Goal: Task Accomplishment & Management: Manage account settings

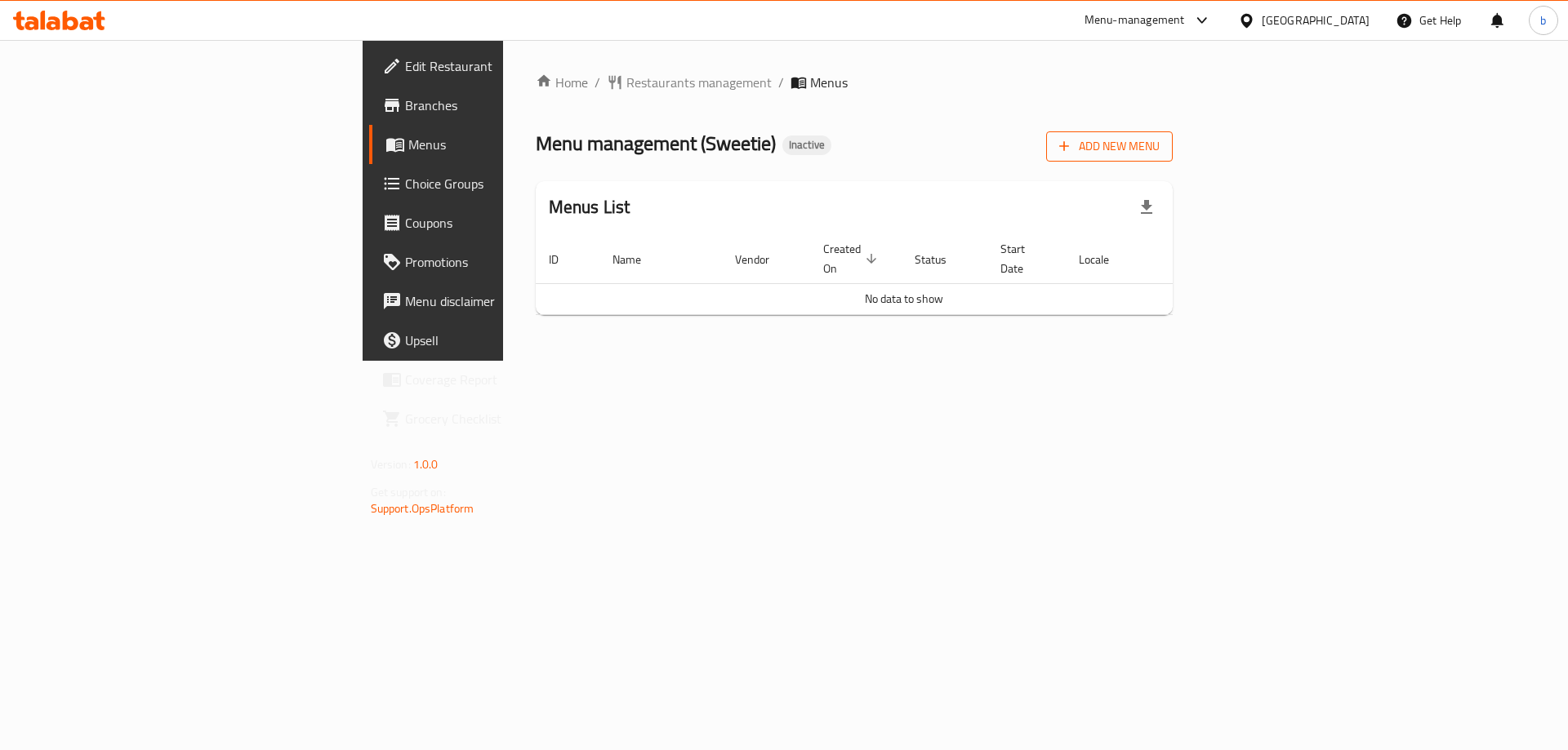
click at [1159, 144] on span "Add New Menu" at bounding box center [1108, 146] width 101 height 21
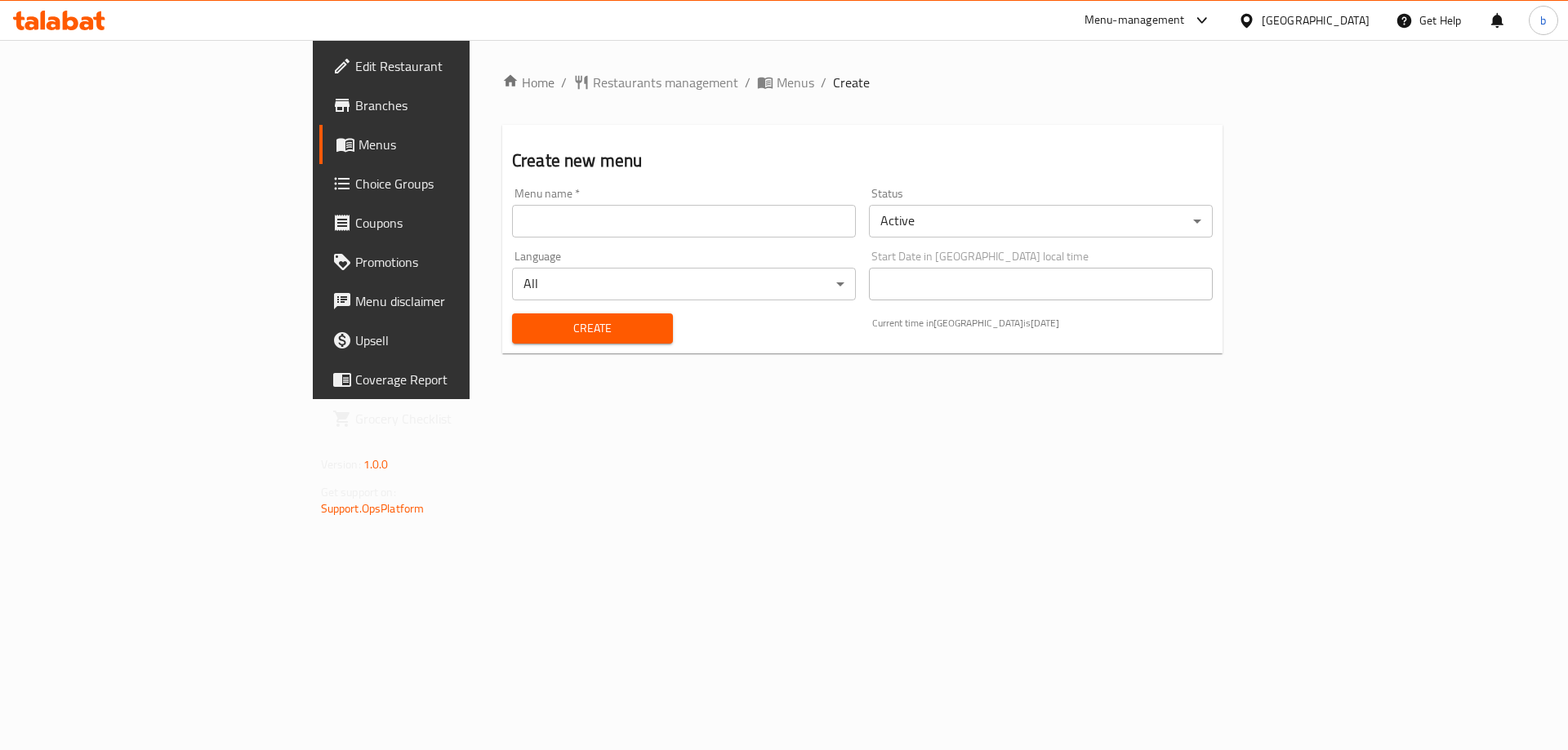
click at [633, 220] on input "text" at bounding box center [684, 221] width 344 height 32
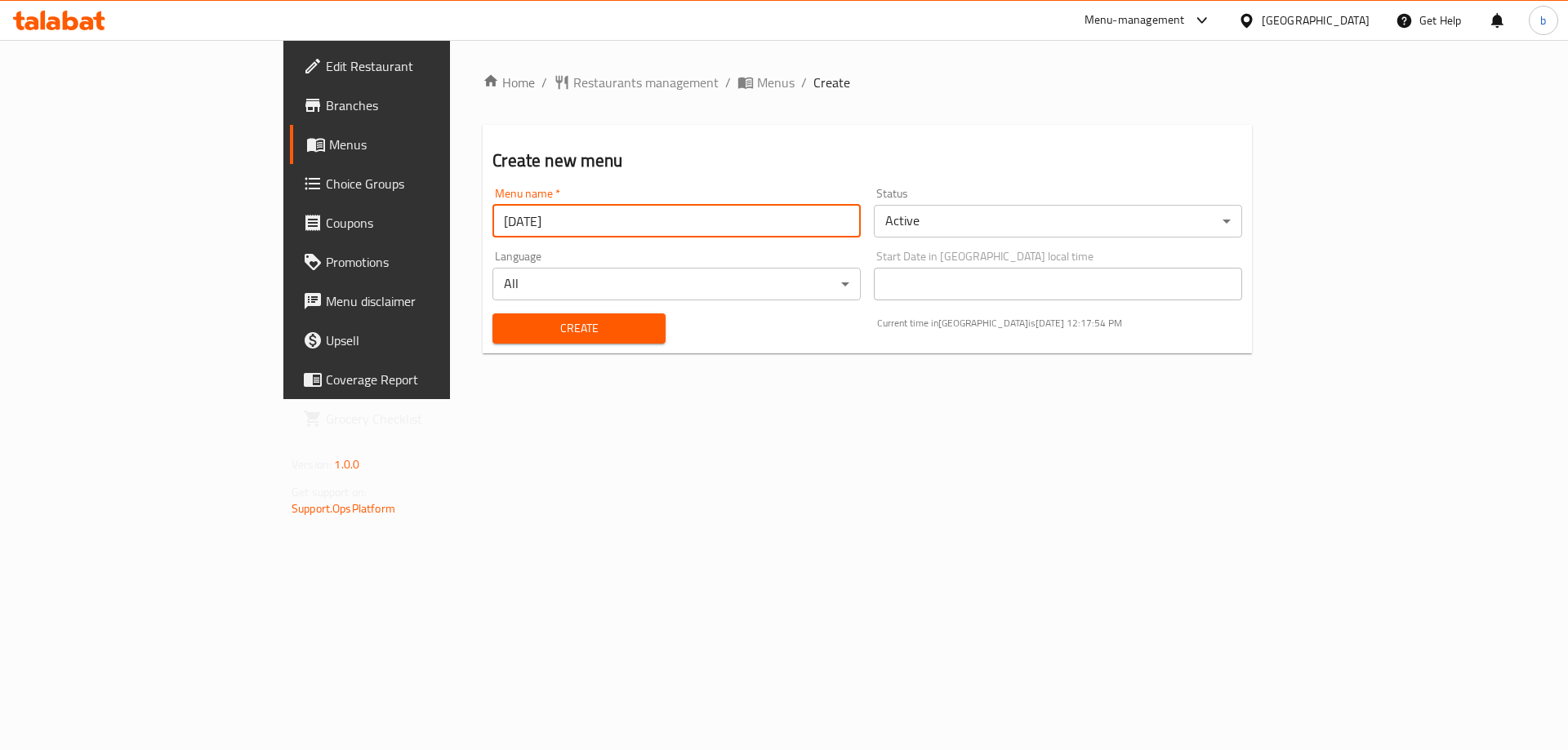
type input "[DATE]"
click at [493, 313] on button "Create" at bounding box center [578, 328] width 172 height 30
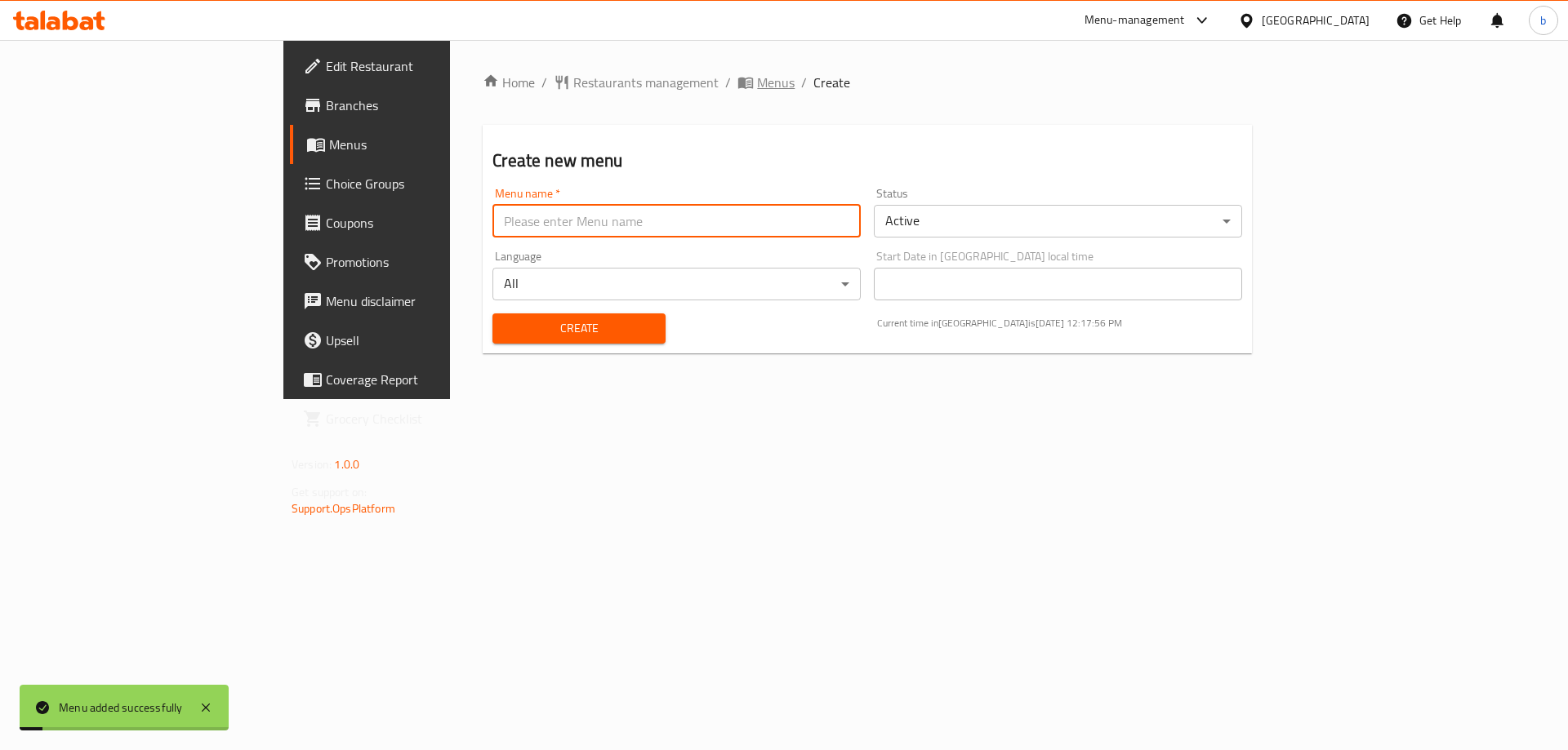
click at [757, 79] on span "Menus" at bounding box center [775, 82] width 37 height 20
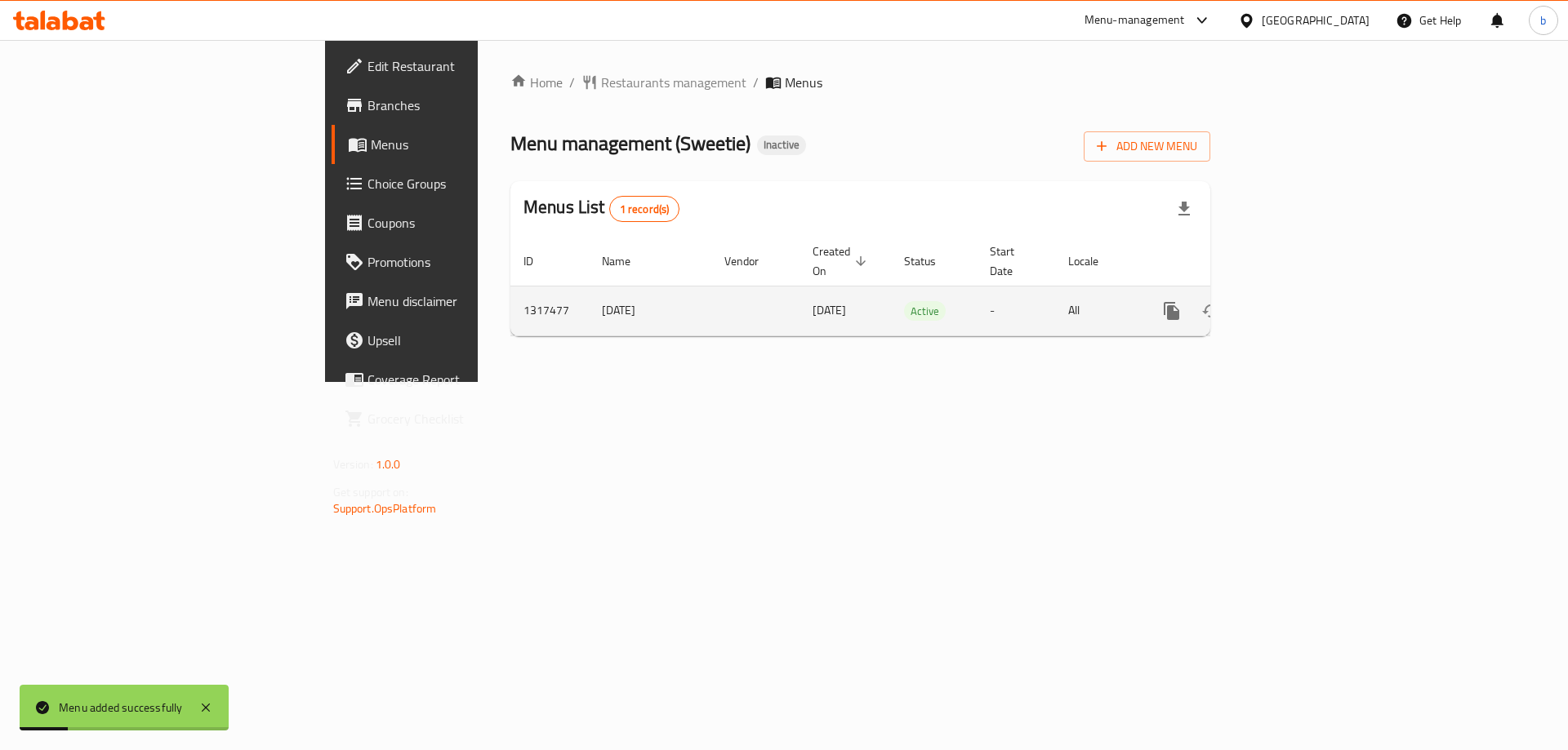
click at [1296, 304] on icon "enhanced table" at bounding box center [1290, 311] width 15 height 15
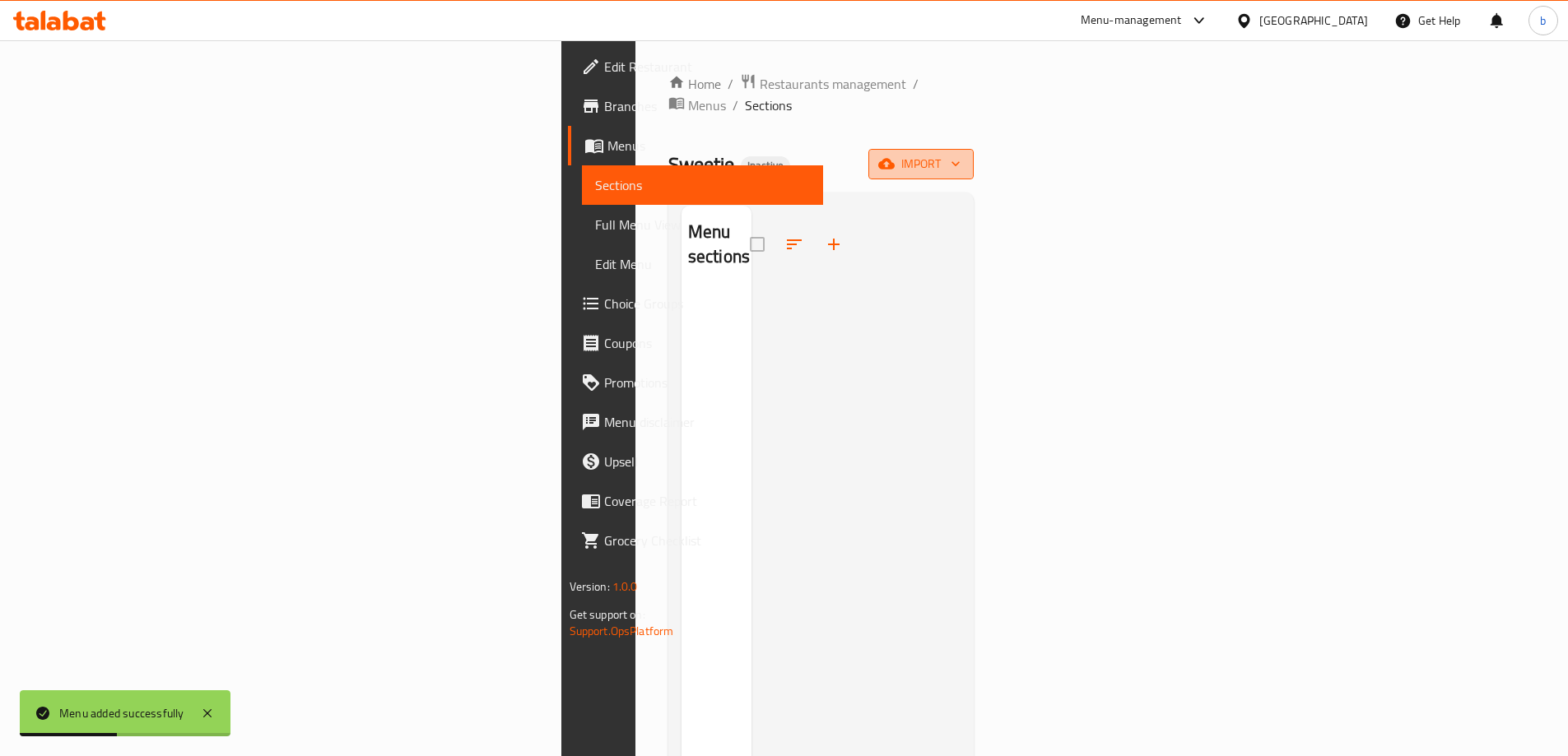
click at [973, 149] on button "import" at bounding box center [921, 164] width 106 height 30
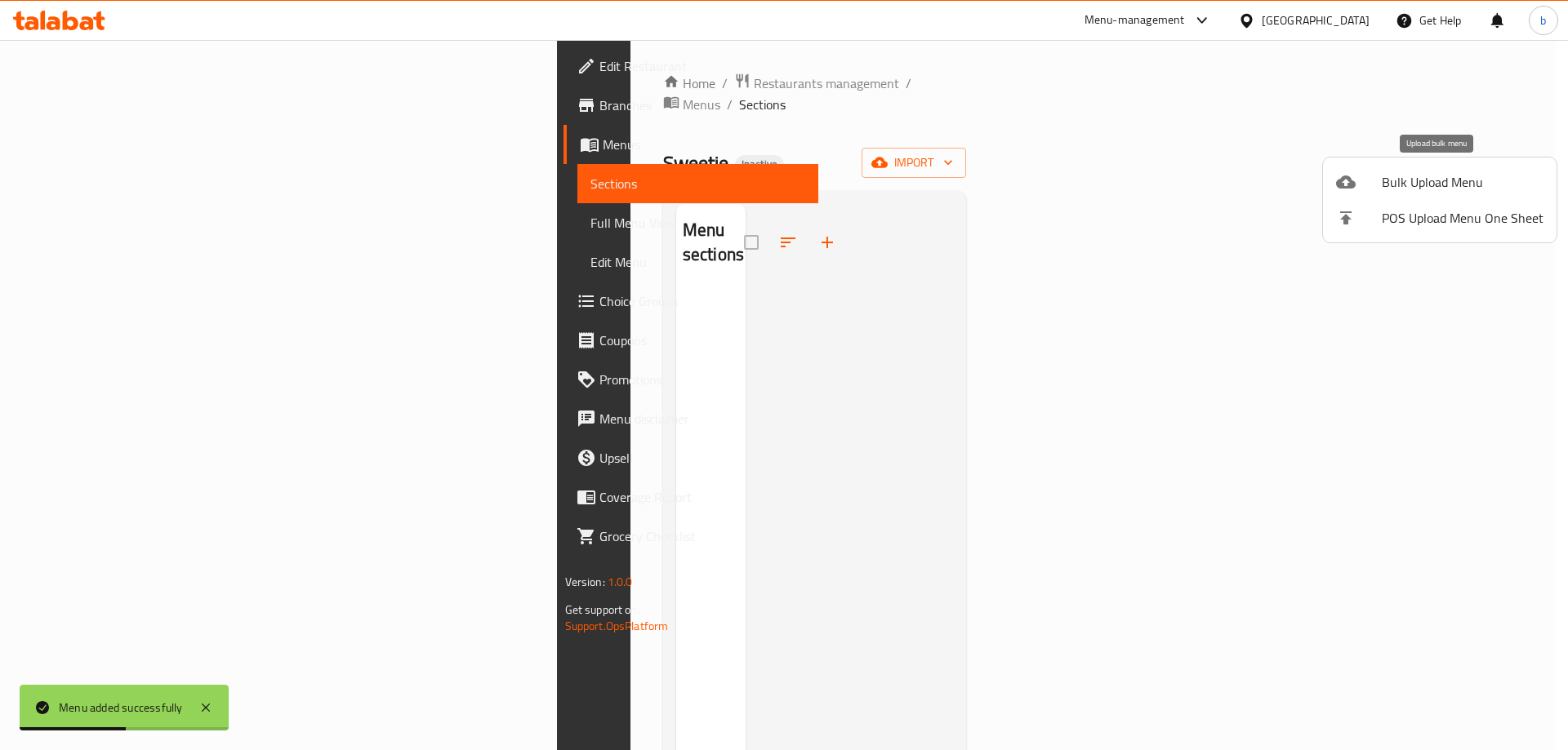
click at [1436, 181] on span "Bulk Upload Menu" at bounding box center [1462, 182] width 162 height 20
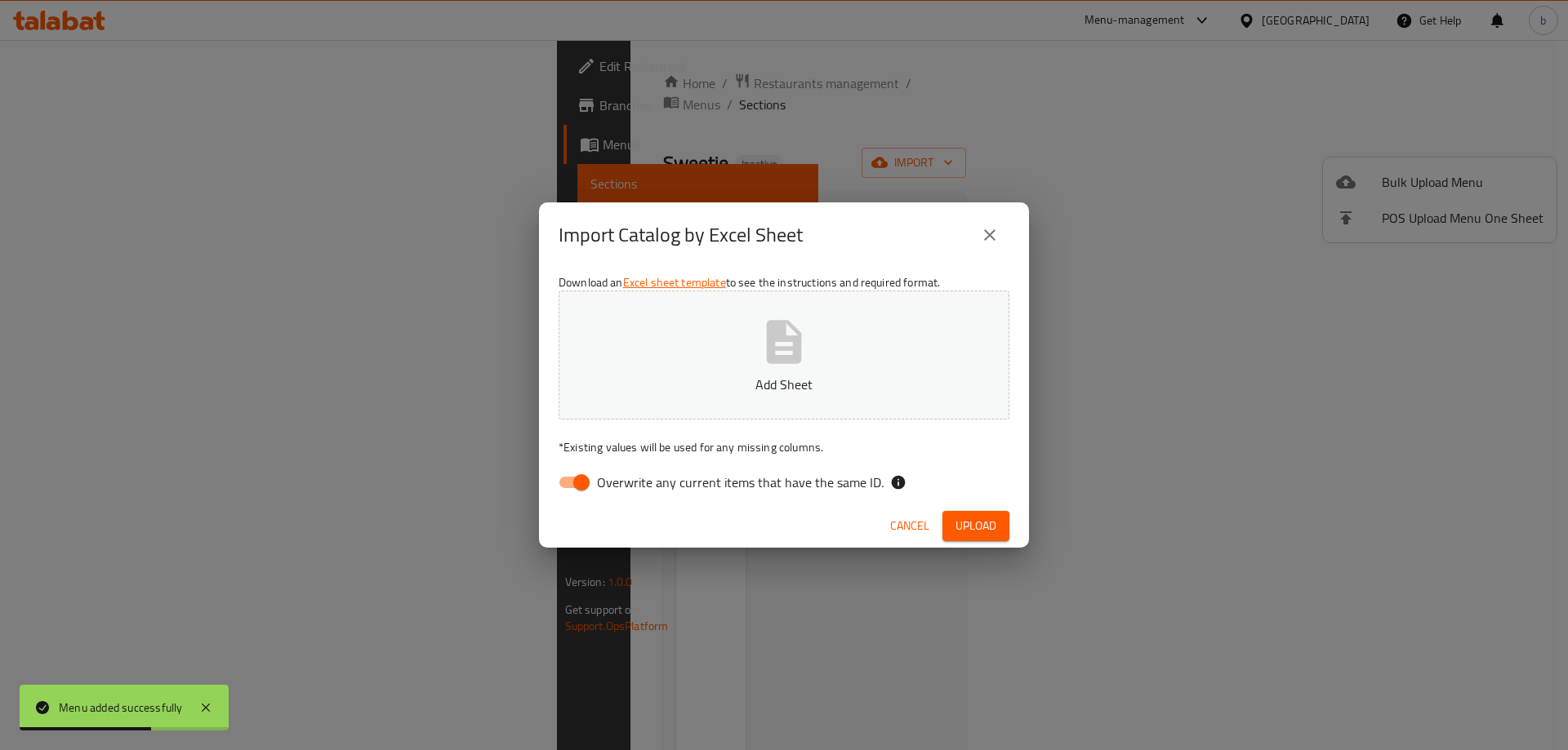
click at [597, 488] on span "Overwrite any current items that have the same ID." at bounding box center [740, 483] width 287 height 20
click at [597, 488] on input "Overwrite any current items that have the same ID." at bounding box center [582, 482] width 93 height 31
checkbox input "false"
click at [686, 387] on p "Add Sheet" at bounding box center [784, 385] width 400 height 20
click at [986, 532] on span "Upload" at bounding box center [976, 526] width 41 height 21
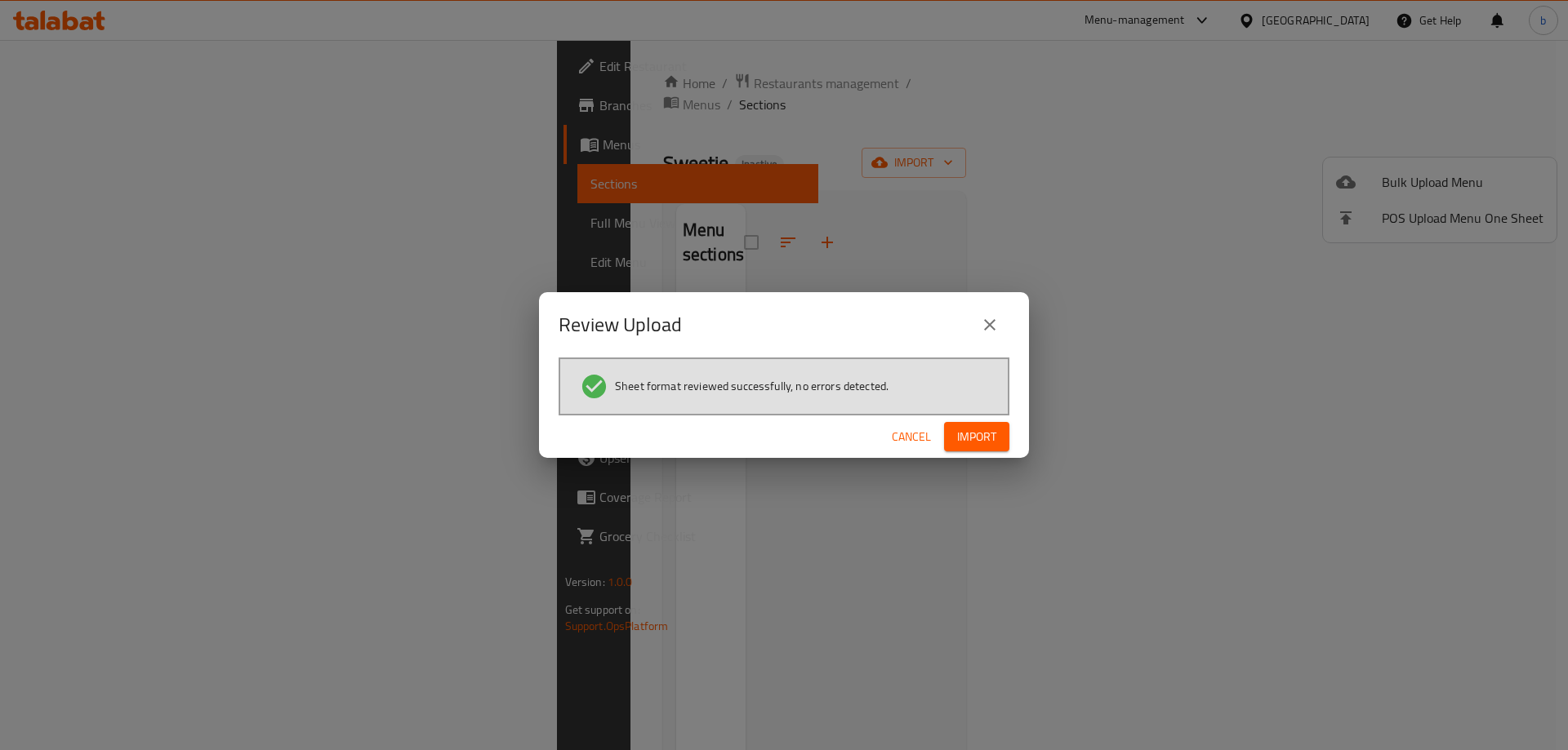
click at [984, 440] on span "Import" at bounding box center [976, 437] width 39 height 21
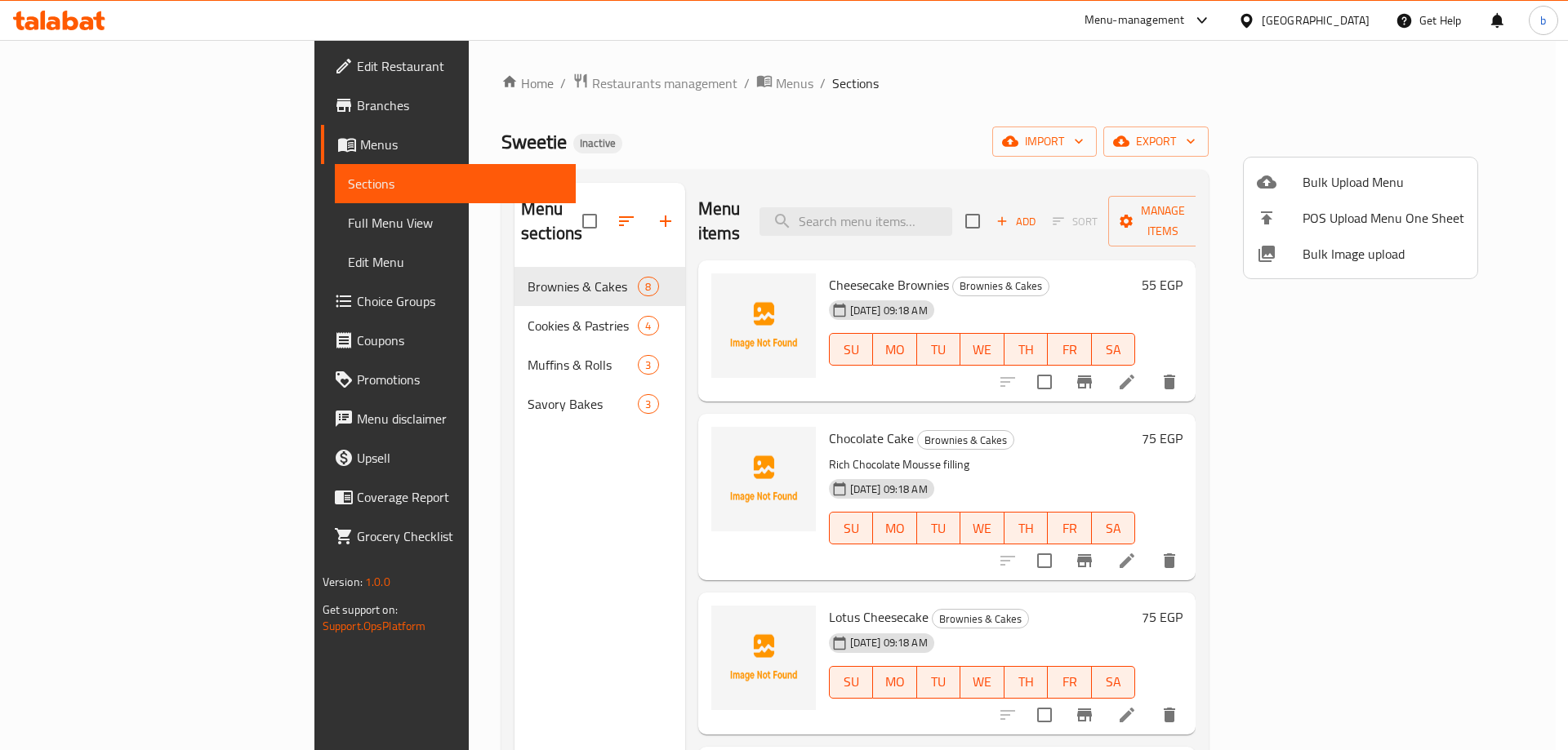
click at [731, 110] on div at bounding box center [784, 375] width 1568 height 750
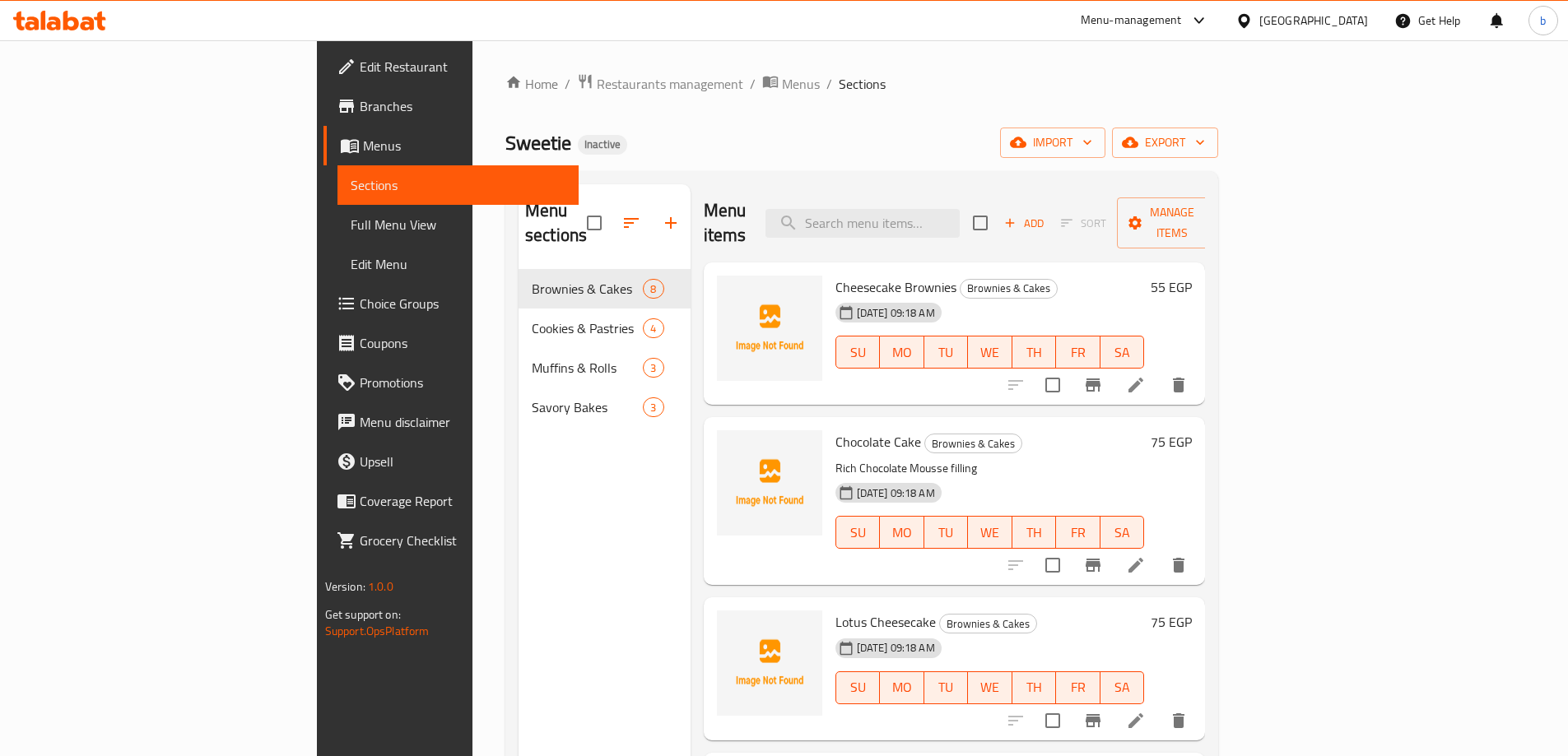
click at [351, 233] on span "Full Menu View" at bounding box center [458, 224] width 214 height 20
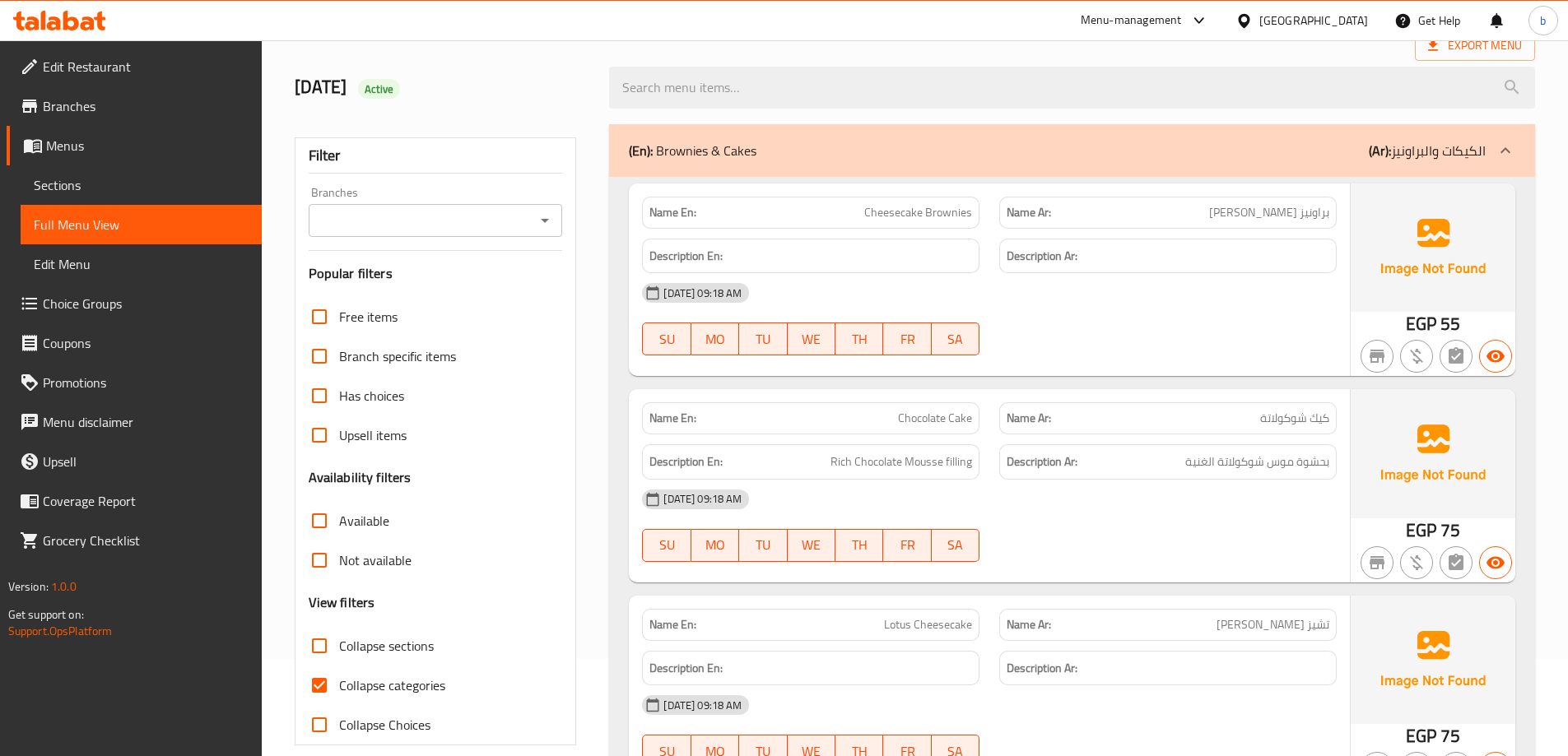
scroll to position [411, 0]
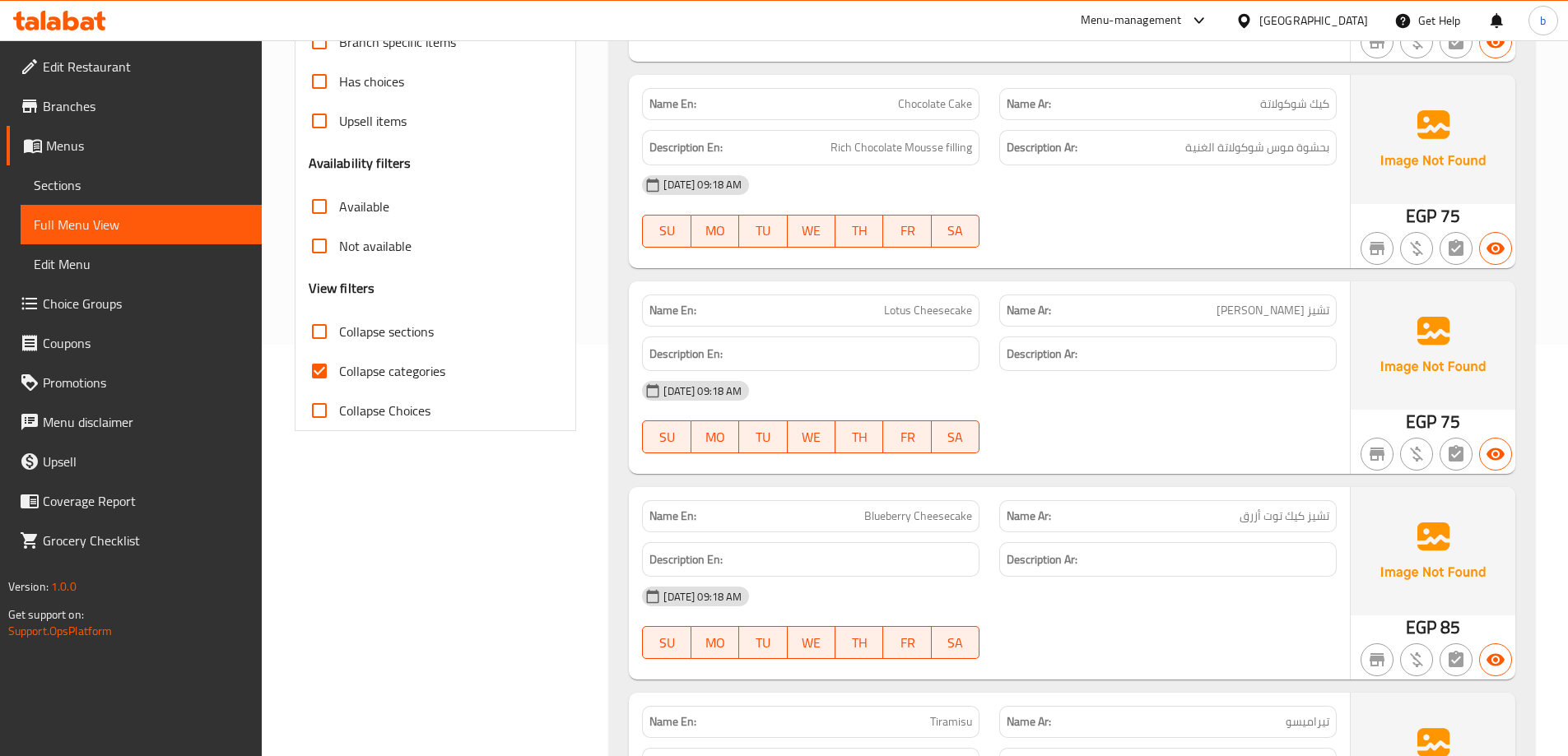
click at [322, 377] on input "Collapse categories" at bounding box center [319, 371] width 39 height 39
checkbox input "false"
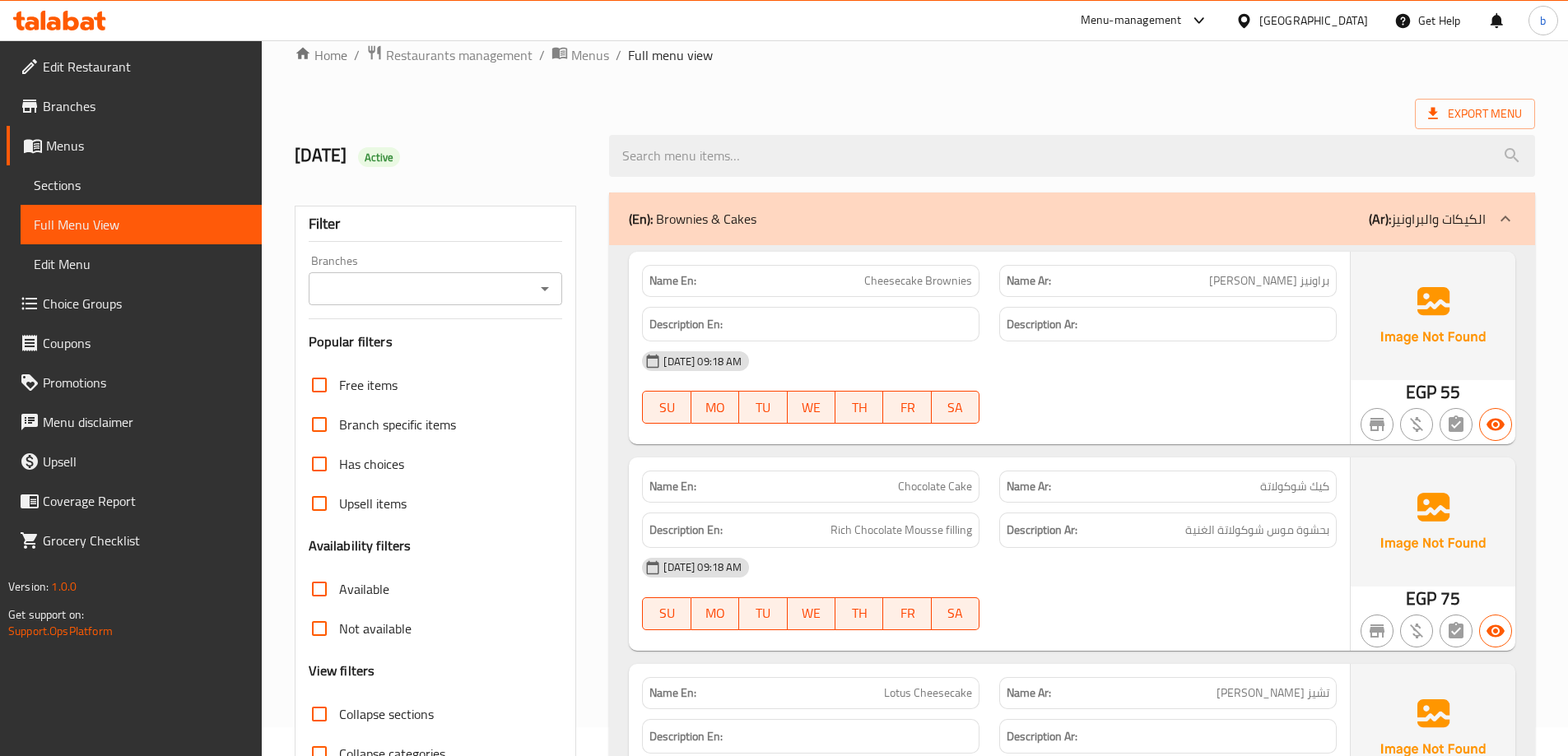
scroll to position [0, 0]
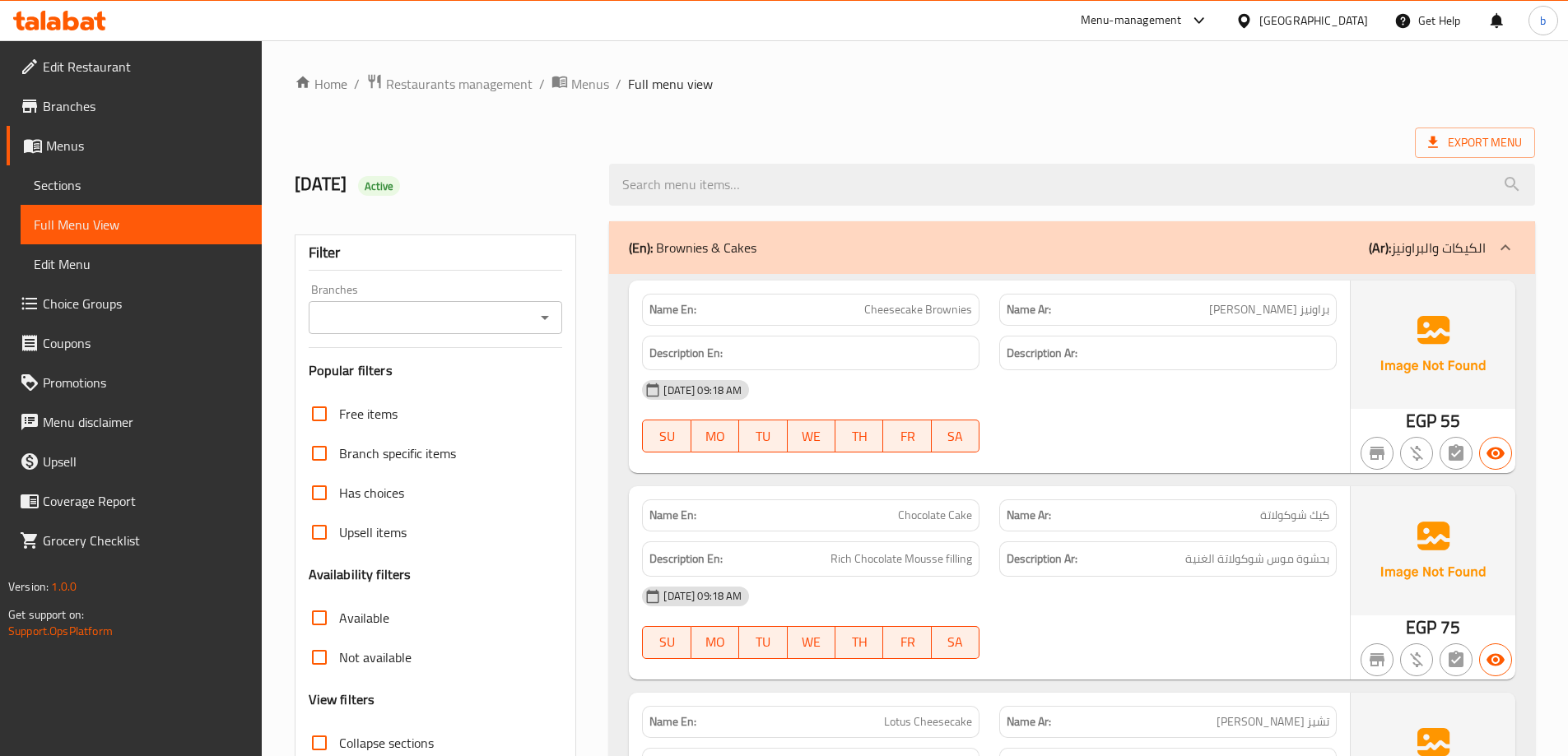
click at [946, 309] on span "Cheesecake Brownies" at bounding box center [918, 310] width 108 height 18
copy span "Brownies"
click at [896, 308] on span "Cheesecake Brownies" at bounding box center [918, 310] width 108 height 18
click at [897, 308] on span "Cheesecake Brownies" at bounding box center [918, 310] width 108 height 18
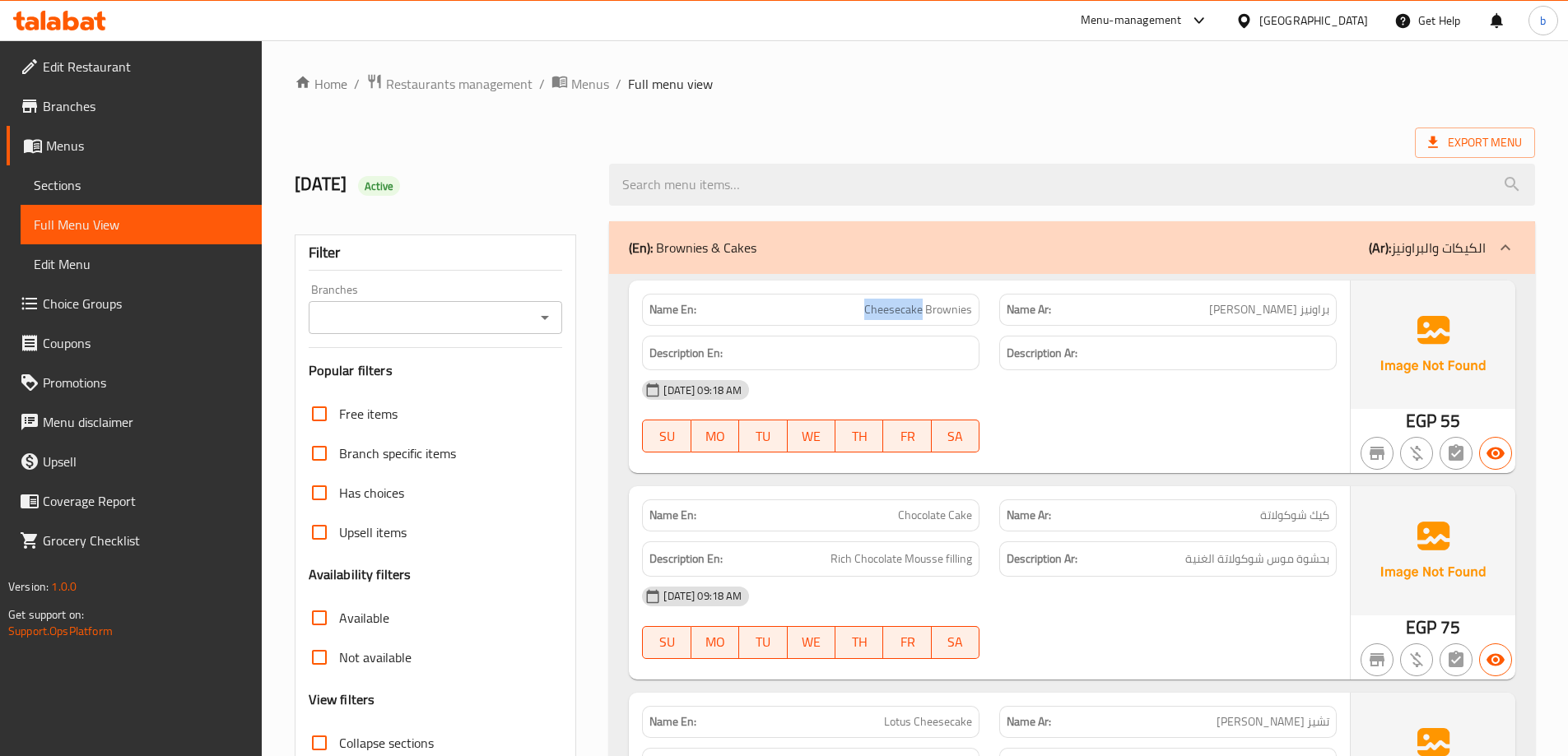
copy span "Cheesecake"
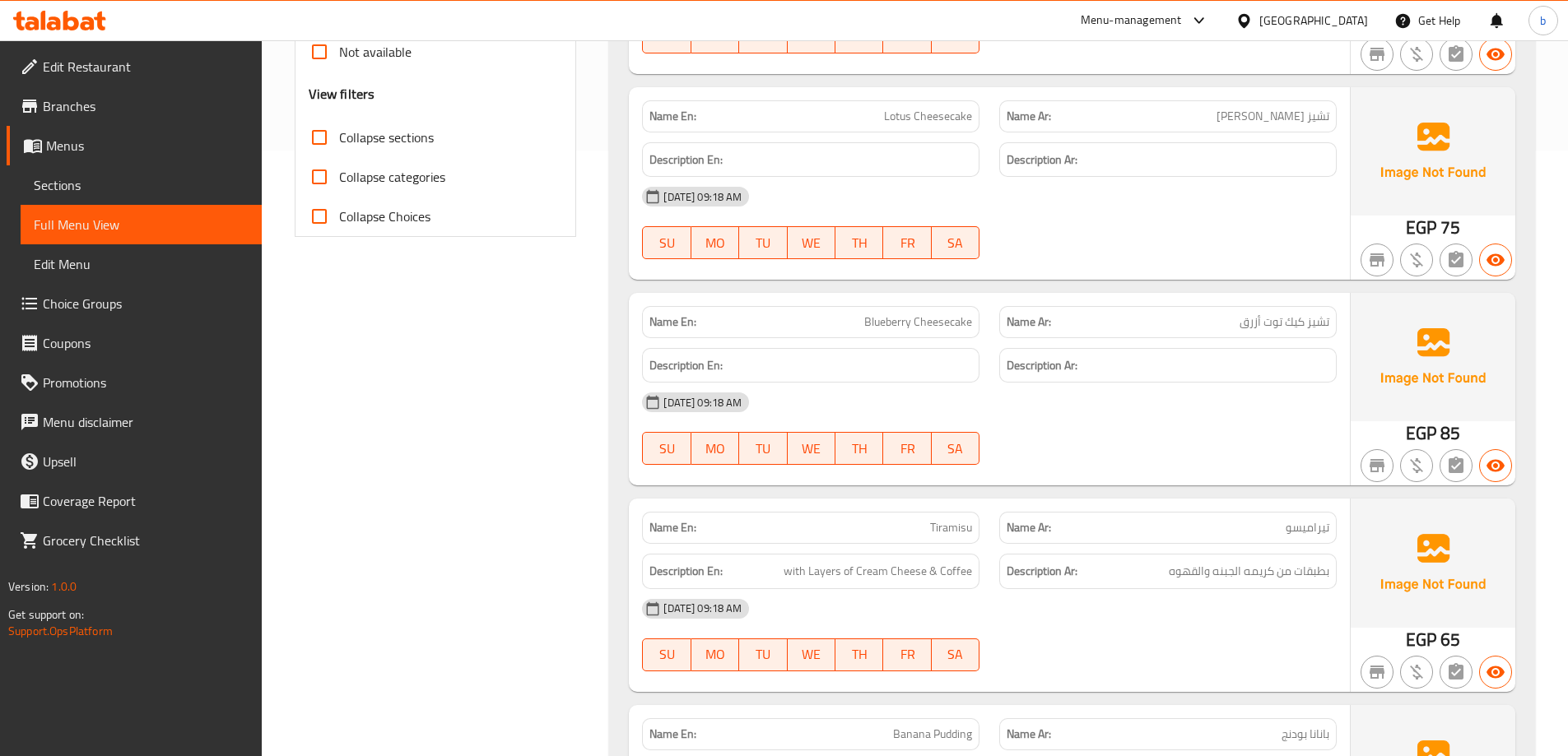
scroll to position [576, 0]
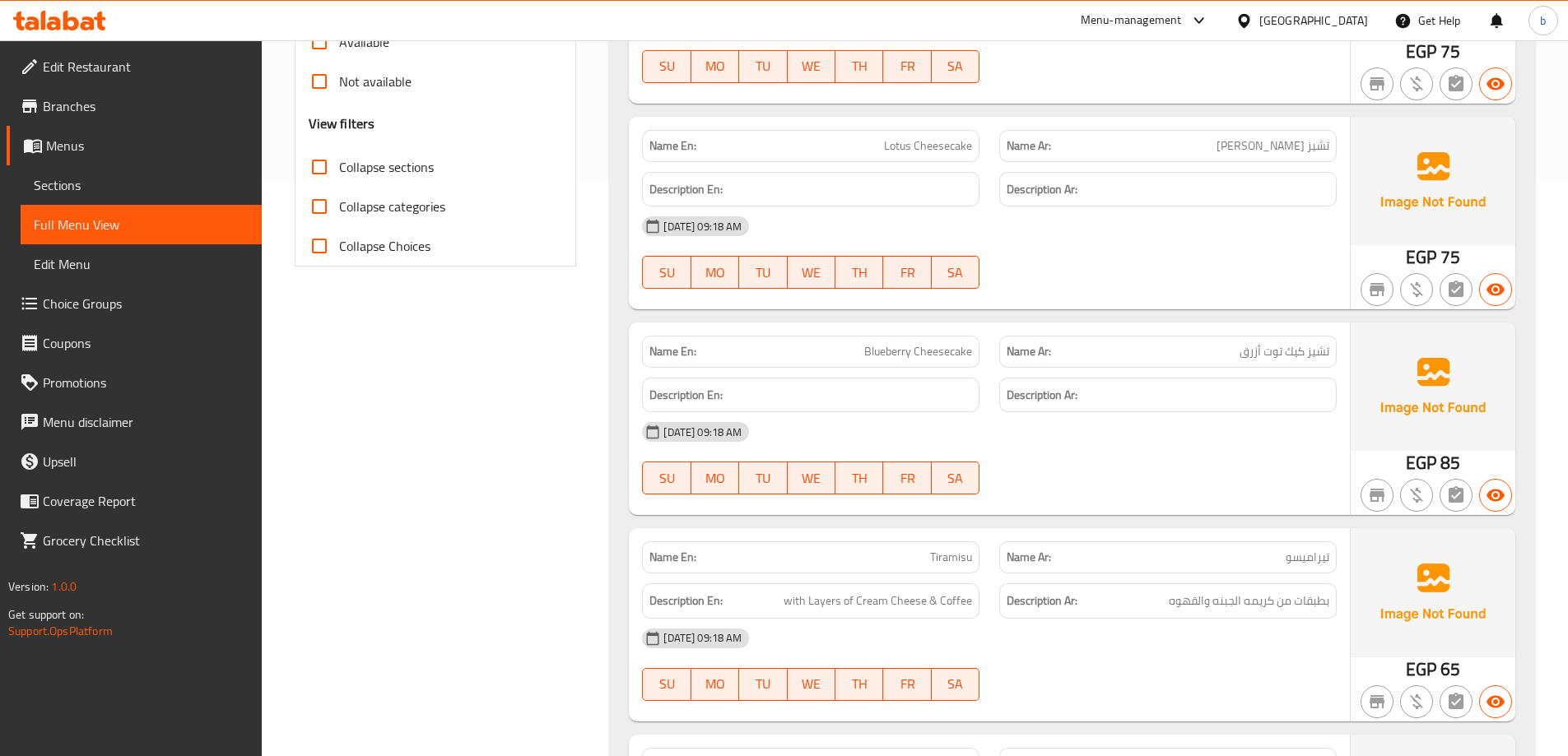
click at [887, 354] on span "Blueberry Cheesecake" at bounding box center [918, 352] width 108 height 18
copy span "Blueberry"
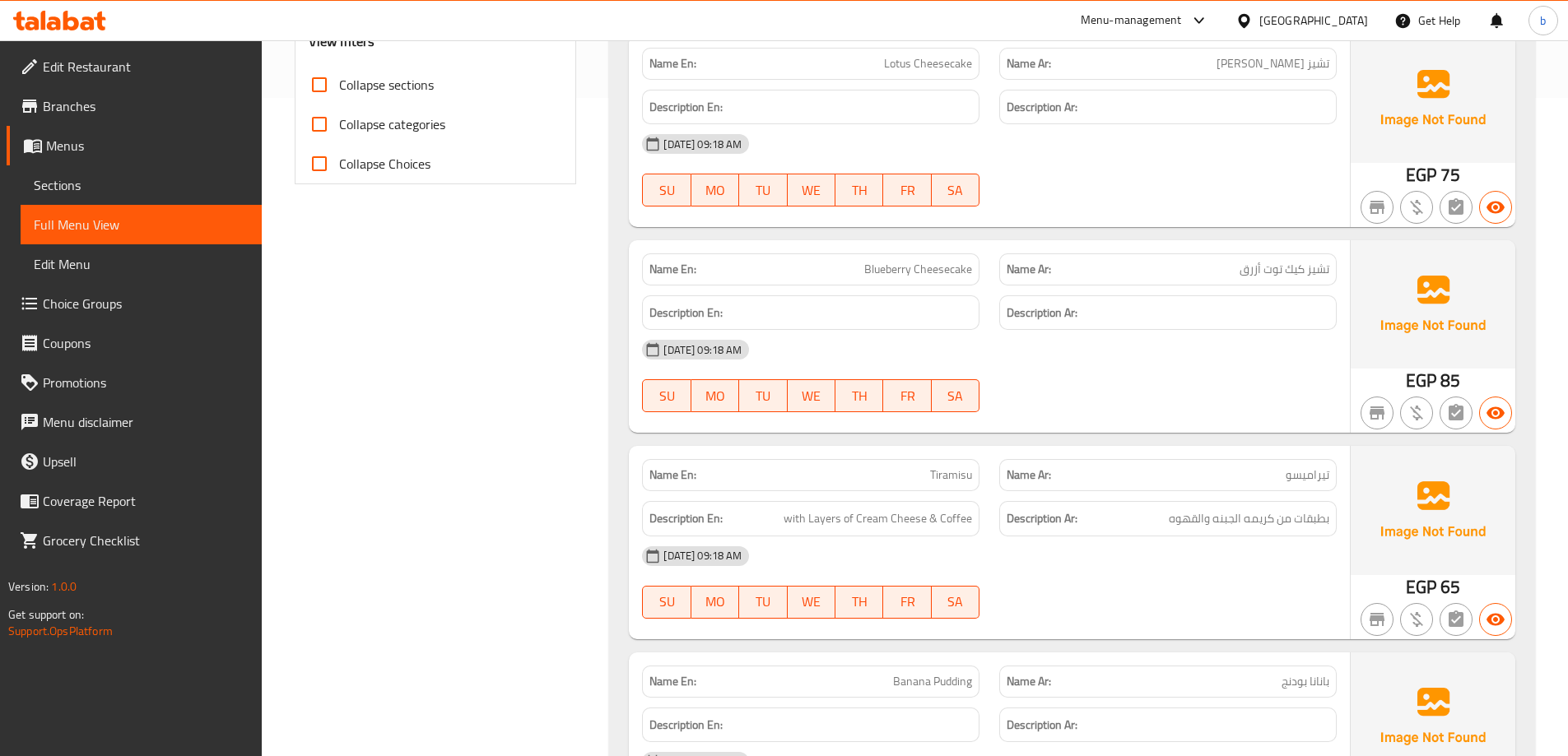
click at [946, 476] on span "Tiramisu" at bounding box center [951, 475] width 42 height 18
copy span "Tiramisu"
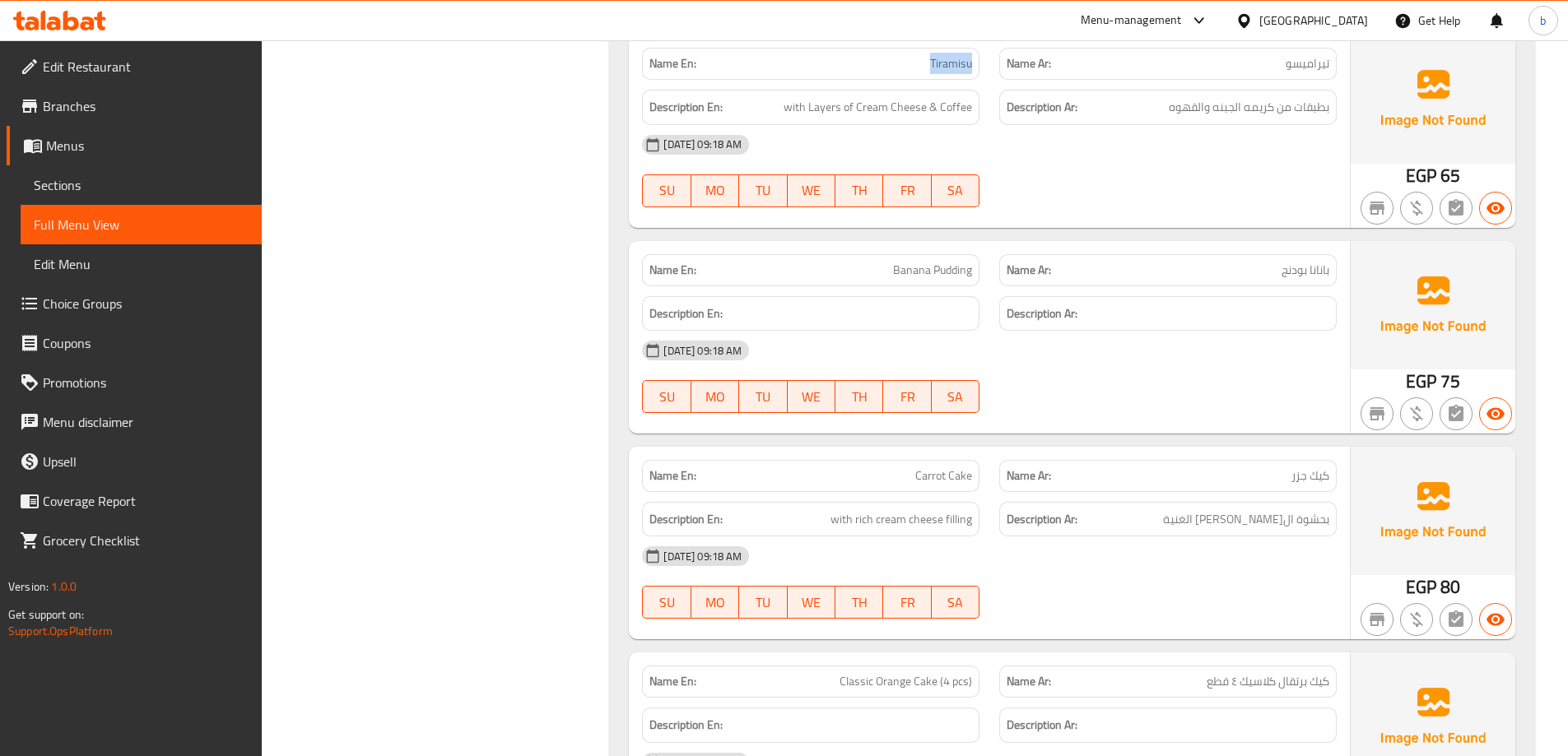
scroll to position [1152, 0]
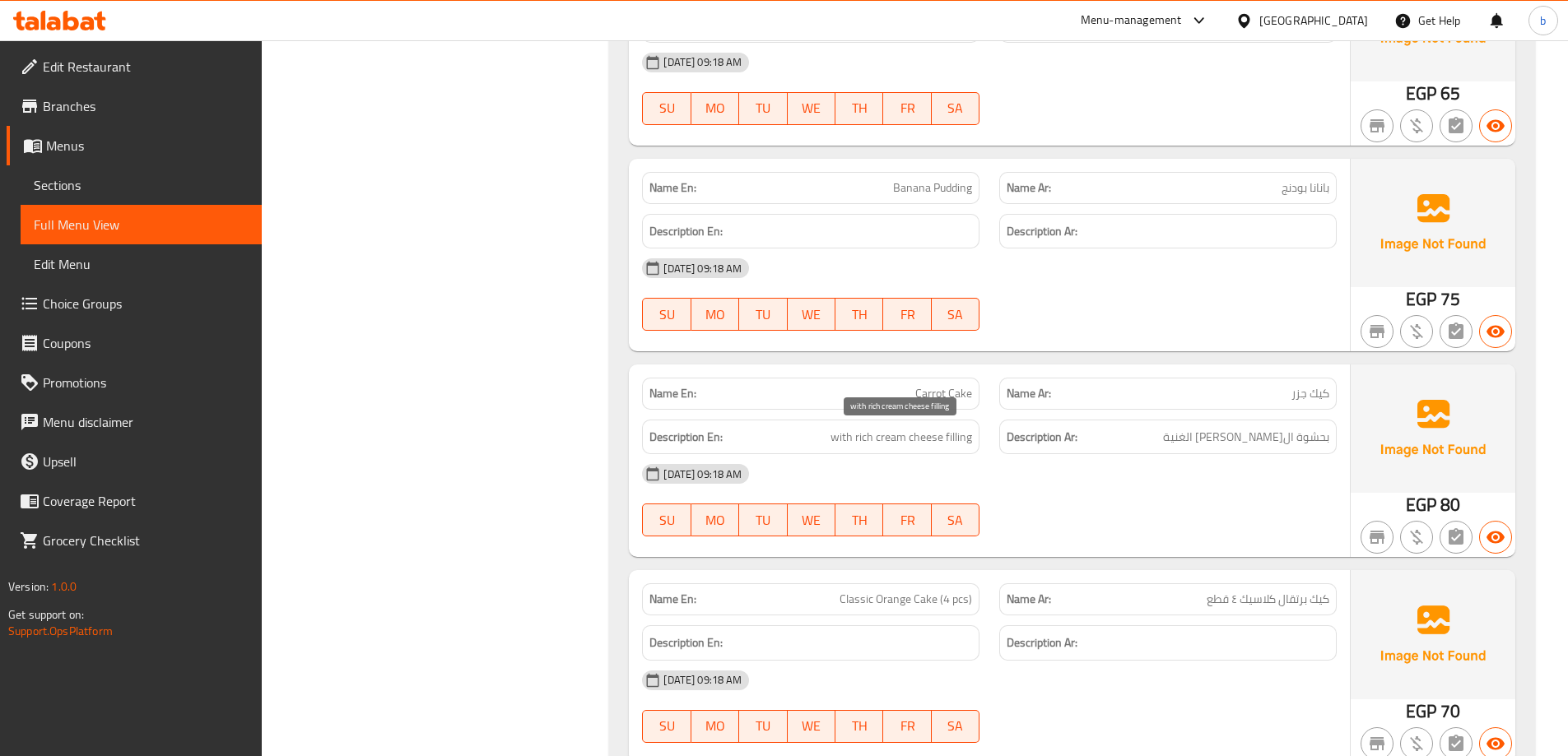
click at [921, 436] on span "with rich cream cheese filling" at bounding box center [900, 437] width 142 height 21
copy span "cheese"
click at [924, 393] on span "Carrot Cake" at bounding box center [944, 393] width 57 height 18
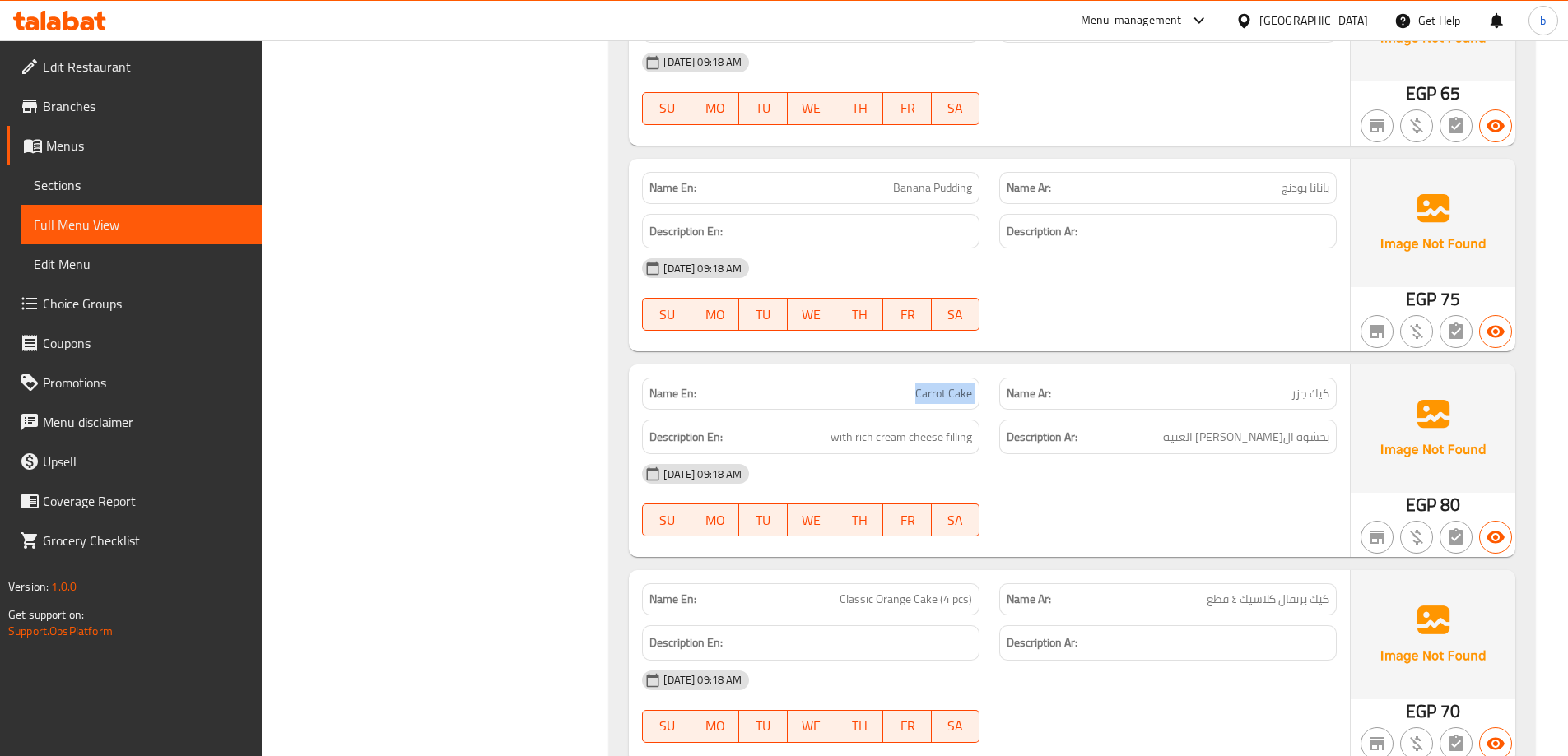
click at [924, 393] on span "Carrot Cake" at bounding box center [944, 393] width 57 height 18
copy span "Carrot Cake"
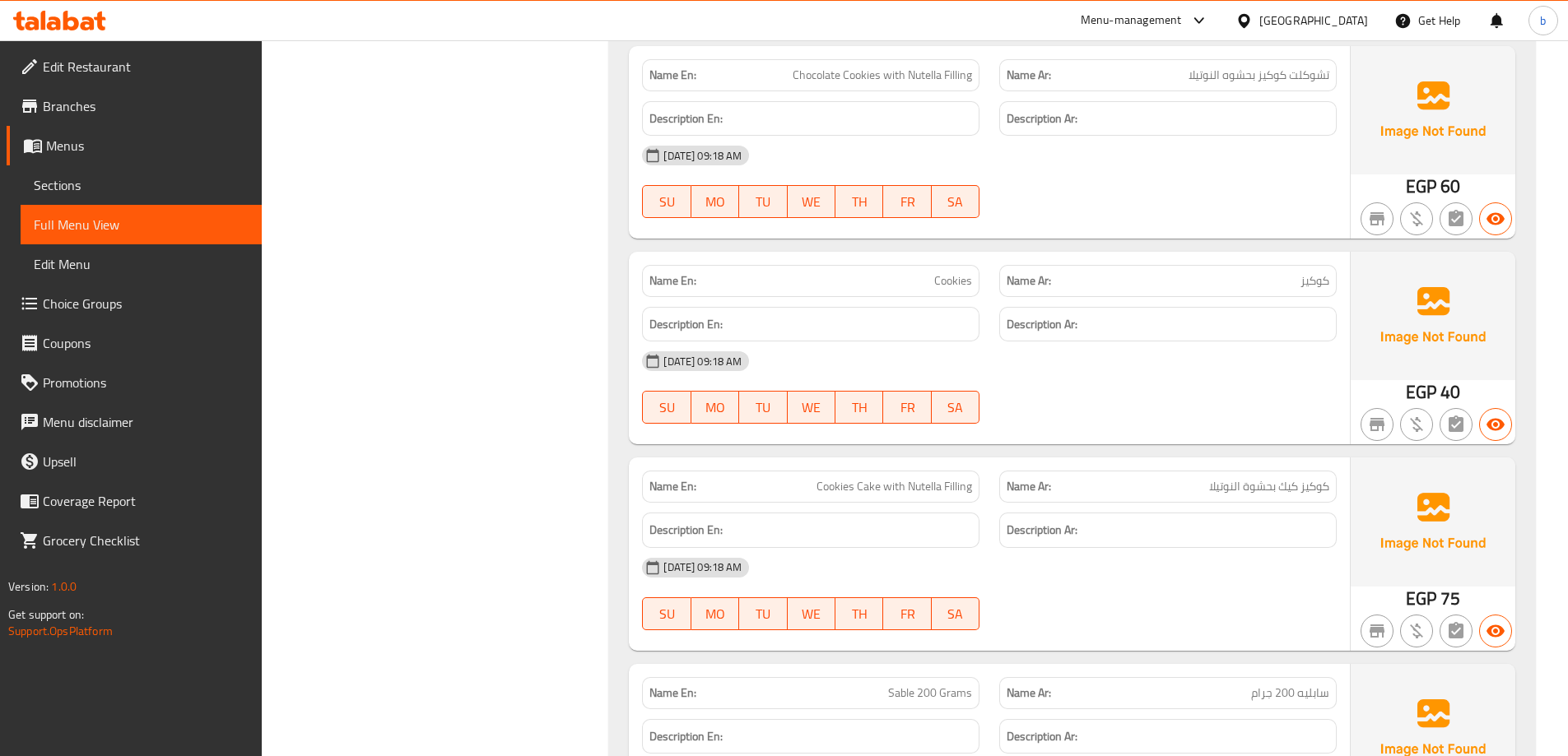
scroll to position [1892, 0]
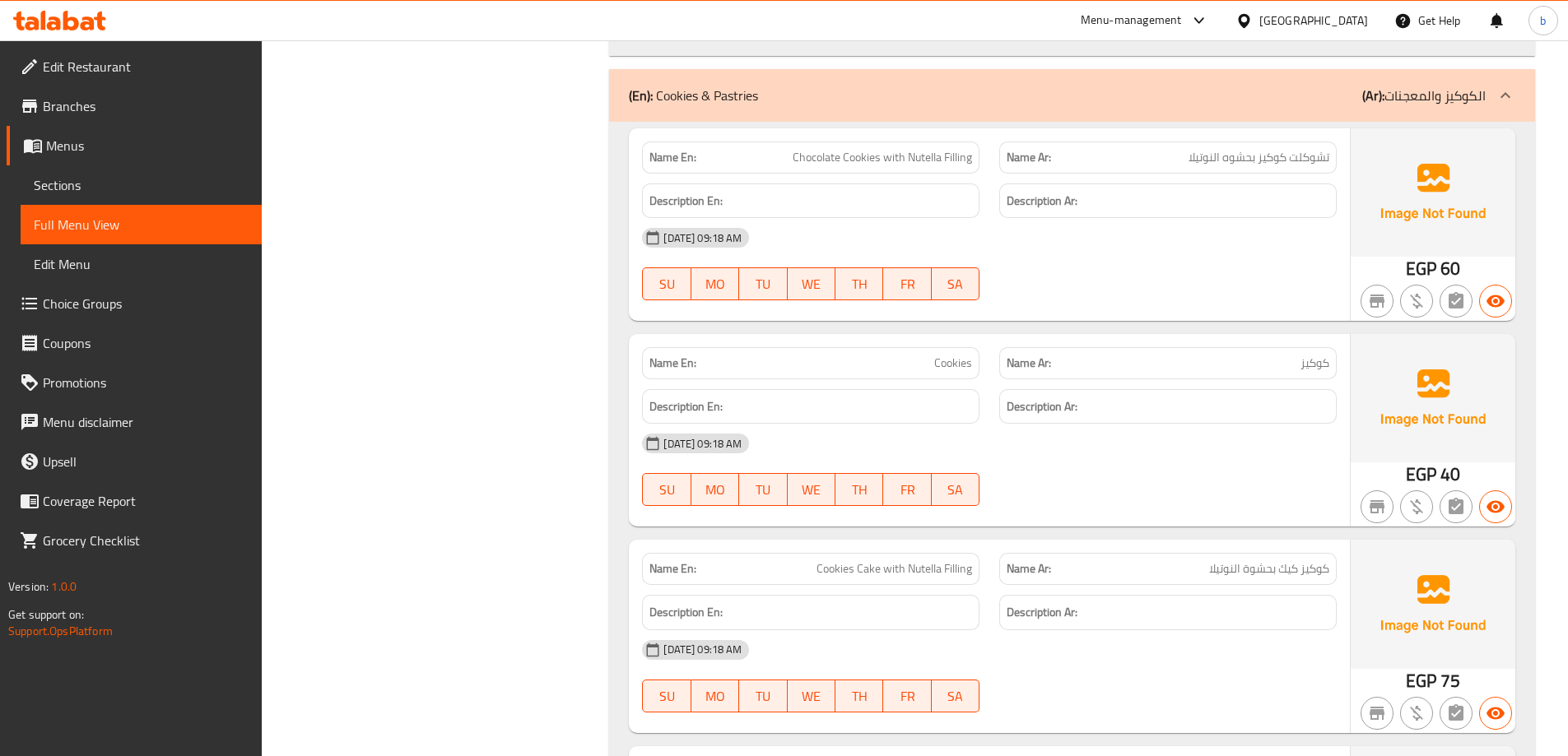
click at [809, 162] on span "Chocolate Cookies with Nutella Filling" at bounding box center [882, 157] width 179 height 18
copy span "Chocolate"
click at [881, 166] on span "Chocolate Cookies with Nutella Filling" at bounding box center [882, 157] width 179 height 18
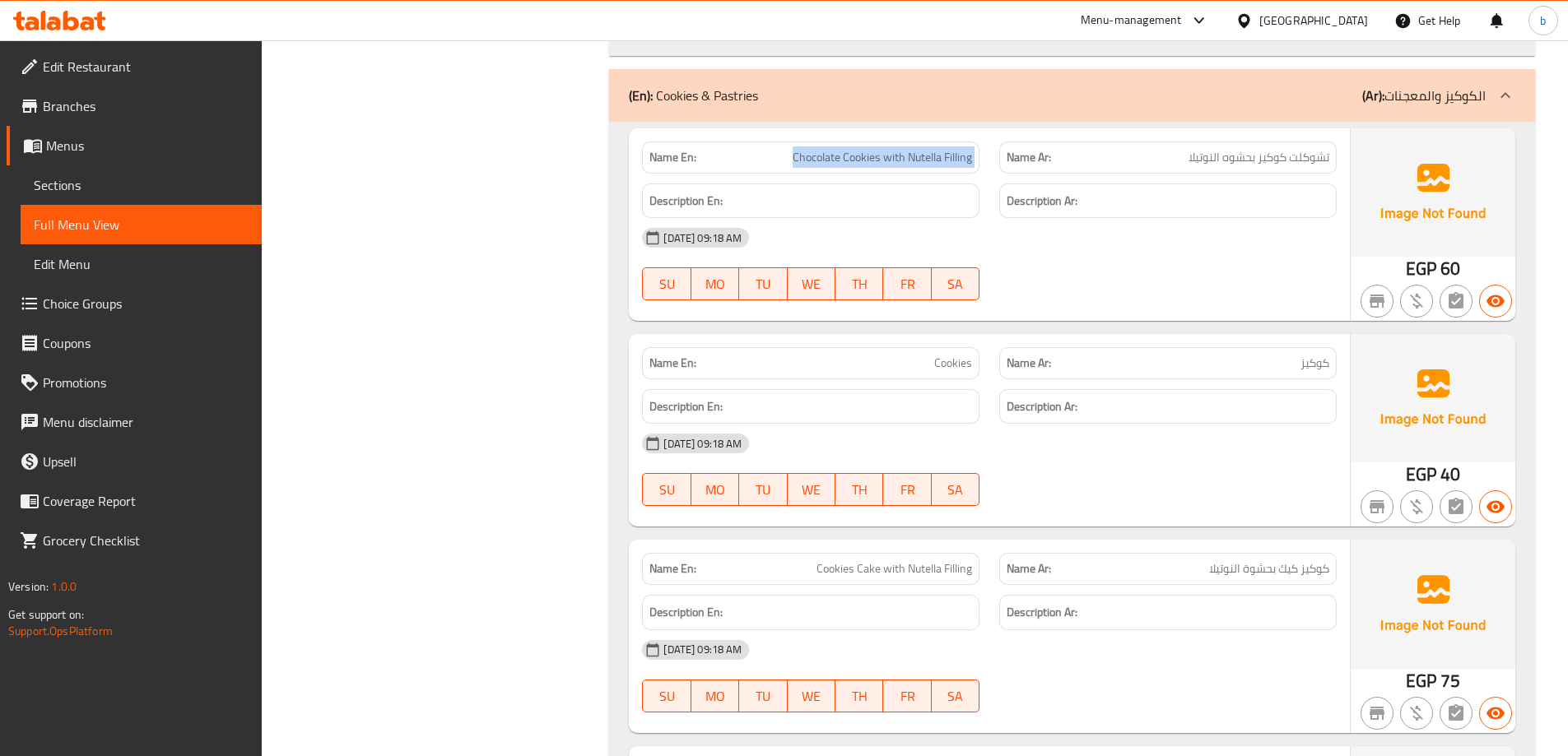
click at [881, 166] on span "Chocolate Cookies with Nutella Filling" at bounding box center [882, 157] width 179 height 18
copy span "Chocolate Cookies with Nutella Filling"
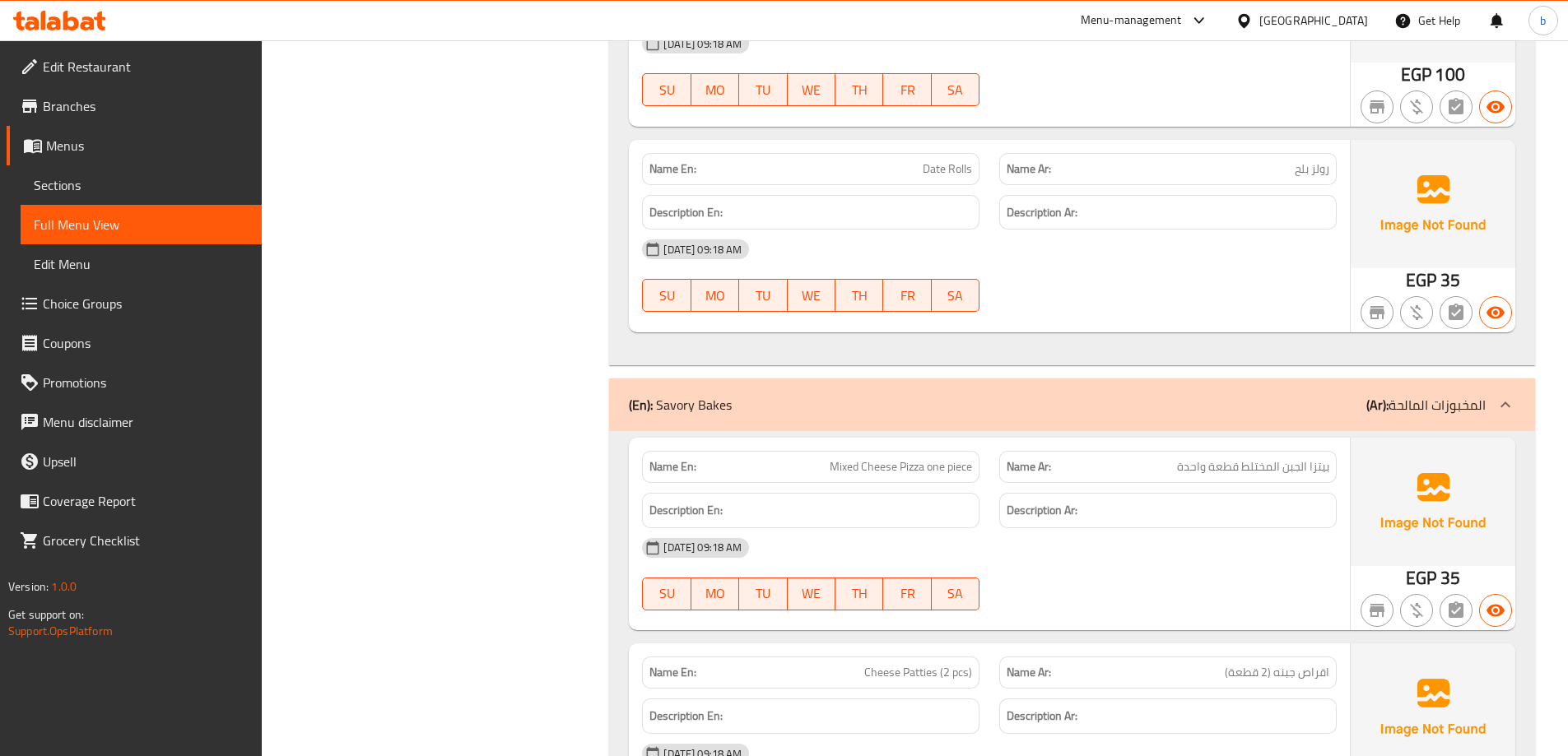
scroll to position [3373, 0]
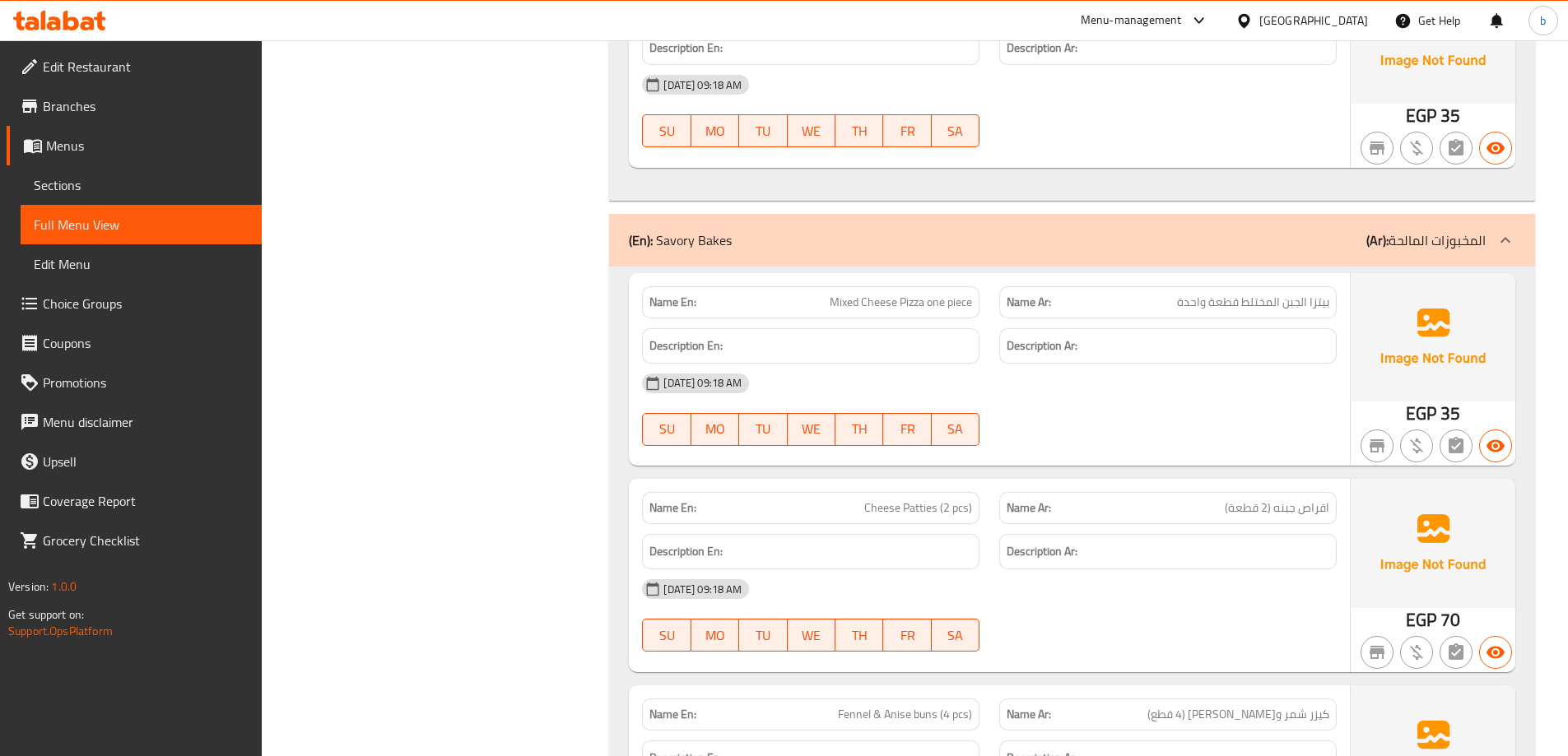
click at [926, 508] on span "Cheese Patties (2 pcs)" at bounding box center [918, 507] width 108 height 18
copy span "Patties"
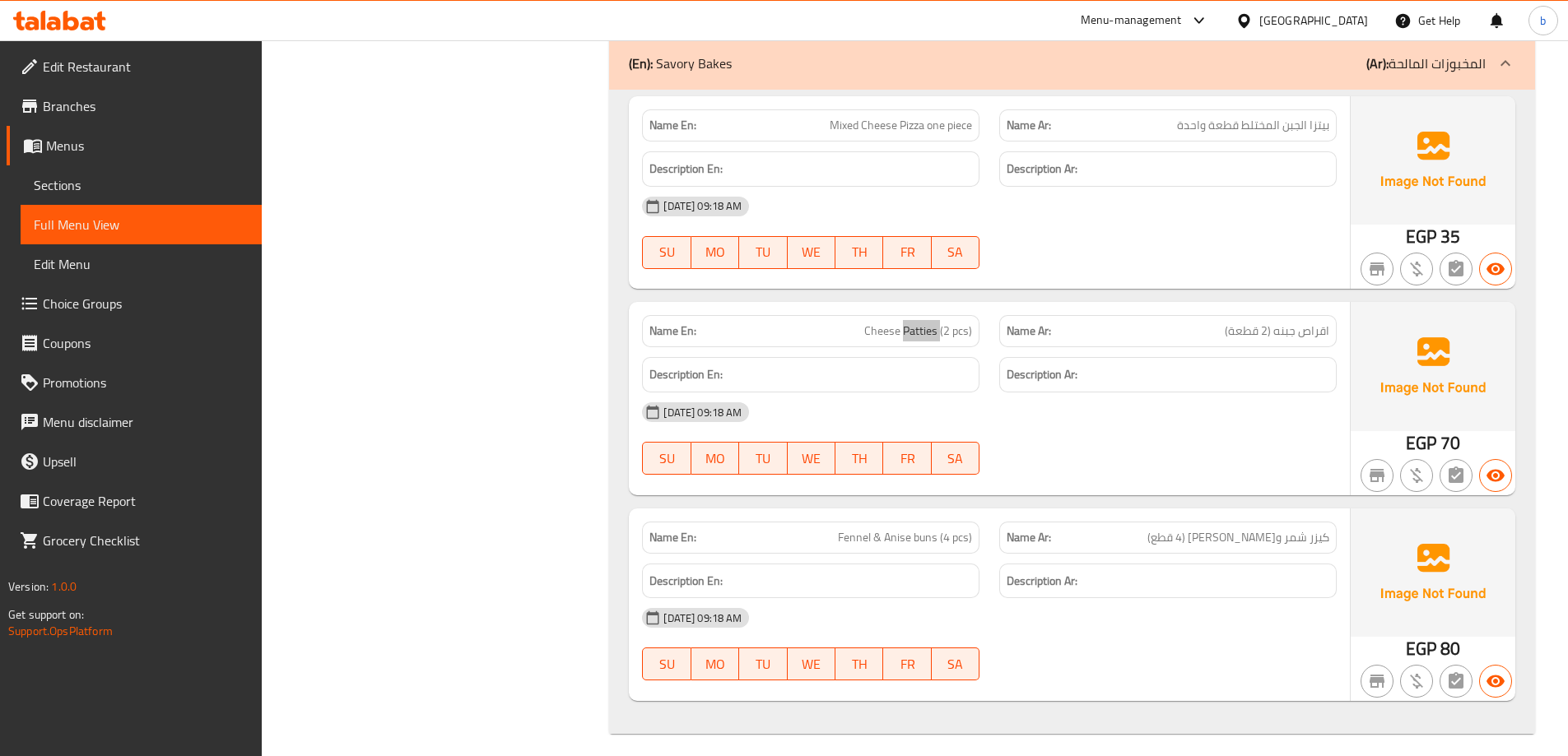
scroll to position [3561, 0]
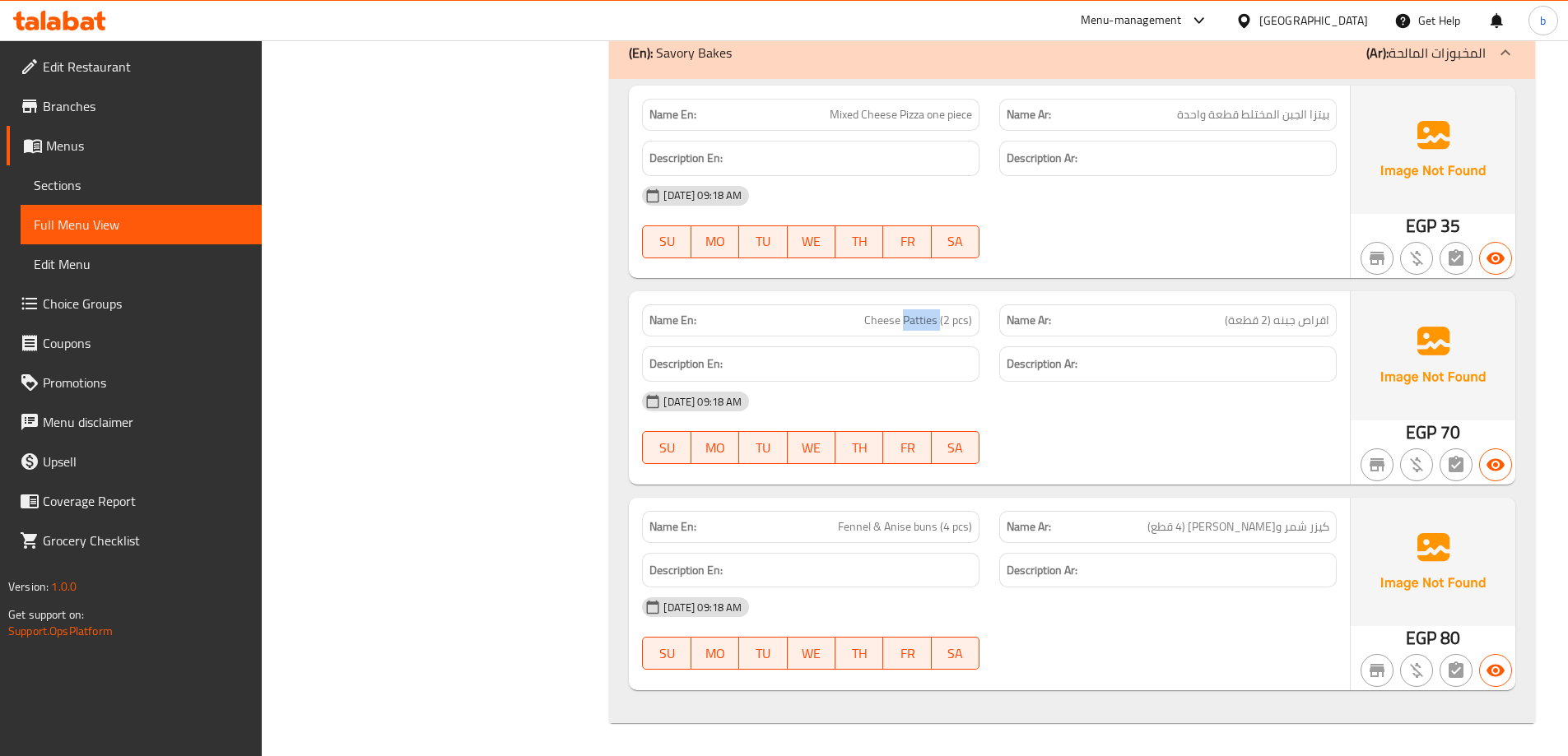
click at [892, 532] on span "Fennel & Anise buns (4 pcs)" at bounding box center [905, 527] width 134 height 18
copy span "Anise"
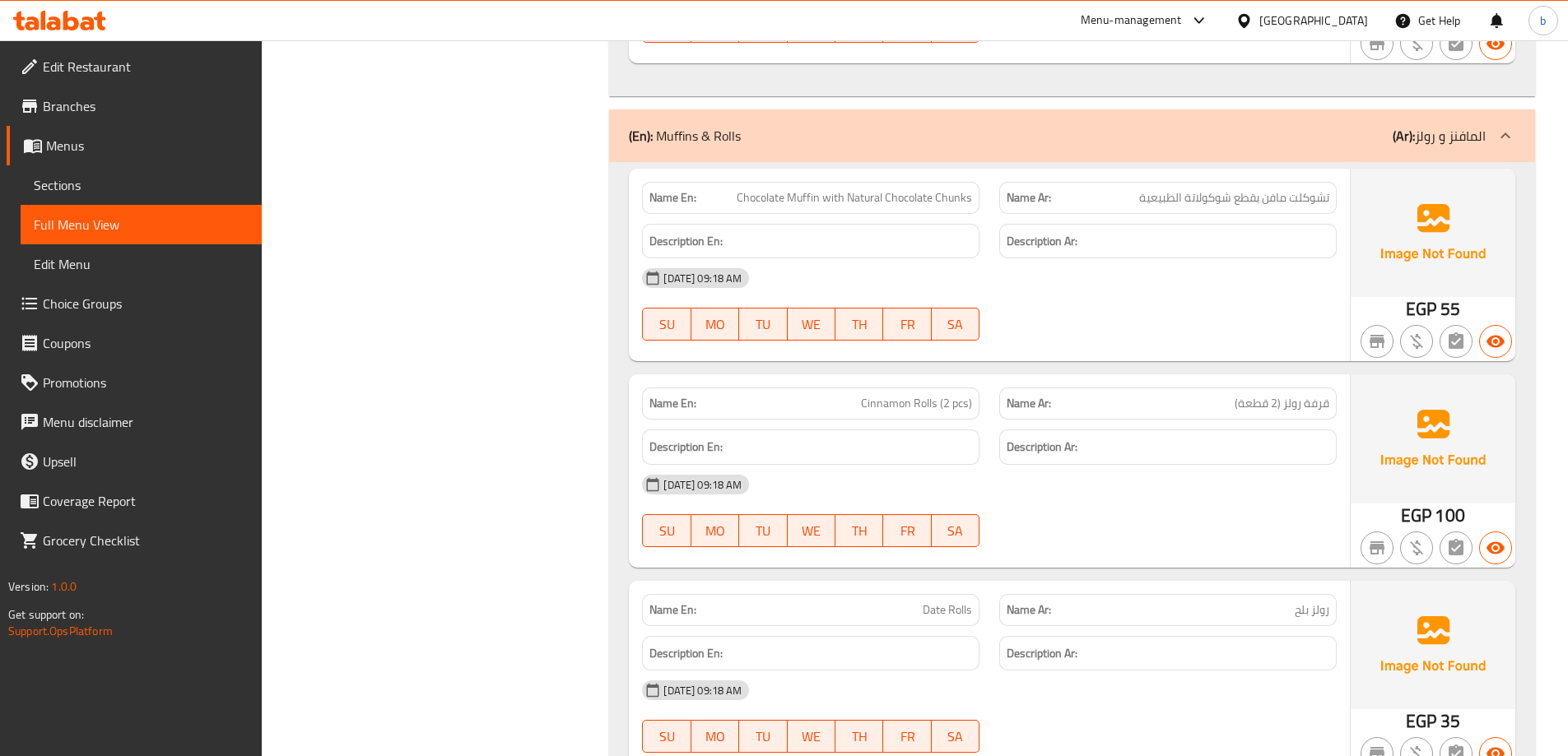
scroll to position [2738, 0]
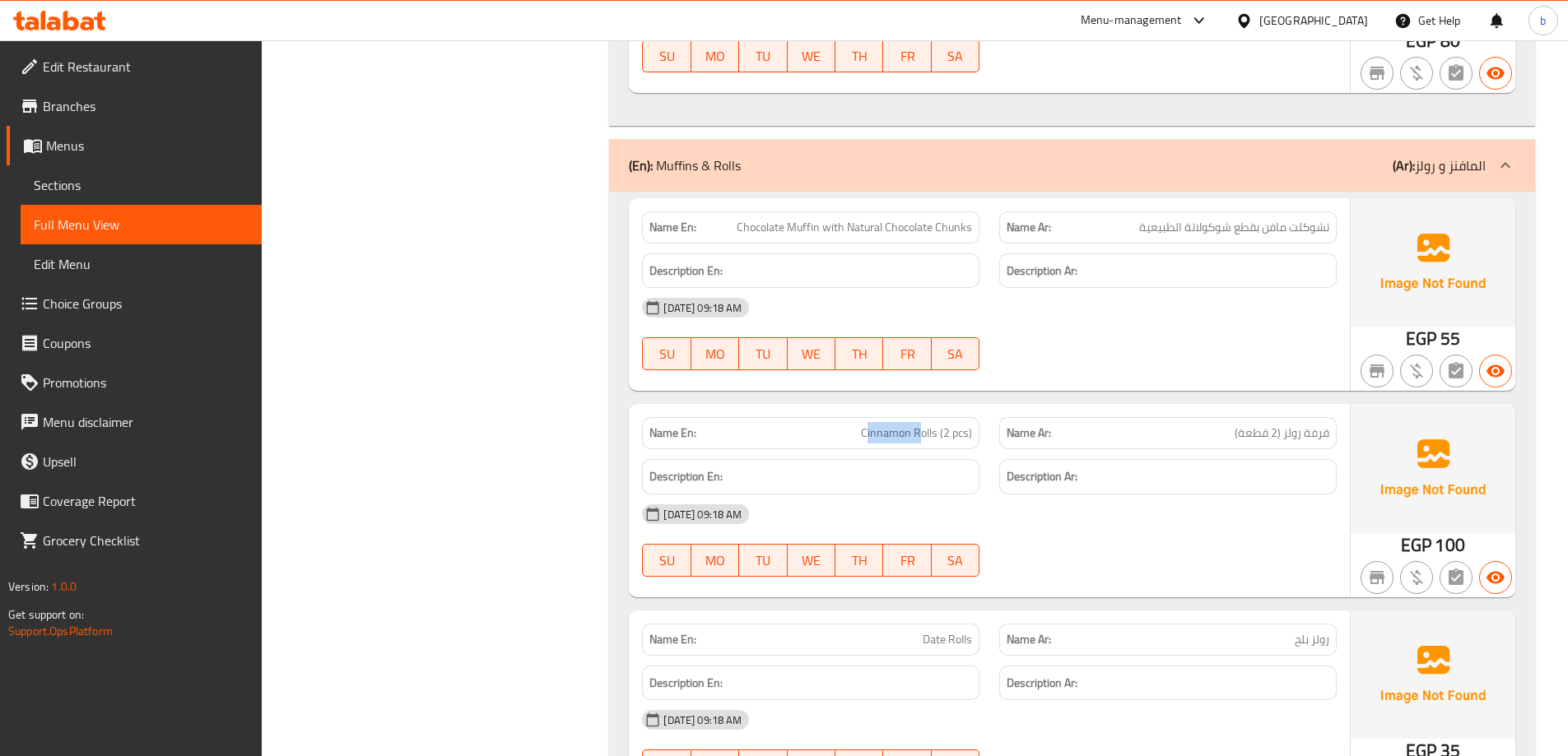
drag, startPoint x: 870, startPoint y: 426, endPoint x: 920, endPoint y: 427, distance: 50.0
click at [920, 427] on span "Cinnamon Rolls (2 pcs)" at bounding box center [916, 433] width 111 height 18
click at [828, 441] on p "Name En: Cinnamon Rolls (2 pcs)" at bounding box center [810, 433] width 322 height 18
click at [869, 433] on span "Cinnamon Rolls (2 pcs)" at bounding box center [916, 433] width 111 height 18
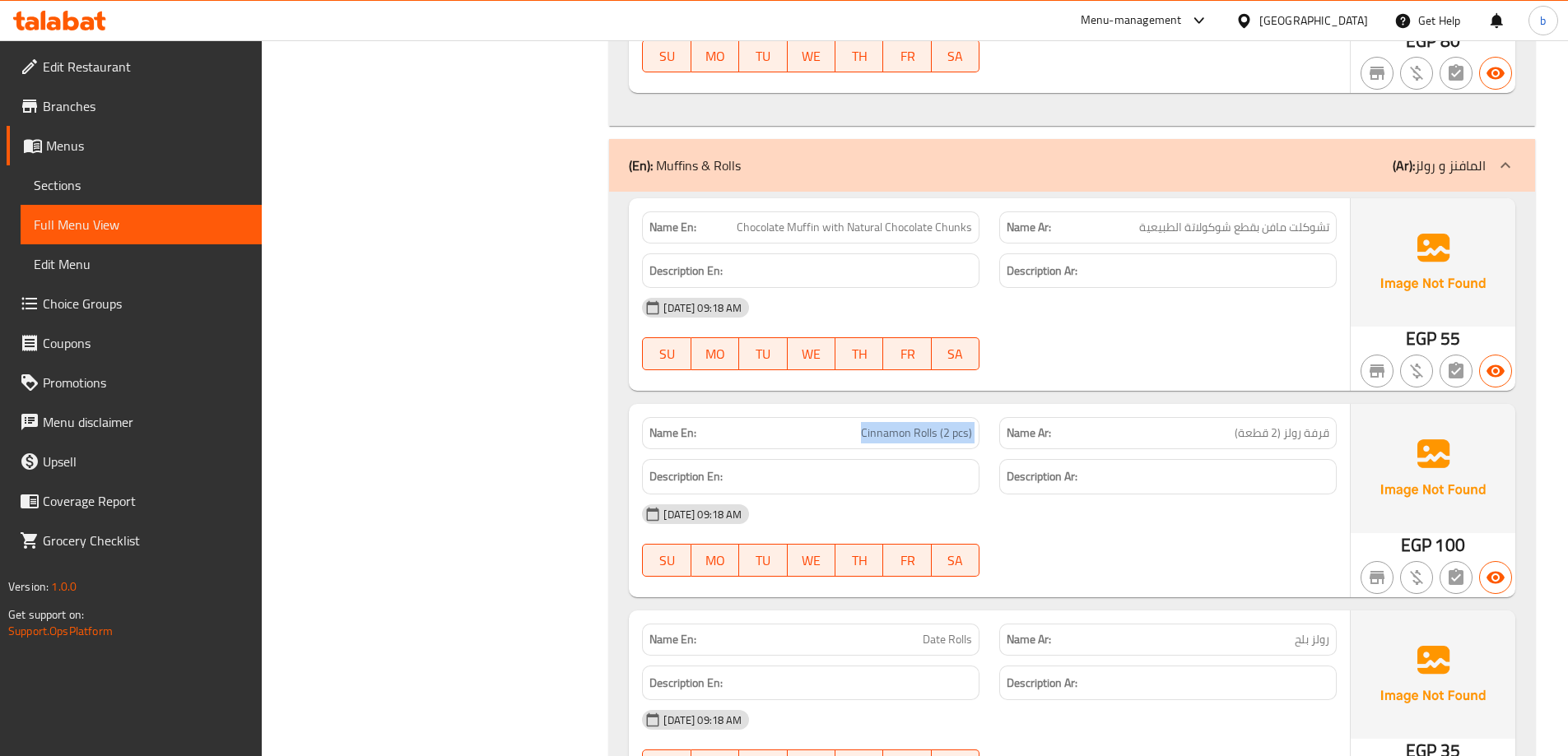
click at [869, 433] on span "Cinnamon Rolls (2 pcs)" at bounding box center [916, 433] width 111 height 18
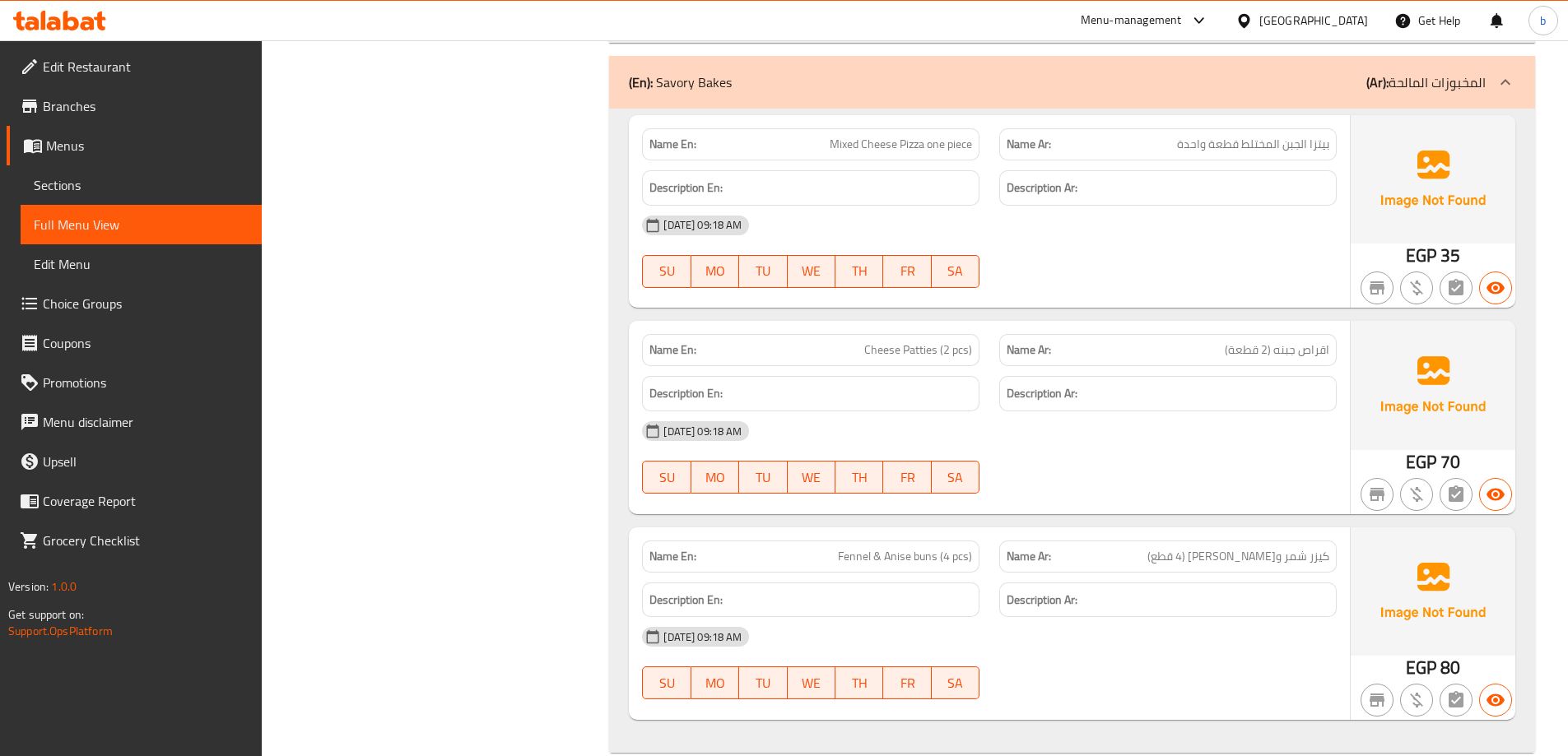
scroll to position [3561, 0]
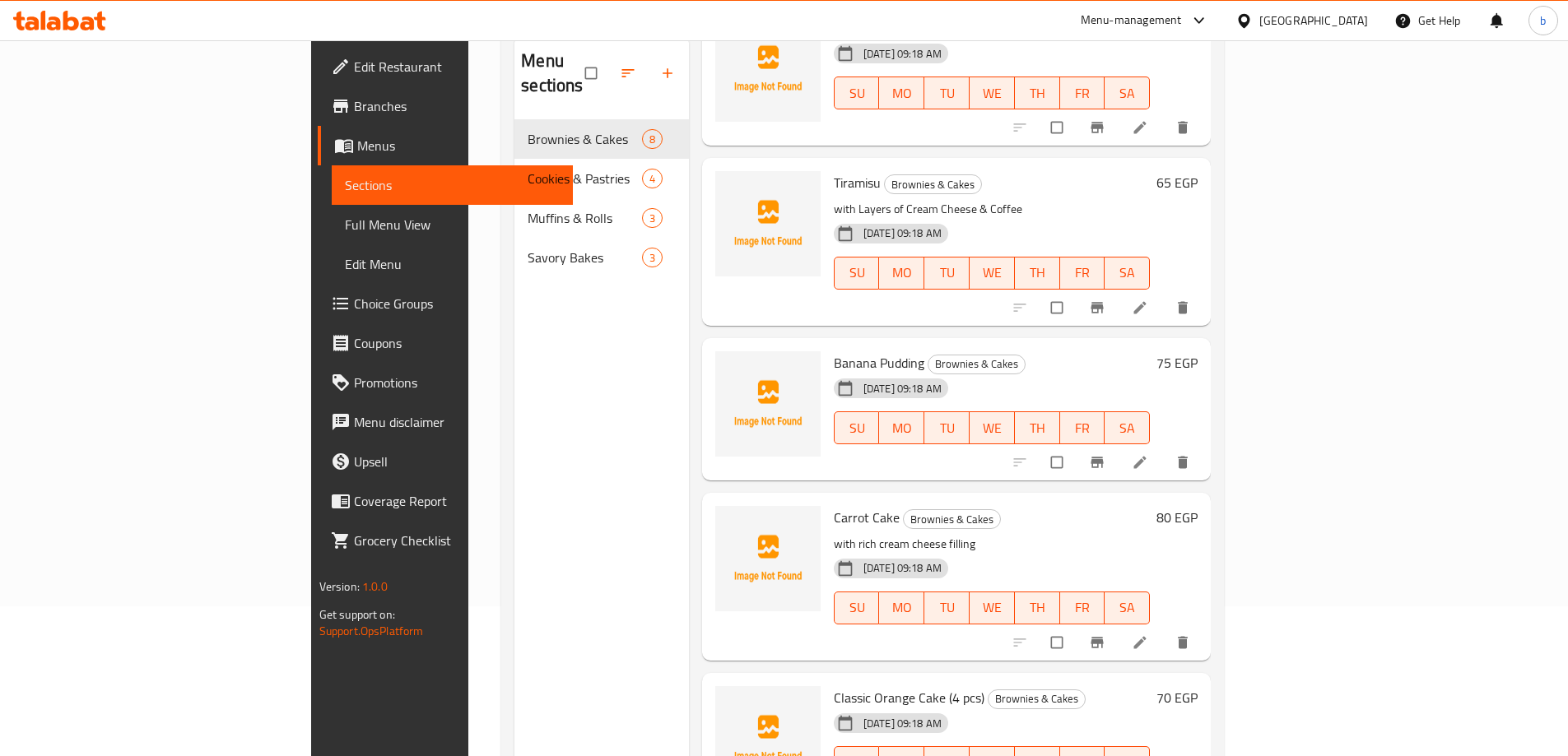
scroll to position [165, 0]
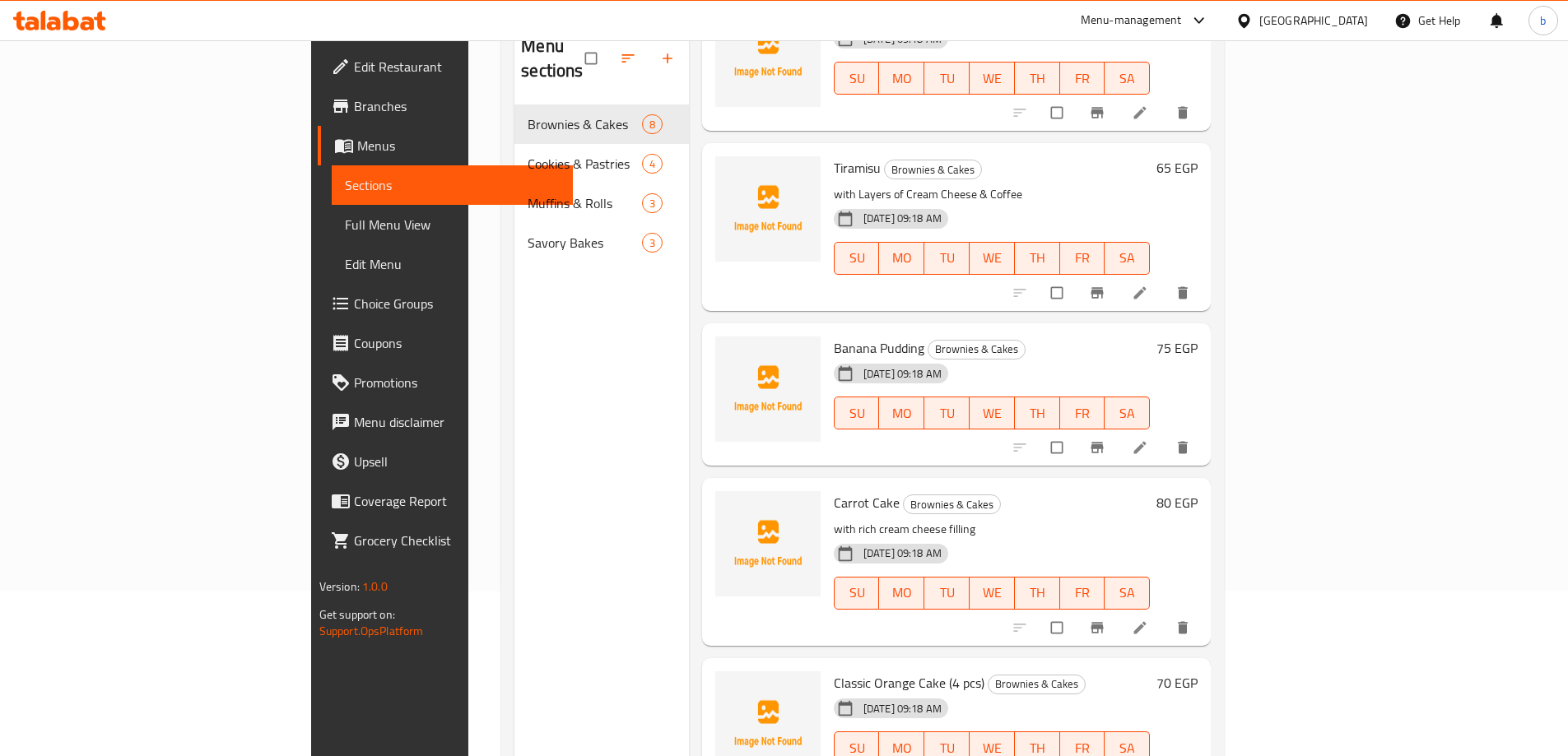
click at [1152, 620] on link at bounding box center [1142, 628] width 20 height 17
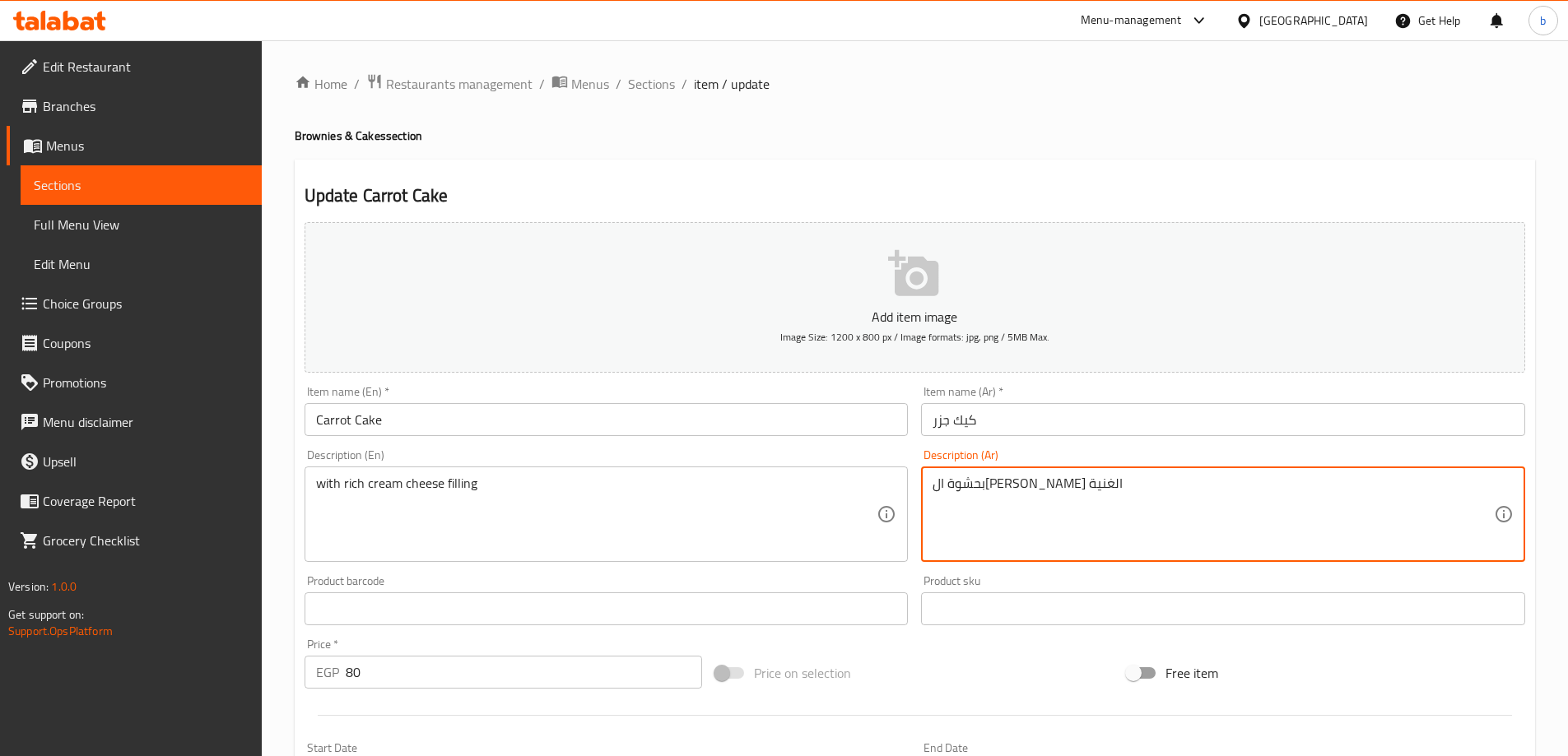
drag, startPoint x: 994, startPoint y: 484, endPoint x: 970, endPoint y: 484, distance: 24.0
click at [1007, 483] on textarea "بحشوة الكريم الغنية" at bounding box center [1213, 514] width 561 height 78
type textarea "بحشوة الجبن الكريم الغنية"
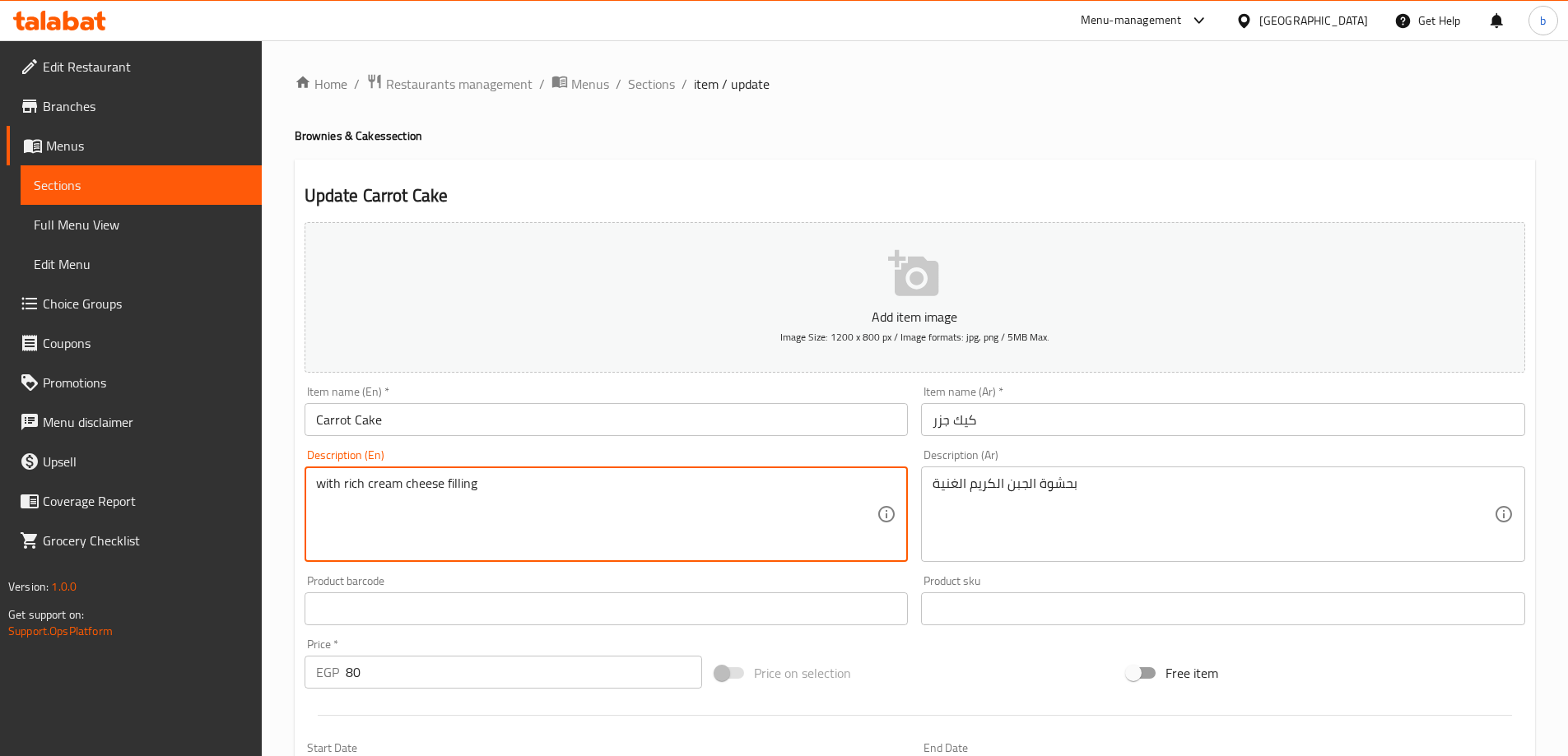
drag, startPoint x: 503, startPoint y: 475, endPoint x: 287, endPoint y: 486, distance: 216.3
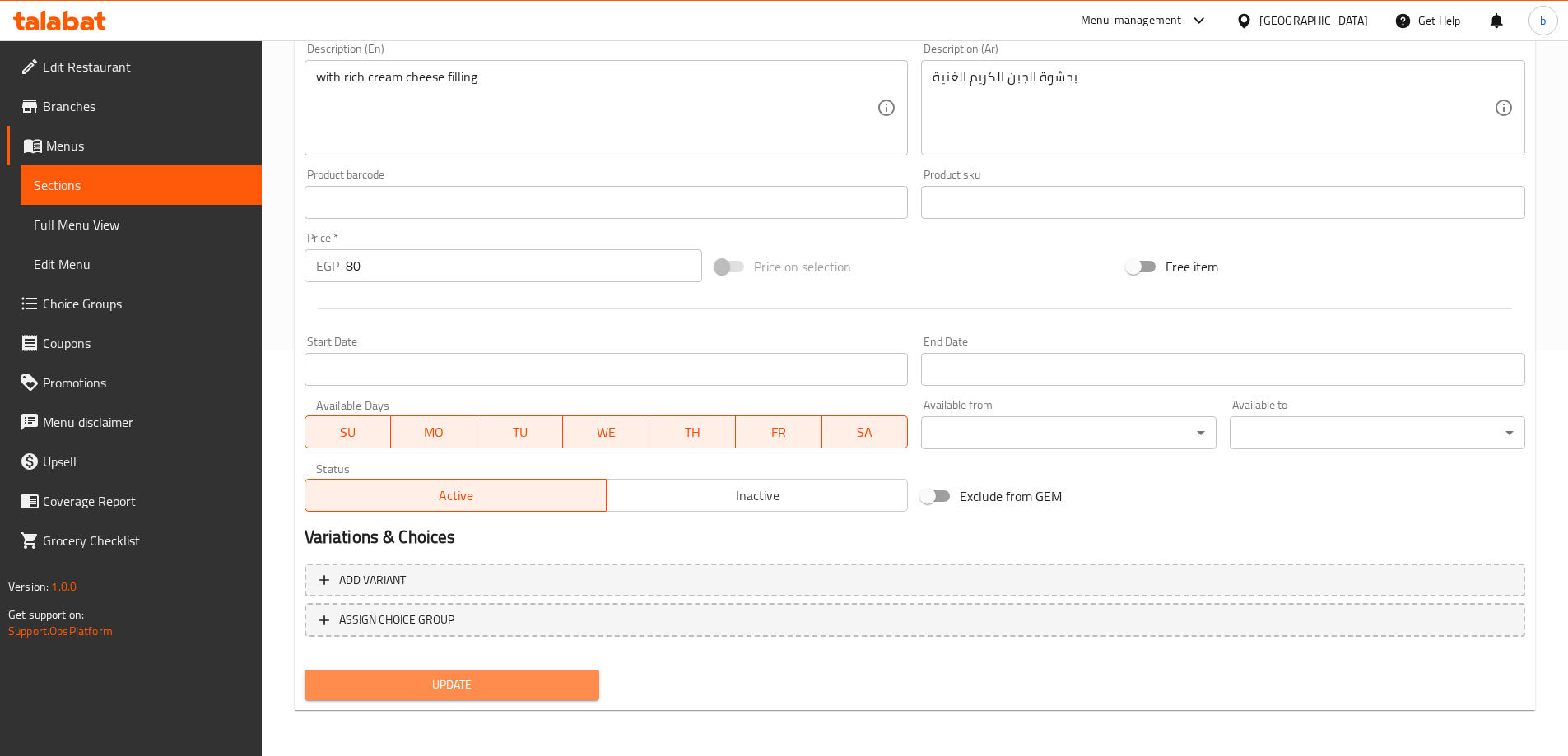
click at [583, 682] on span "Update" at bounding box center [451, 685] width 269 height 21
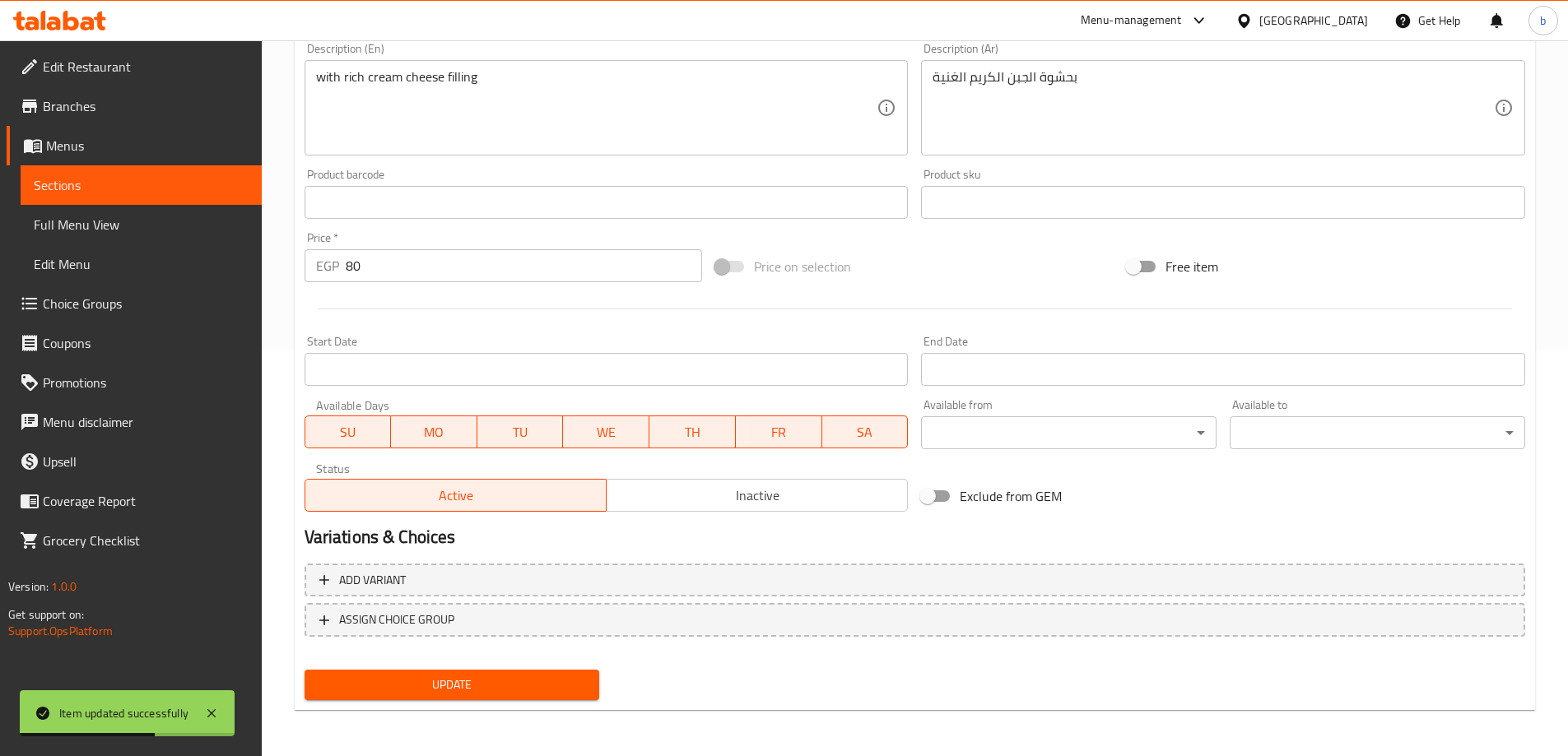
scroll to position [0, 0]
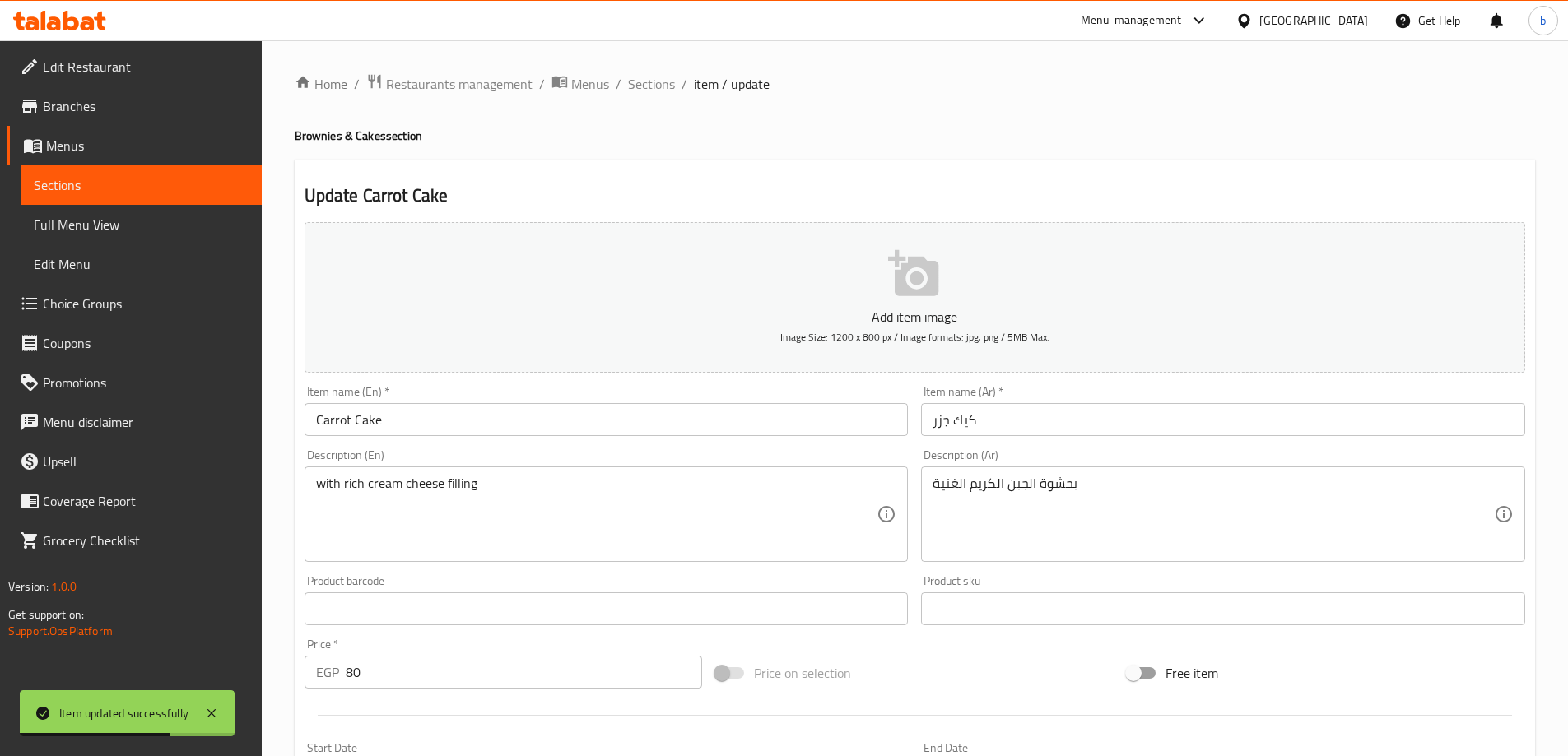
click at [642, 81] on span "Sections" at bounding box center [652, 84] width 47 height 20
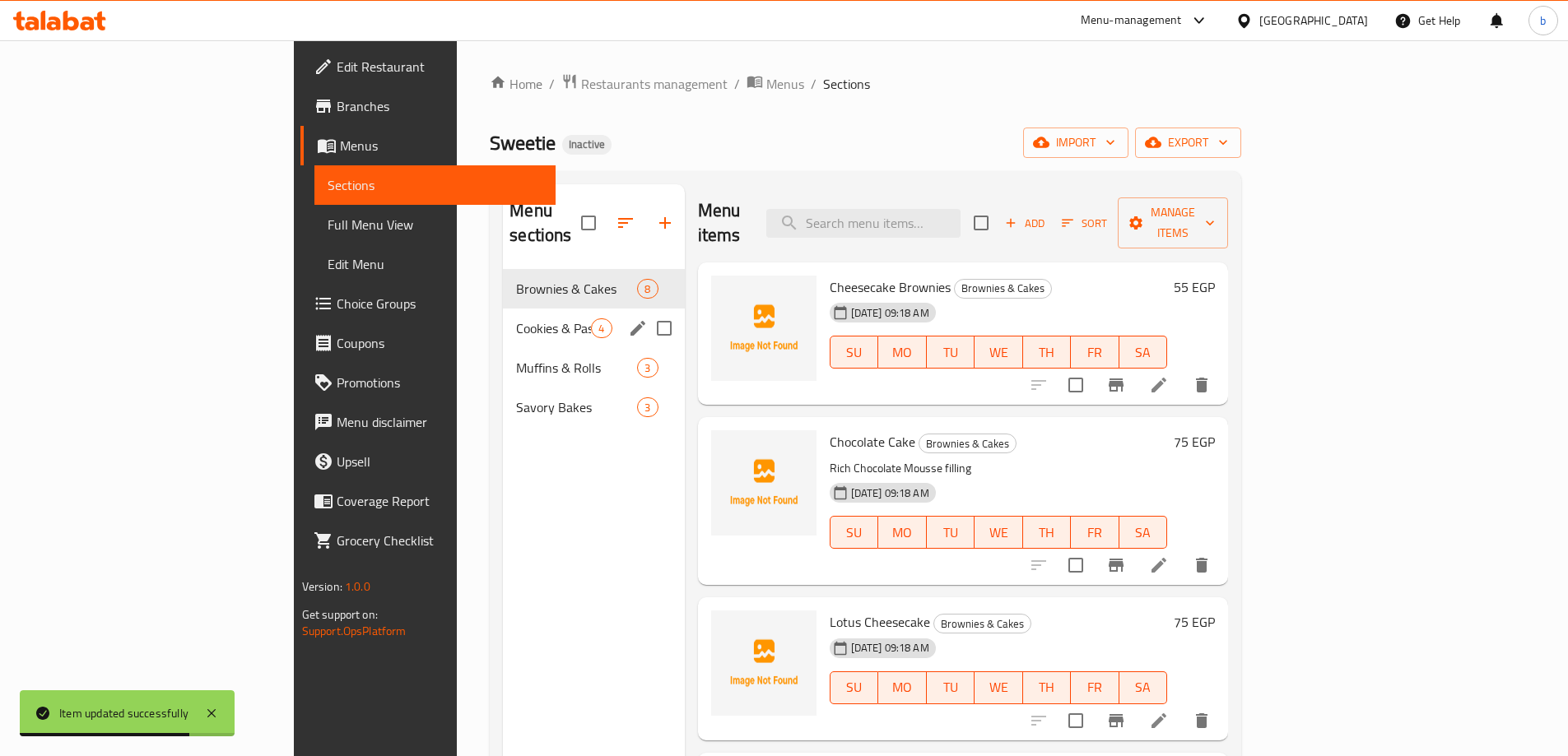
click at [516, 318] on span "Cookies & Pastries" at bounding box center [553, 328] width 75 height 20
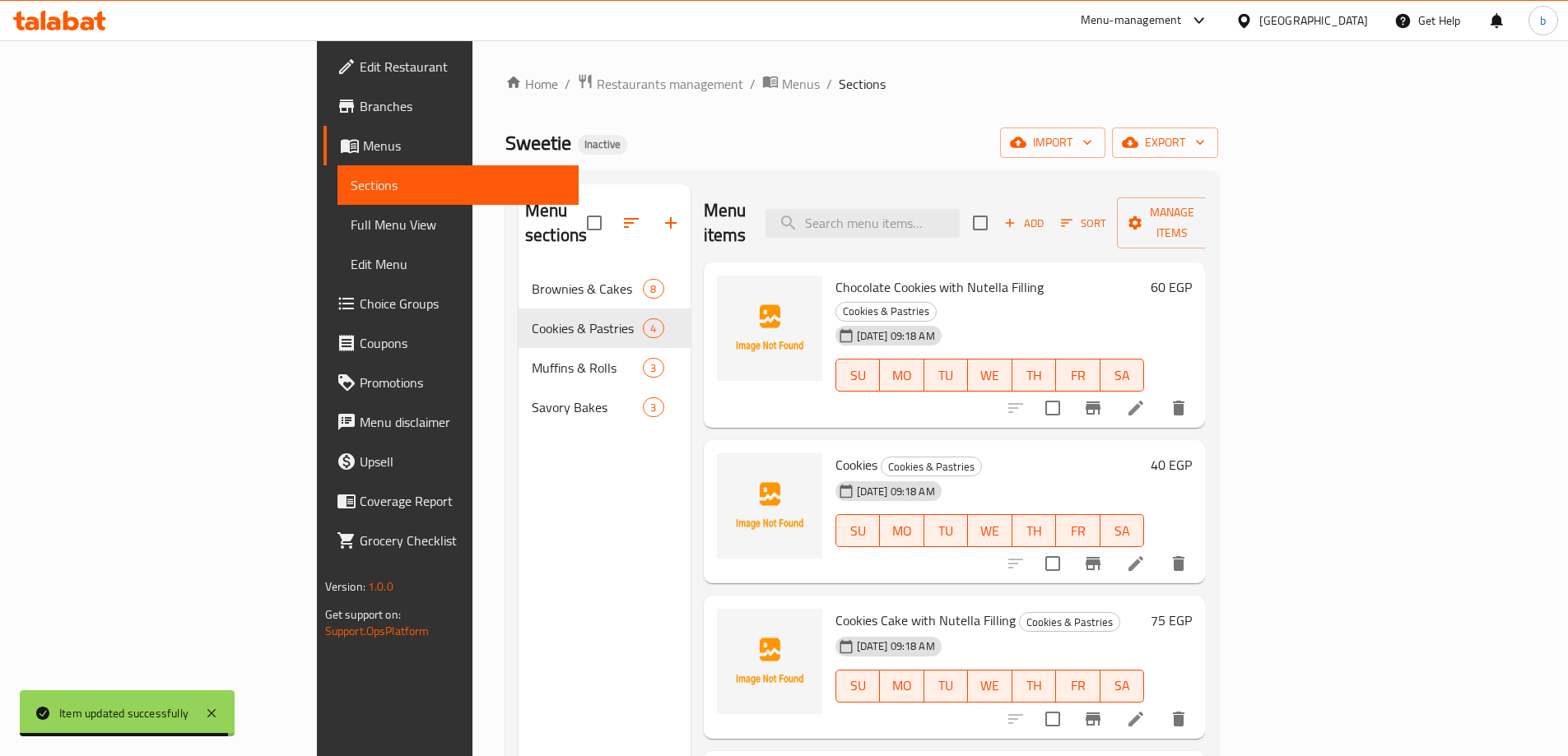
click at [1146, 399] on icon at bounding box center [1136, 409] width 20 height 20
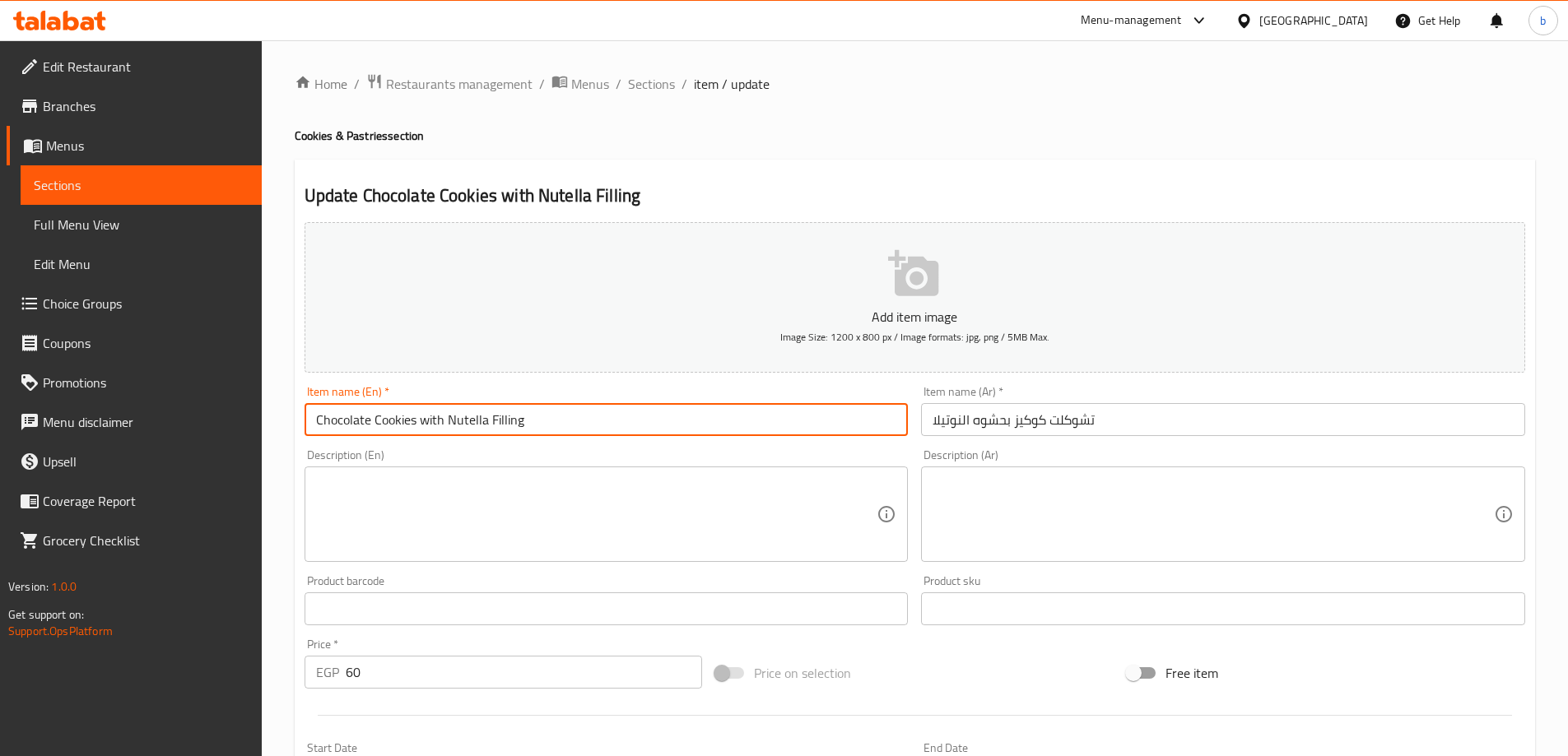
click at [344, 417] on input "Chocolate Cookies with Nutella Filling" at bounding box center [606, 419] width 604 height 33
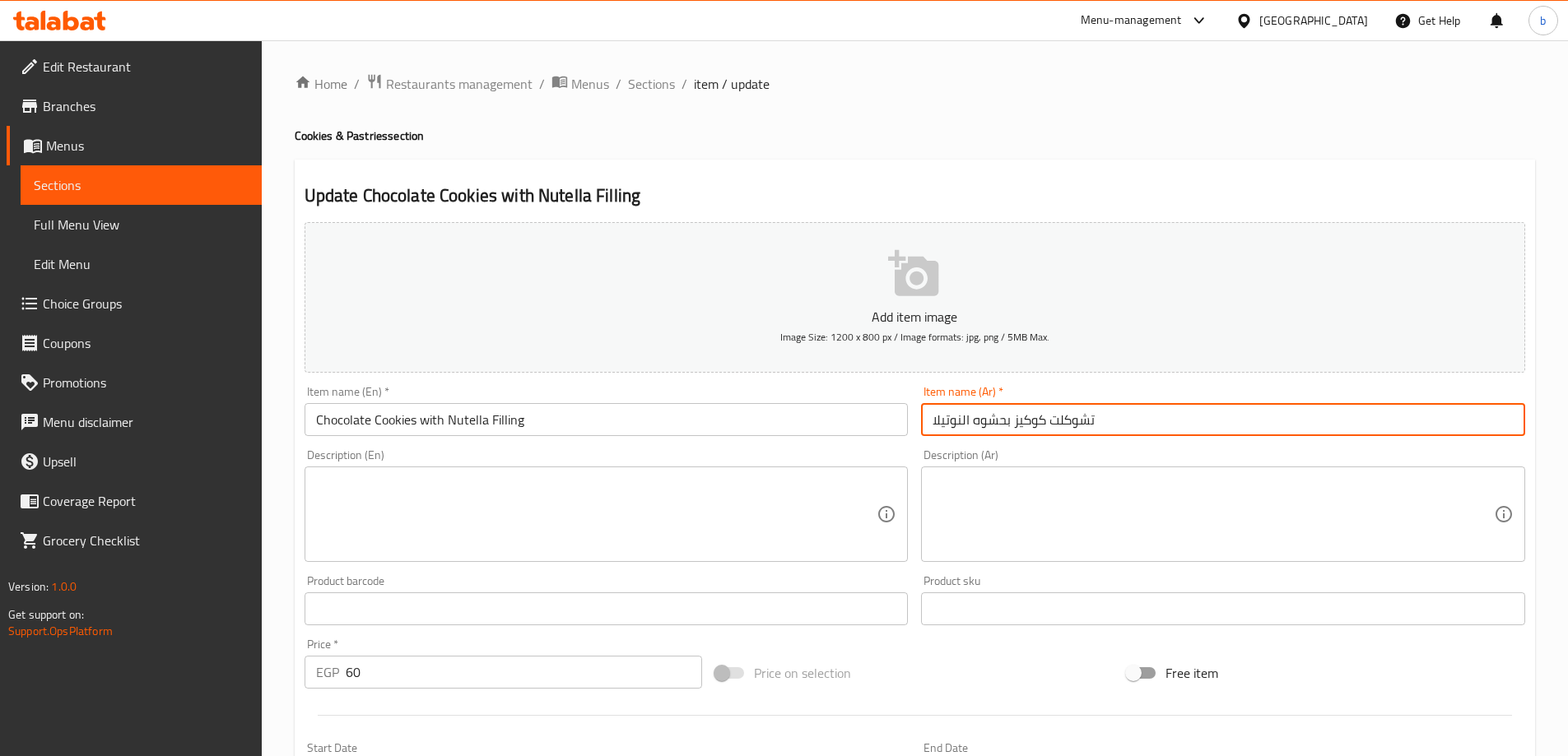
drag, startPoint x: 1051, startPoint y: 417, endPoint x: 1137, endPoint y: 421, distance: 86.1
click at [1137, 421] on input "تشوكلت كوكيز بحشوه النوتيلا" at bounding box center [1223, 419] width 604 height 33
paste input "شوكولاتة"
click at [1224, 351] on button "Add item image Image Size: 1200 x 800 px / Image formats: jpg, png / 5MB Max." at bounding box center [915, 297] width 1220 height 151
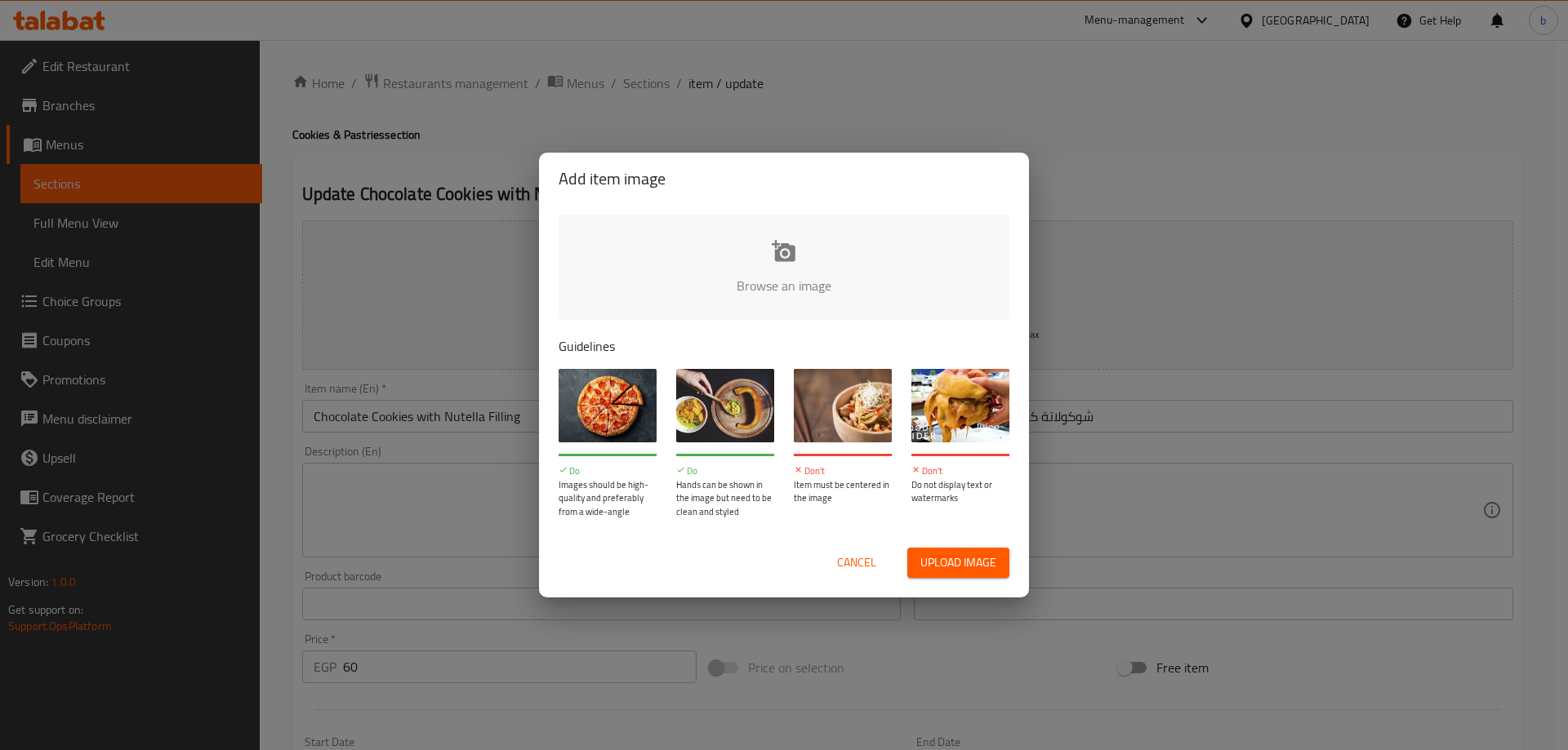
click at [977, 57] on div "Add item image Browse an image Guidelines Do Images should be high-quality and …" at bounding box center [784, 375] width 1568 height 750
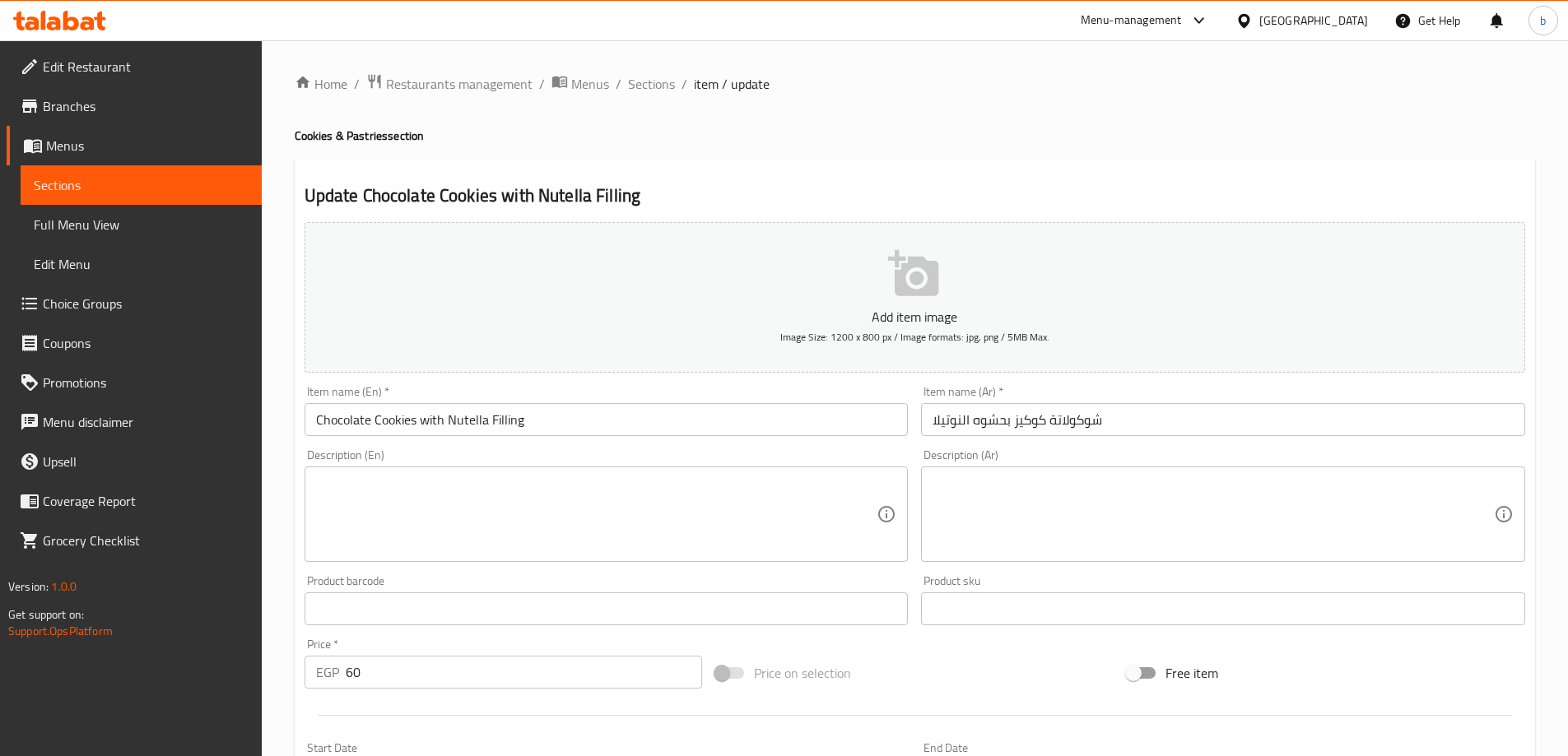
click at [942, 423] on input "شوكولاتة كوكيز بحشوه النوتيلا" at bounding box center [1223, 419] width 604 height 33
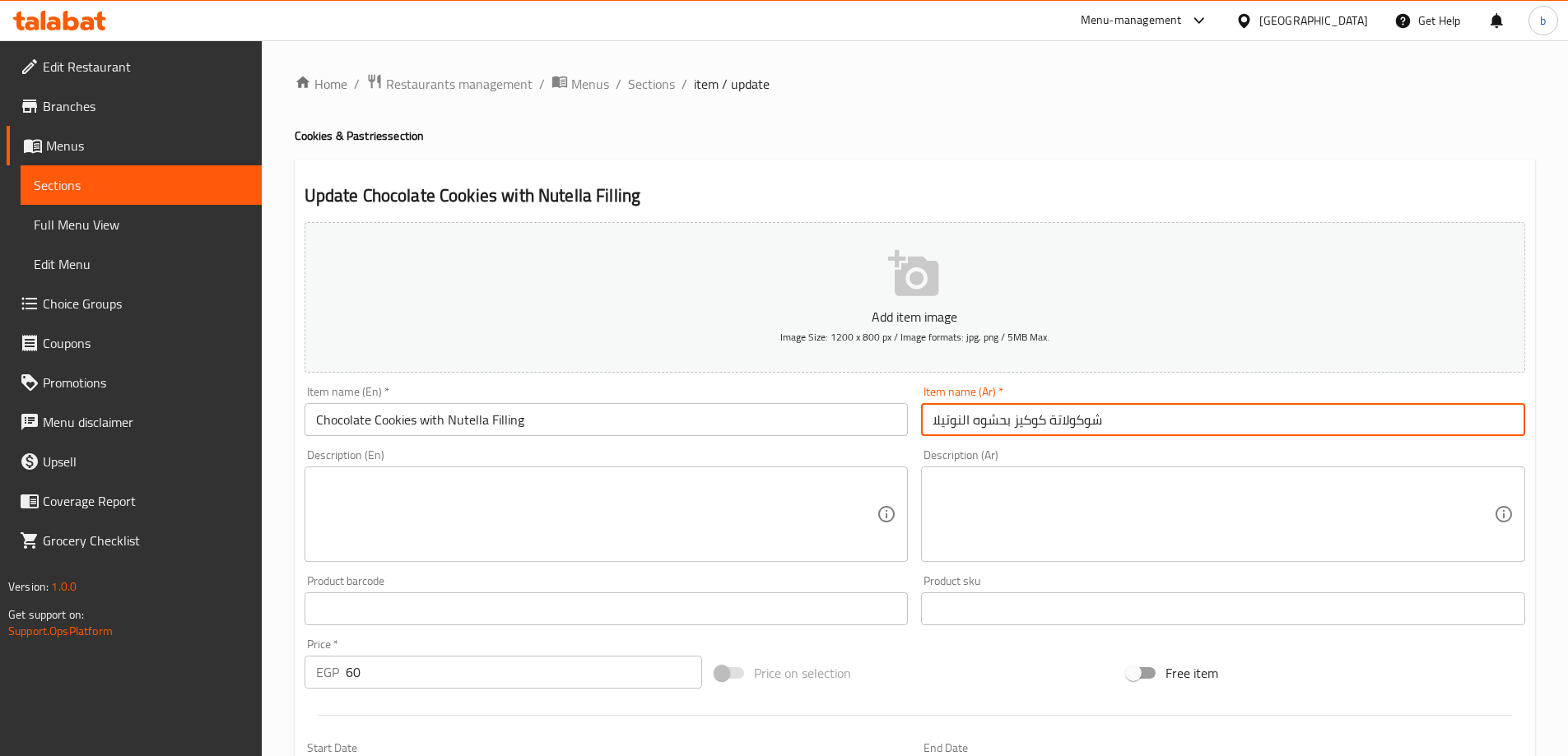
click at [1161, 419] on input "شوكولاتة كوكيز بحشوه النوتيلا" at bounding box center [1223, 419] width 604 height 33
click at [936, 424] on input "شوكولاتة كوكيز بحشوه النو" at bounding box center [1223, 419] width 604 height 33
drag, startPoint x: 936, startPoint y: 424, endPoint x: 948, endPoint y: 423, distance: 12.0
click at [948, 423] on input "شوكولاتة كوكيز بحشوه النو" at bounding box center [1223, 419] width 604 height 33
drag, startPoint x: 950, startPoint y: 421, endPoint x: 929, endPoint y: 419, distance: 21.1
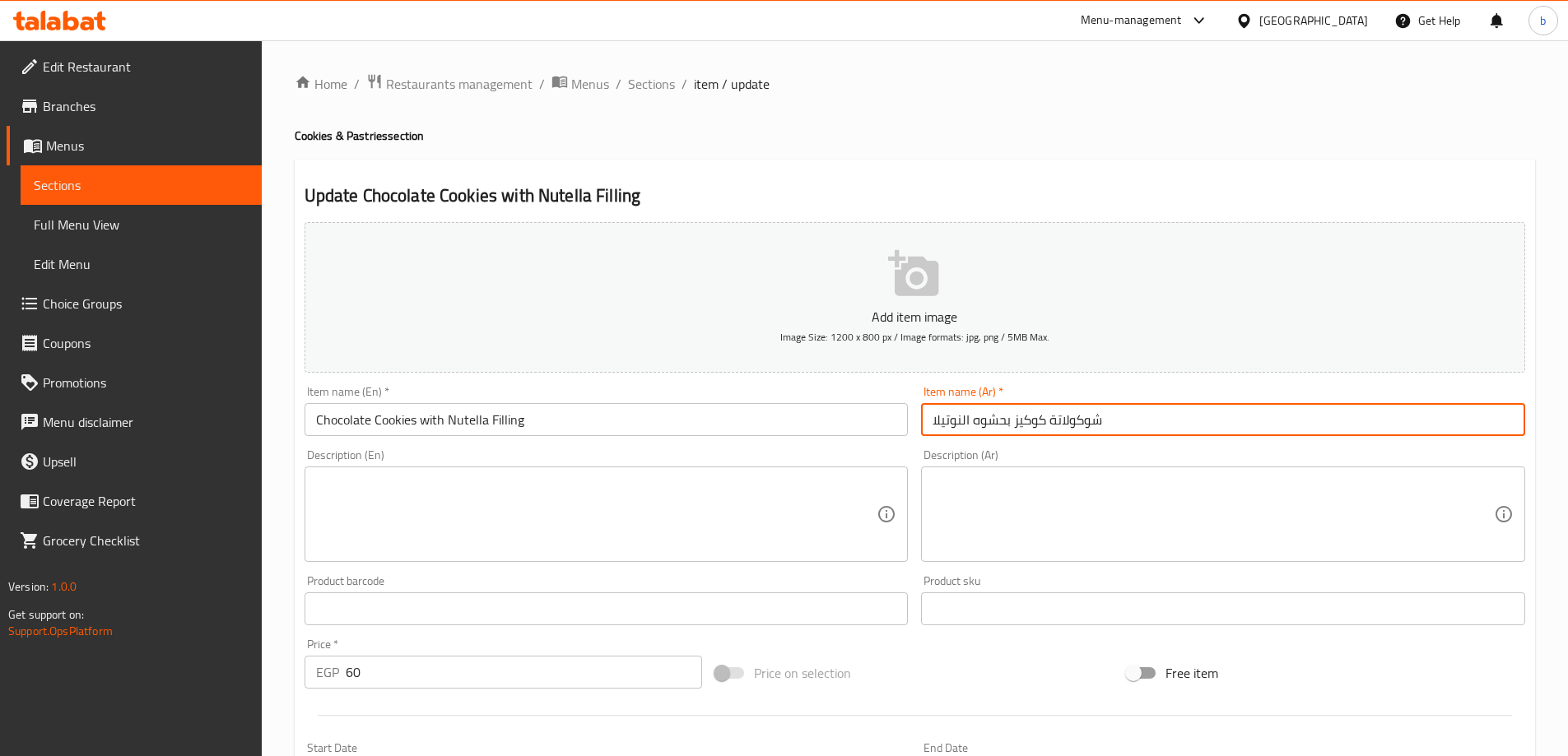
click at [929, 419] on input "شوكولاتة كوكيز بحشوه النوتيلا" at bounding box center [1223, 419] width 604 height 33
drag, startPoint x: 940, startPoint y: 419, endPoint x: 913, endPoint y: 423, distance: 27.3
click at [913, 423] on div "Add item image Image Size: 1200 x 800 px / Image formats: jpg, png / 5MB Max. I…" at bounding box center [915, 569] width 1234 height 709
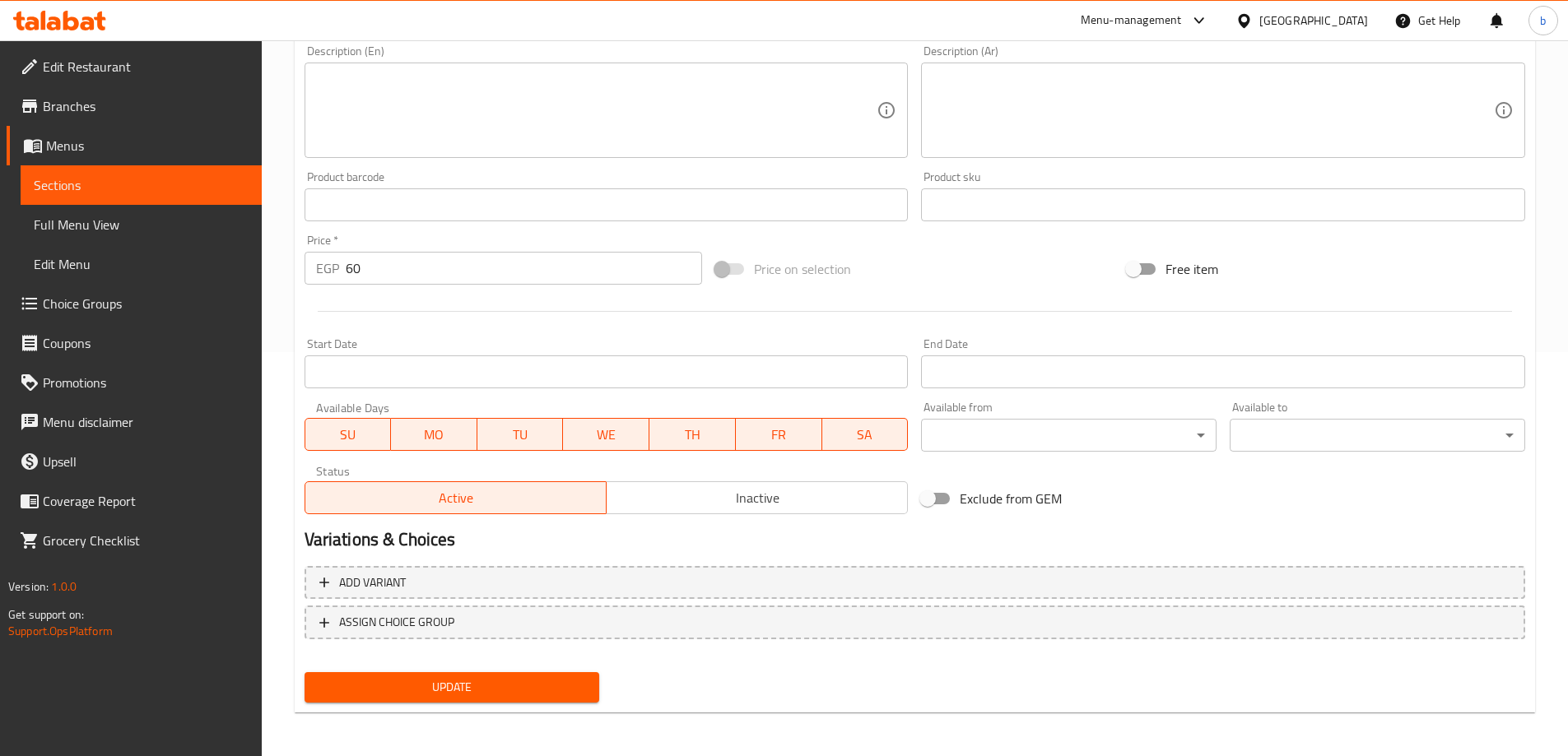
scroll to position [406, 0]
type input "شوكولاتة كوكيز بحشوه النوتيلا"
click at [479, 688] on span "Update" at bounding box center [451, 685] width 269 height 21
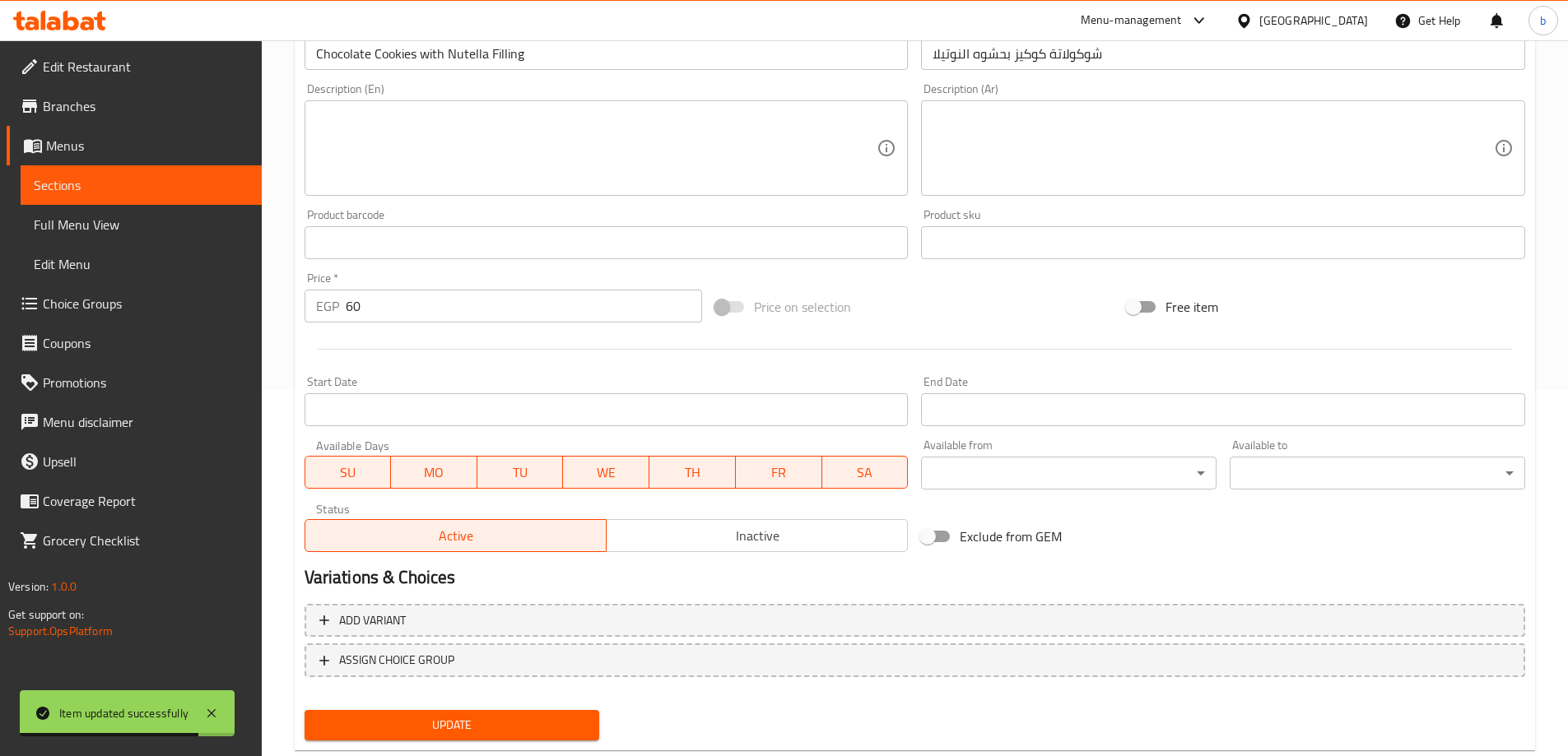
scroll to position [0, 0]
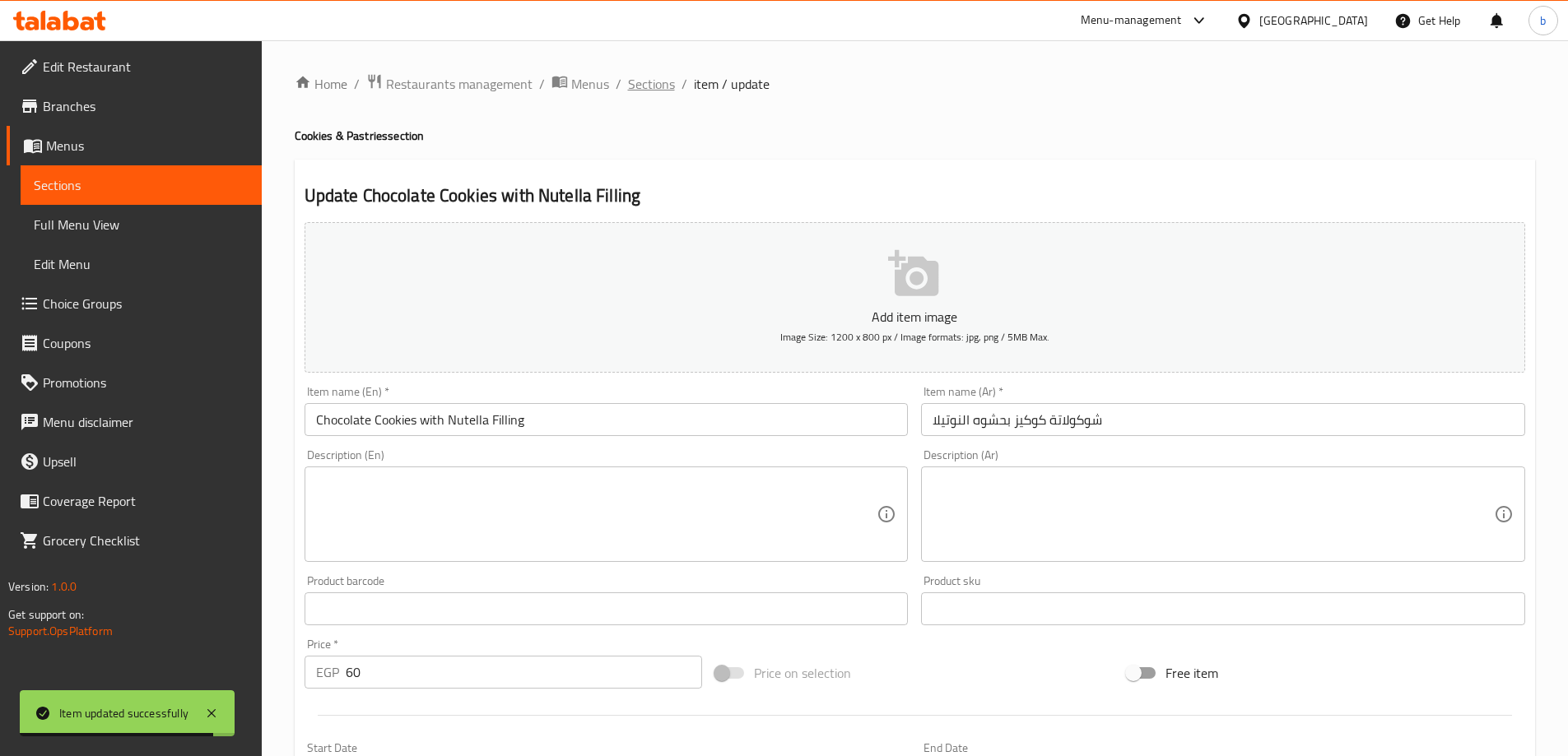
click at [653, 80] on span "Sections" at bounding box center [652, 84] width 47 height 20
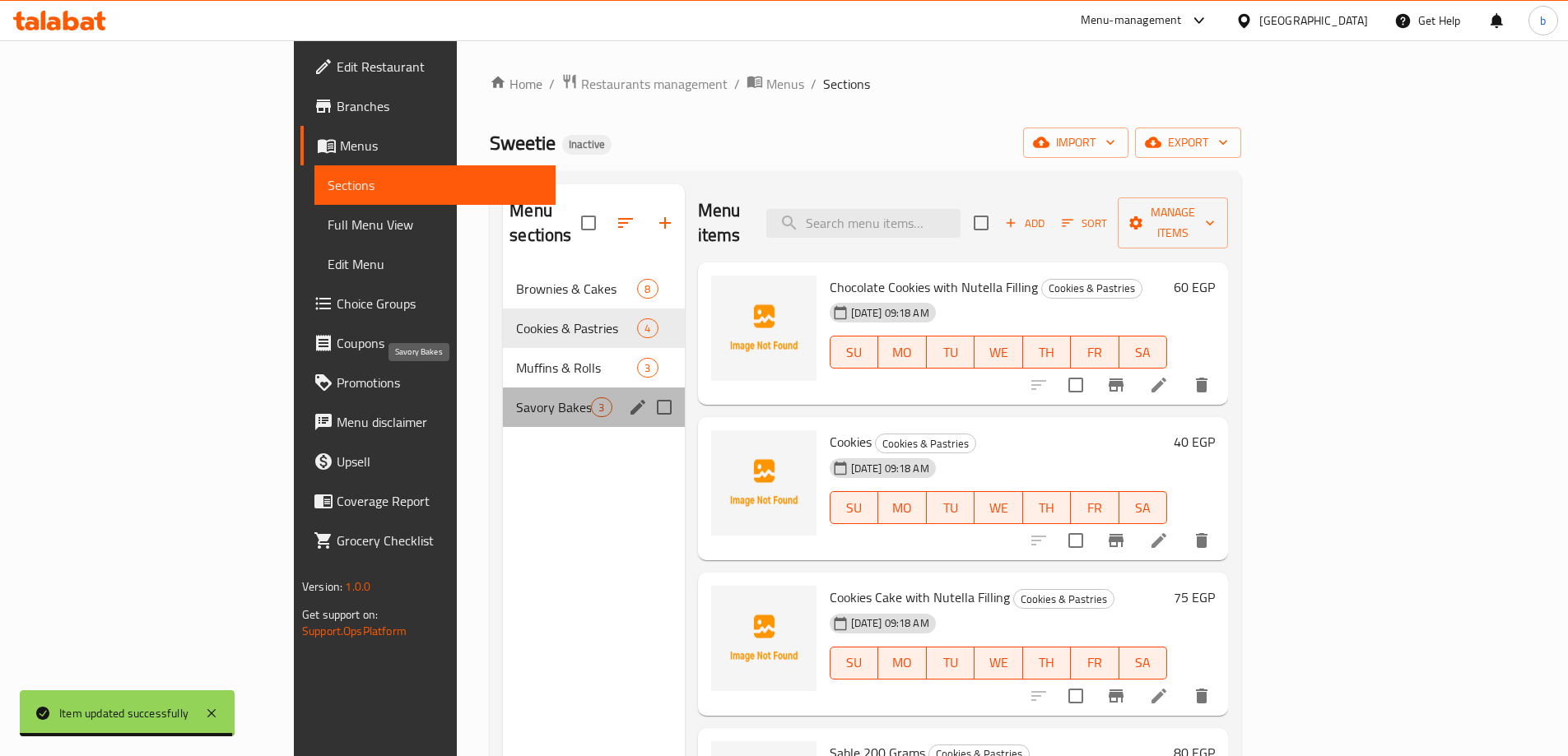
click at [516, 398] on span "Savory Bakes" at bounding box center [553, 408] width 75 height 20
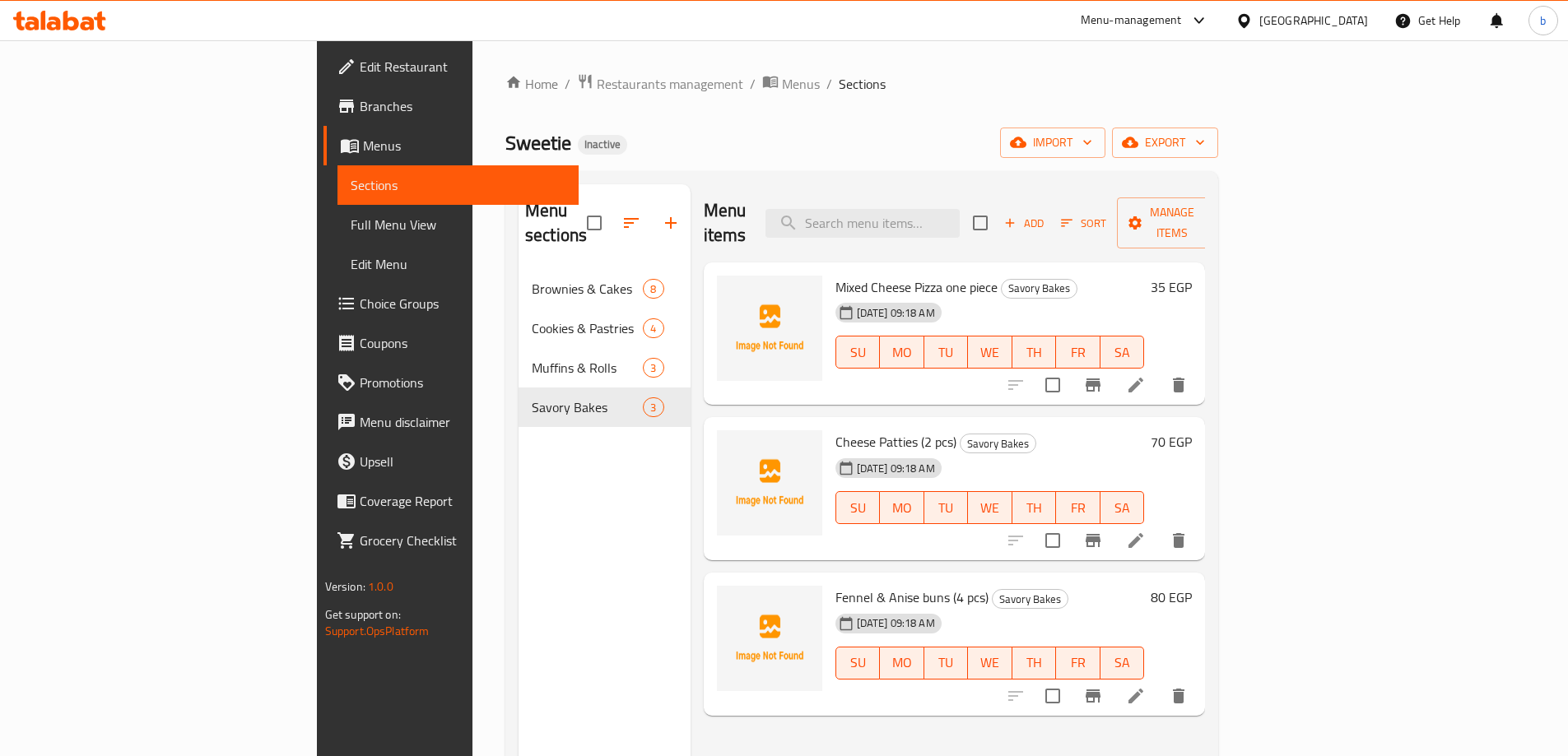
click at [1146, 686] on icon at bounding box center [1136, 696] width 20 height 20
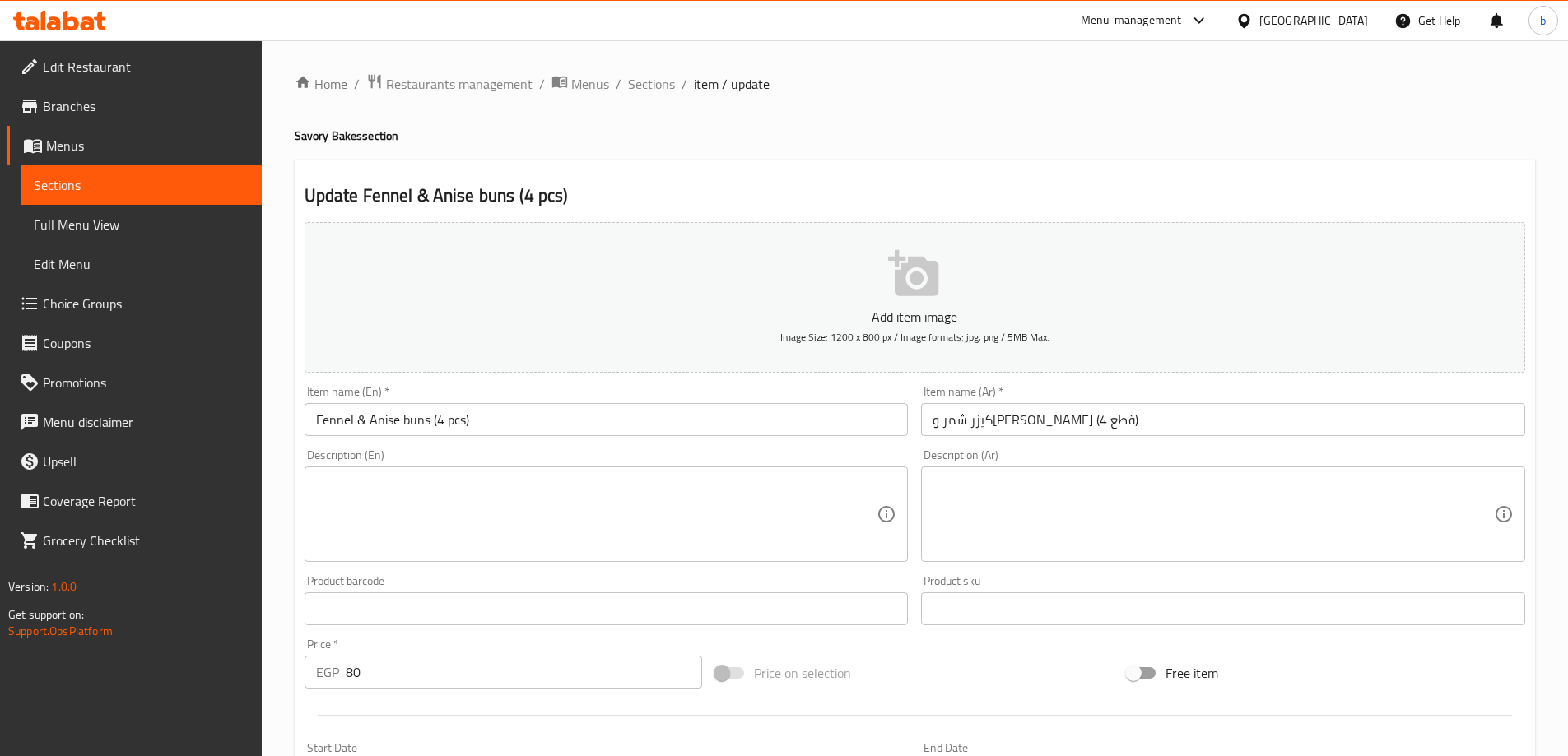
click at [1008, 419] on input "كيزر شمر ويانسون (4 قطع)" at bounding box center [1223, 419] width 604 height 33
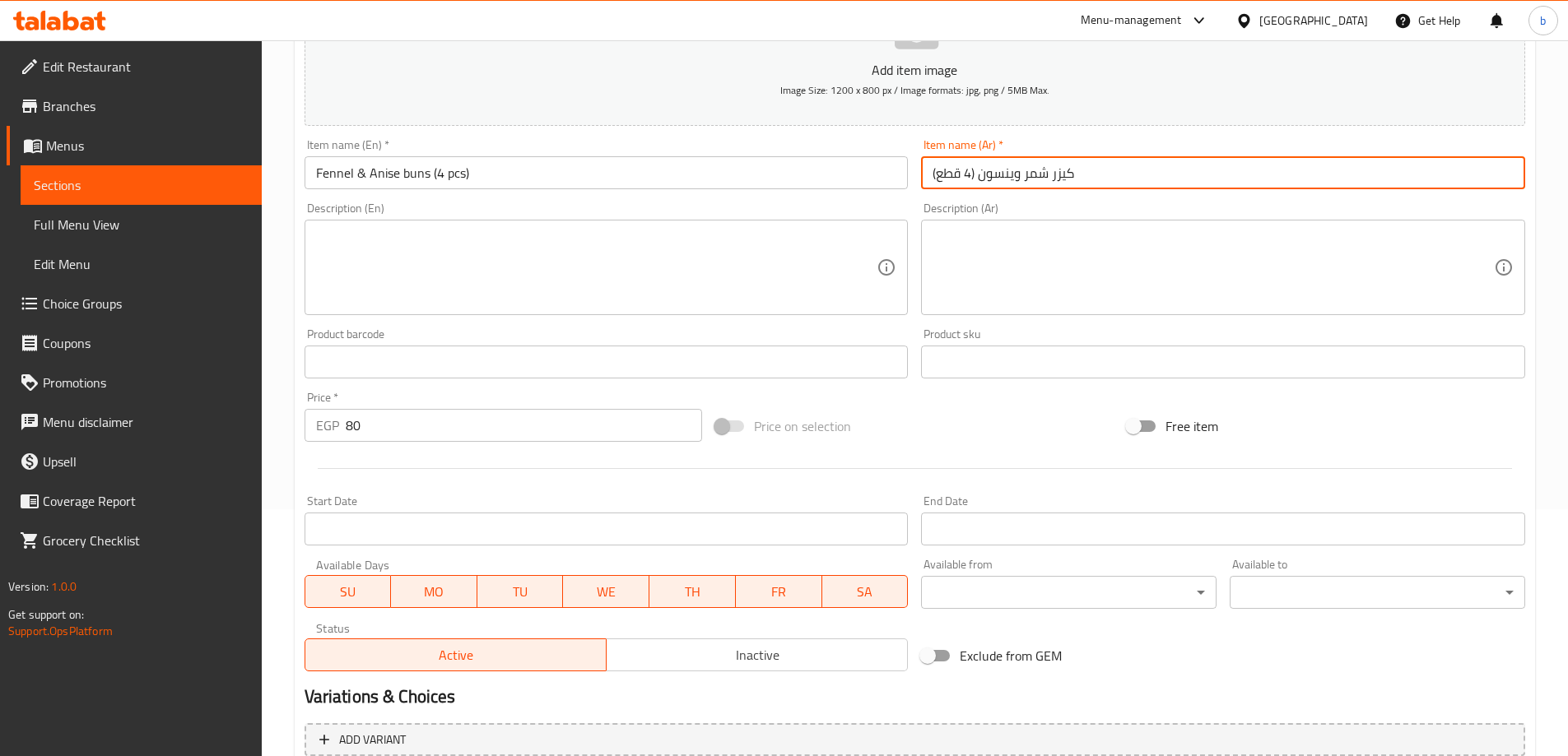
scroll to position [406, 0]
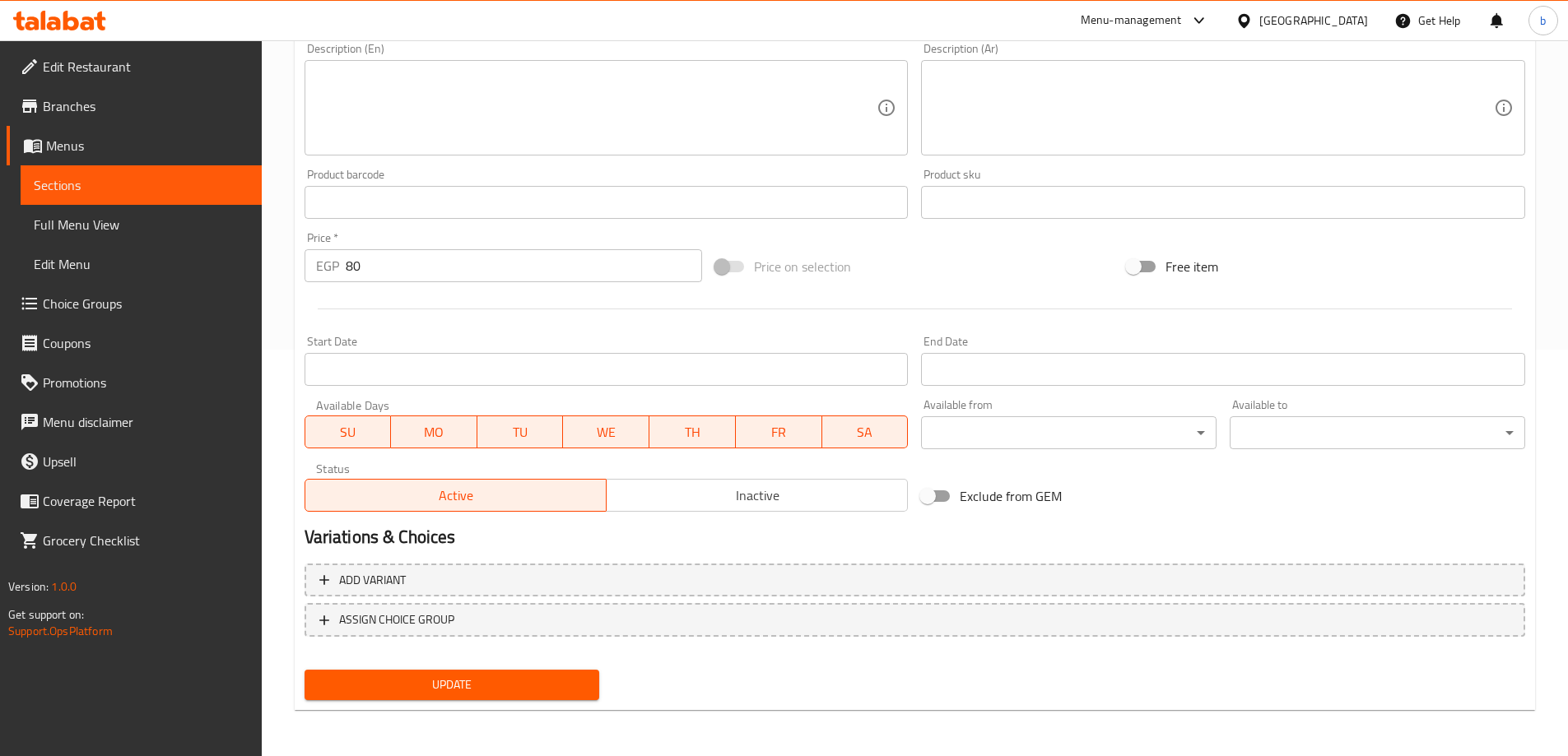
type input "كيزر شمر وينسون (4 قطع)"
click at [427, 667] on div "Update" at bounding box center [452, 685] width 308 height 44
click at [433, 683] on span "Update" at bounding box center [451, 685] width 269 height 21
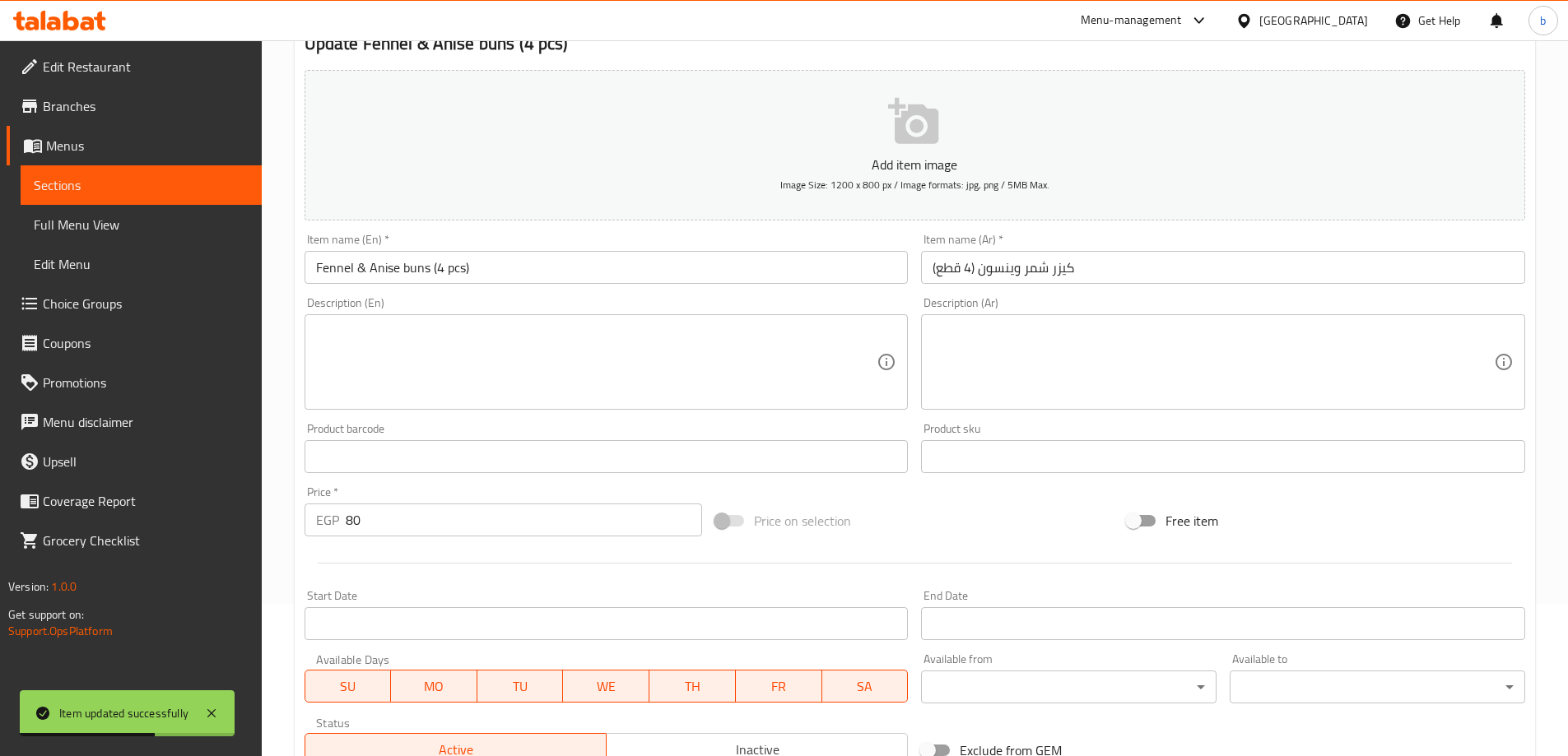
scroll to position [0, 0]
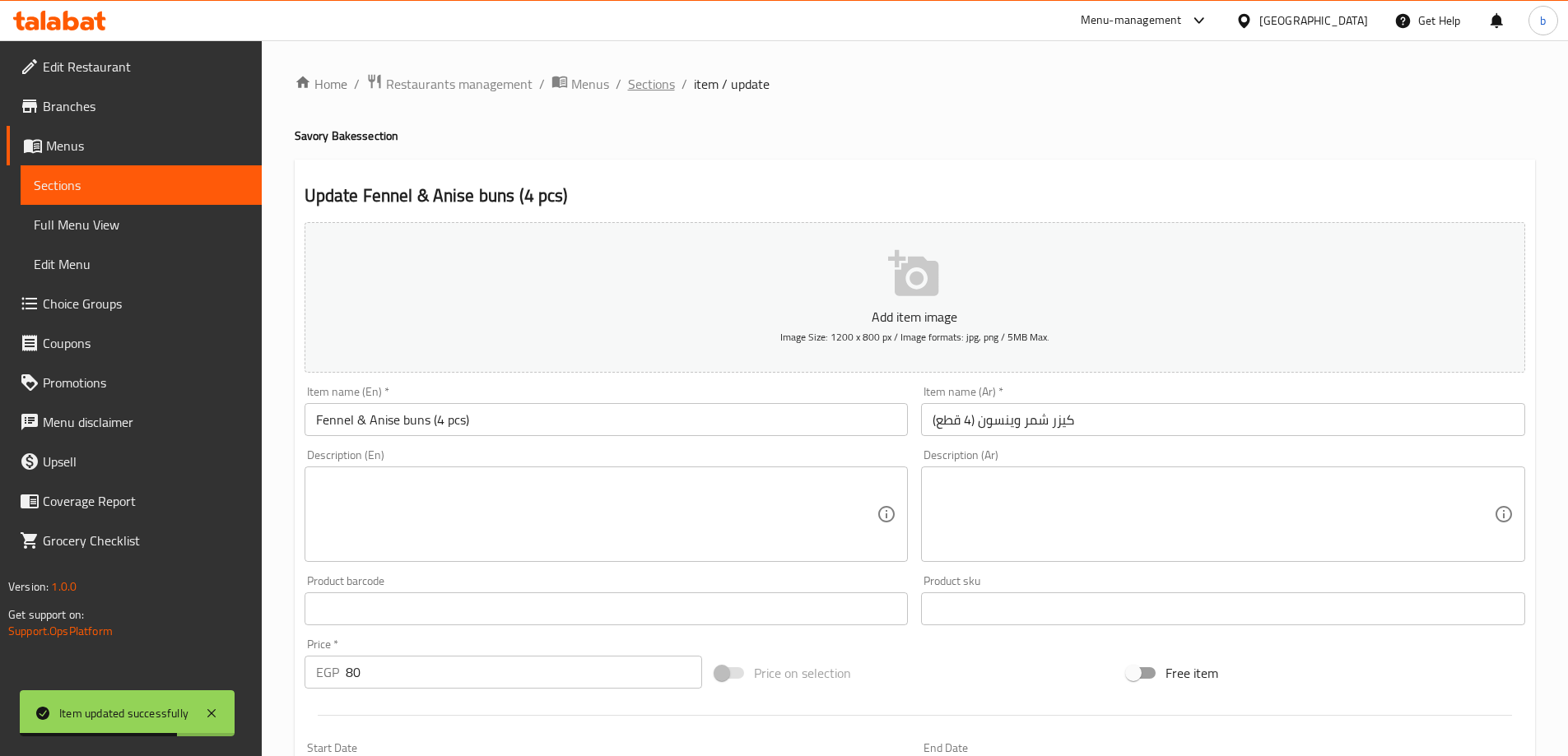
click at [642, 85] on span "Sections" at bounding box center [652, 84] width 47 height 20
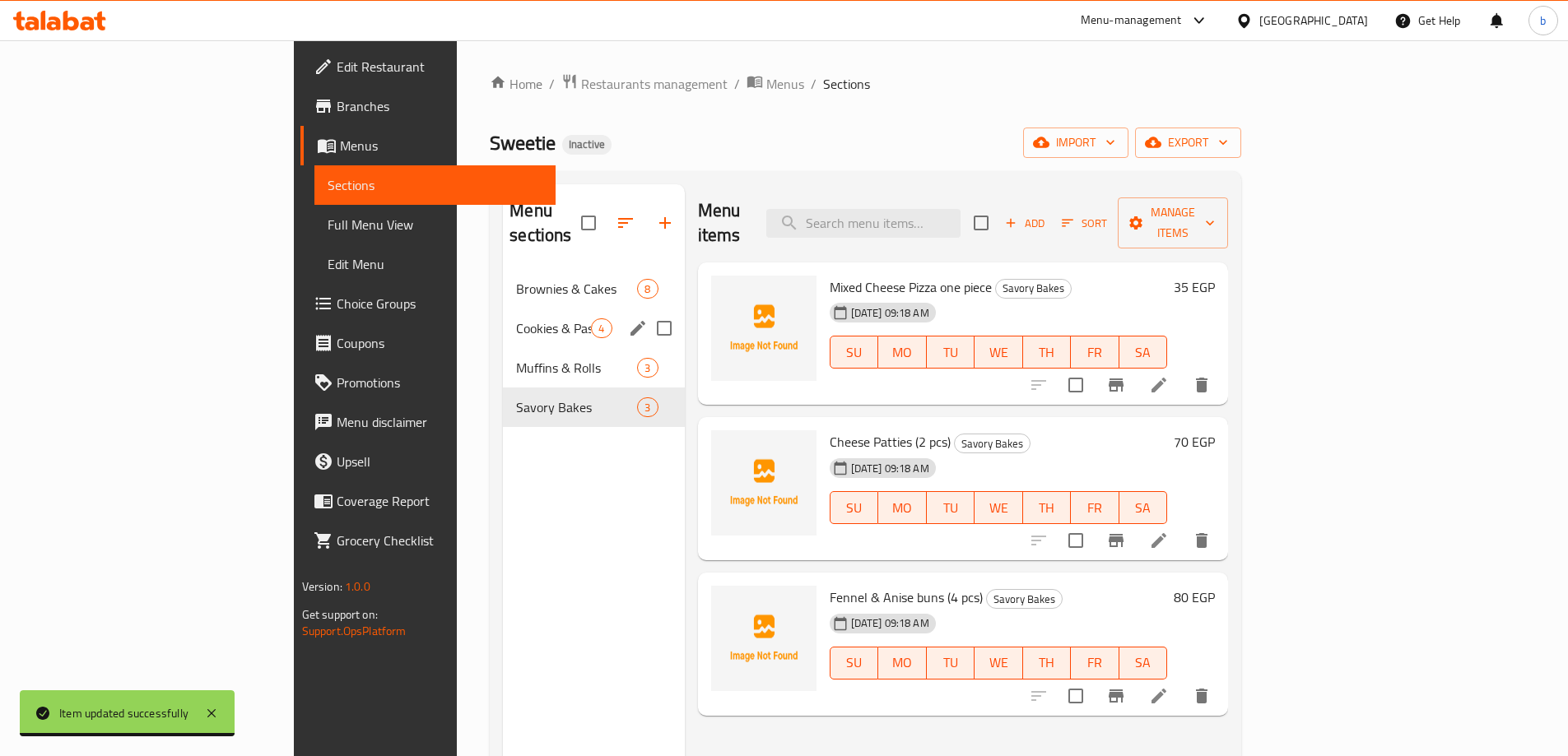
click at [503, 321] on div "Cookies & Pastries 4" at bounding box center [593, 327] width 181 height 39
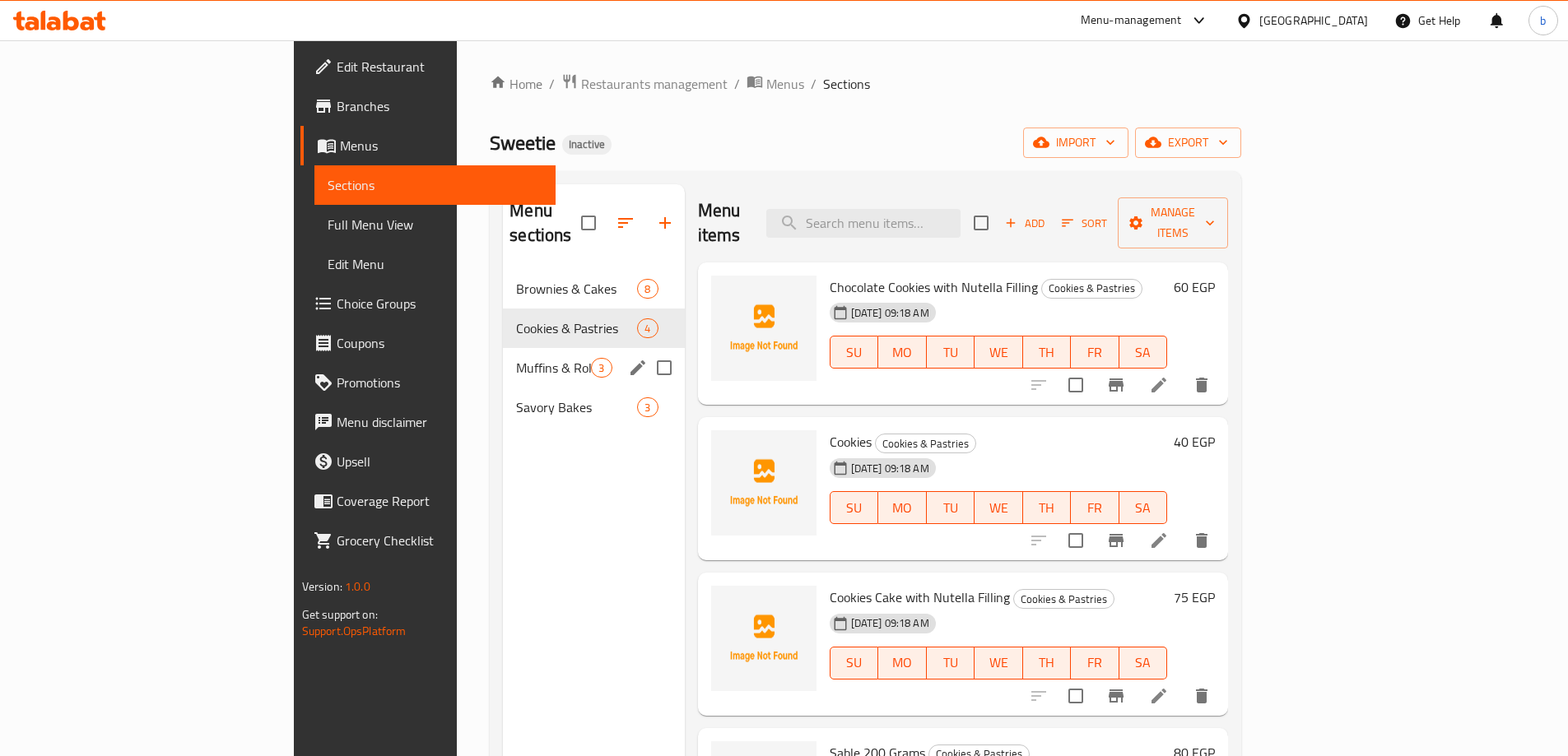
click at [516, 357] on span "Muffins & Rolls" at bounding box center [553, 368] width 75 height 20
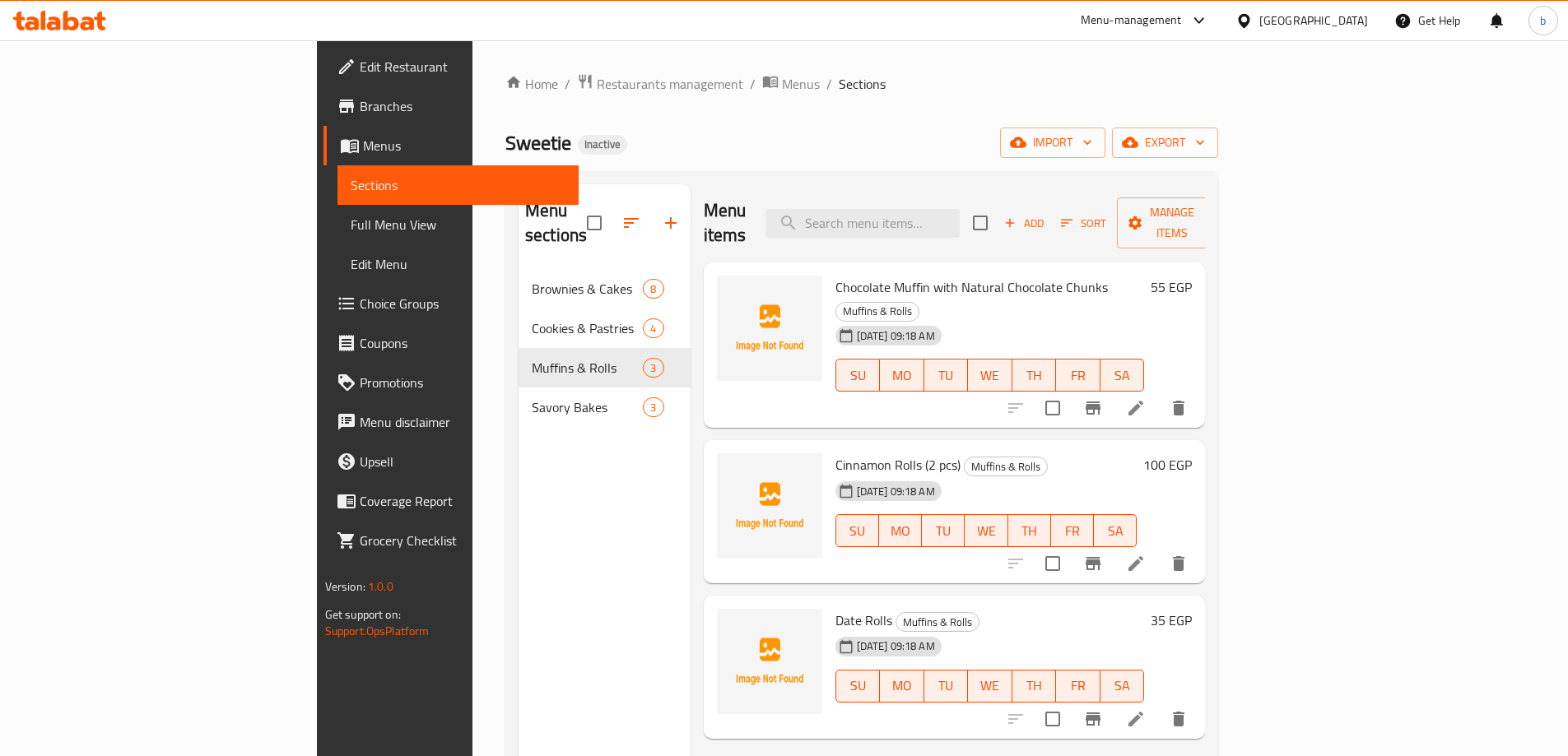
click at [1146, 553] on icon at bounding box center [1136, 563] width 20 height 20
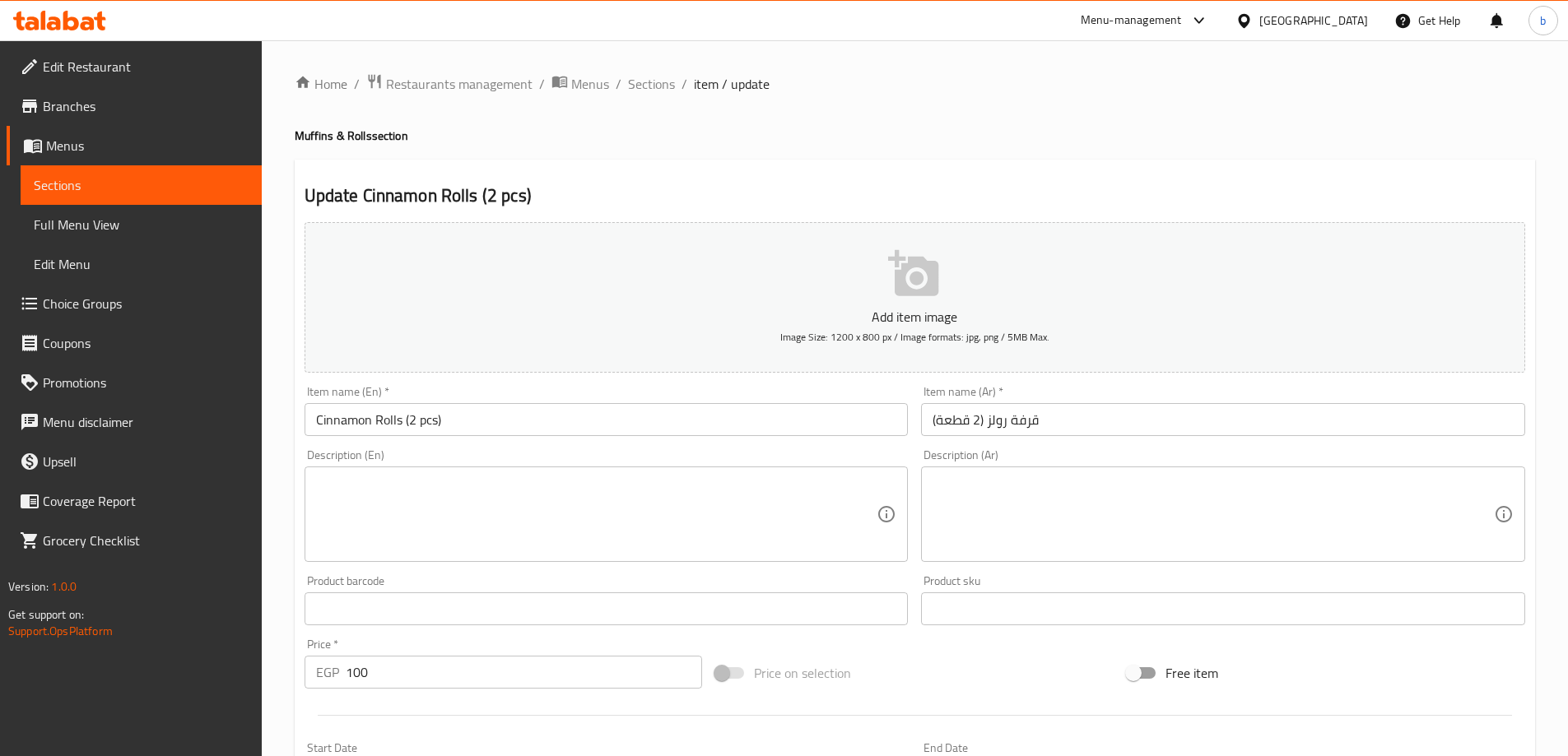
drag, startPoint x: 1011, startPoint y: 422, endPoint x: 1274, endPoint y: 419, distance: 263.0
click at [1252, 419] on input "قرفة رولز (2 قطعة)" at bounding box center [1223, 419] width 604 height 33
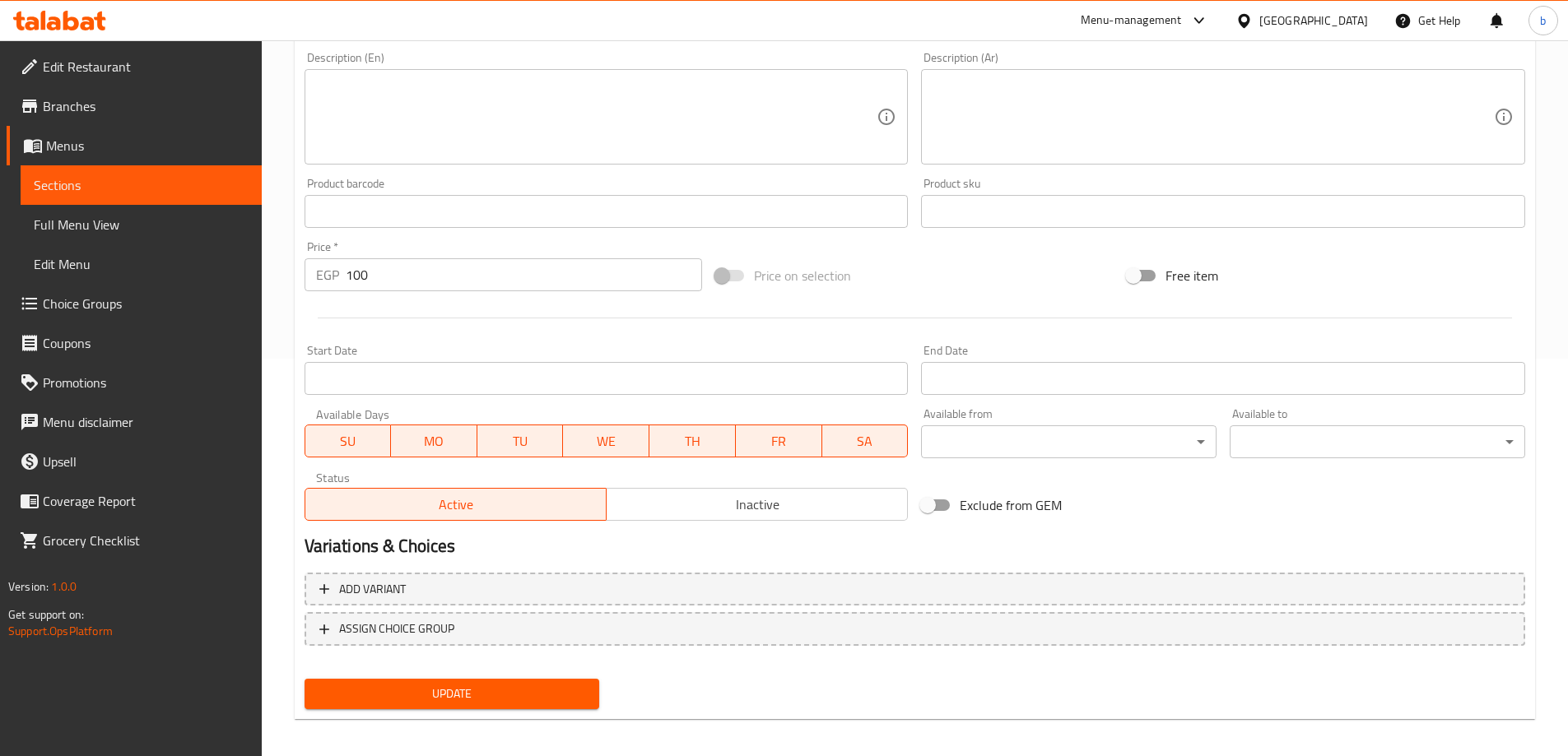
scroll to position [406, 0]
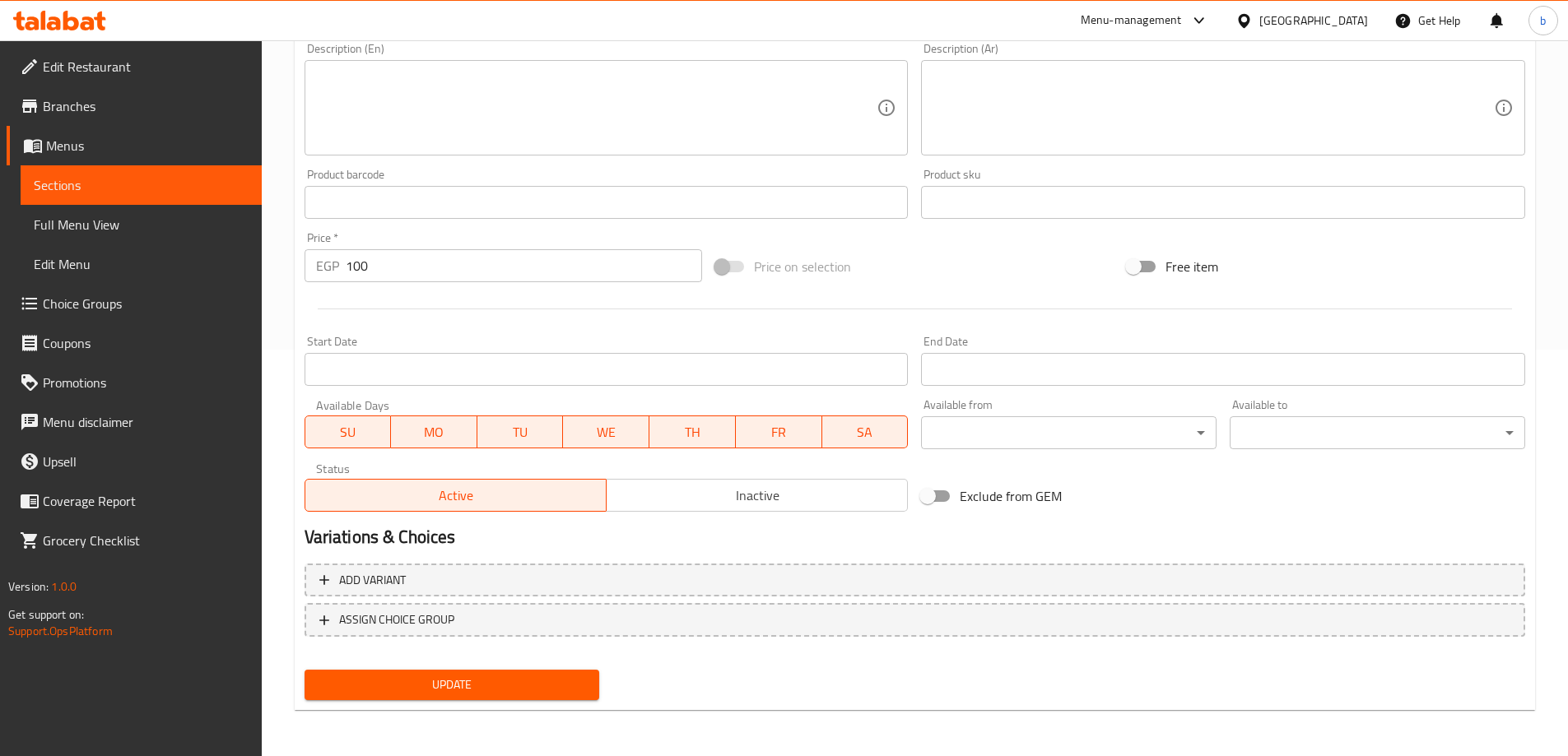
type input "سينابون رولز (2 قطعة)"
click at [477, 676] on span "Update" at bounding box center [451, 685] width 269 height 21
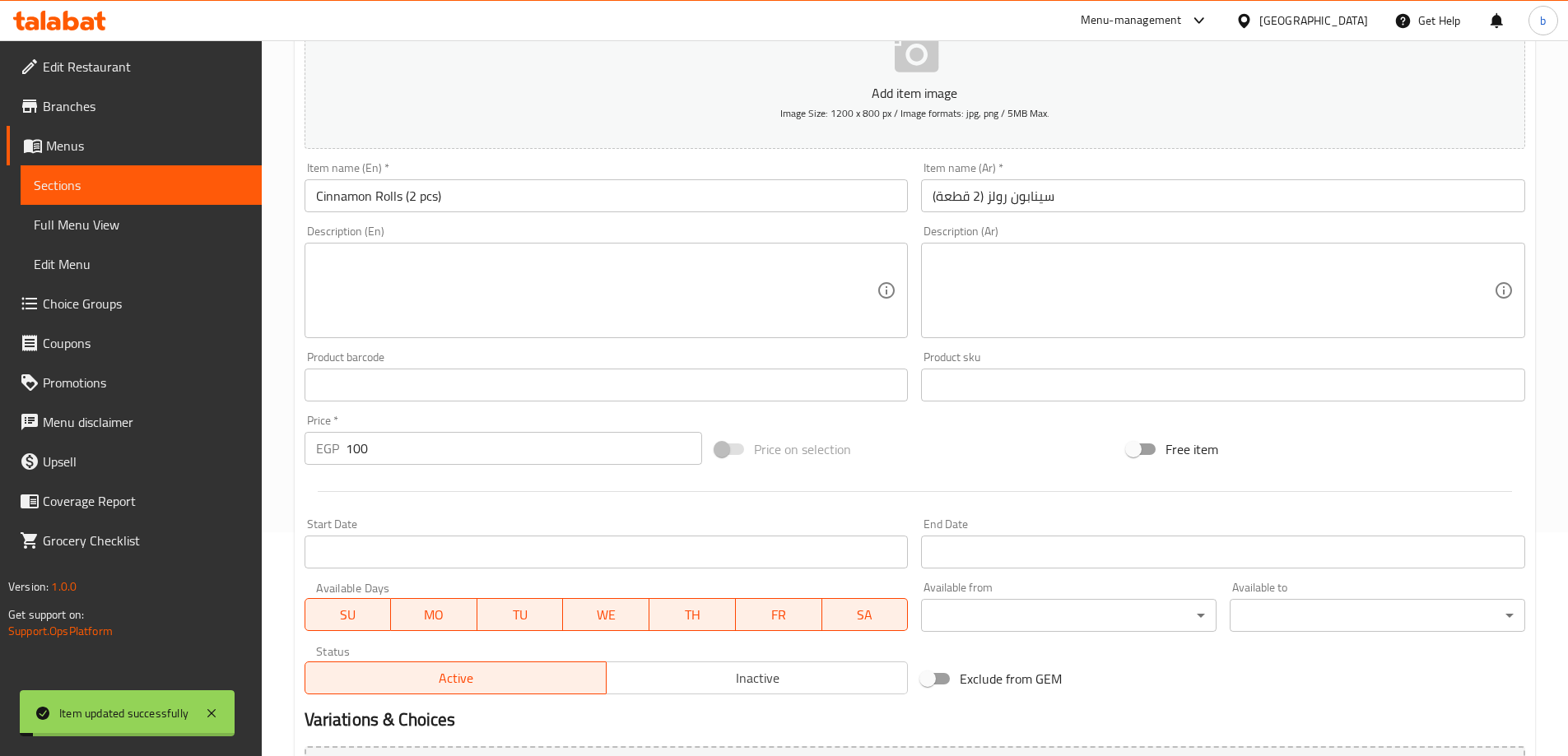
scroll to position [0, 0]
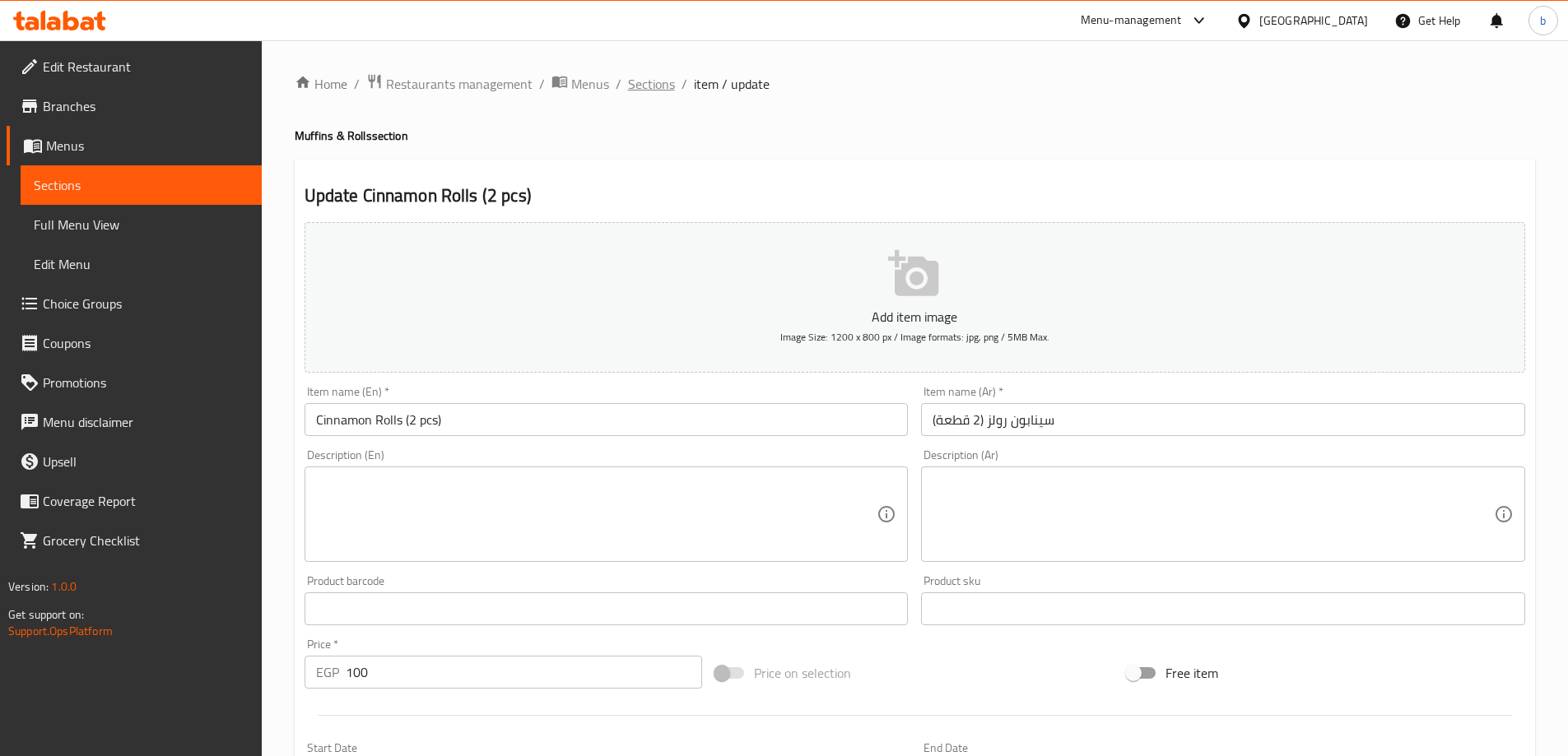
click at [665, 82] on span "Sections" at bounding box center [652, 84] width 47 height 20
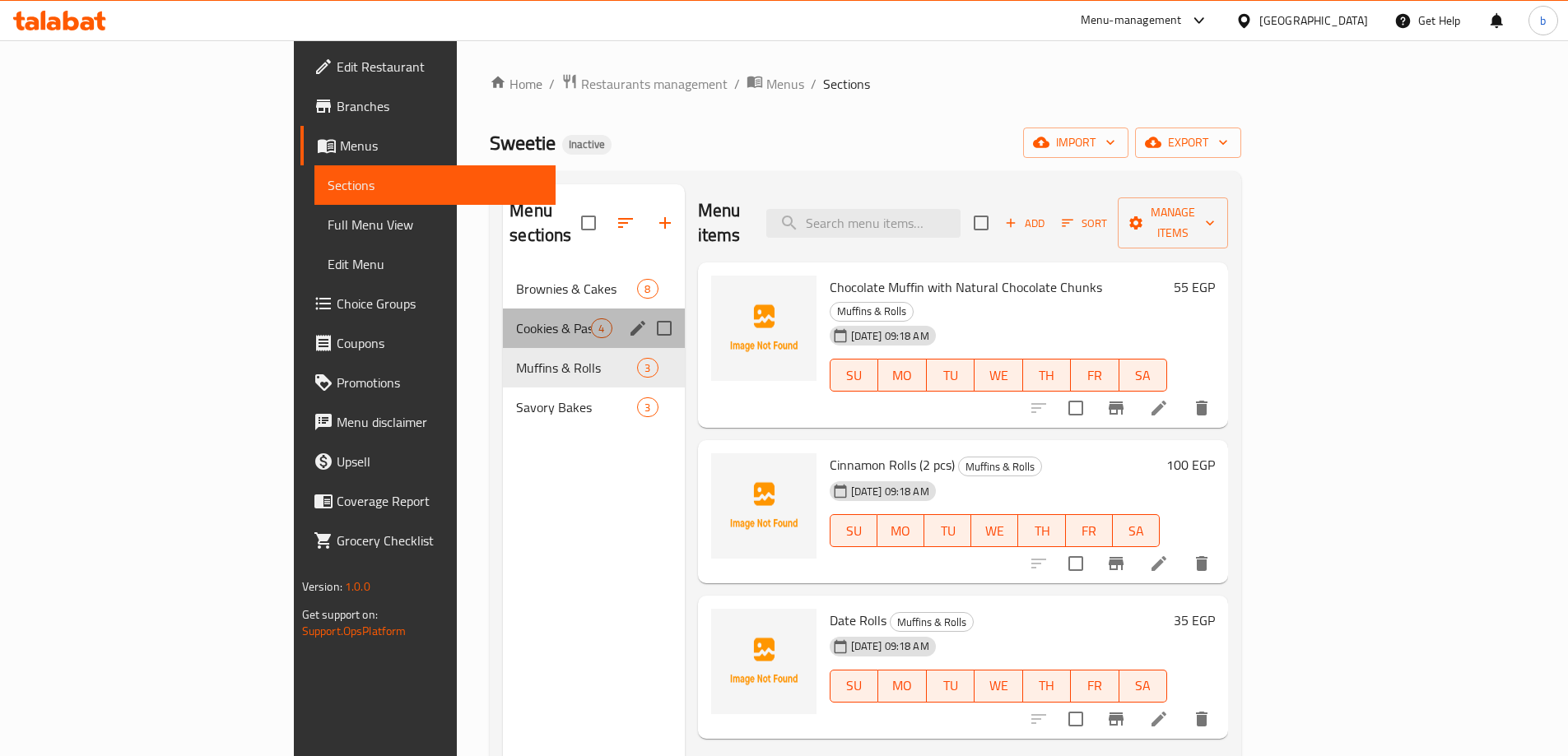
click at [503, 314] on div "Cookies & Pastries 4" at bounding box center [593, 327] width 181 height 39
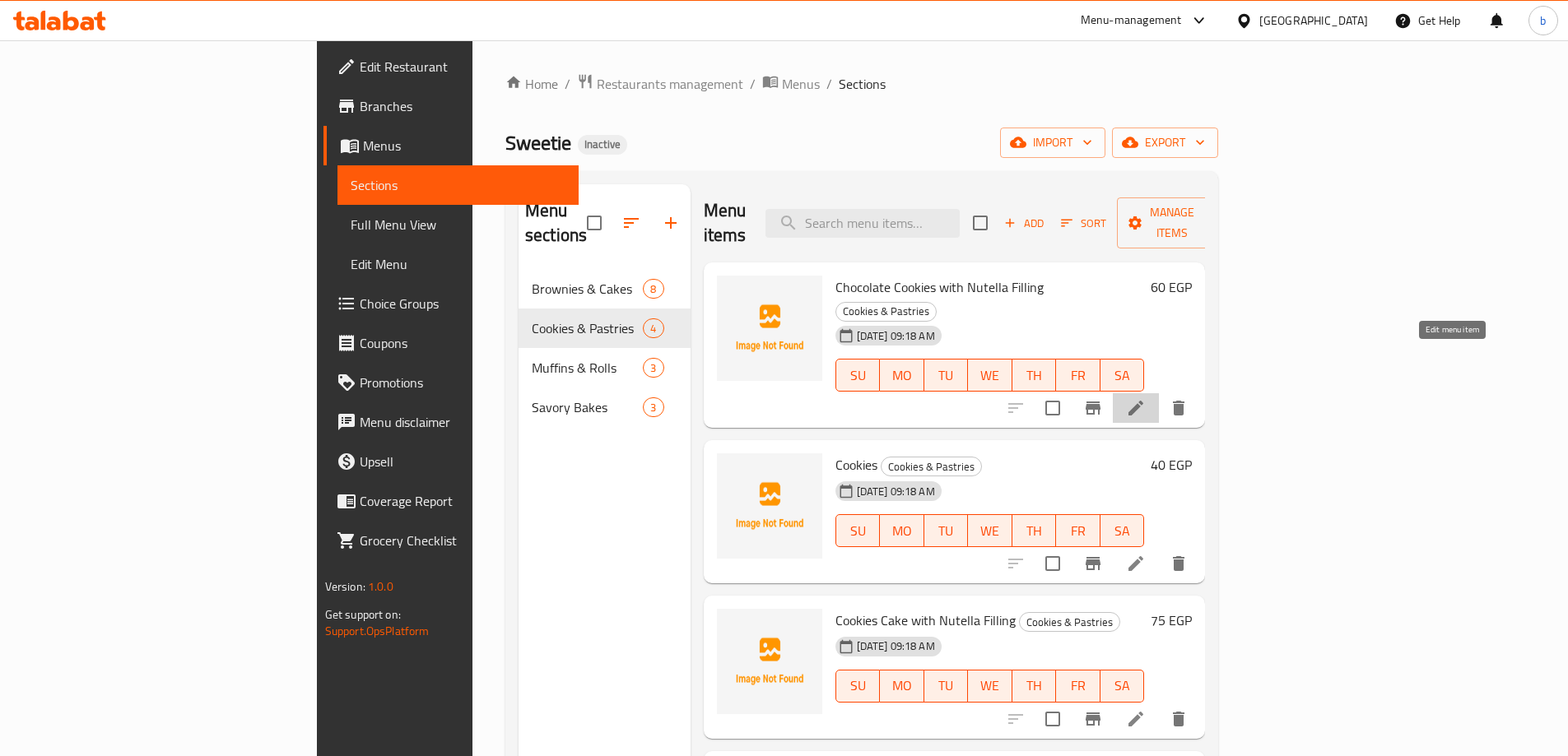
click at [1146, 399] on icon at bounding box center [1136, 409] width 20 height 20
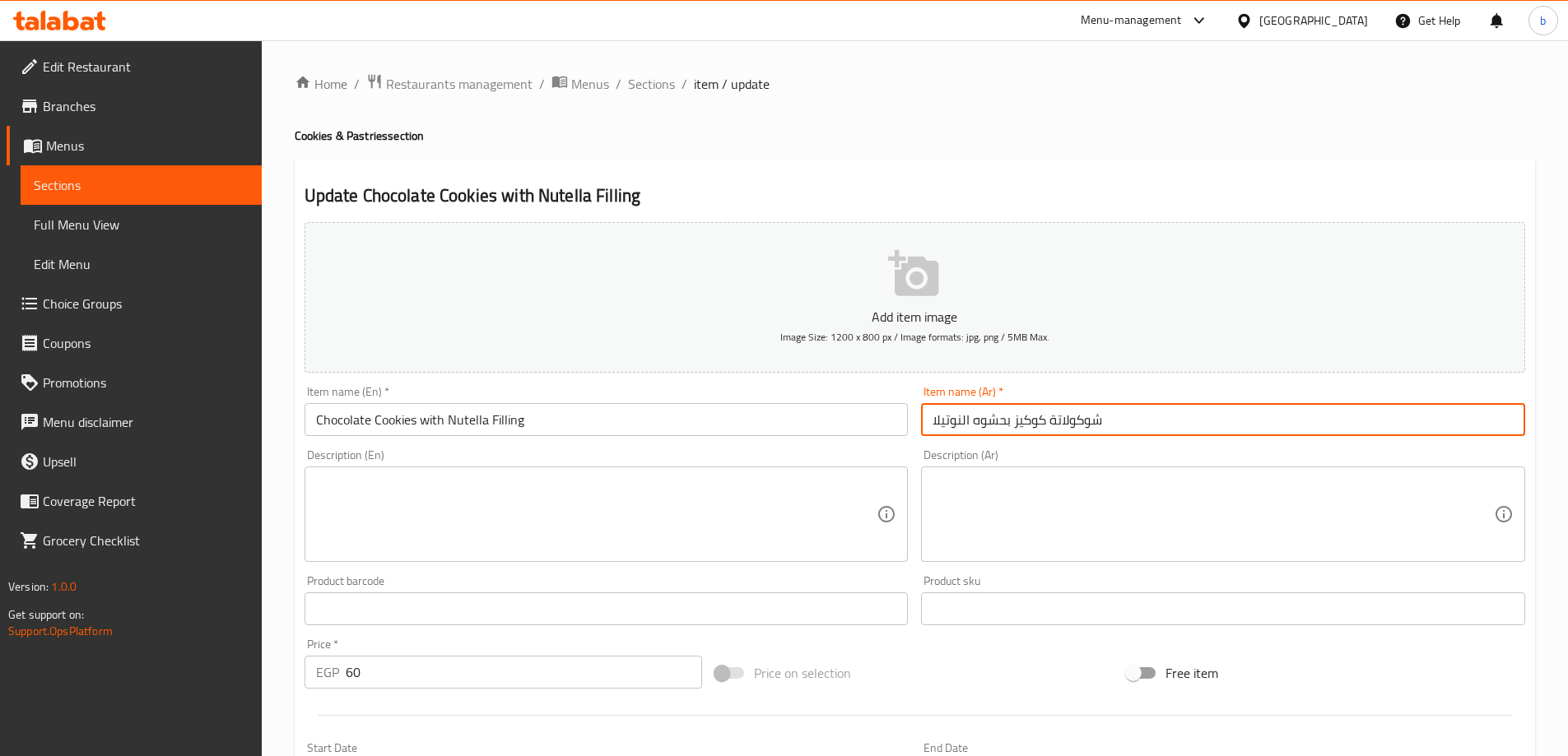
click at [1208, 413] on input "شوكولاتة كوكيز بحشوه النوتيلا" at bounding box center [1223, 419] width 604 height 33
type input "تشوكلت كوكيز بحشوه النوتيلا"
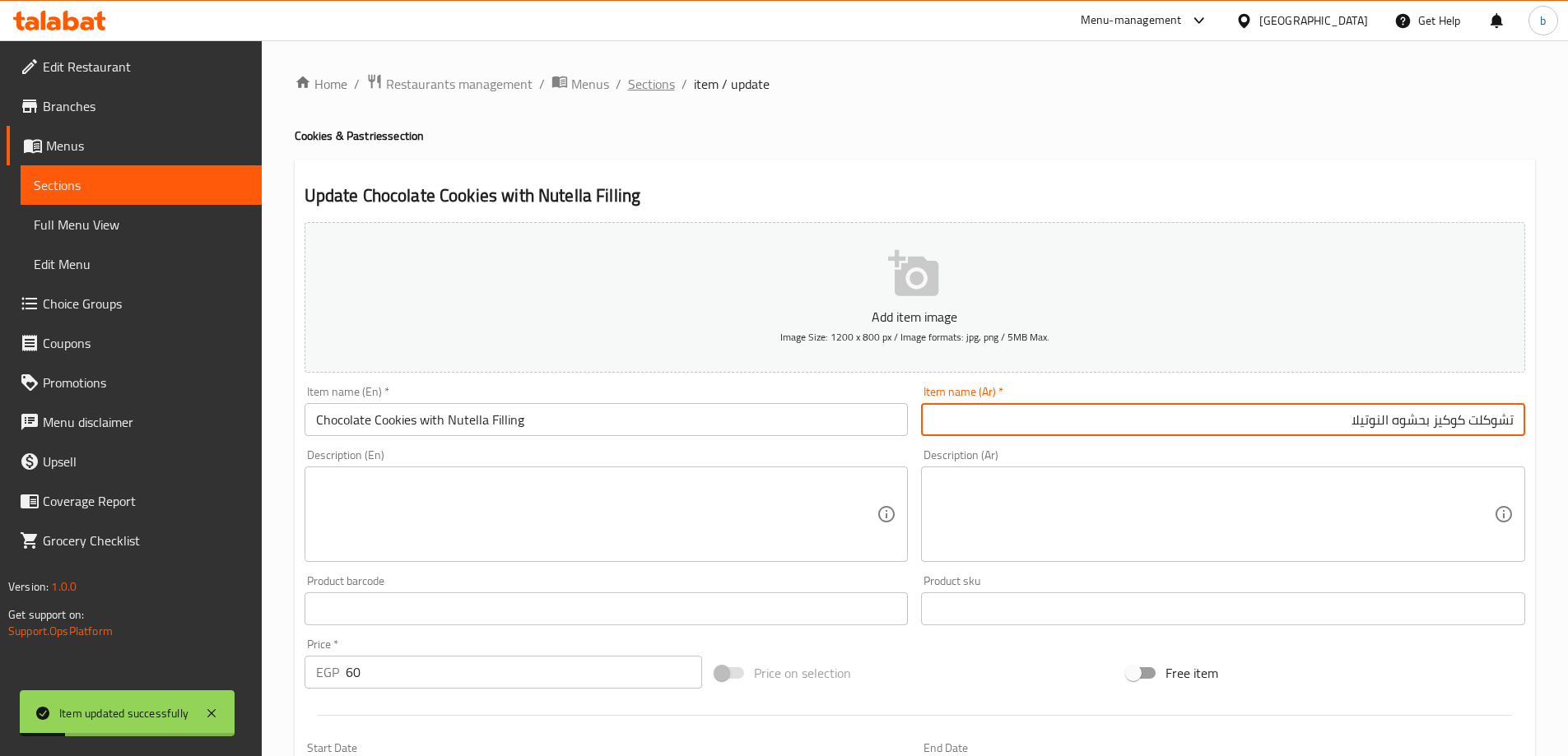
click at [657, 83] on span "Sections" at bounding box center [652, 84] width 47 height 20
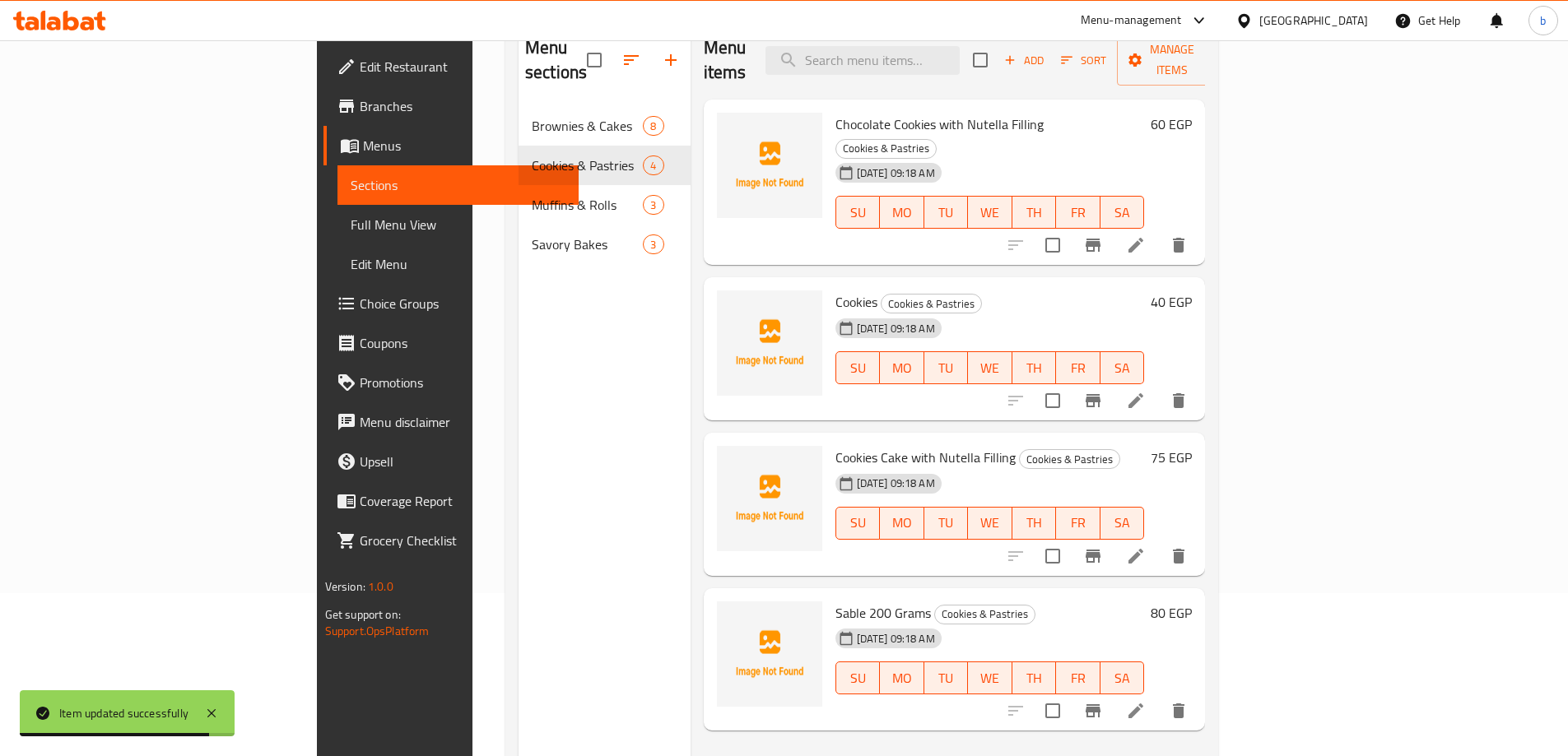
scroll to position [165, 0]
click at [1143, 547] on icon at bounding box center [1136, 554] width 15 height 15
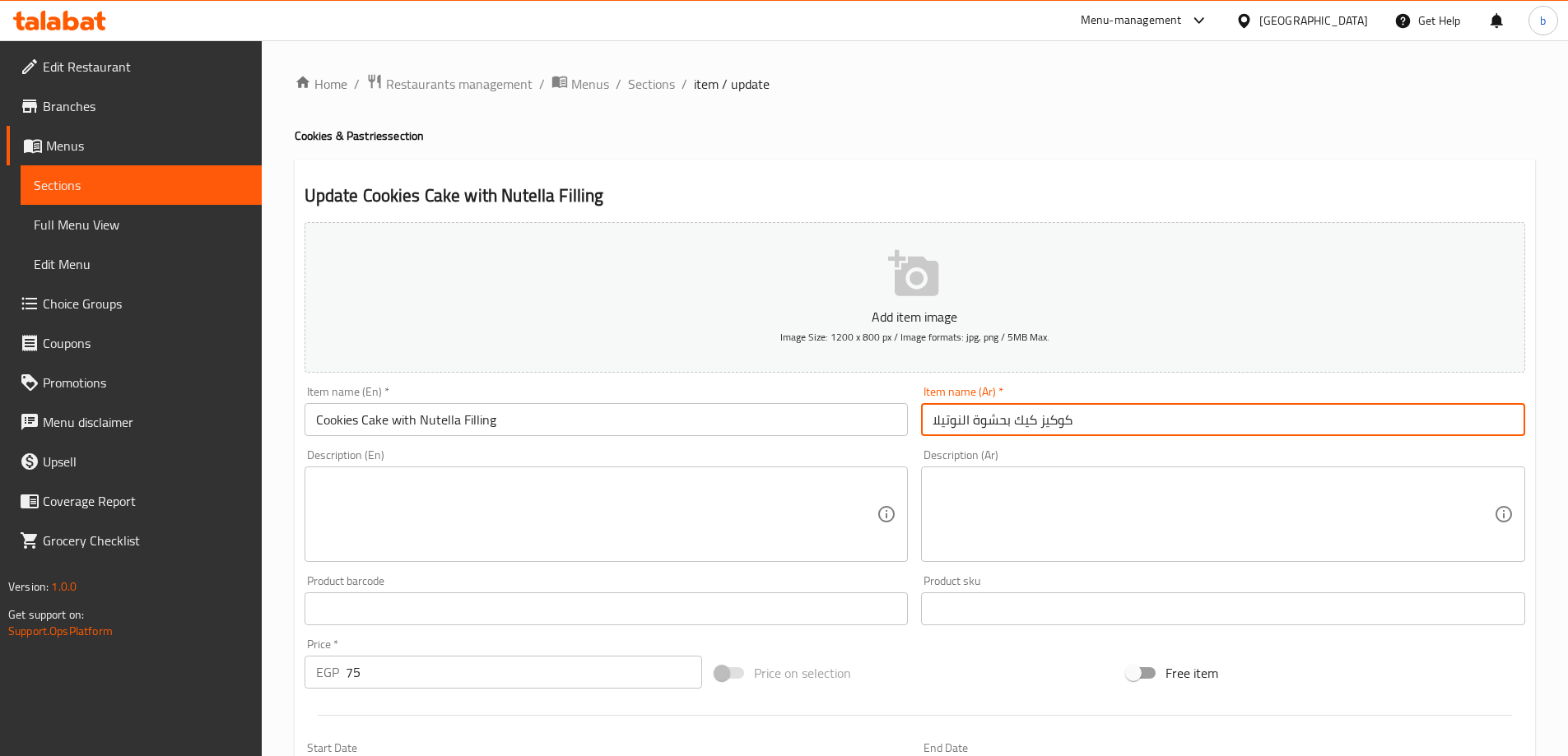
click at [934, 425] on input "كوكيز كيك بحشوة النوتيلا" at bounding box center [1223, 419] width 604 height 33
type input "كيكة الكوكيز بحشوة النوتيلا"
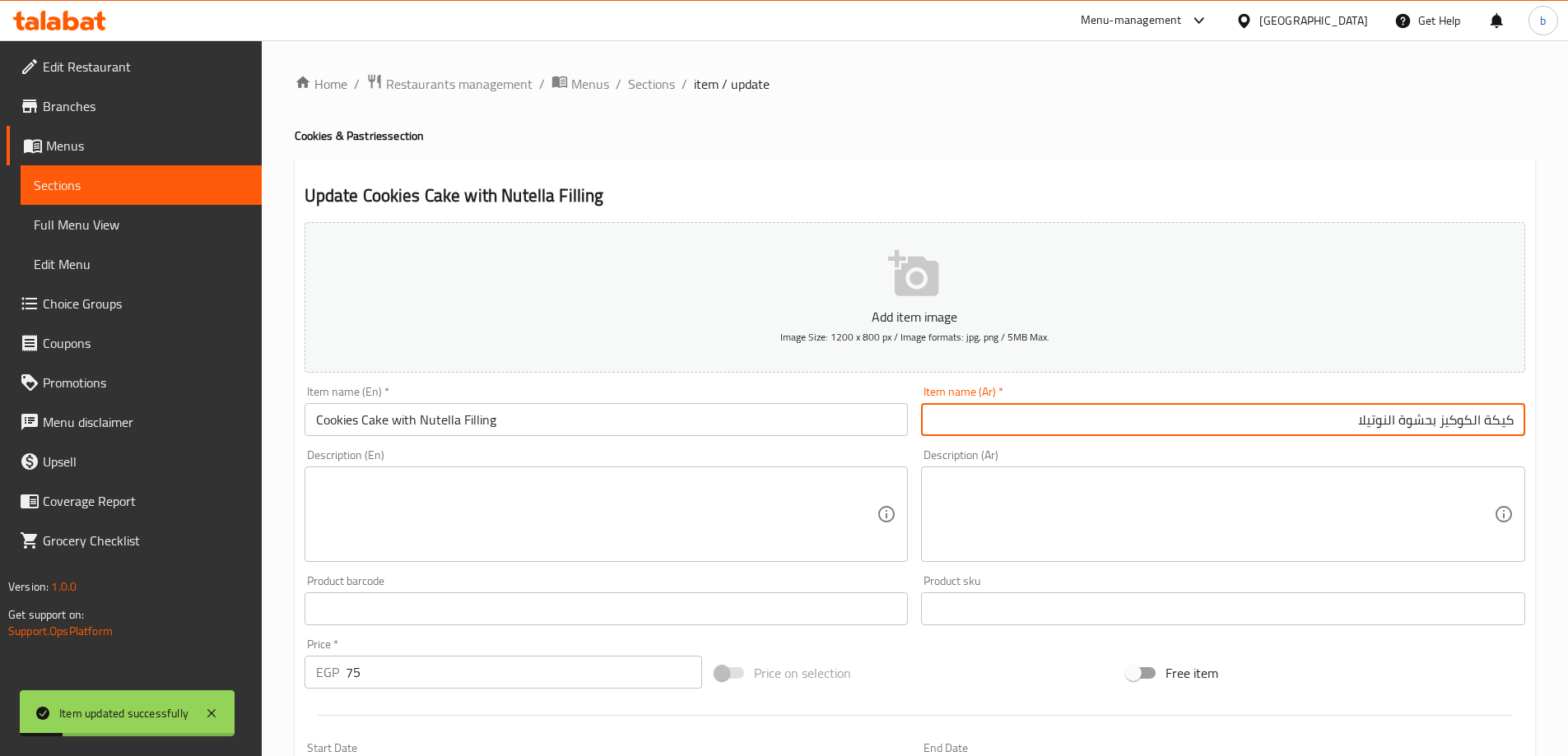
click at [652, 80] on span "Sections" at bounding box center [652, 84] width 47 height 20
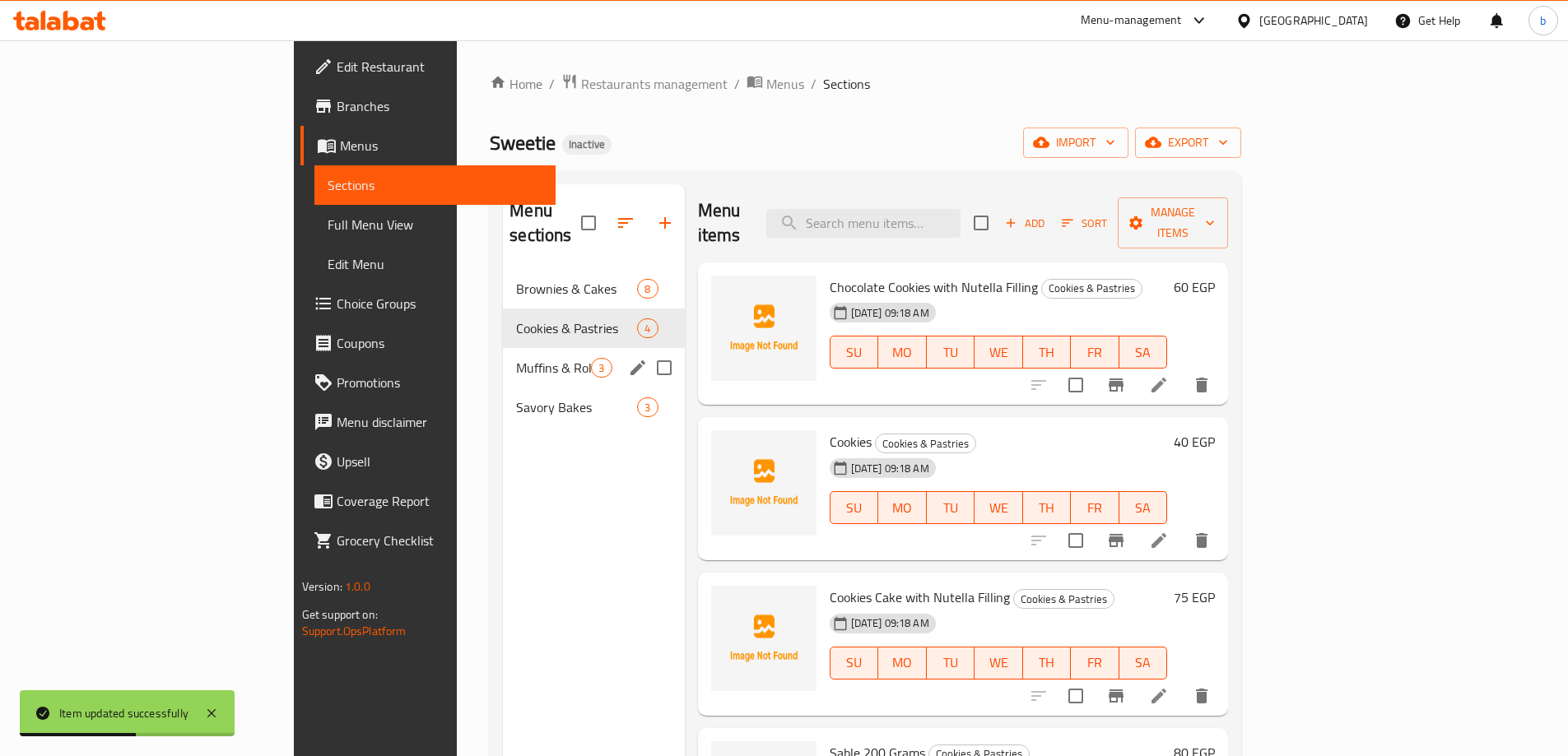
click at [503, 354] on div "Muffins & Rolls 3" at bounding box center [593, 368] width 181 height 39
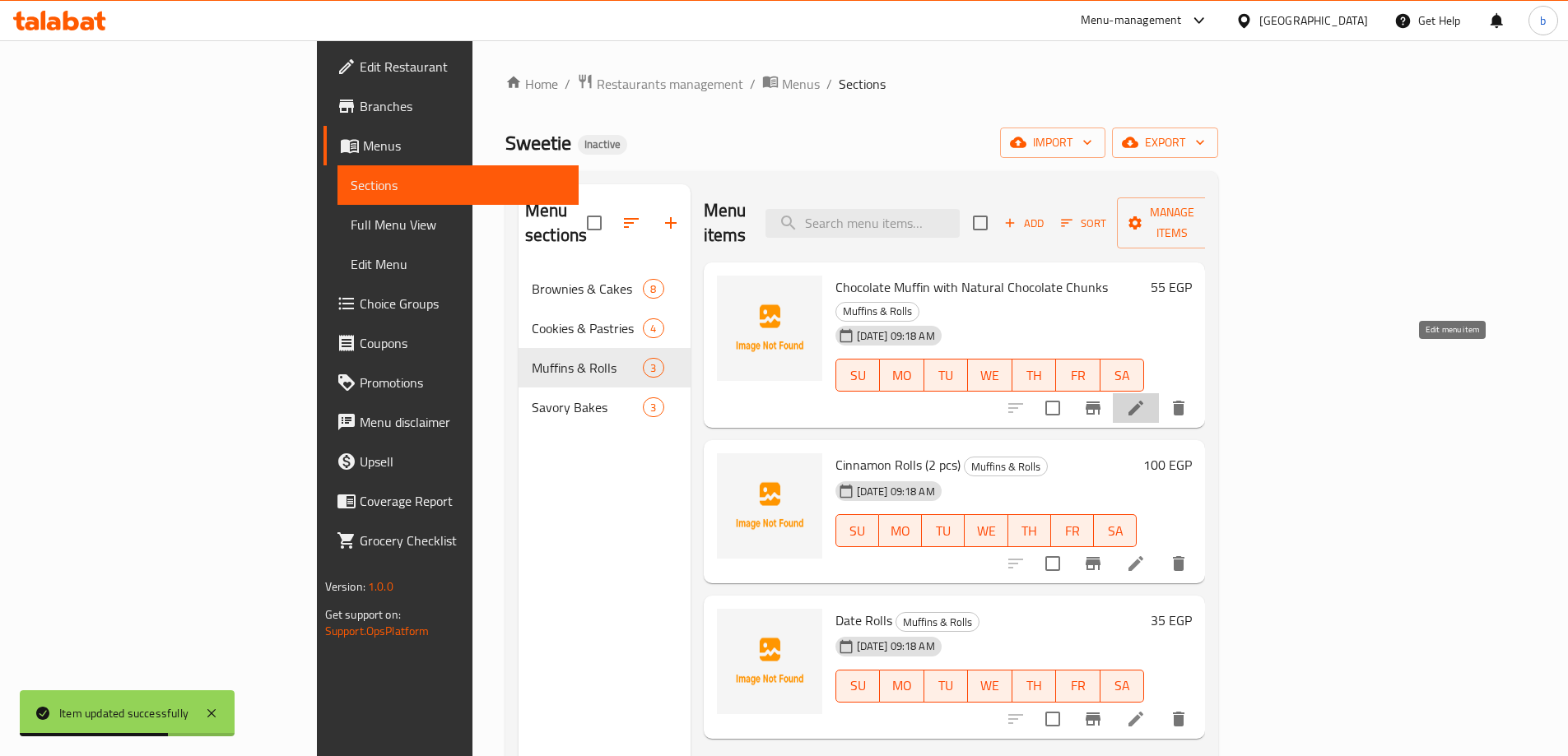
click at [1146, 399] on icon at bounding box center [1136, 409] width 20 height 20
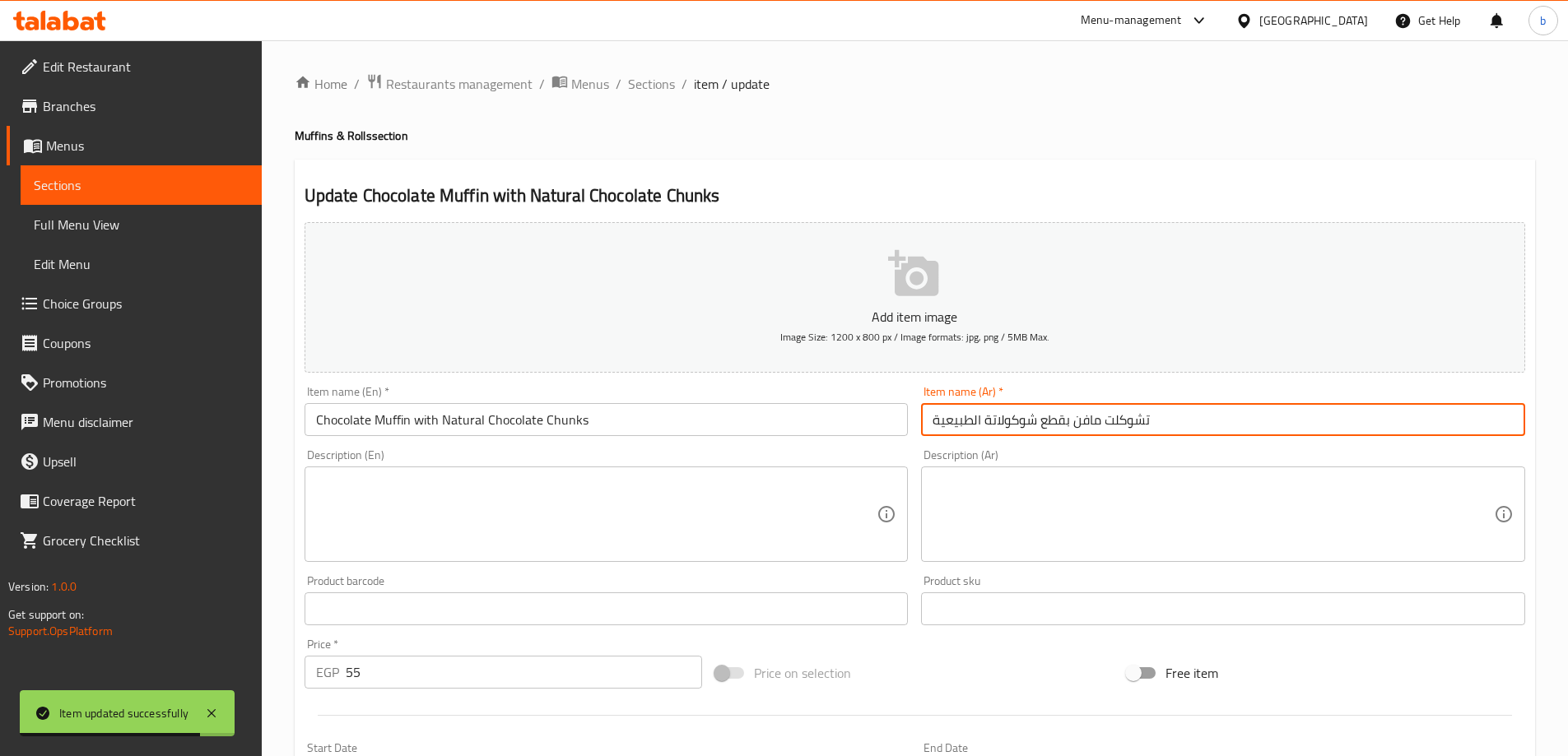
click at [1129, 421] on input "تشوكلت مافن بقطع شوكولاتة الطبيعية" at bounding box center [1223, 419] width 604 height 33
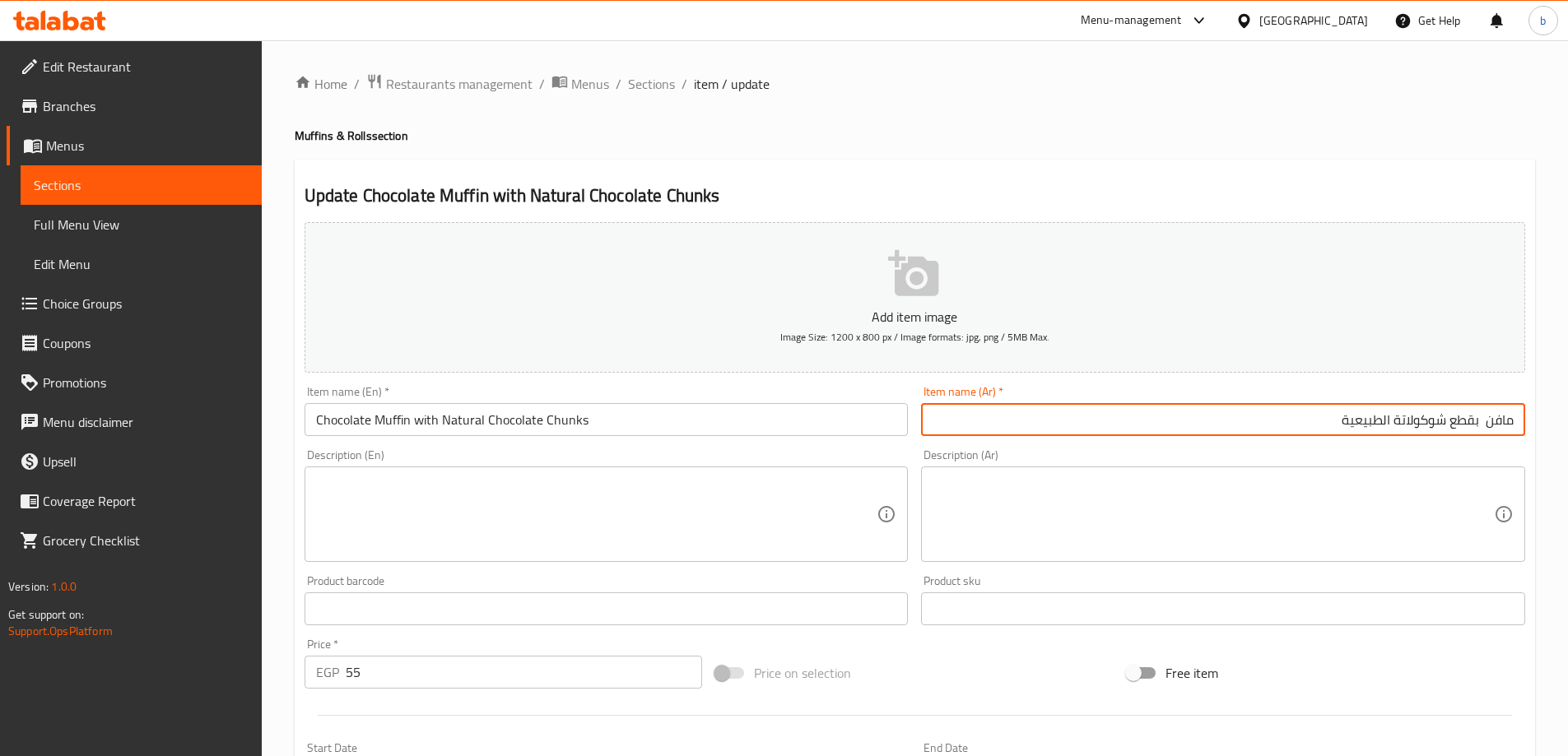
paste input "تشوكلت"
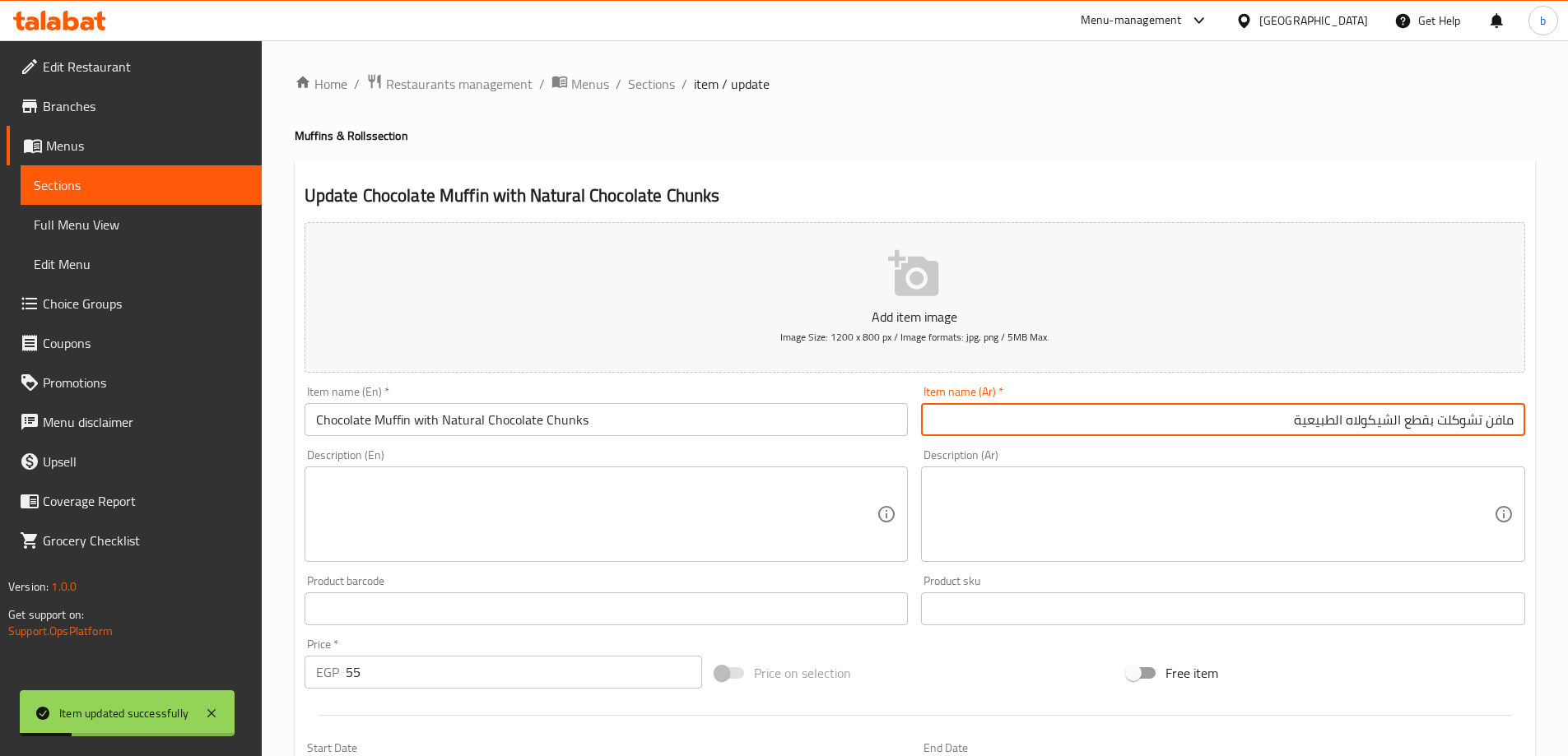
drag, startPoint x: 1347, startPoint y: 423, endPoint x: 1390, endPoint y: 424, distance: 43.0
click at [1390, 424] on input "مافن تشوكلت بقطع الشيكولاه الطبيعية" at bounding box center [1223, 419] width 604 height 33
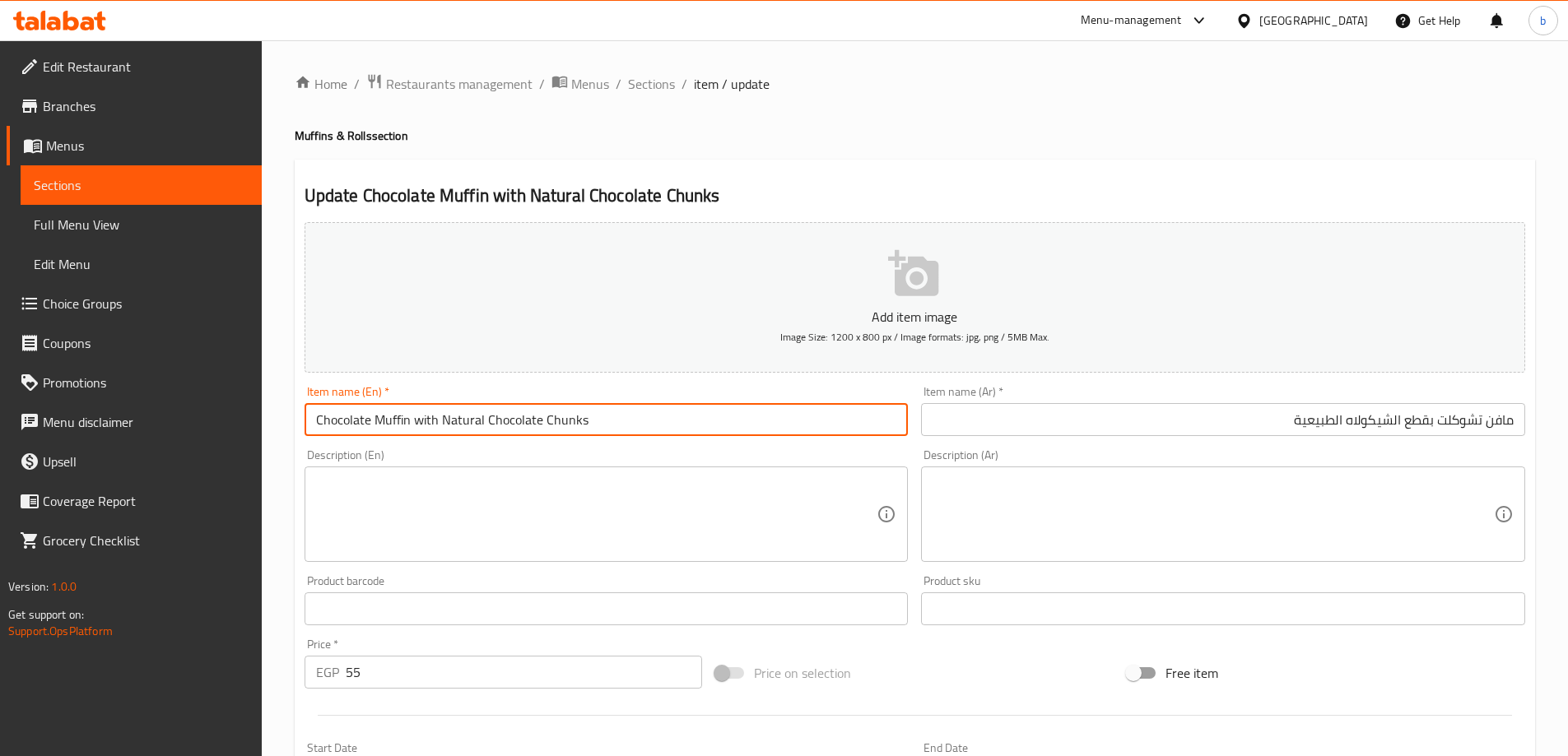
click at [506, 424] on input "Chocolate Muffin with Natural Chocolate Chunks" at bounding box center [606, 419] width 604 height 33
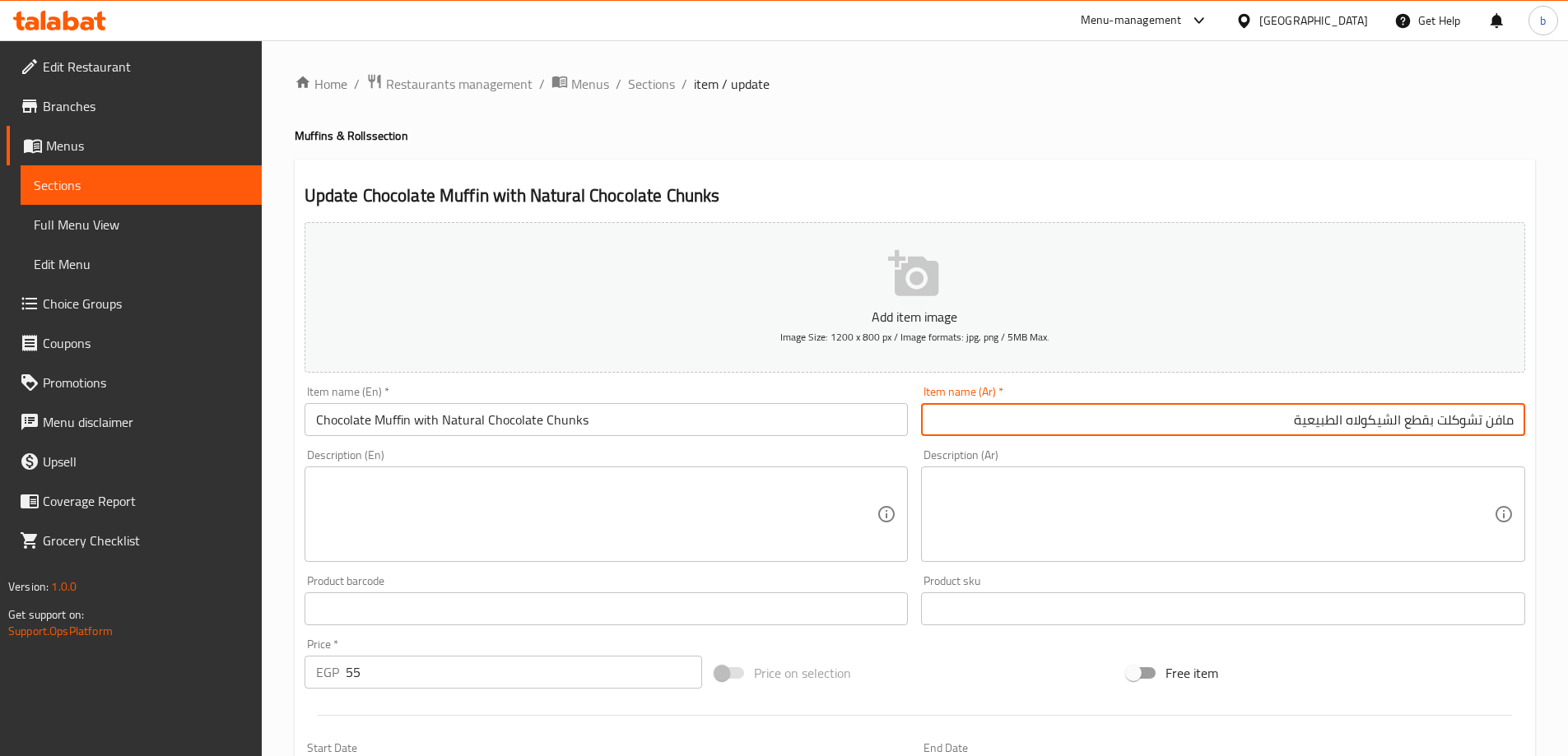
drag, startPoint x: 1349, startPoint y: 422, endPoint x: 1394, endPoint y: 430, distance: 45.7
click at [1394, 430] on input "مافن تشوكلت بقطع الشيكولاه الطبيعية" at bounding box center [1223, 419] width 604 height 33
paste input "كولاتة"
click at [1380, 426] on input "مافن تشوكلت بقطع الشوكولاتة الطبيعية" at bounding box center [1223, 419] width 604 height 33
type input "مافن تشوكلت بقطع الشيكولاه الطبيعية"
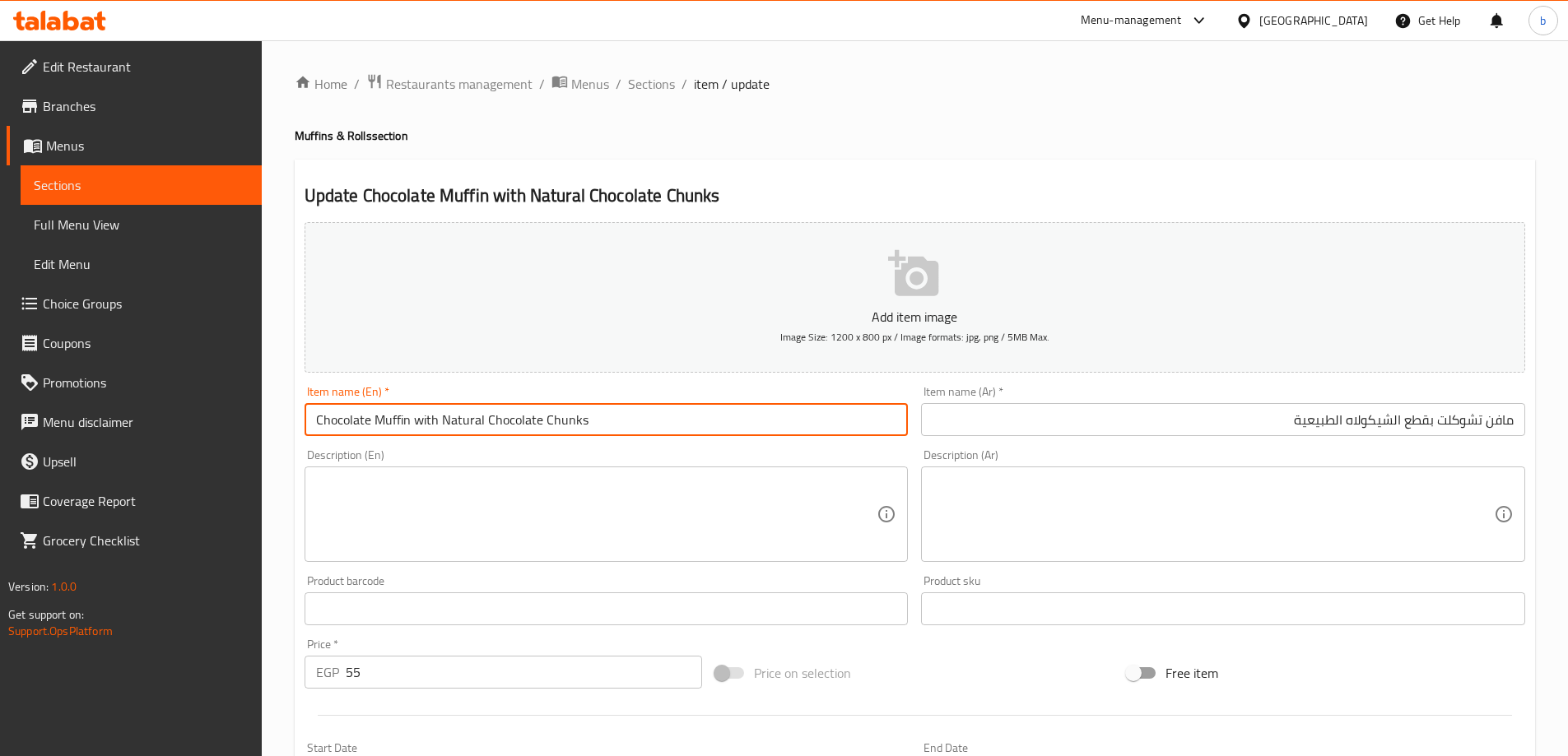
click at [414, 426] on input "Chocolate Muffin with Natural Chocolate Chunks" at bounding box center [606, 419] width 604 height 33
click at [635, 84] on span "Sections" at bounding box center [652, 84] width 47 height 20
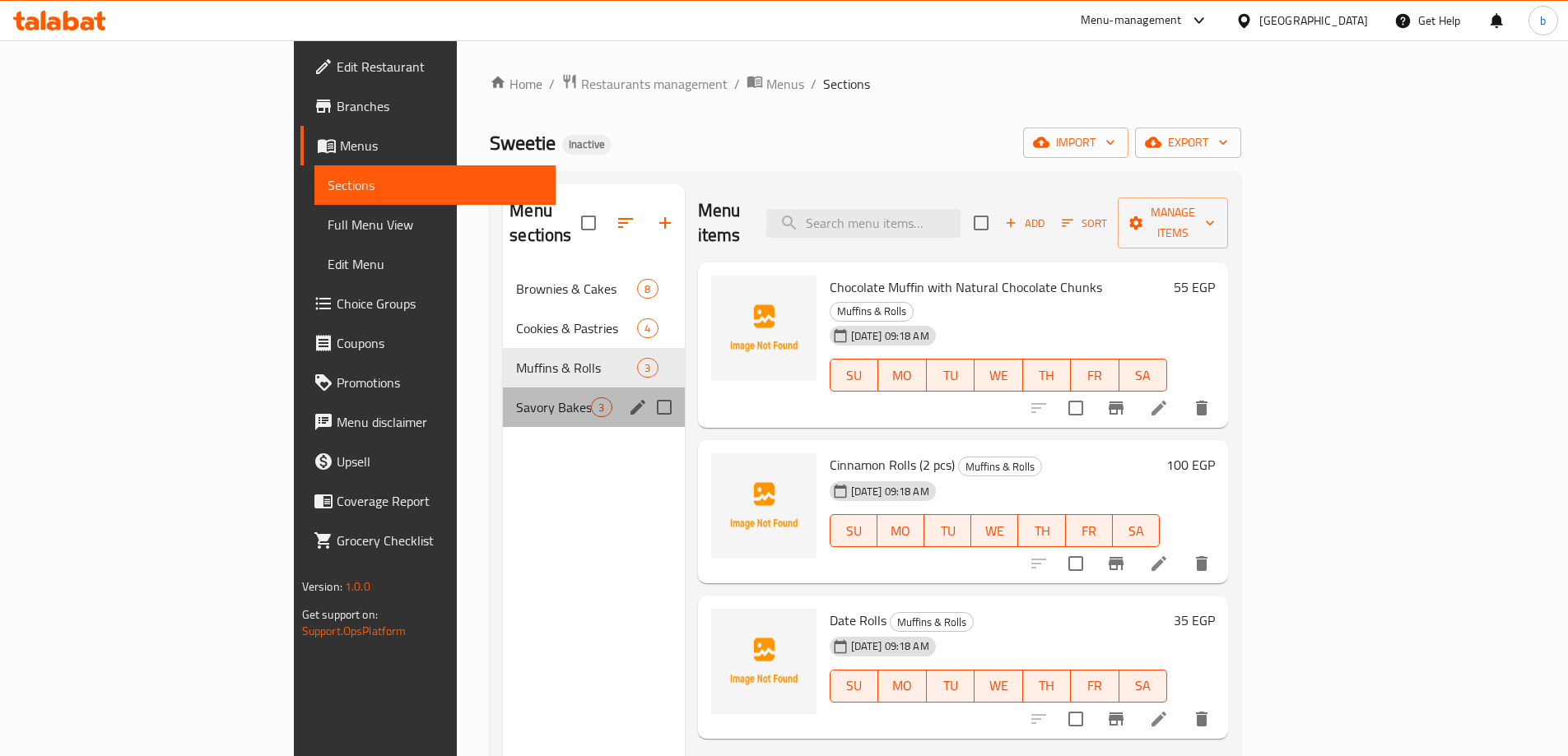
click at [503, 394] on div "Savory Bakes 3" at bounding box center [593, 407] width 181 height 39
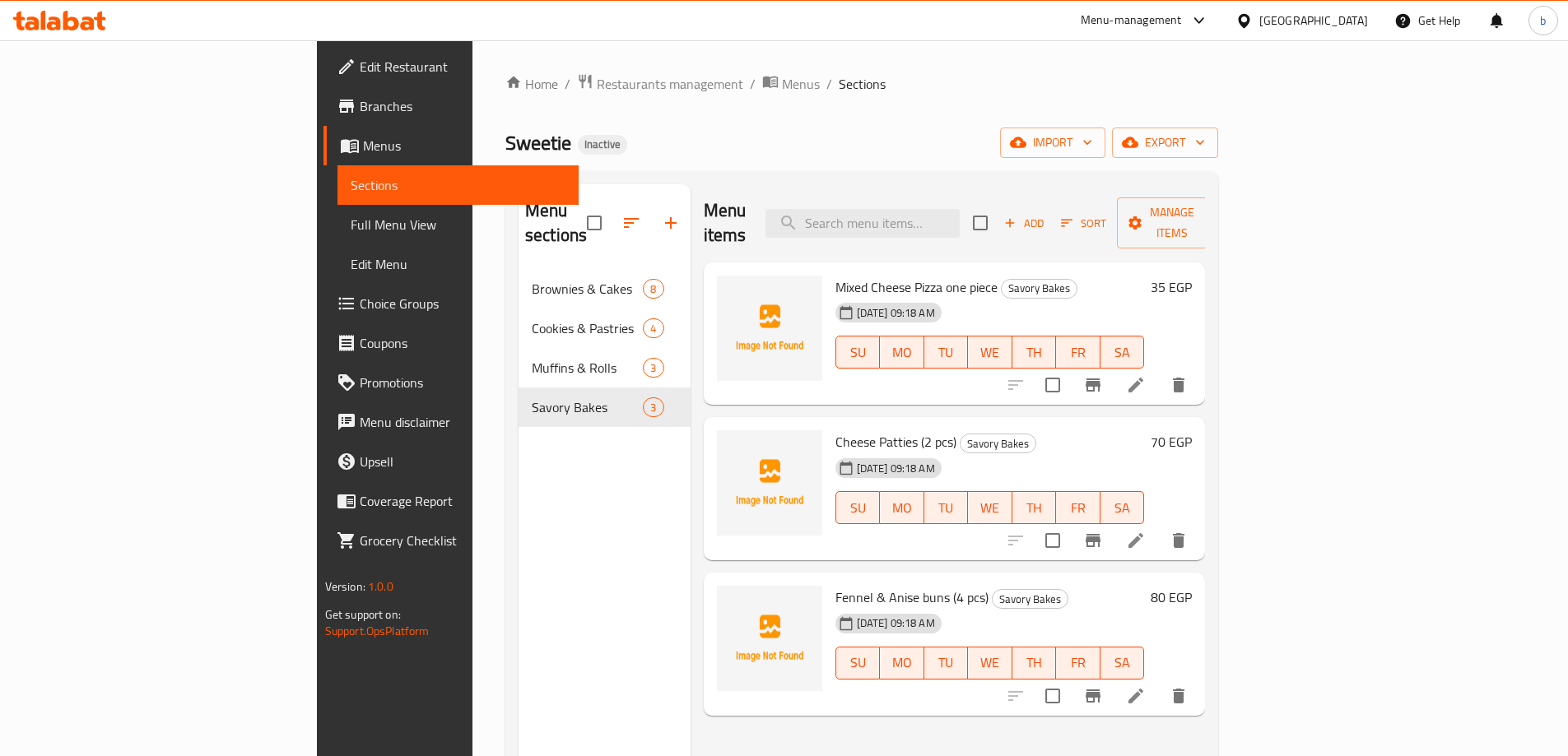
click at [1146, 375] on icon at bounding box center [1136, 385] width 20 height 20
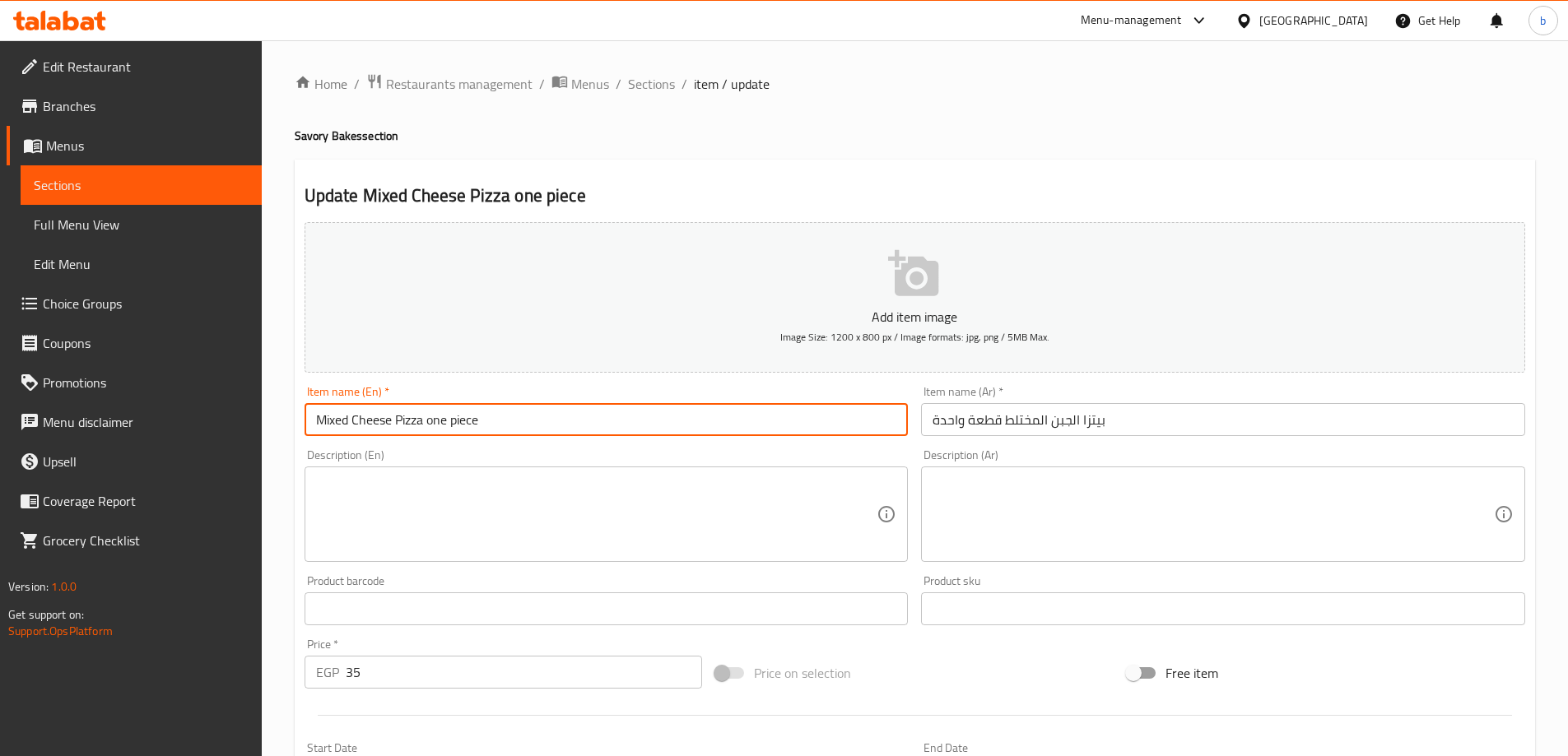
drag, startPoint x: 389, startPoint y: 419, endPoint x: 281, endPoint y: 407, distance: 108.7
click at [281, 407] on div "Home / Restaurants management / Menus / Sections / item / update Savory Bakes s…" at bounding box center [914, 601] width 1306 height 1122
click at [395, 419] on input "Mixed Cheese Pizza one piece" at bounding box center [606, 419] width 604 height 33
click at [388, 417] on input "Mixed Cheese Pizza one piece" at bounding box center [606, 419] width 604 height 33
drag, startPoint x: 390, startPoint y: 414, endPoint x: 247, endPoint y: 419, distance: 143.1
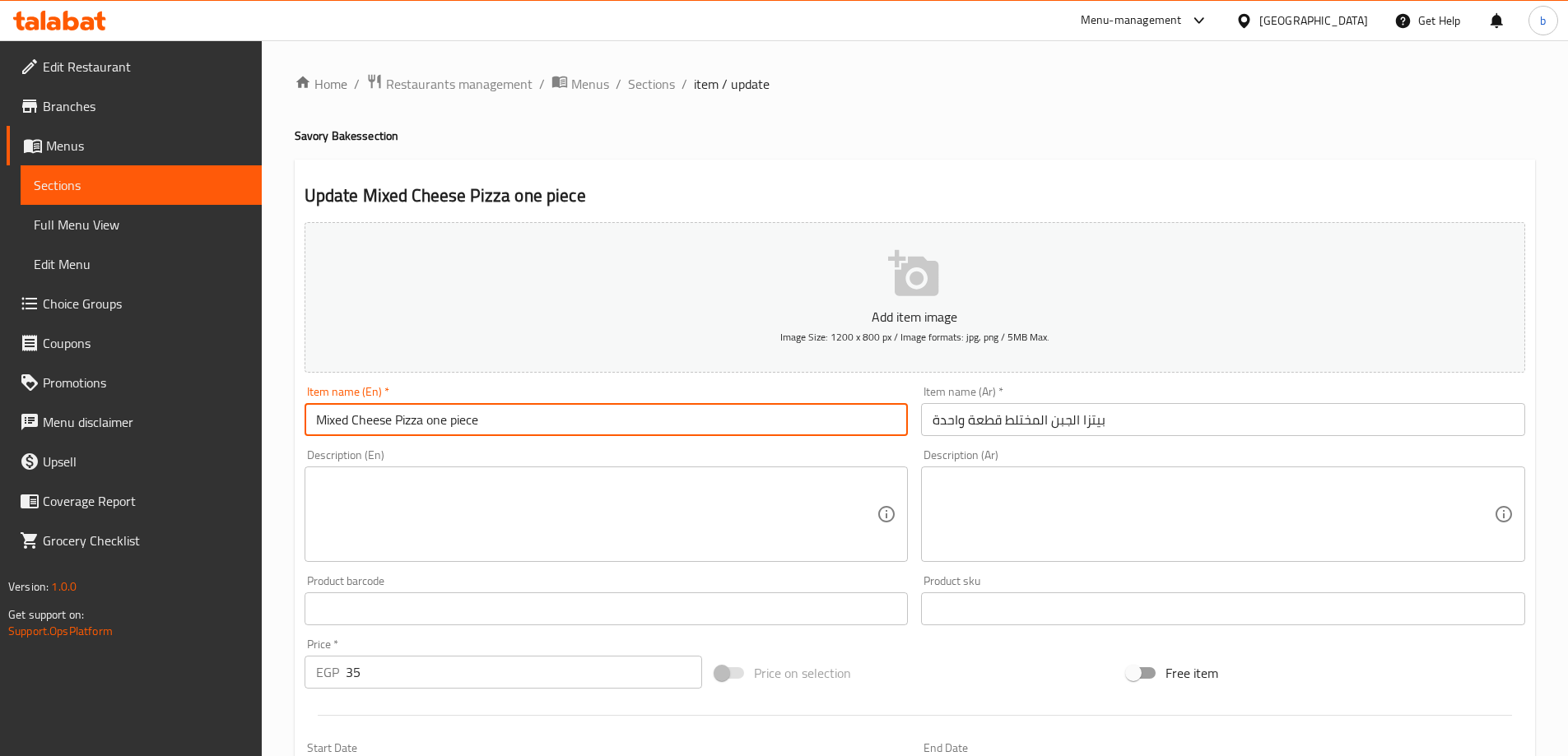
click at [247, 419] on div "Edit Restaurant Branches Menus Sections Full Menu View Edit Menu Choice Groups …" at bounding box center [784, 601] width 1568 height 1122
click at [1092, 414] on input "بيتزا الجبن المختلط قطعة واحدة" at bounding box center [1223, 419] width 604 height 33
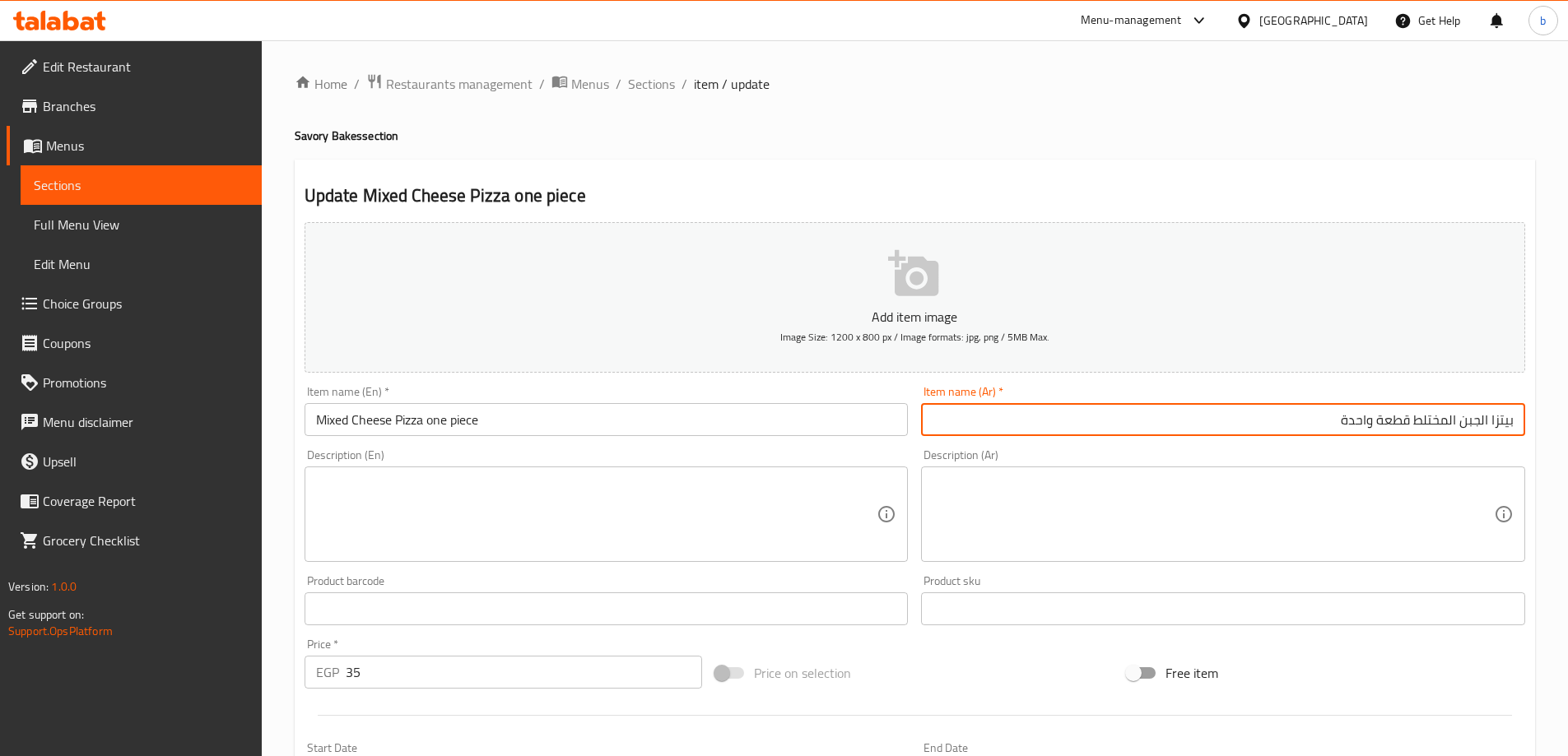
drag, startPoint x: 1334, startPoint y: 419, endPoint x: 1407, endPoint y: 417, distance: 73.0
click at [1407, 417] on input "بيتزا الجبن المختلط قطعة واحدة" at bounding box center [1223, 419] width 604 height 33
paste input "قطعة واحدة"
type input "قطعة واحدة بيتزا مكس اجبان"
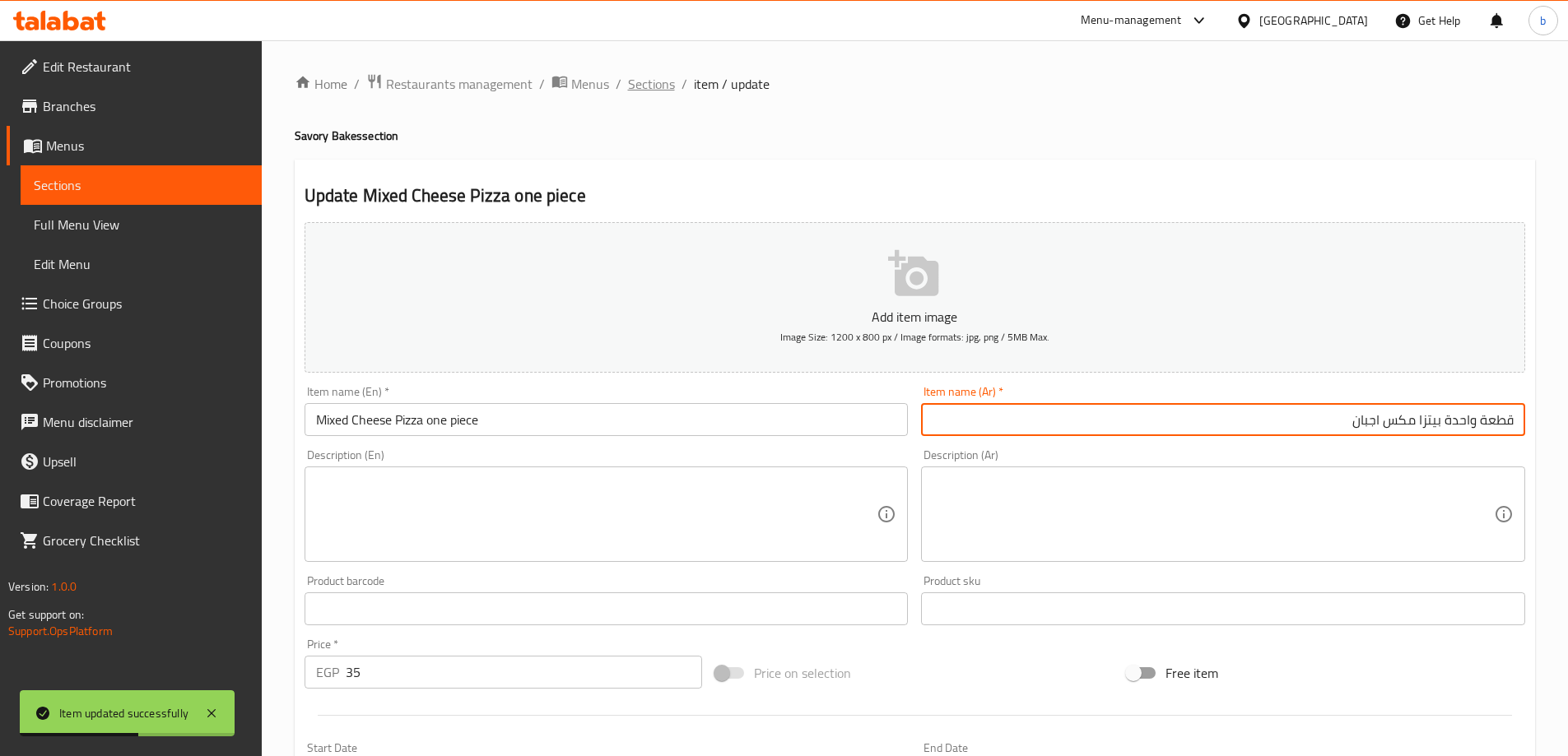
click at [660, 75] on span "Sections" at bounding box center [652, 84] width 47 height 20
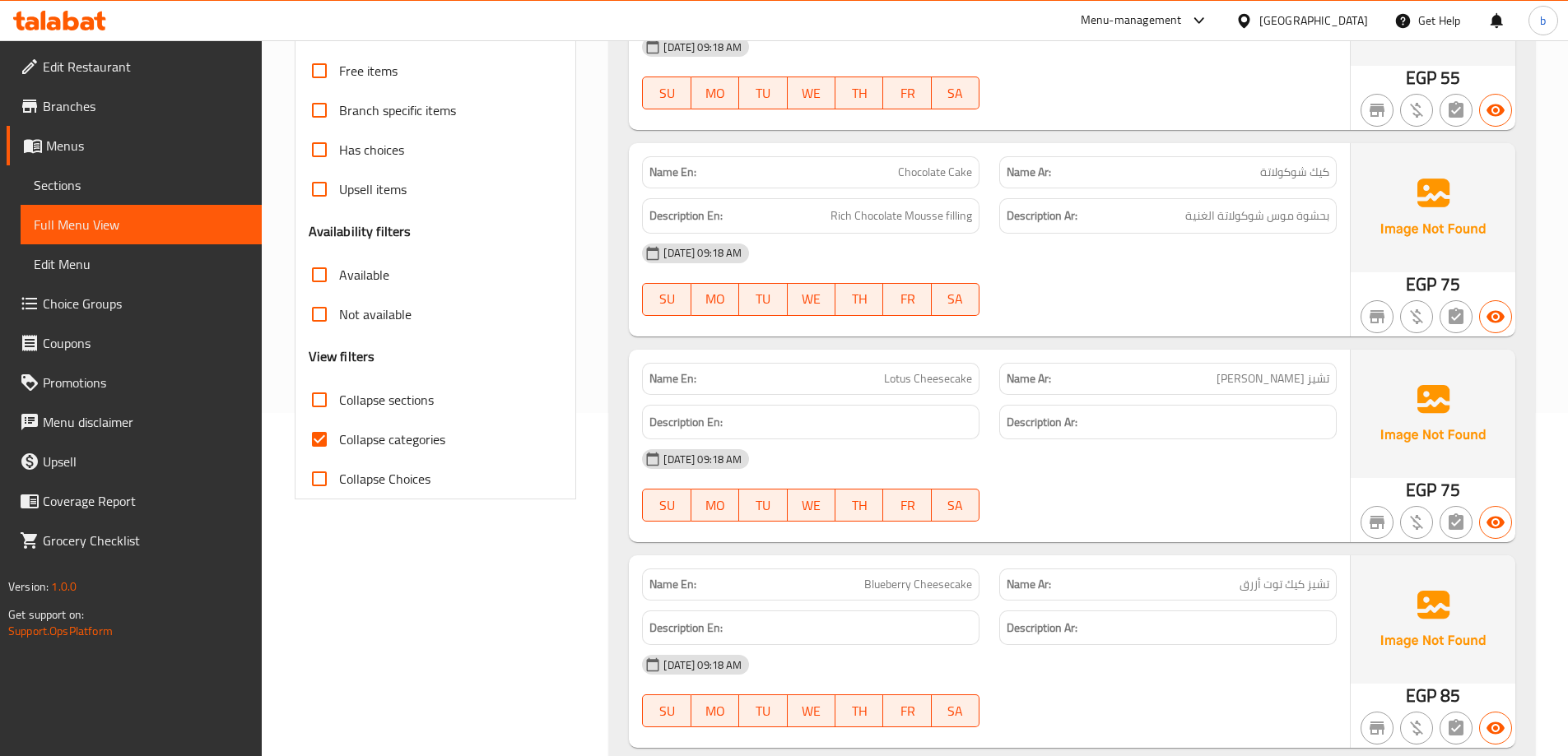
scroll to position [576, 0]
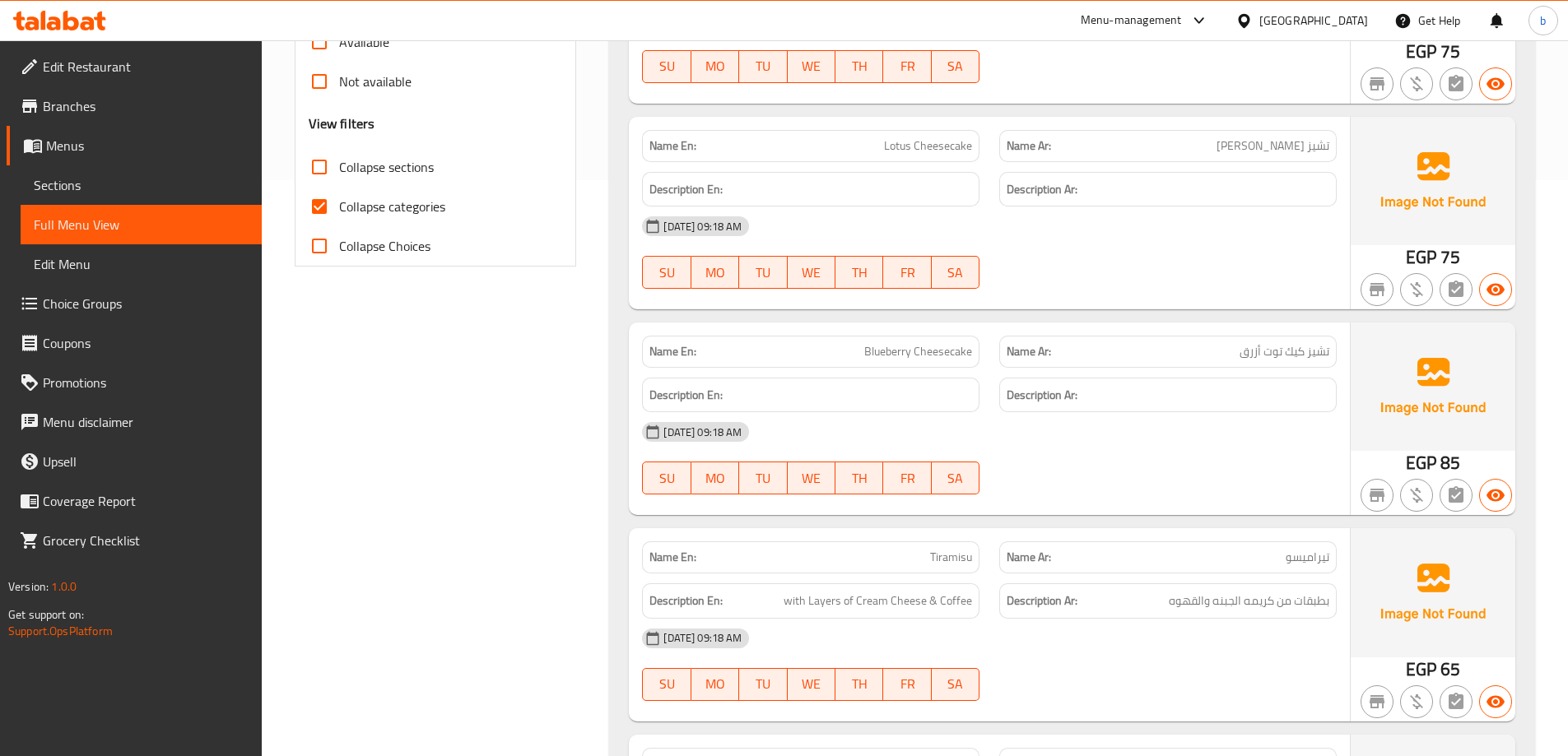
click at [322, 217] on input "Collapse categories" at bounding box center [319, 206] width 39 height 39
checkbox input "false"
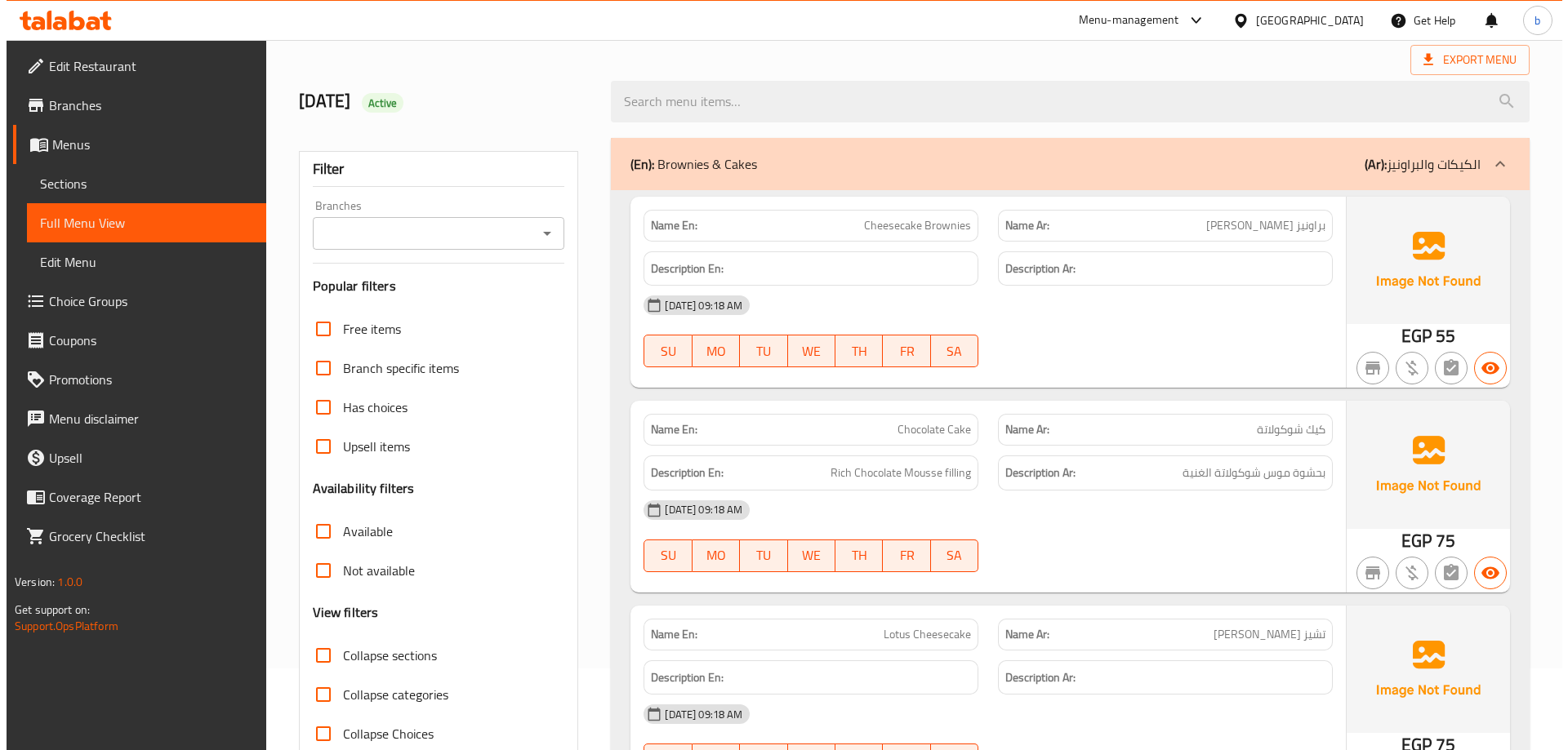
scroll to position [0, 0]
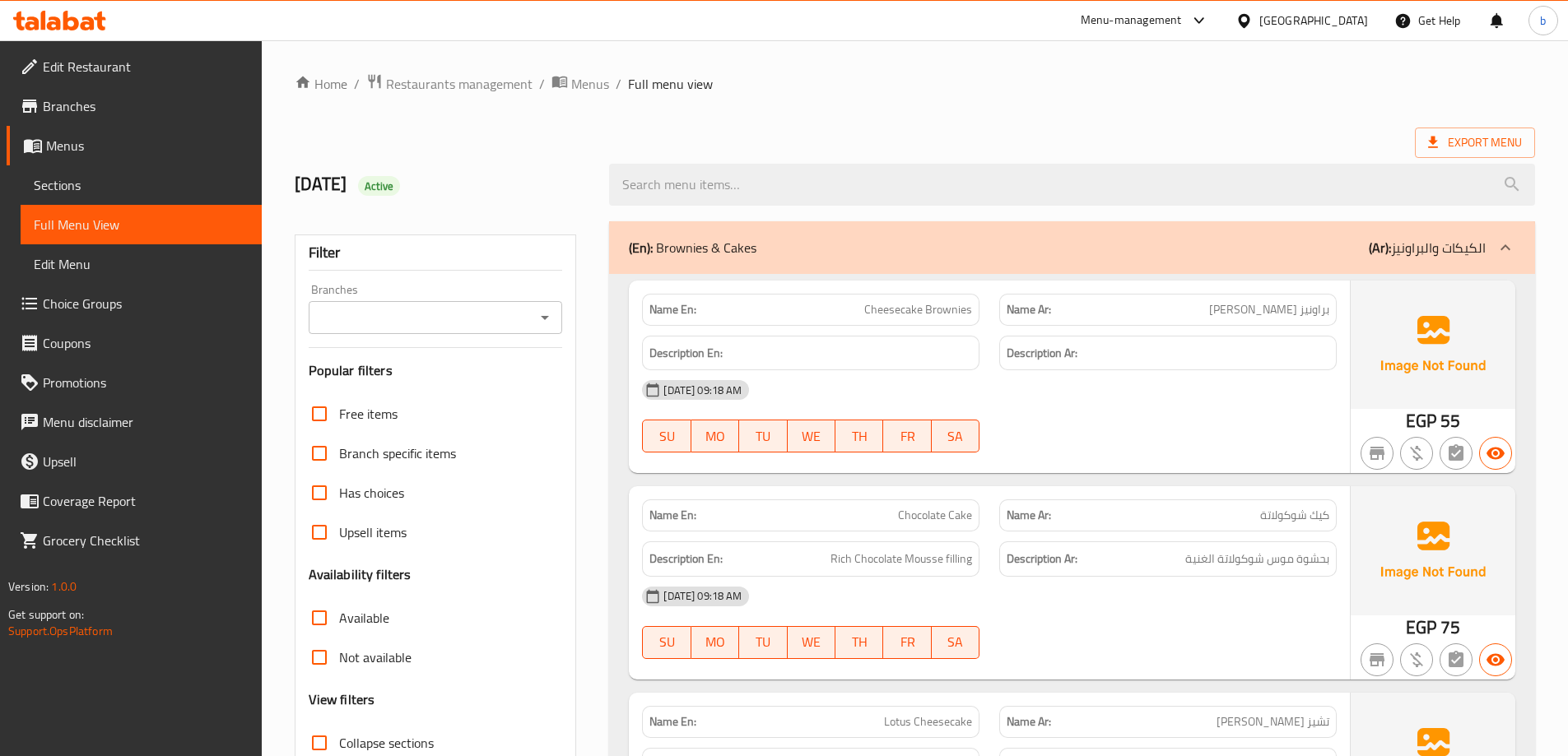
click at [104, 148] on span "Menus" at bounding box center [147, 146] width 203 height 20
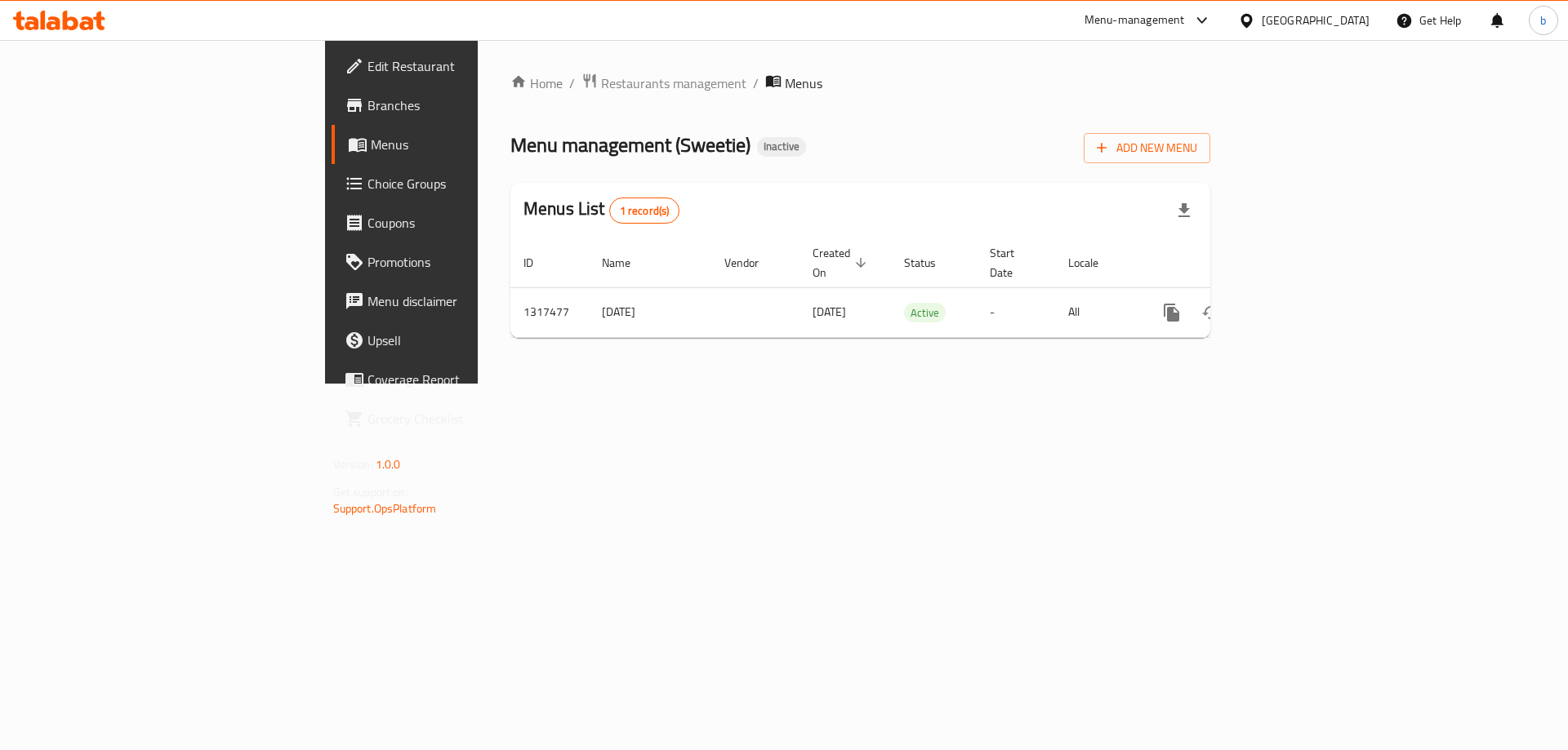
click at [367, 76] on span "Edit Restaurant" at bounding box center [470, 66] width 207 height 20
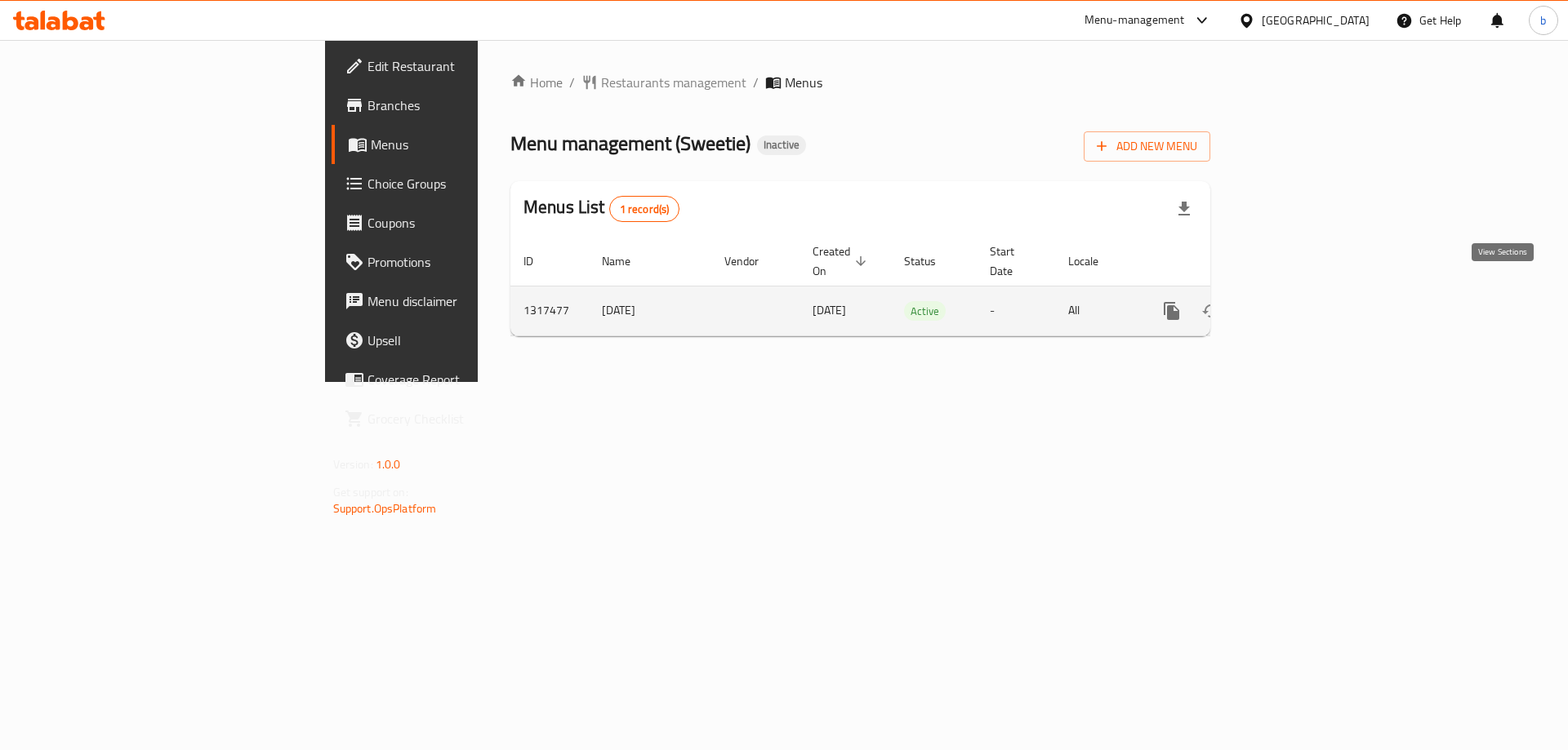
click at [1299, 301] on icon "enhanced table" at bounding box center [1290, 311] width 20 height 20
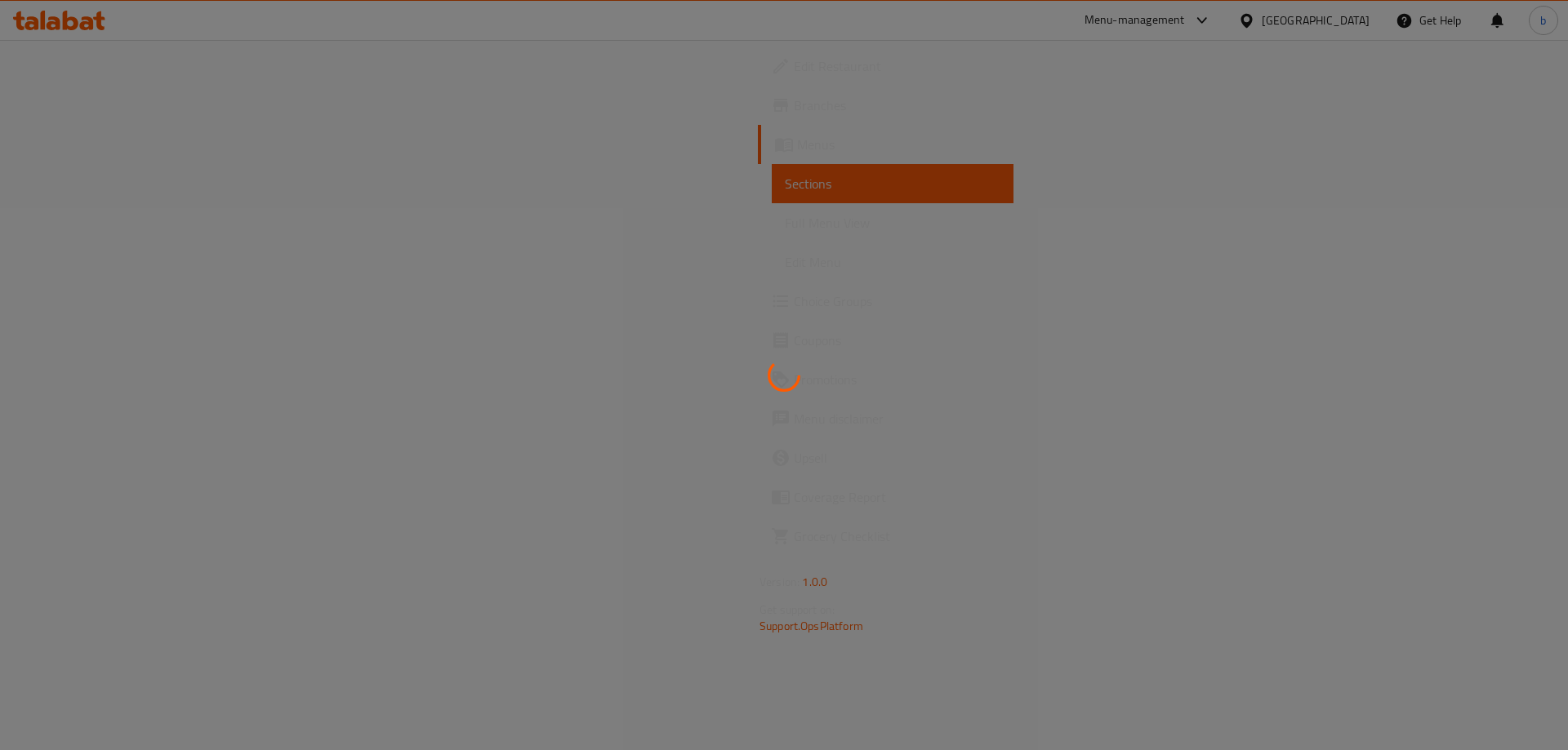
click at [592, 401] on div at bounding box center [784, 375] width 1568 height 750
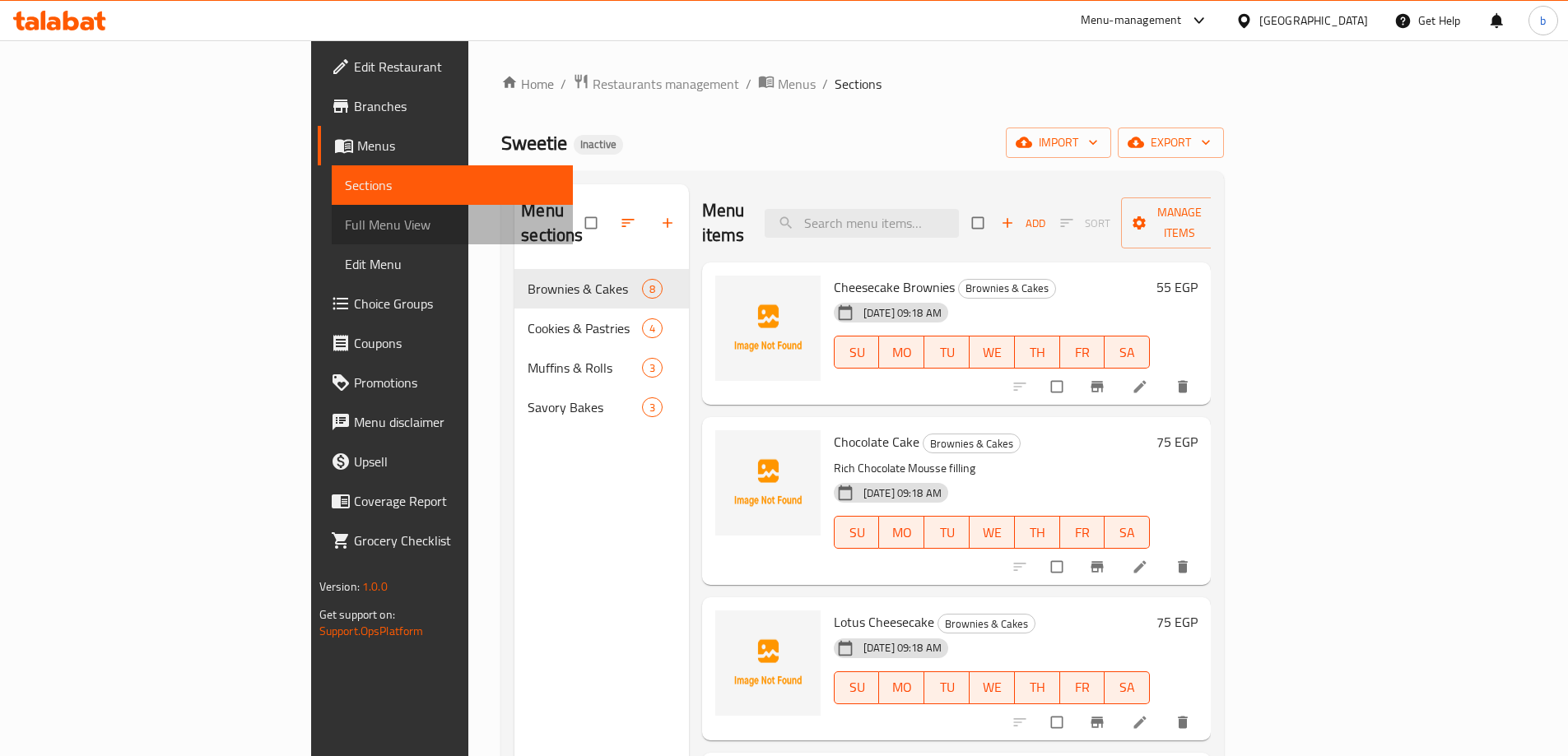
click at [345, 217] on span "Full Menu View" at bounding box center [452, 224] width 214 height 20
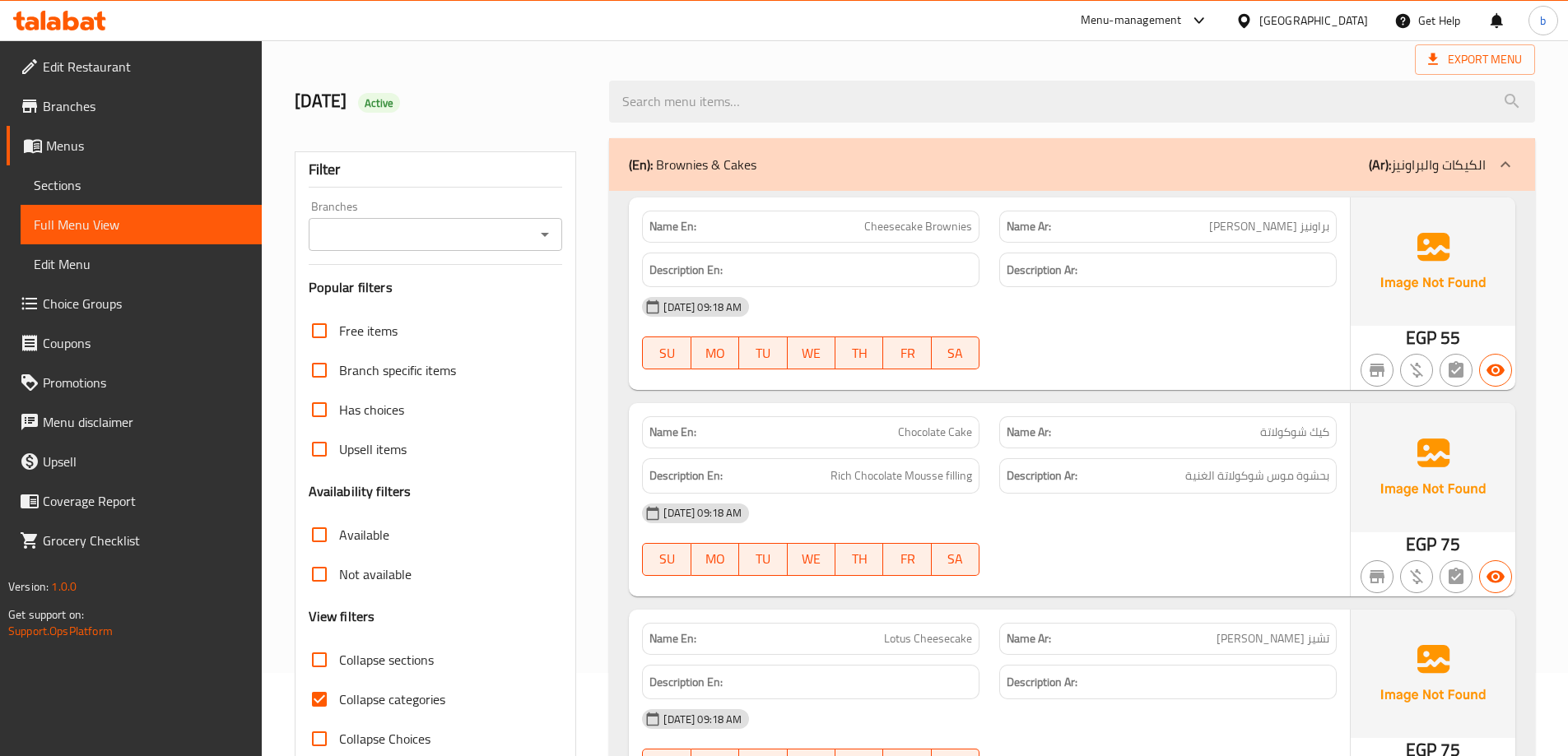
scroll to position [329, 0]
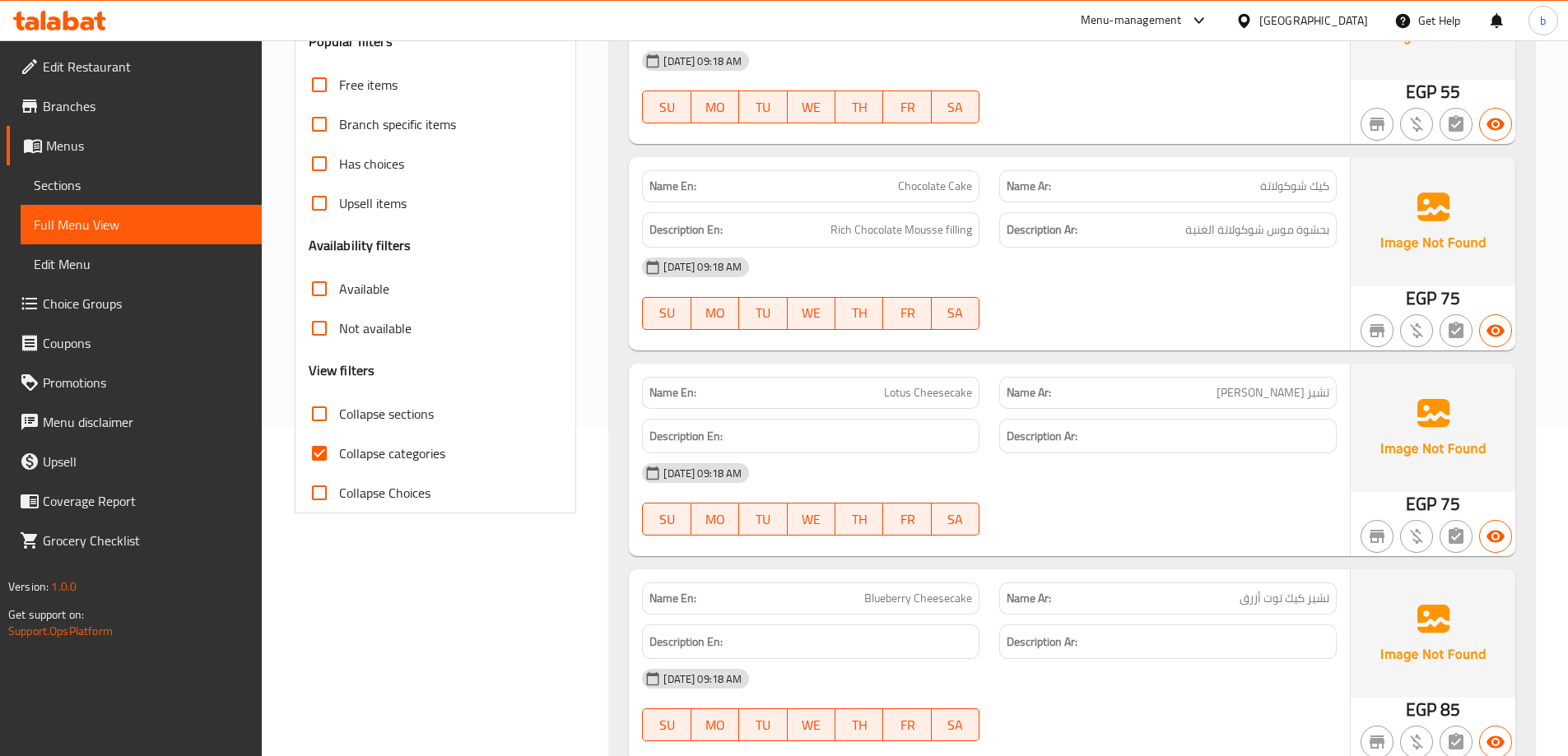
click at [394, 461] on span "Collapse categories" at bounding box center [392, 454] width 106 height 20
click at [339, 461] on input "Collapse categories" at bounding box center [319, 453] width 39 height 39
checkbox input "false"
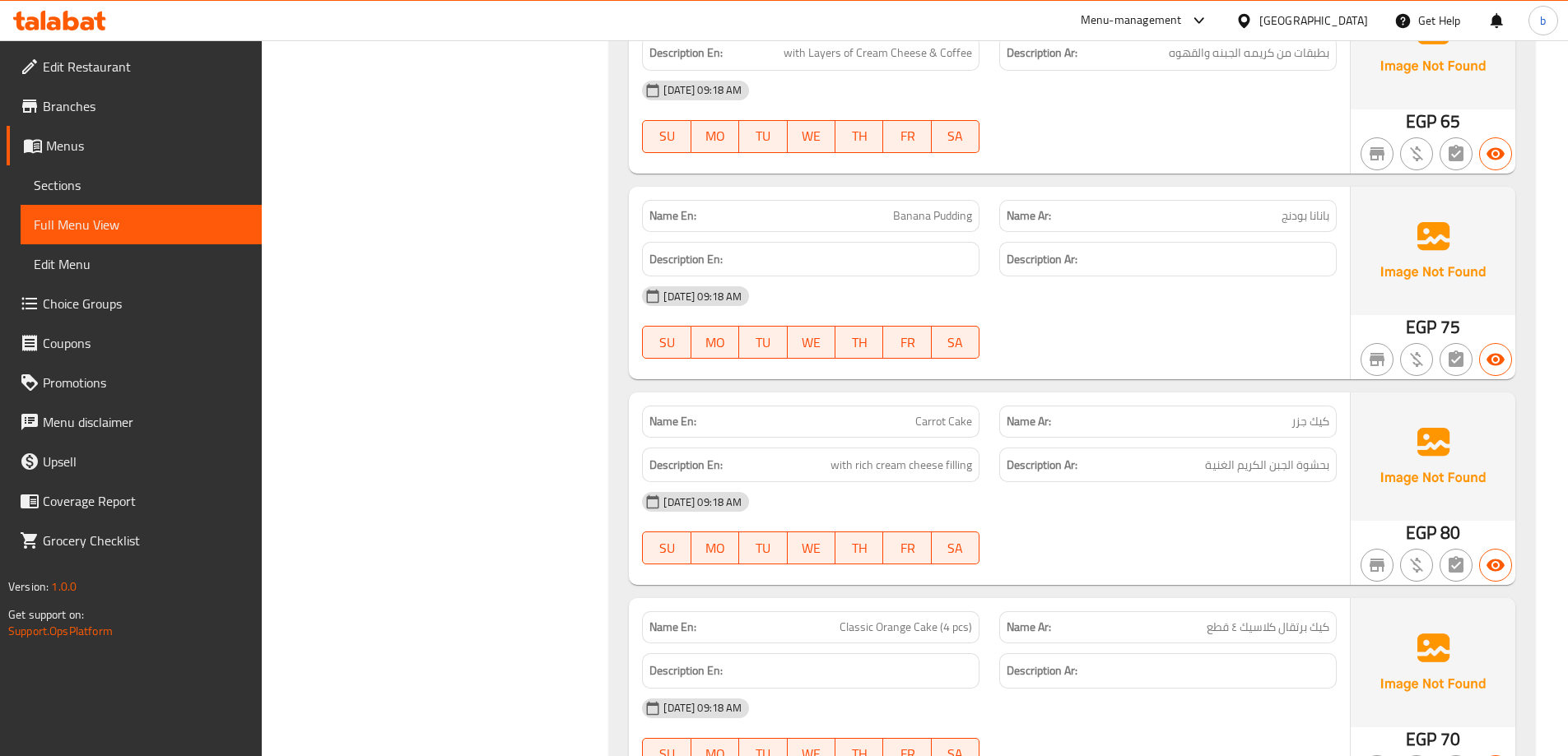
scroll to position [1152, 0]
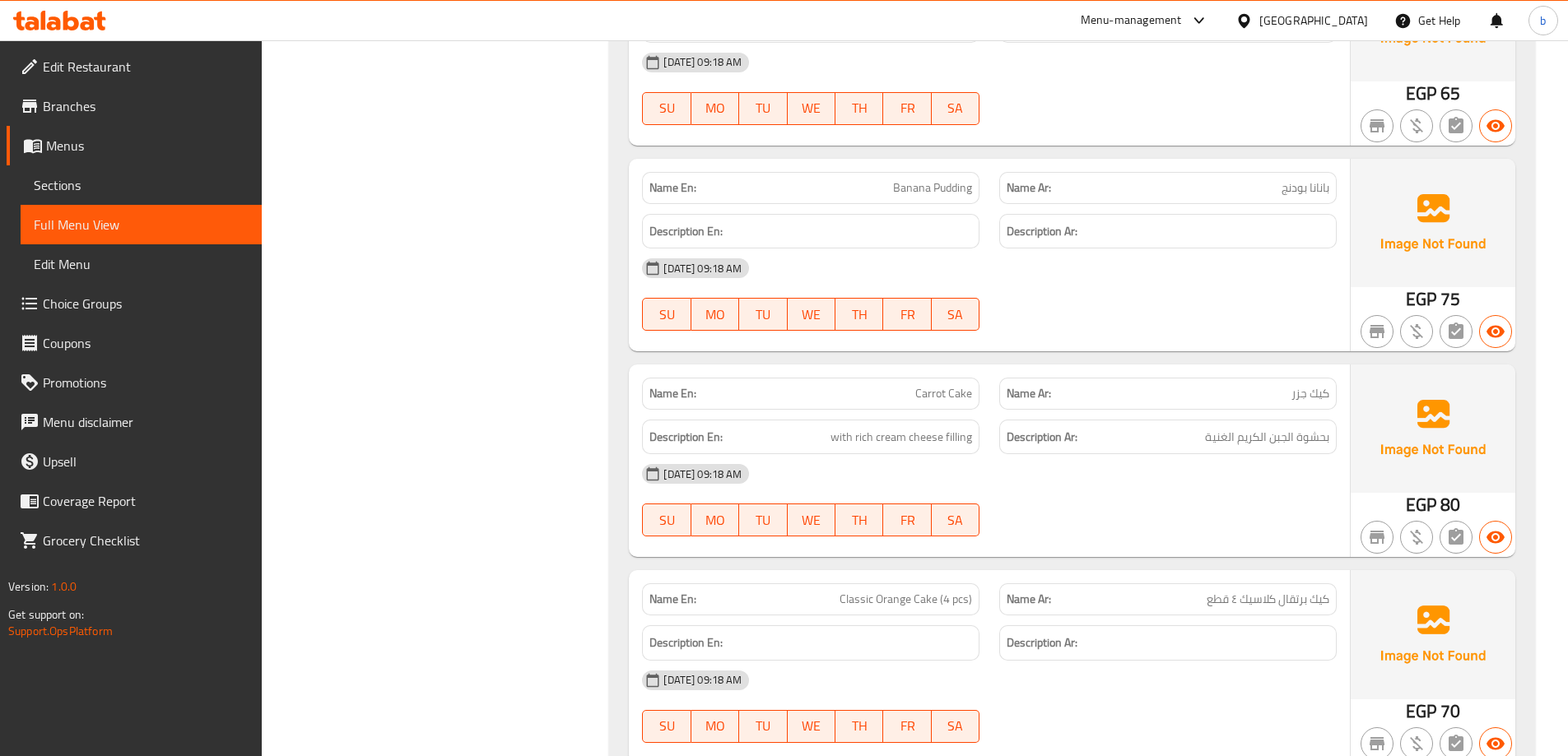
click at [915, 190] on span "Banana Pudding" at bounding box center [932, 188] width 79 height 18
copy span "Banana Pudding"
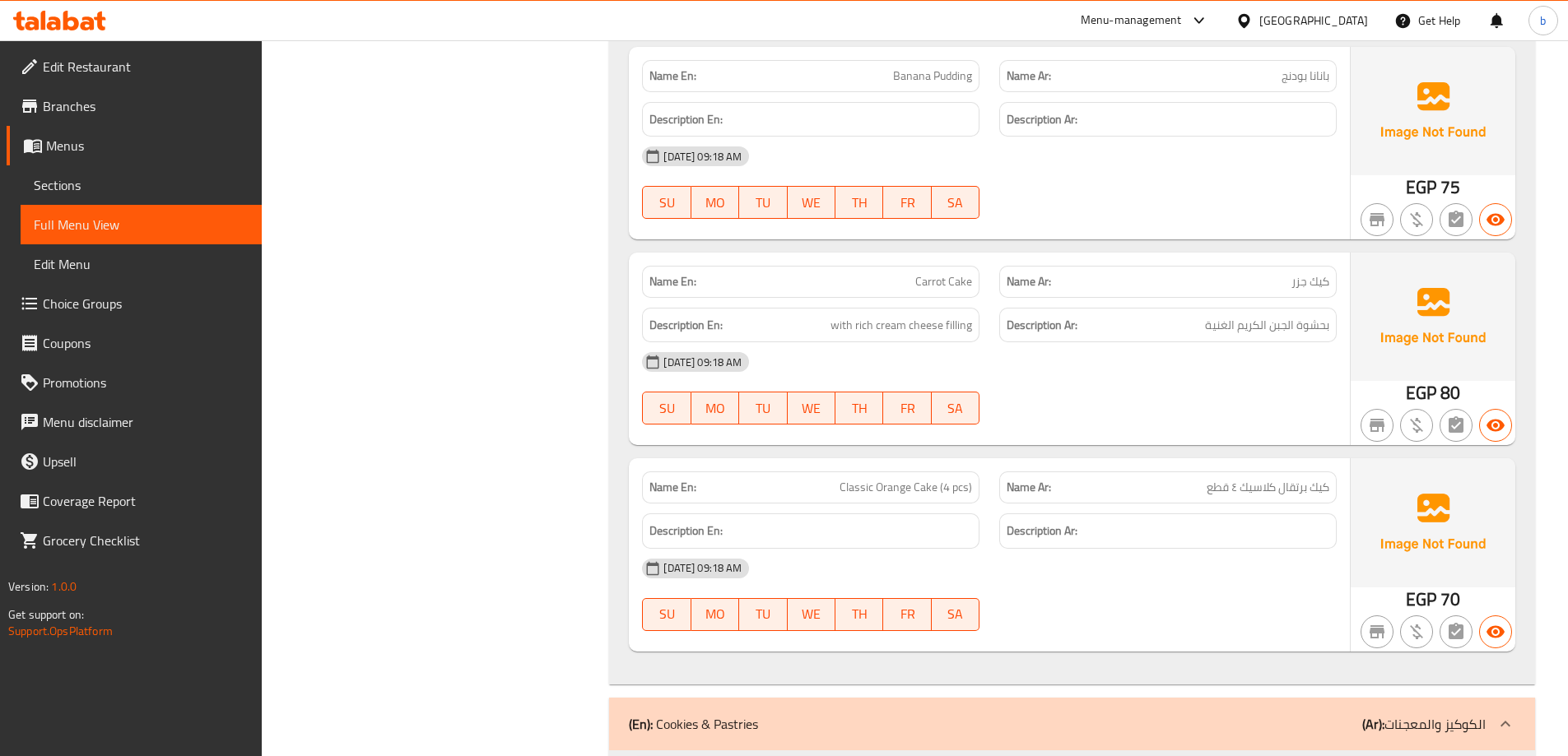
scroll to position [1316, 0]
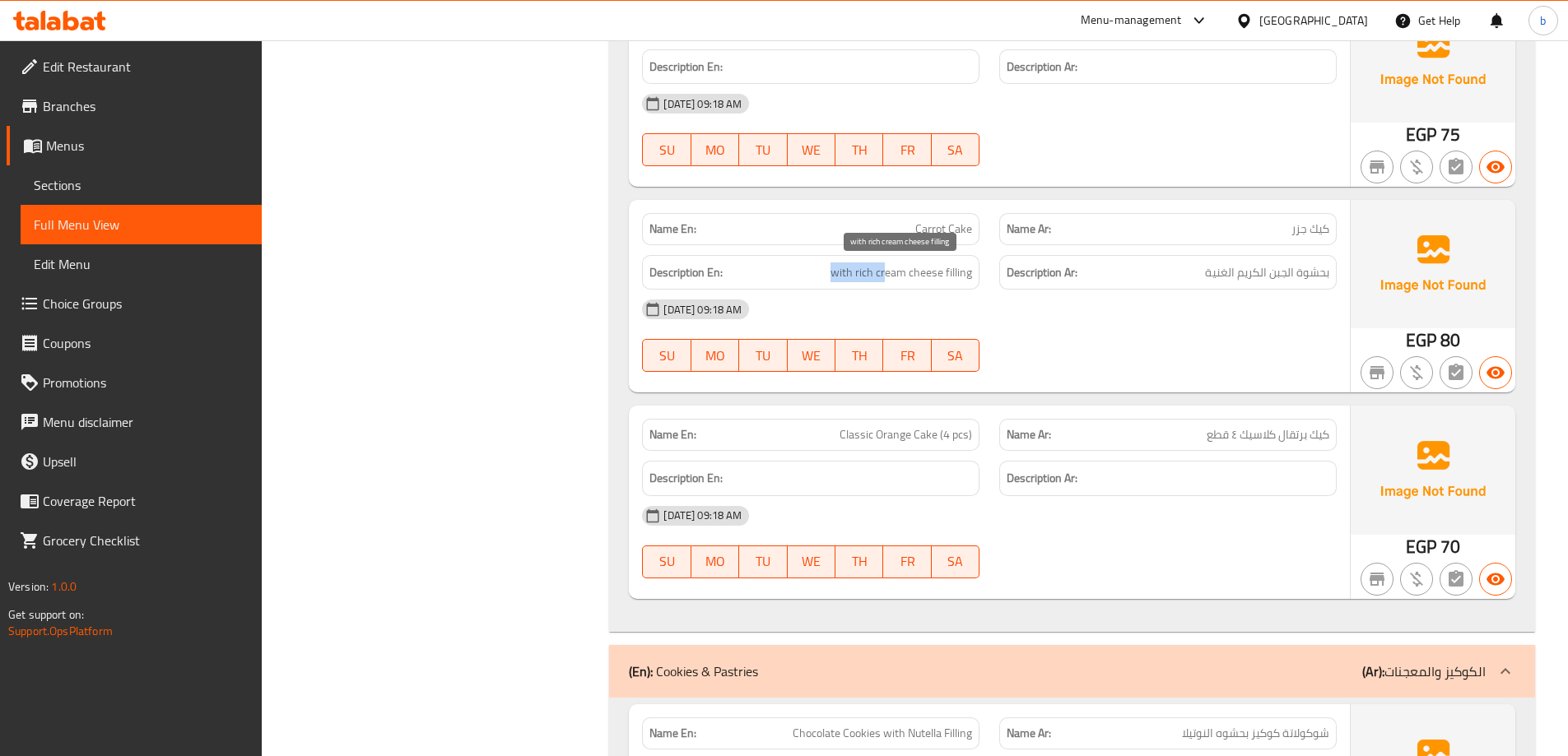
drag, startPoint x: 835, startPoint y: 275, endPoint x: 884, endPoint y: 280, distance: 49.3
click at [884, 280] on h6 "Description En: with rich cream cheese filling" at bounding box center [810, 272] width 322 height 21
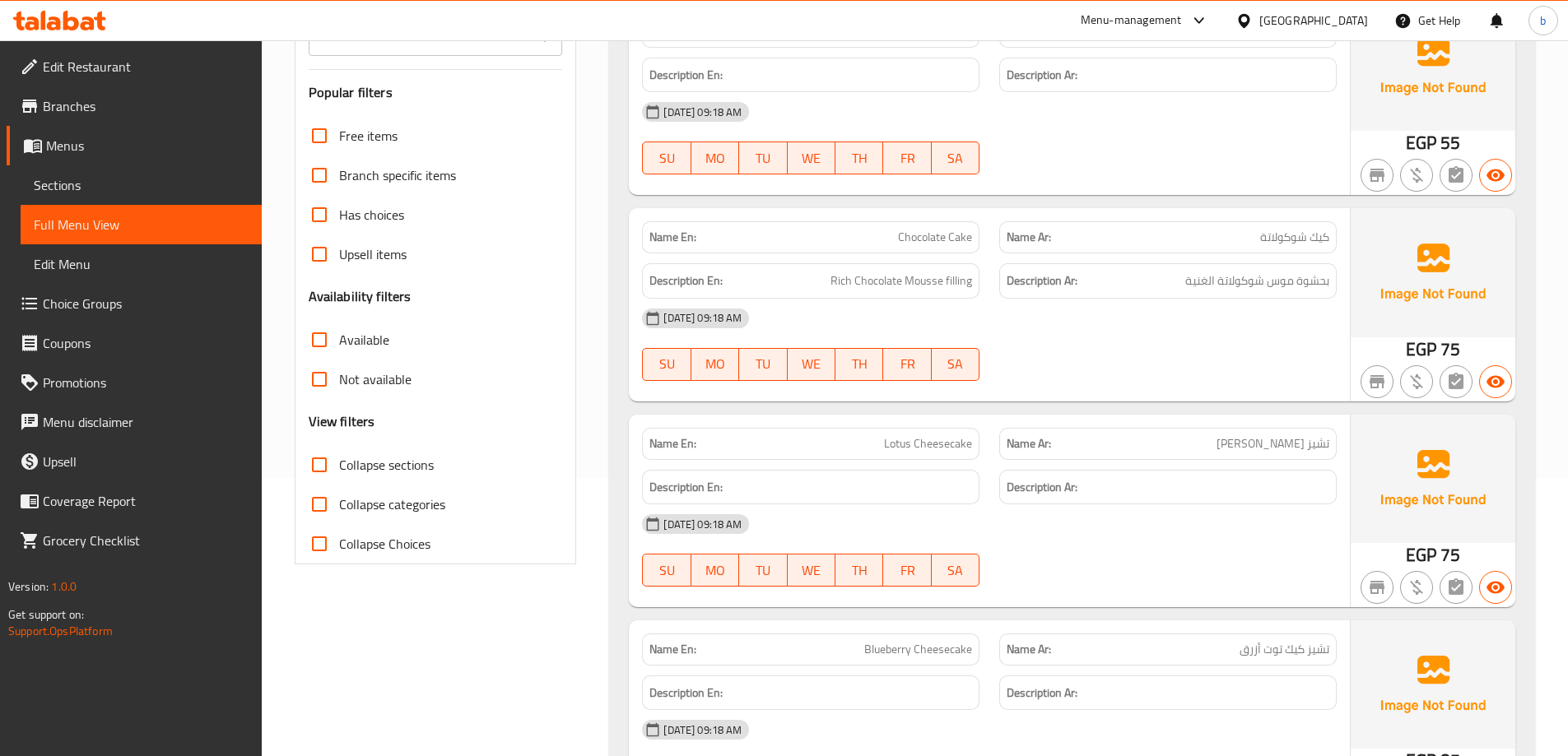
scroll to position [0, 0]
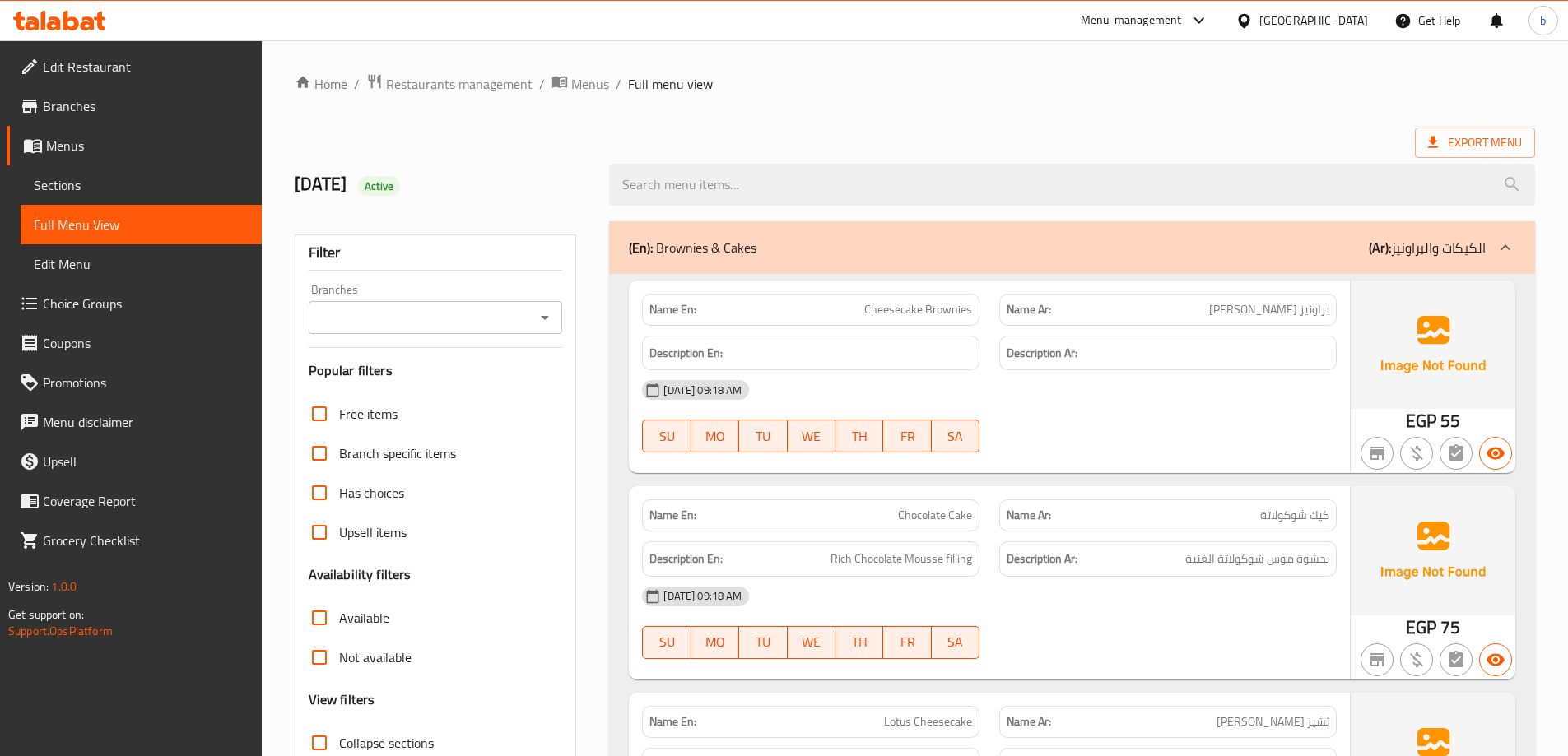
drag, startPoint x: 650, startPoint y: 544, endPoint x: 660, endPoint y: 295, distance: 249.2
click at [132, 189] on span "Sections" at bounding box center [141, 185] width 214 height 20
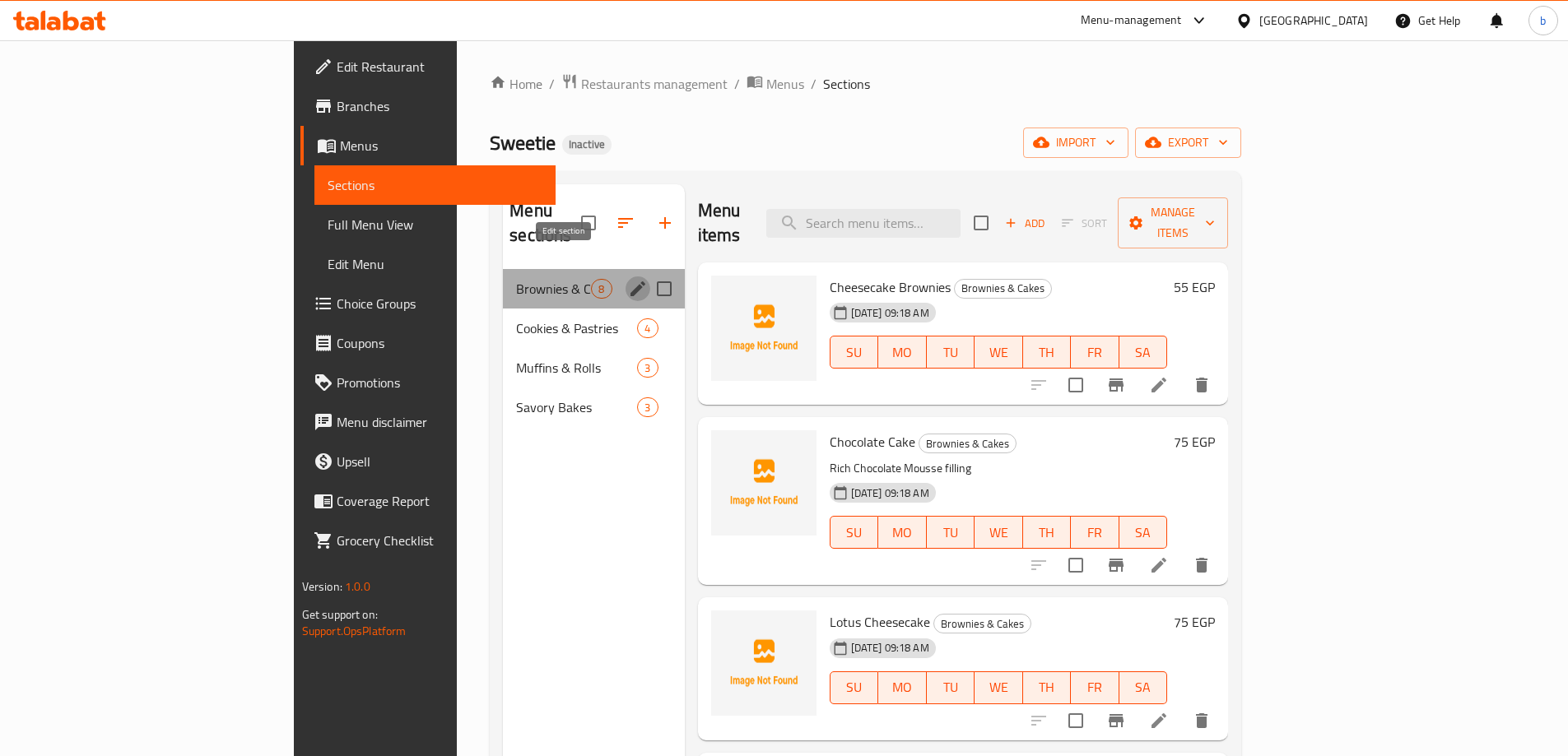
click at [628, 279] on icon "edit" at bounding box center [638, 289] width 20 height 20
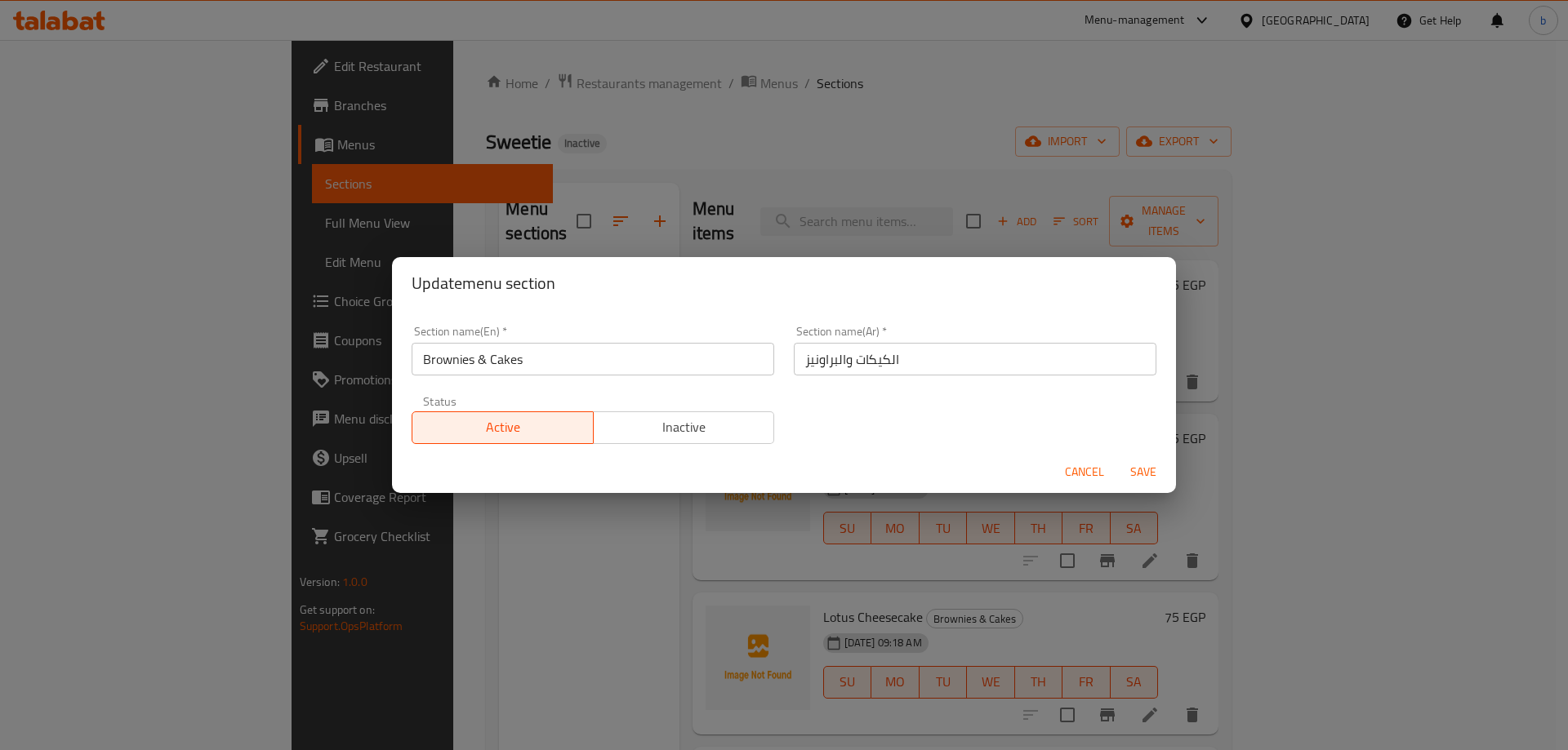
click at [891, 370] on input "الكيكات والبراونيز" at bounding box center [975, 359] width 362 height 32
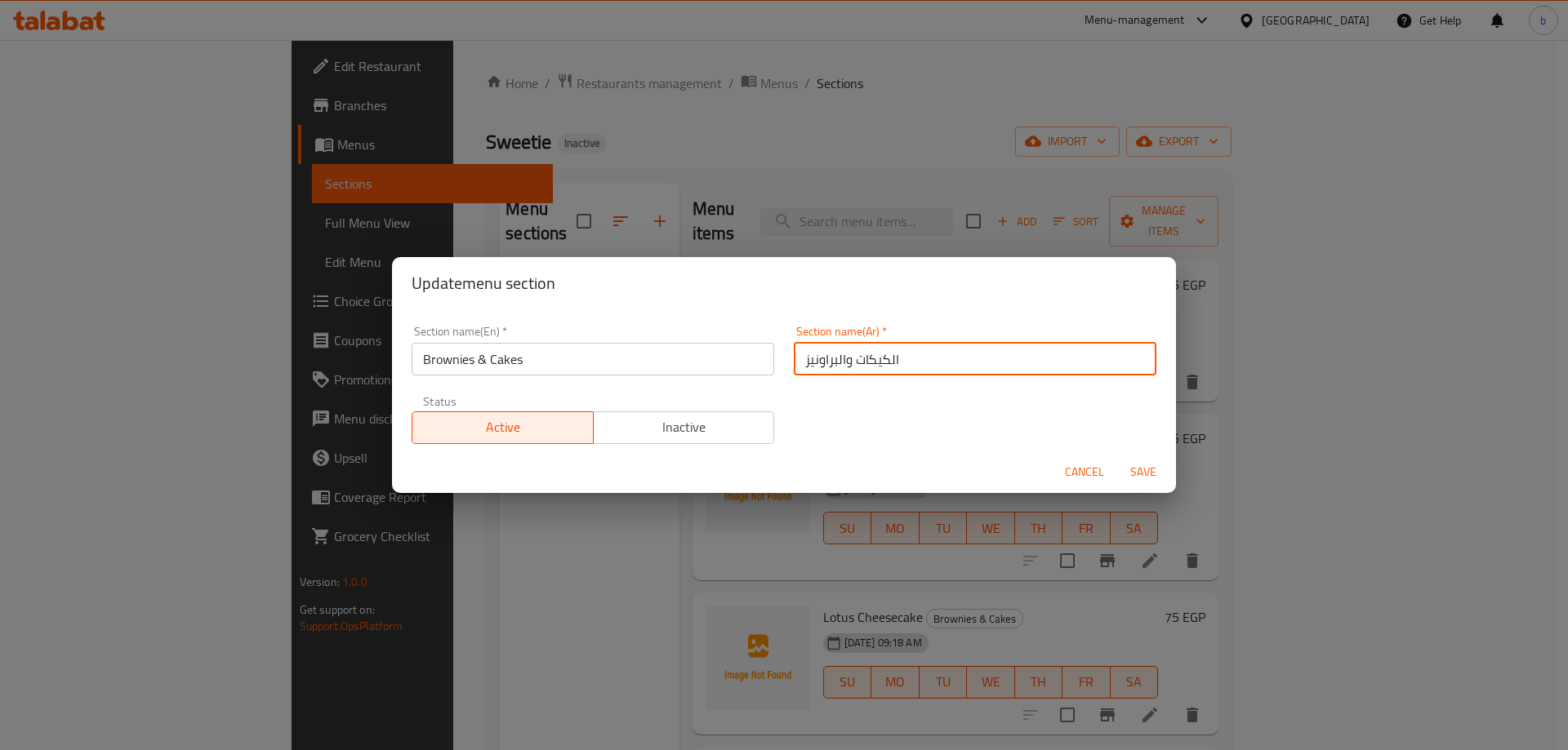
click at [891, 370] on input "الكيكات والبراونيز" at bounding box center [975, 359] width 362 height 32
type input "الكيك والبراونيز"
click at [1117, 457] on button "Save" at bounding box center [1143, 472] width 52 height 30
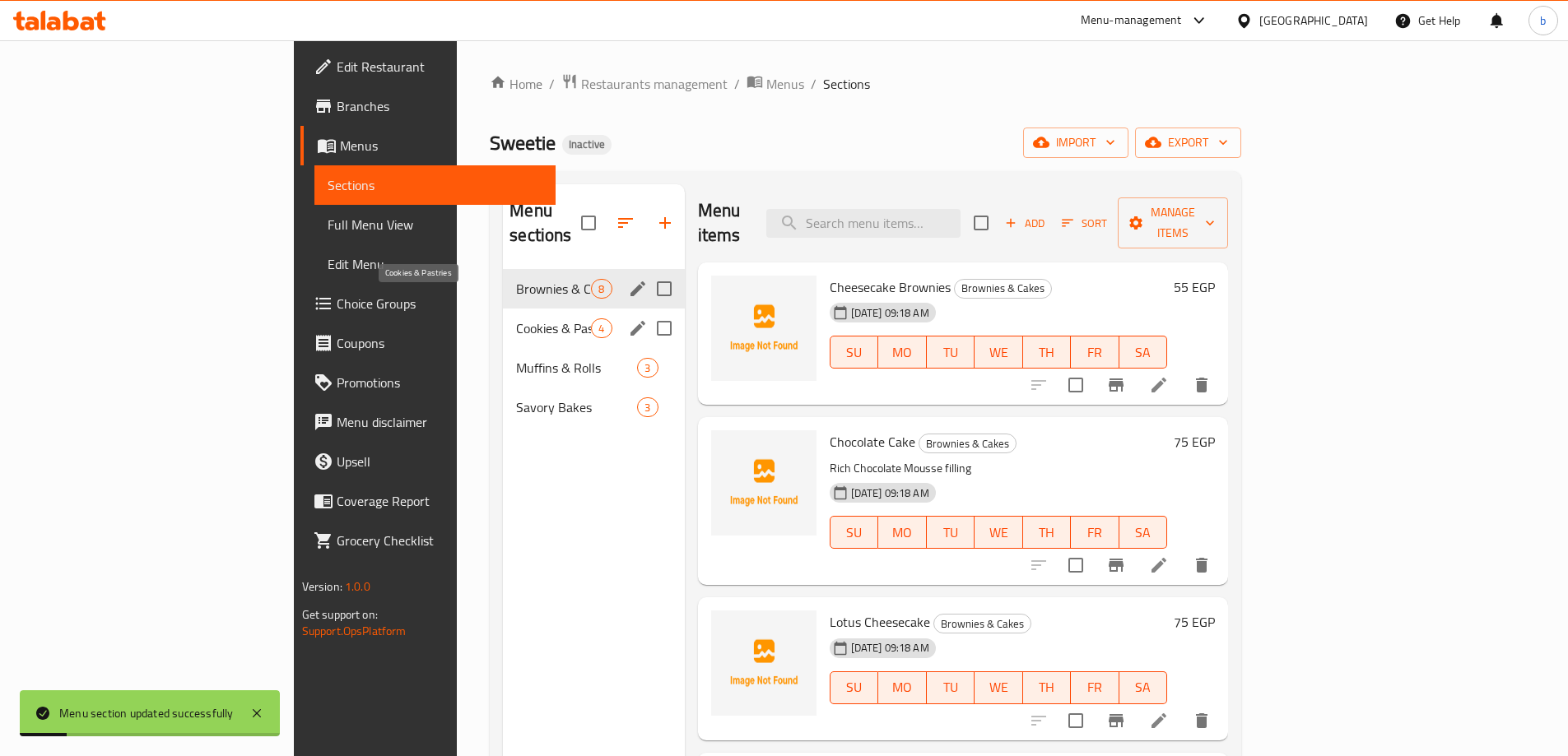
click at [516, 318] on span "Cookies & Pastries" at bounding box center [553, 328] width 75 height 20
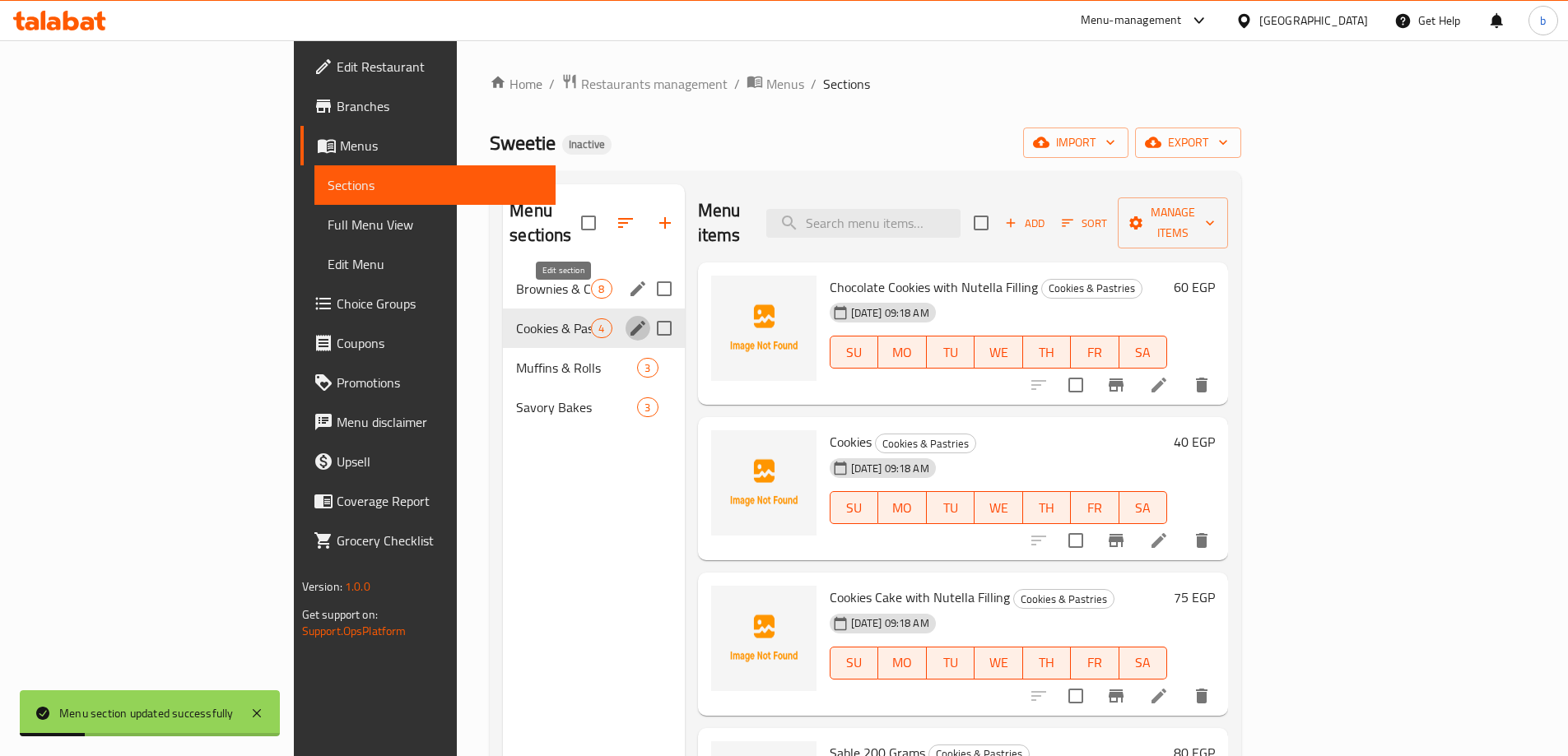
click at [631, 321] on icon "edit" at bounding box center [638, 328] width 15 height 15
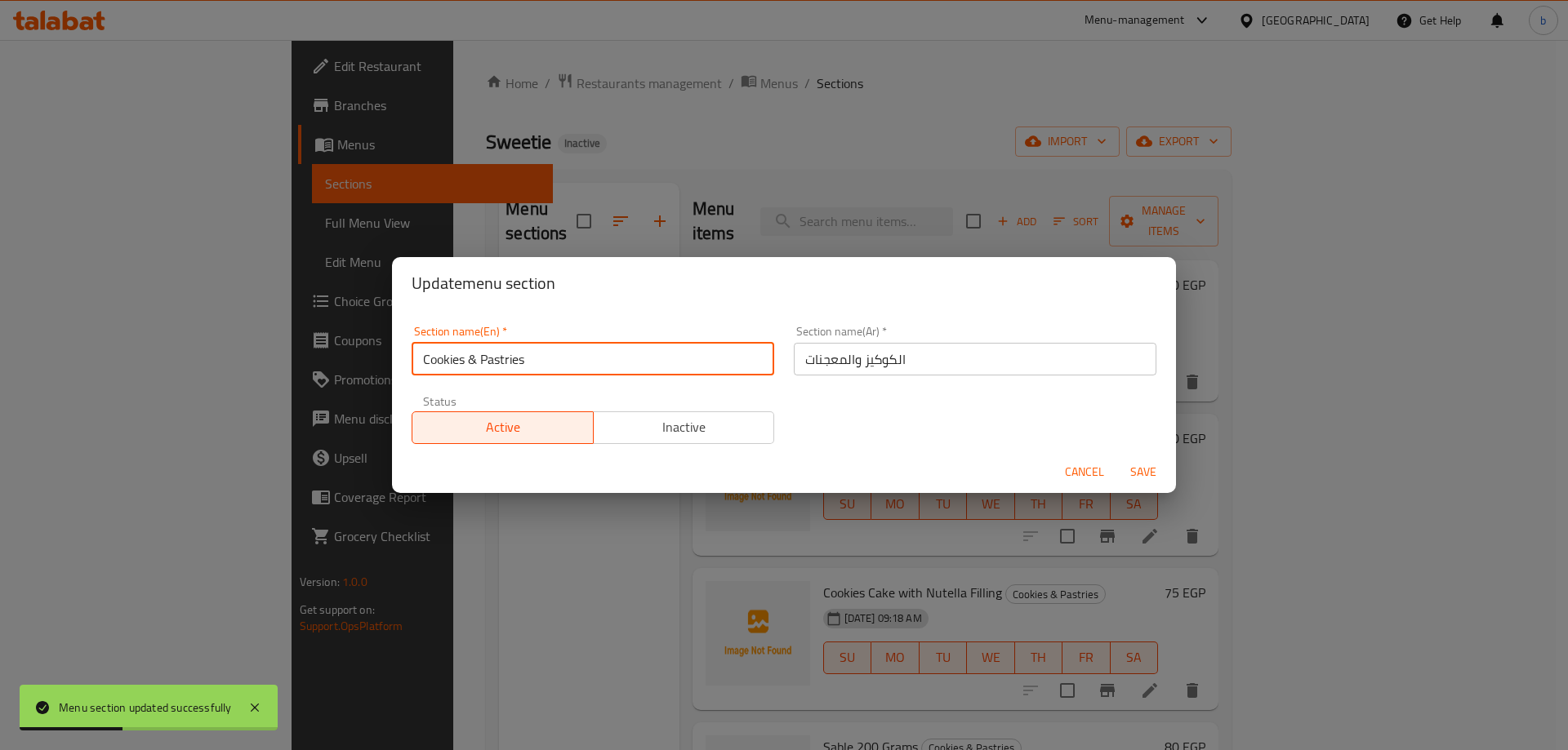
click at [516, 360] on input "Cookies & Pastries" at bounding box center [592, 359] width 362 height 32
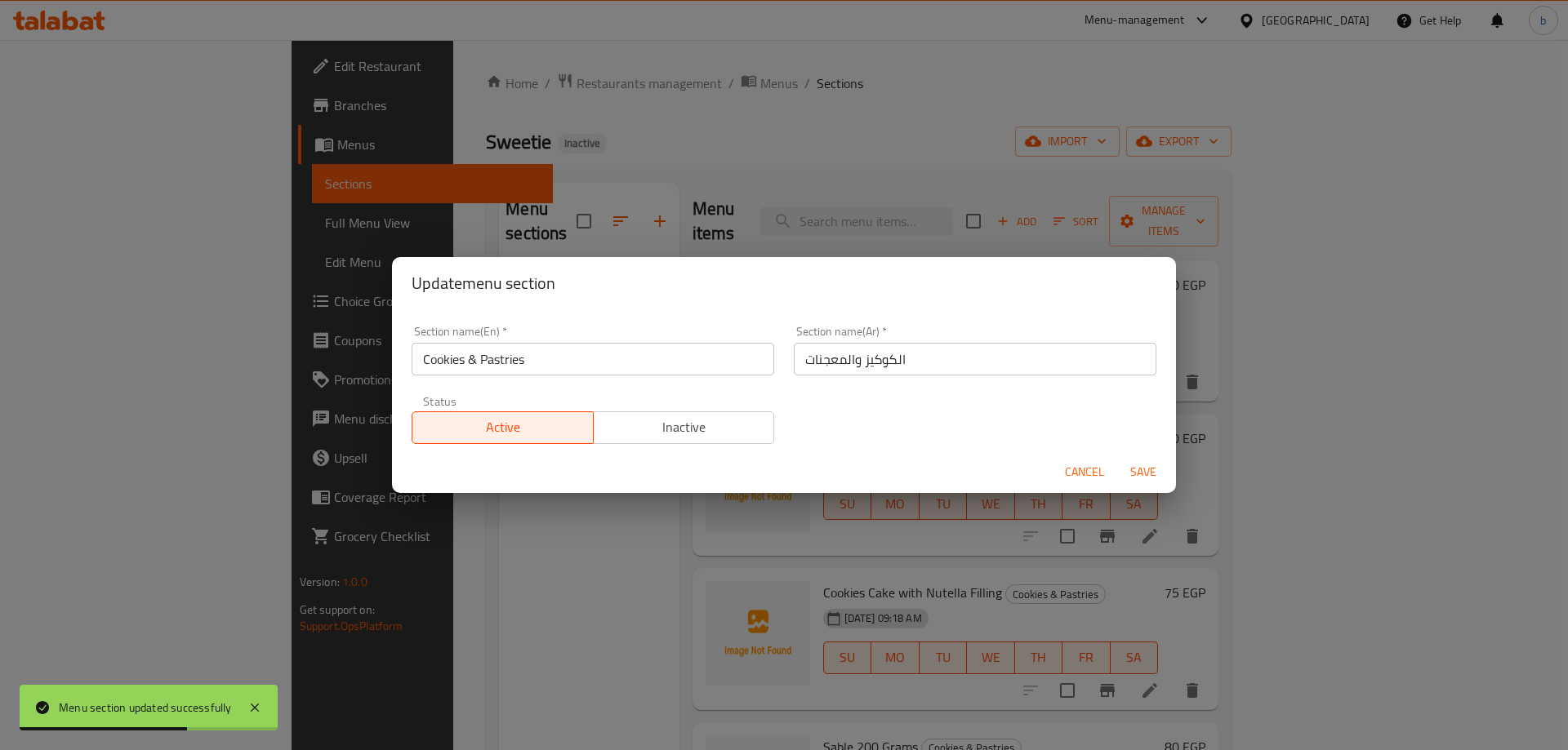
click at [881, 408] on div "Section name(En)   * Cookies & Pastries Section name(En) * Section name(Ar)   *…" at bounding box center [784, 385] width 764 height 138
click at [1060, 471] on button "Cancel" at bounding box center [1084, 472] width 52 height 30
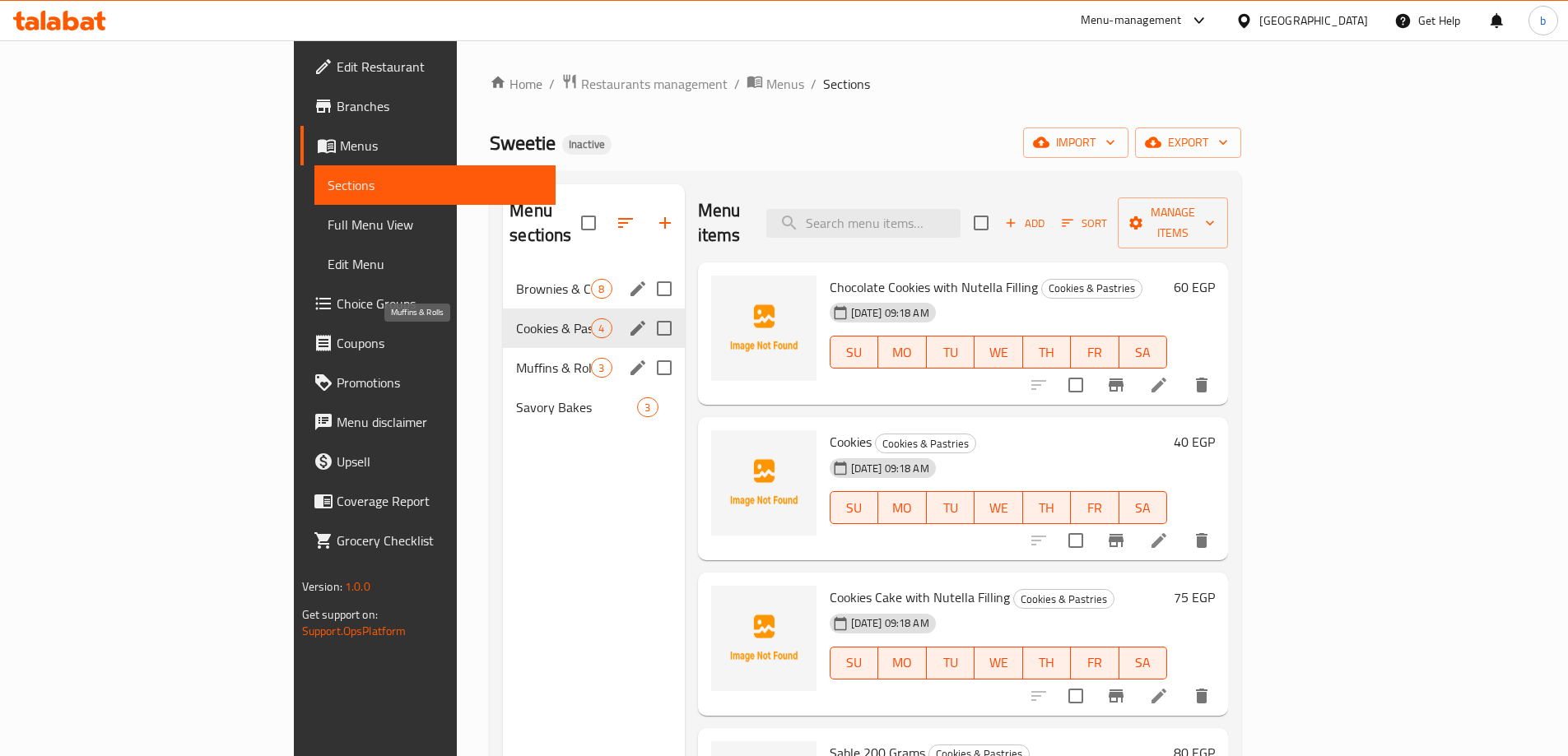
click at [516, 357] on span "Muffins & Rolls" at bounding box center [553, 368] width 75 height 20
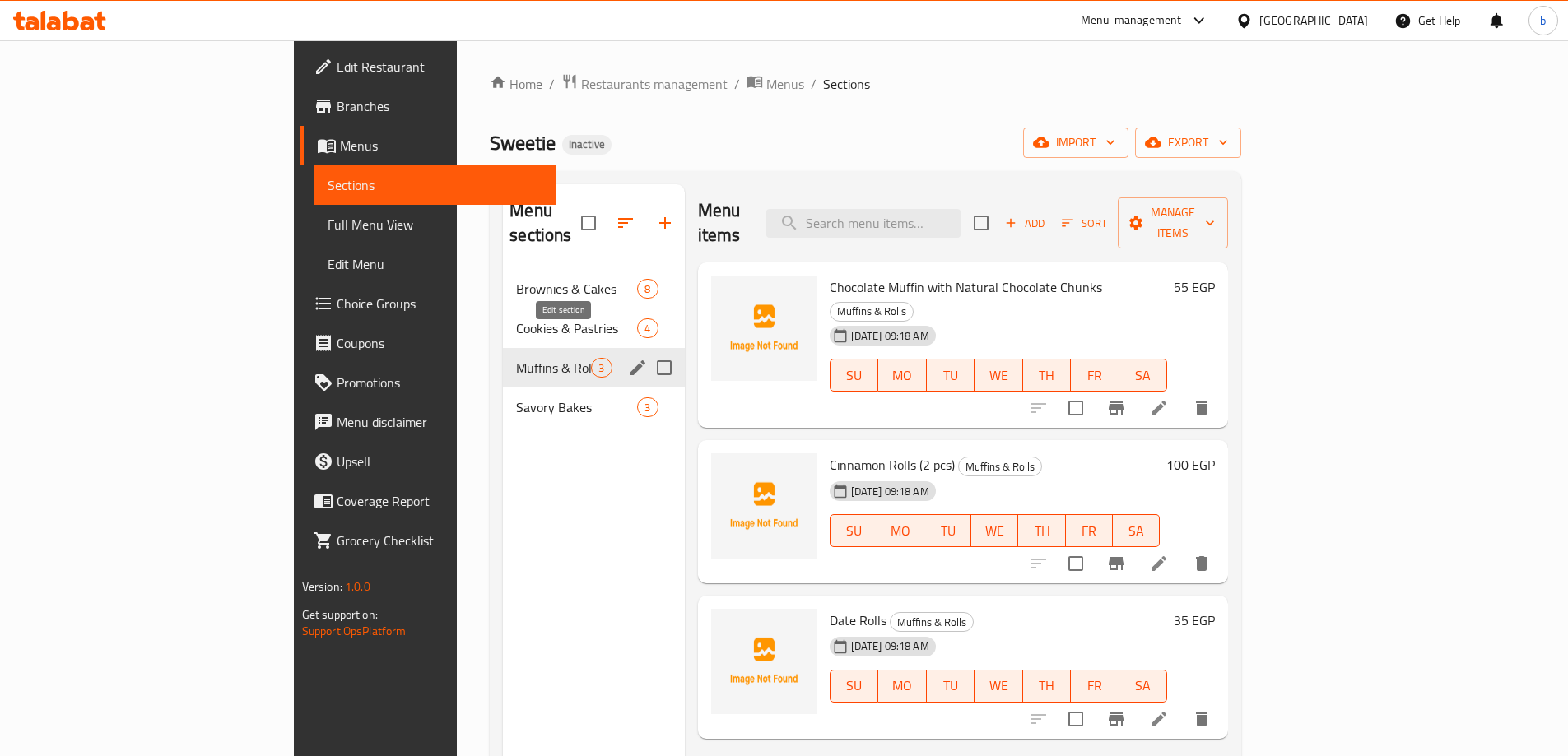
click at [631, 360] on icon "edit" at bounding box center [638, 368] width 15 height 15
click at [628, 357] on icon "edit" at bounding box center [638, 368] width 20 height 20
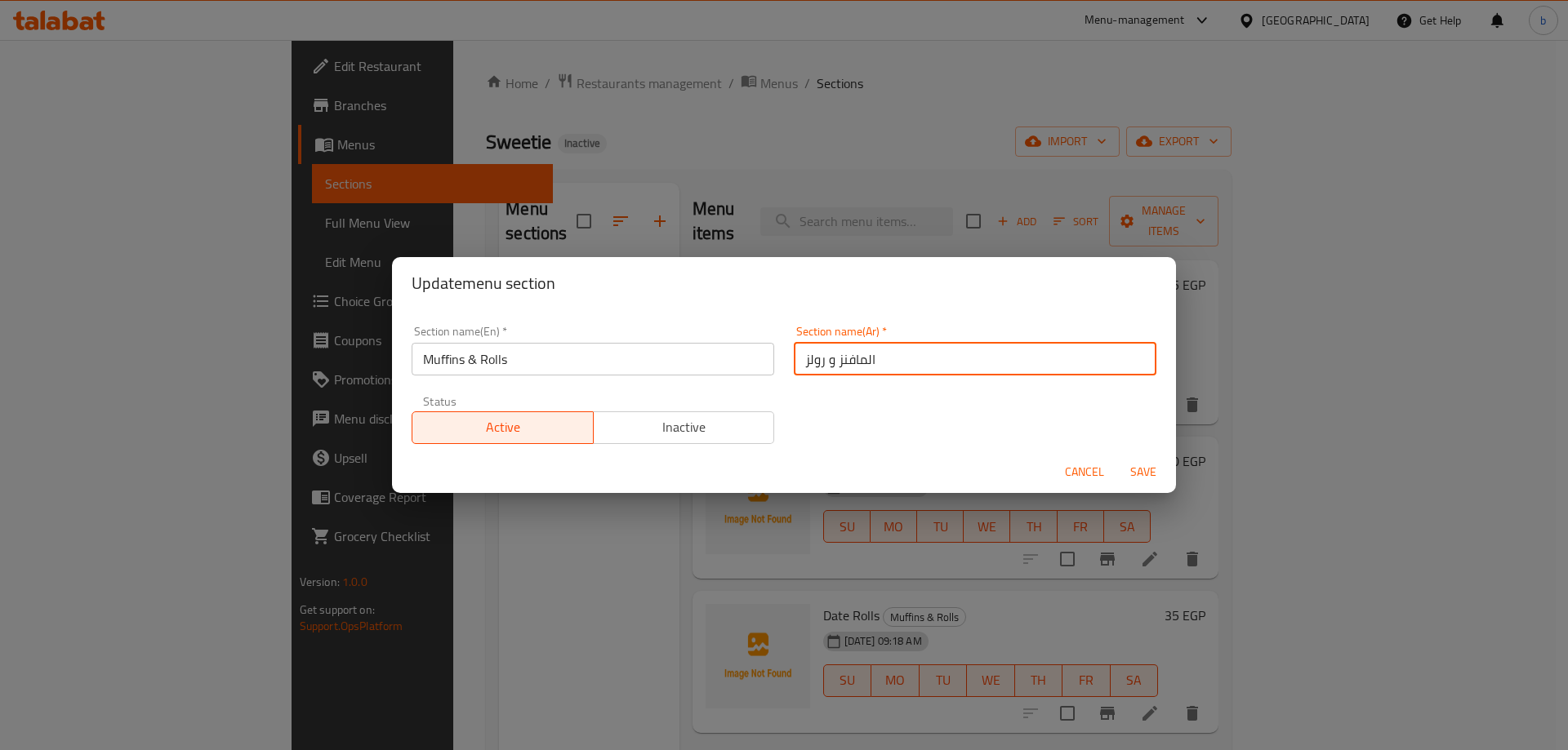
click at [935, 361] on input "المافنز و رولز" at bounding box center [975, 359] width 362 height 32
type input "المافن والفائف"
click at [1117, 457] on button "Save" at bounding box center [1143, 472] width 52 height 30
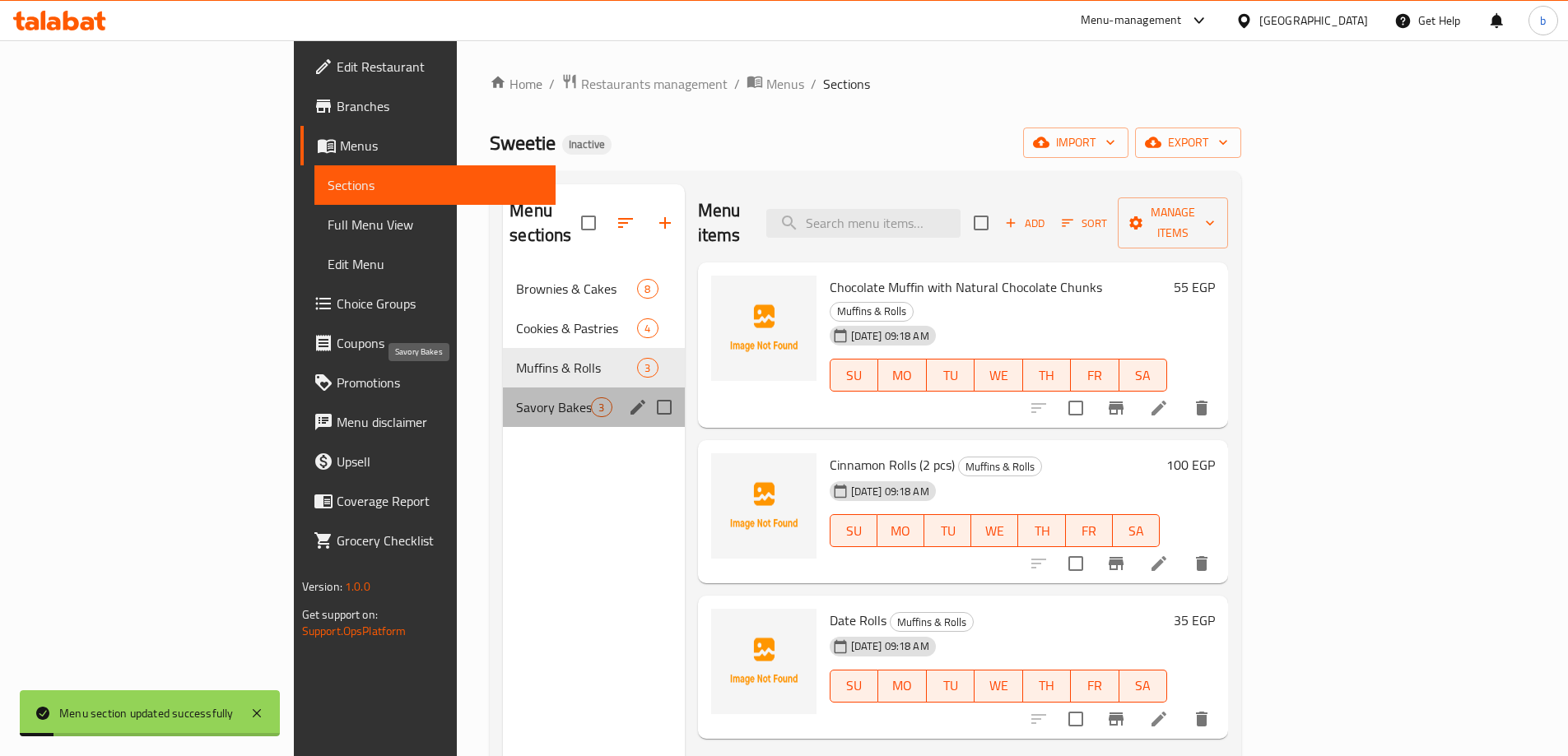
click at [516, 398] on span "Savory Bakes" at bounding box center [553, 408] width 75 height 20
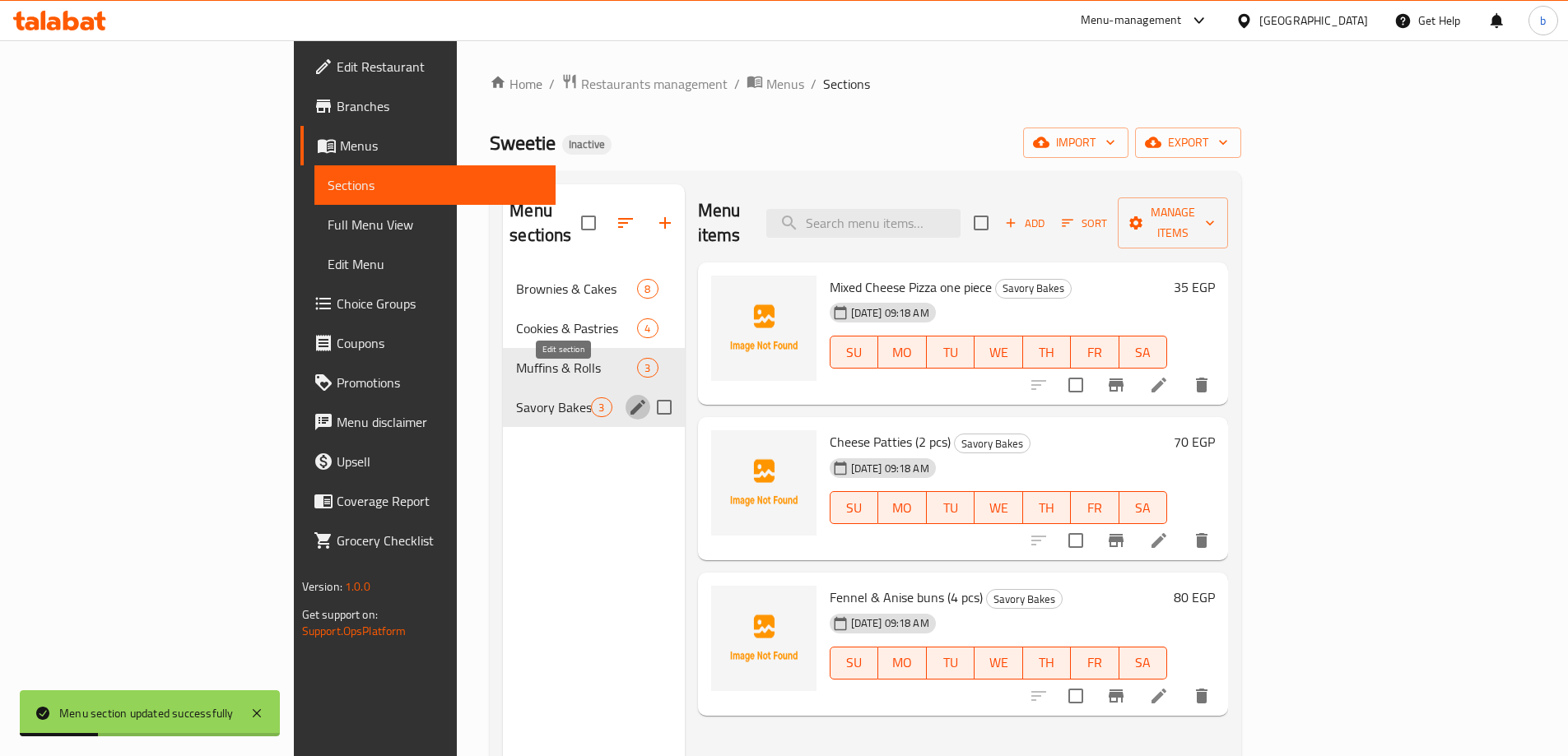
click at [628, 398] on icon "edit" at bounding box center [638, 408] width 20 height 20
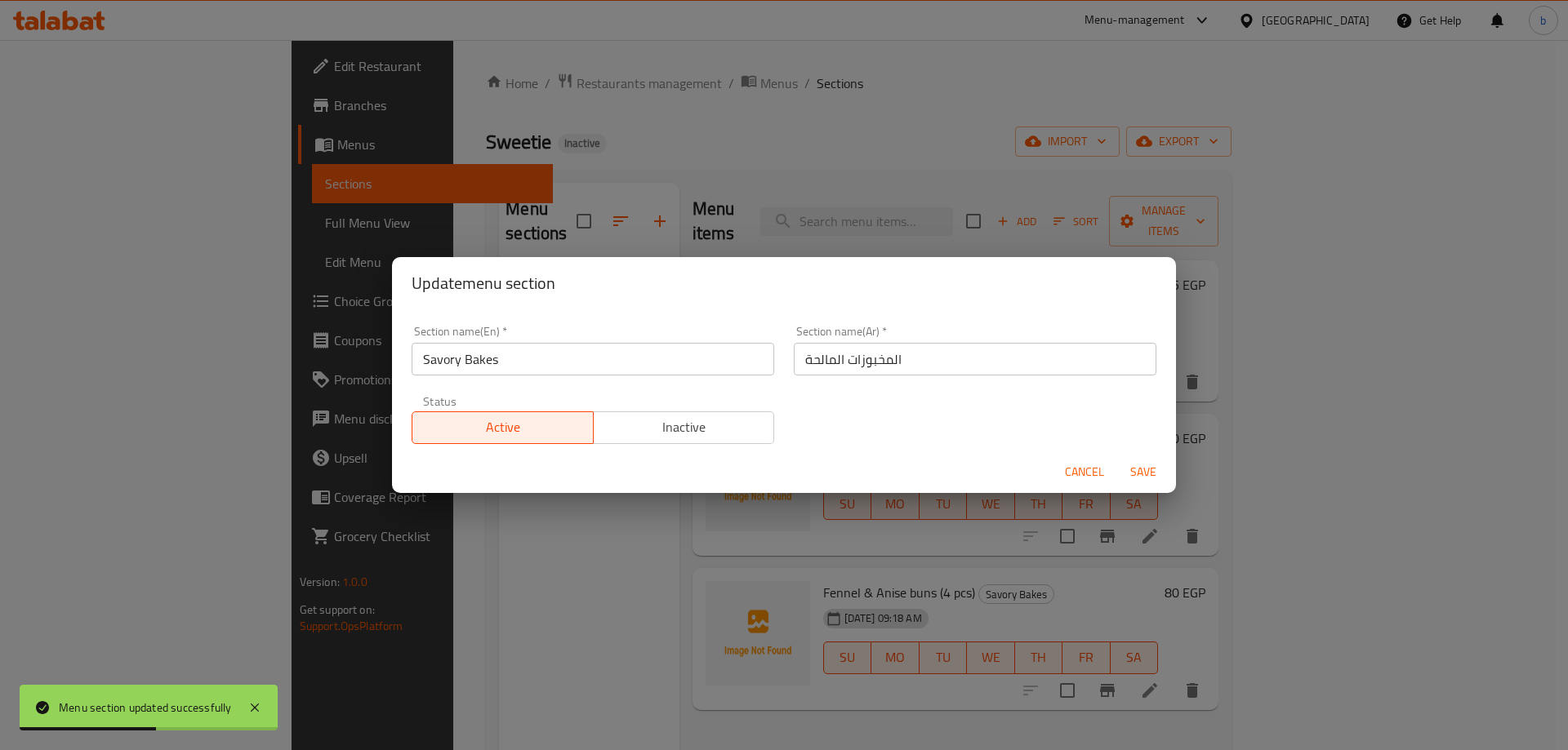
click at [406, 541] on div "Update menu section Section name(En)   * Savory Bakes Section name(En) * Sectio…" at bounding box center [784, 375] width 1568 height 750
click at [1066, 463] on span "Cancel" at bounding box center [1084, 472] width 39 height 21
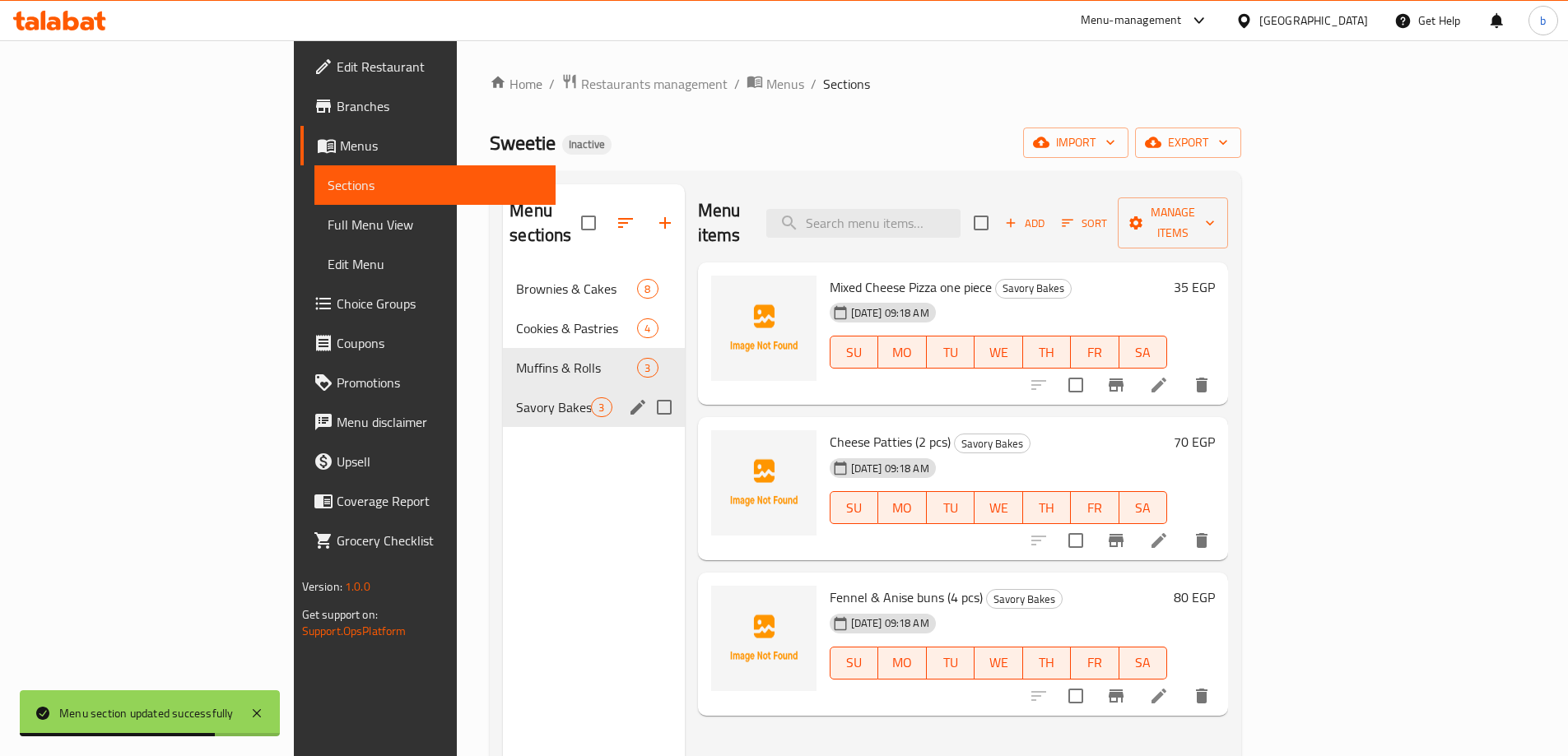
click at [328, 227] on span "Full Menu View" at bounding box center [435, 224] width 214 height 20
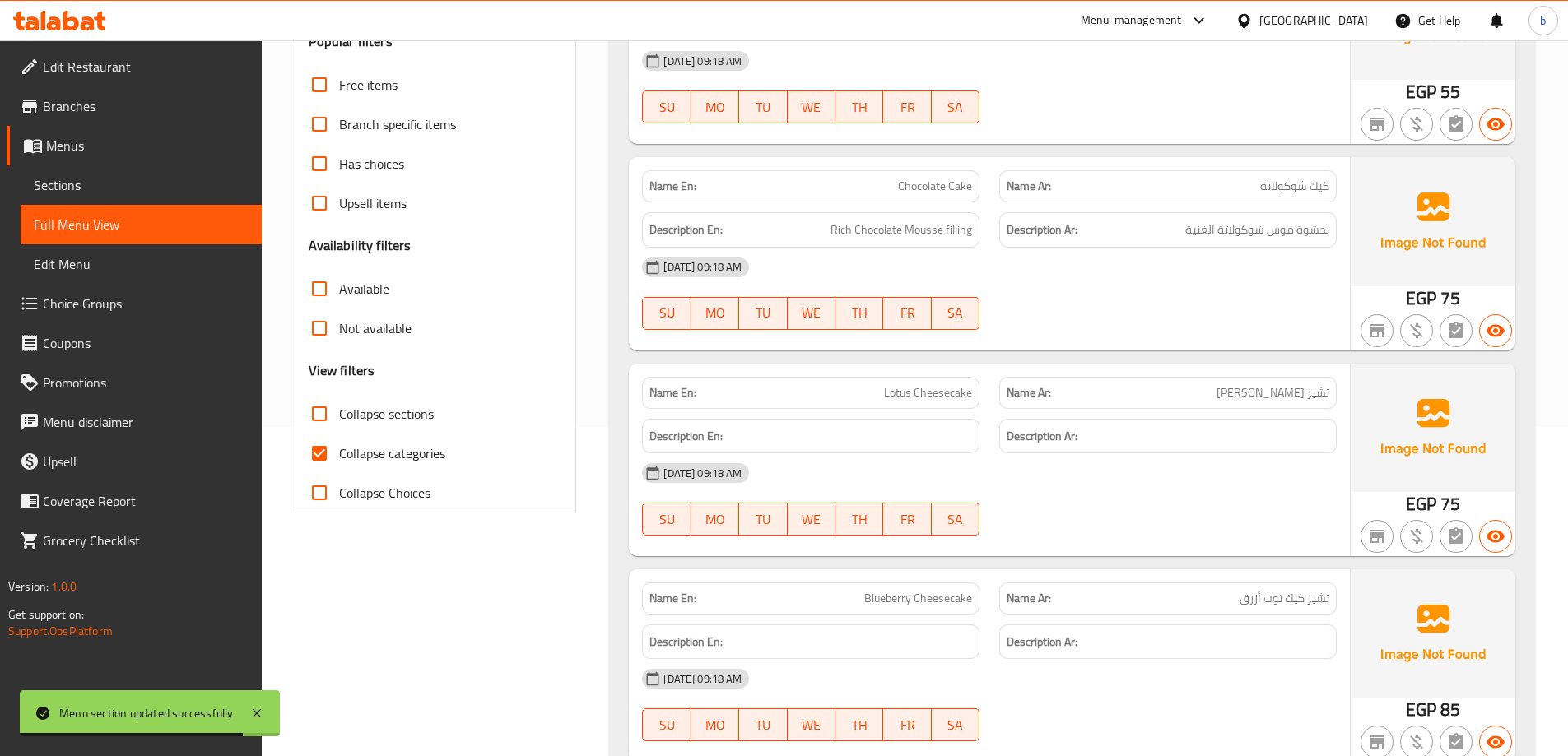
click at [407, 456] on span "Collapse categories" at bounding box center [392, 454] width 106 height 20
click at [339, 456] on input "Collapse categories" at bounding box center [319, 453] width 39 height 39
checkbox input "false"
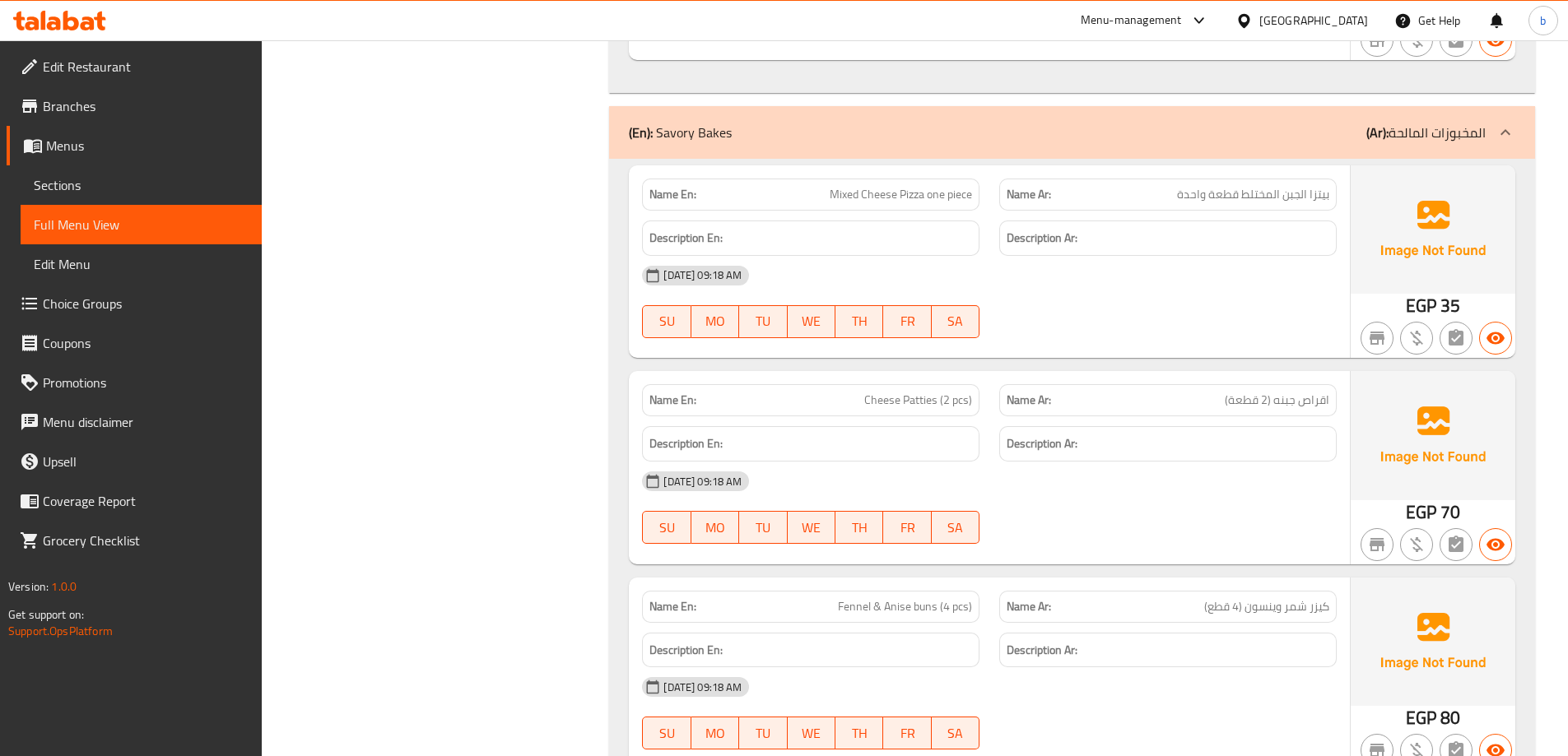
scroll to position [3455, 0]
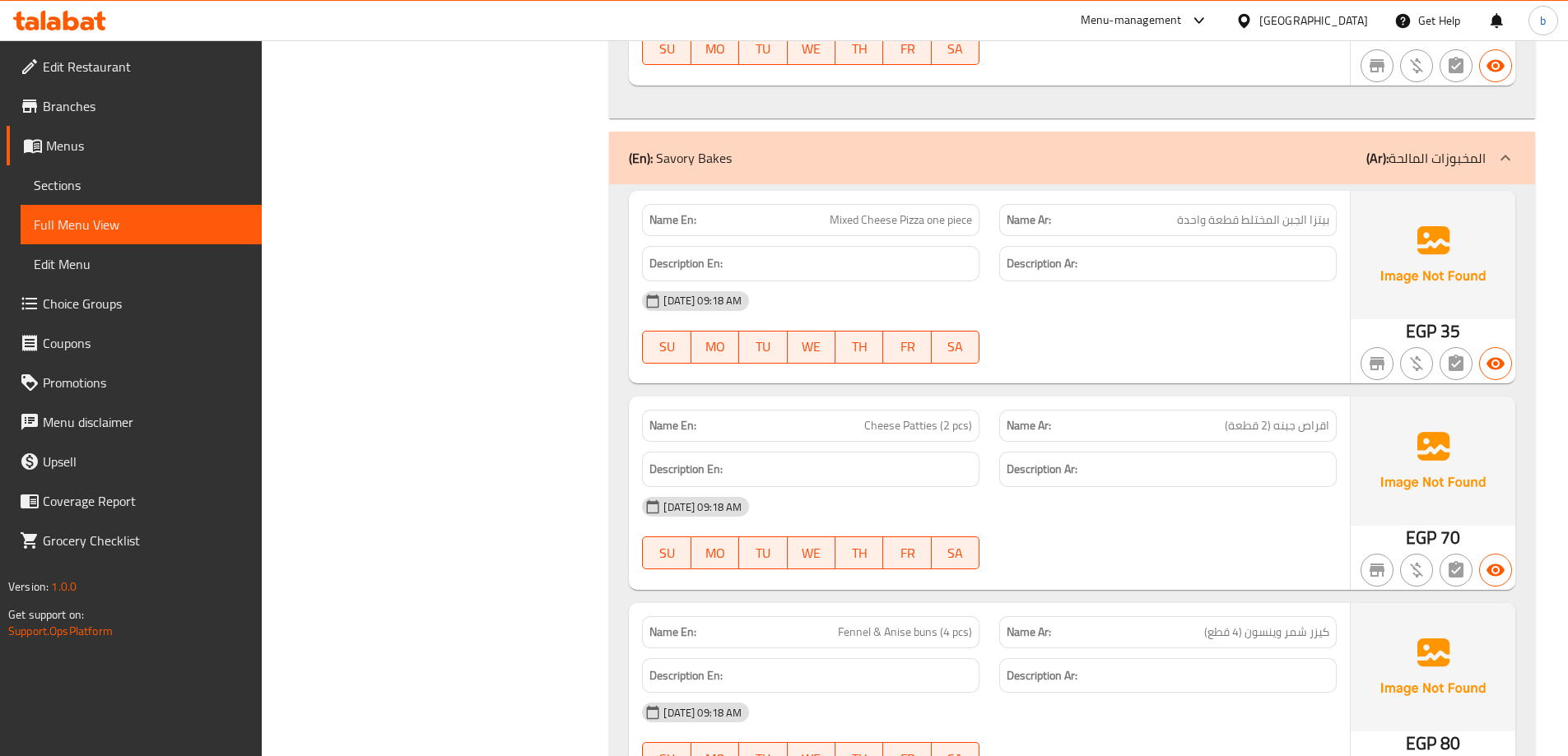
click at [855, 214] on span "Mixed Cheese Pizza one piece" at bounding box center [900, 220] width 142 height 18
click at [834, 219] on span "Mixed Cheese Pizza one piece" at bounding box center [900, 220] width 142 height 18
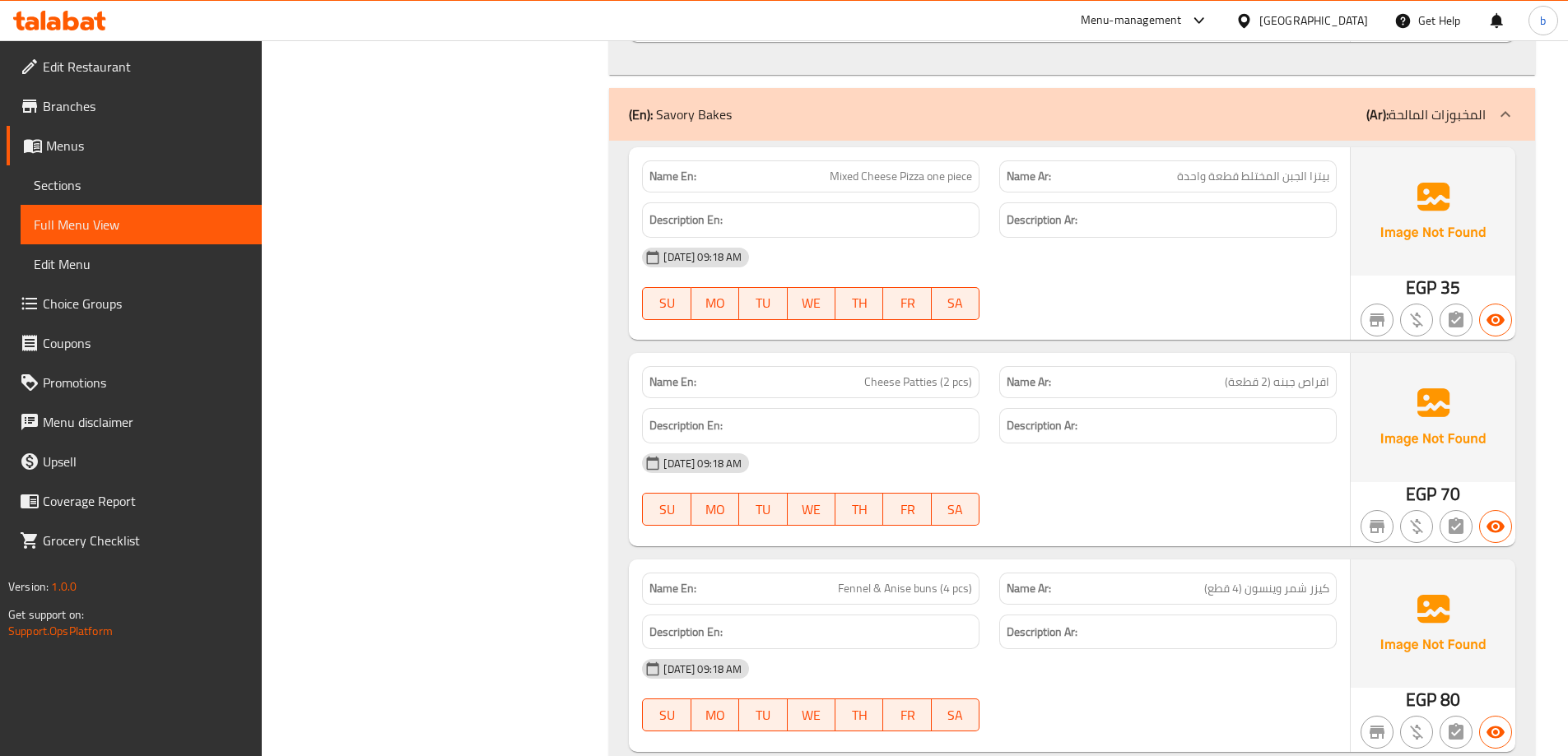
scroll to position [3537, 0]
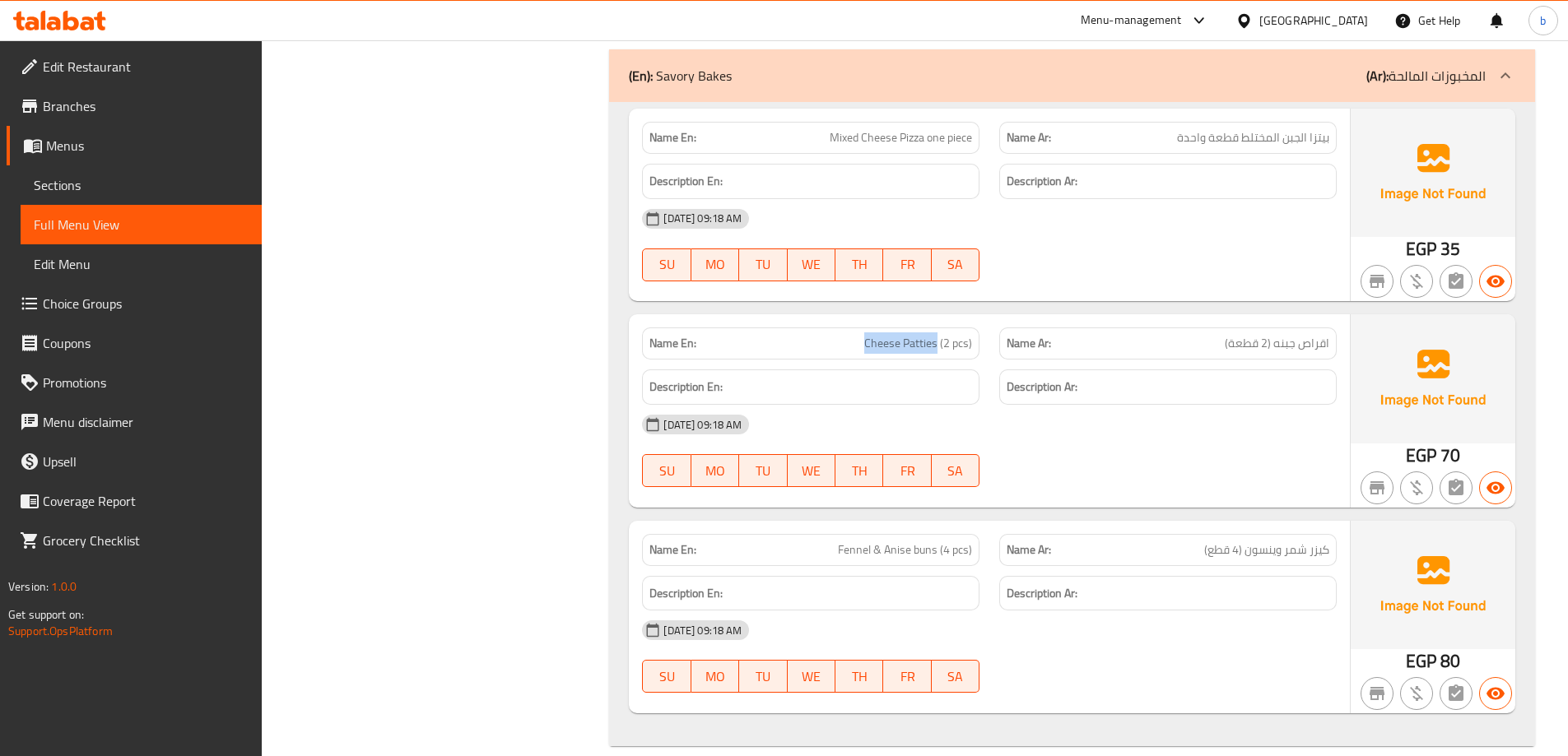
drag, startPoint x: 843, startPoint y: 346, endPoint x: 938, endPoint y: 352, distance: 95.2
click at [938, 352] on p "Name En: [PERSON_NAME] (2 pcs)" at bounding box center [810, 343] width 322 height 18
click at [926, 343] on span "Cheese Patties (2 pcs)" at bounding box center [918, 343] width 108 height 18
drag, startPoint x: 1205, startPoint y: 337, endPoint x: 1326, endPoint y: 342, distance: 121.1
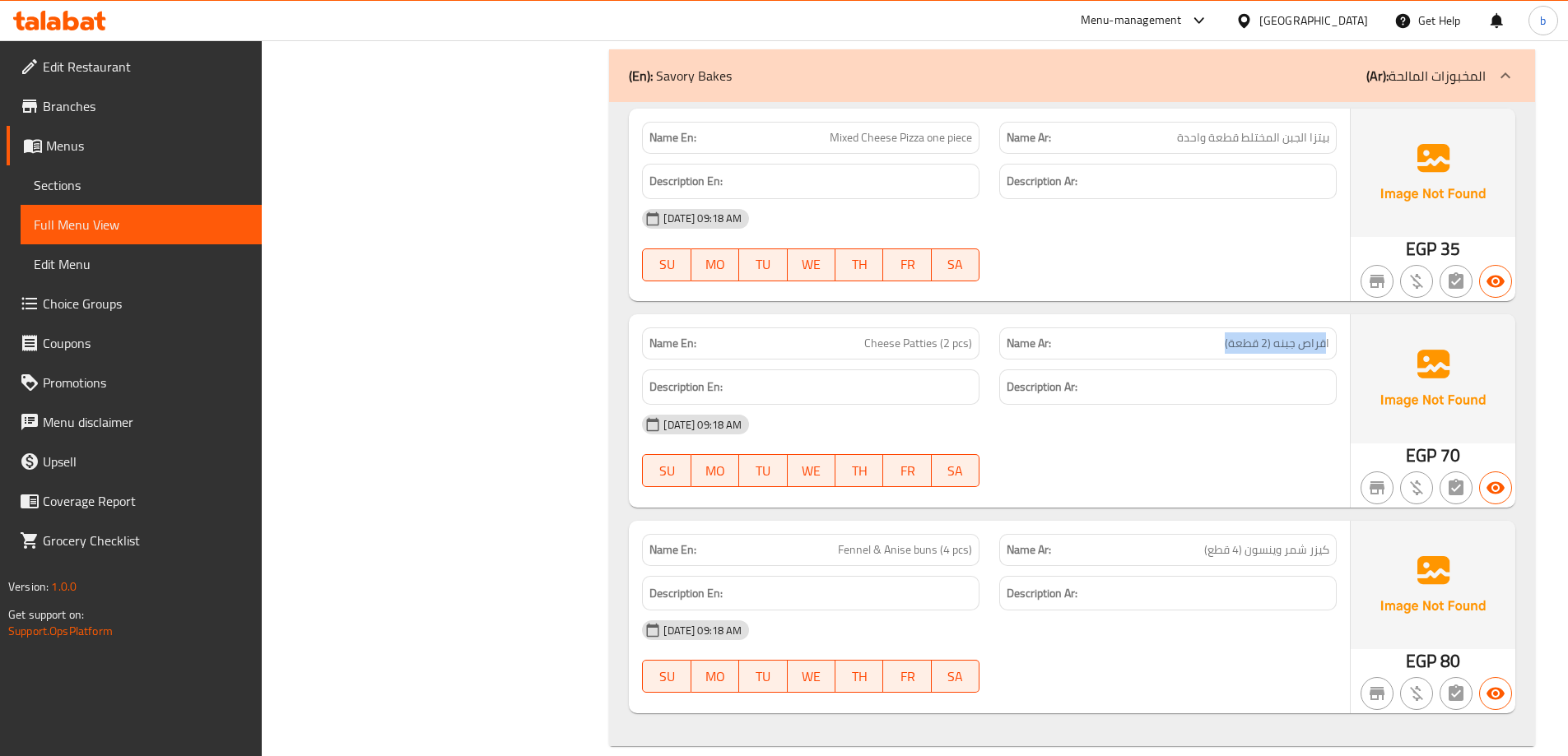
click at [1326, 342] on p "Name Ar: اقراص جبنه (2 قطعة)" at bounding box center [1168, 343] width 322 height 18
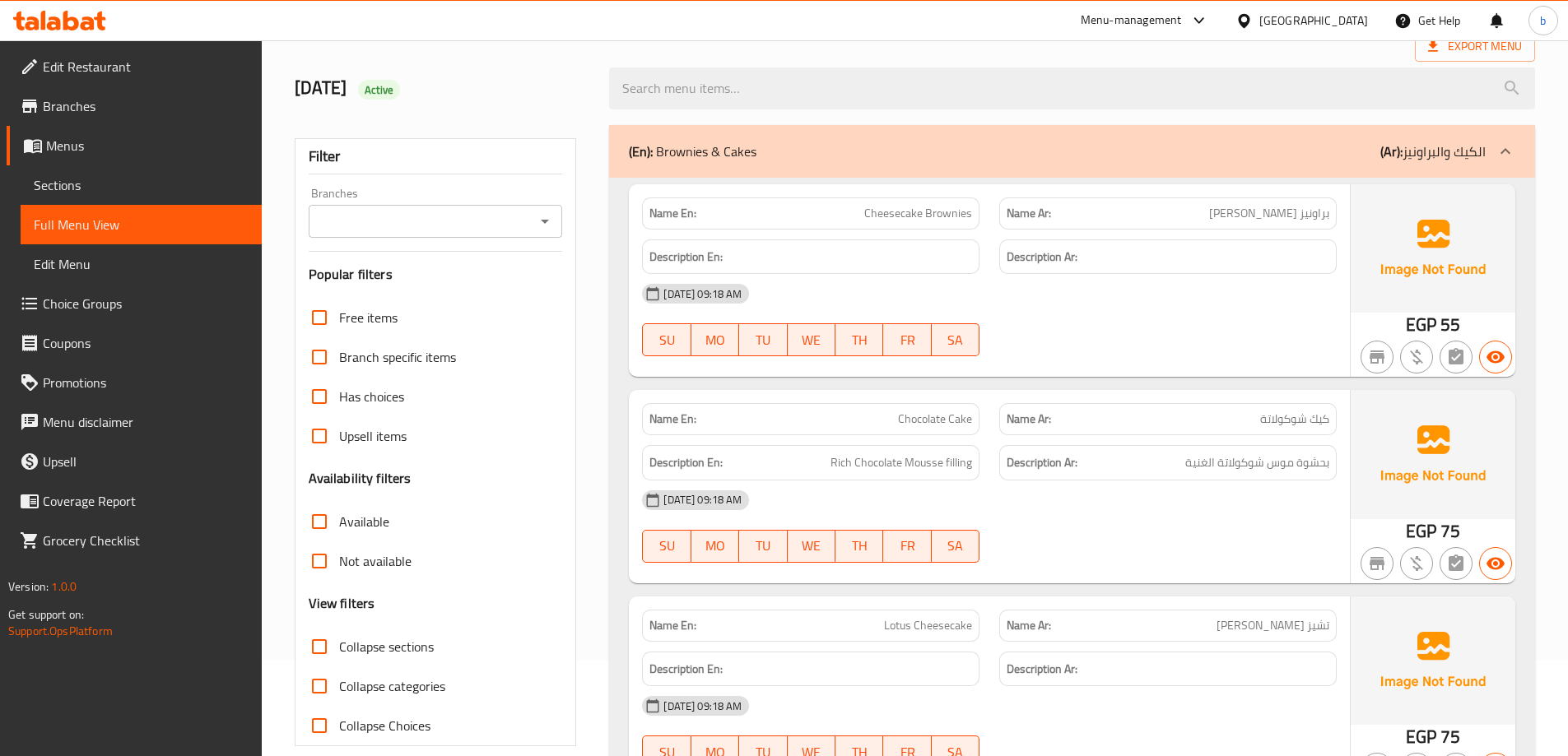
scroll to position [0, 0]
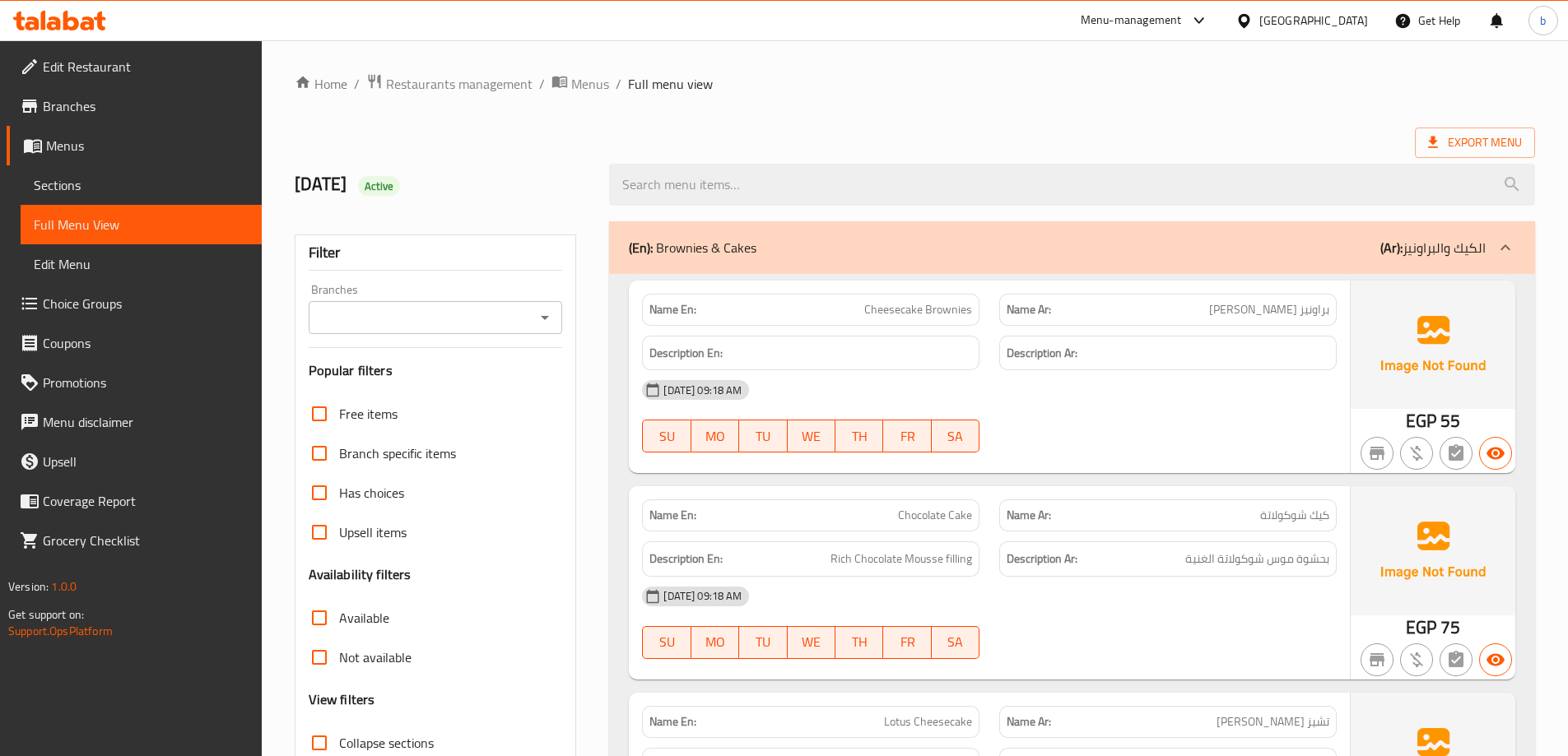
click at [201, 178] on span "Sections" at bounding box center [141, 185] width 214 height 20
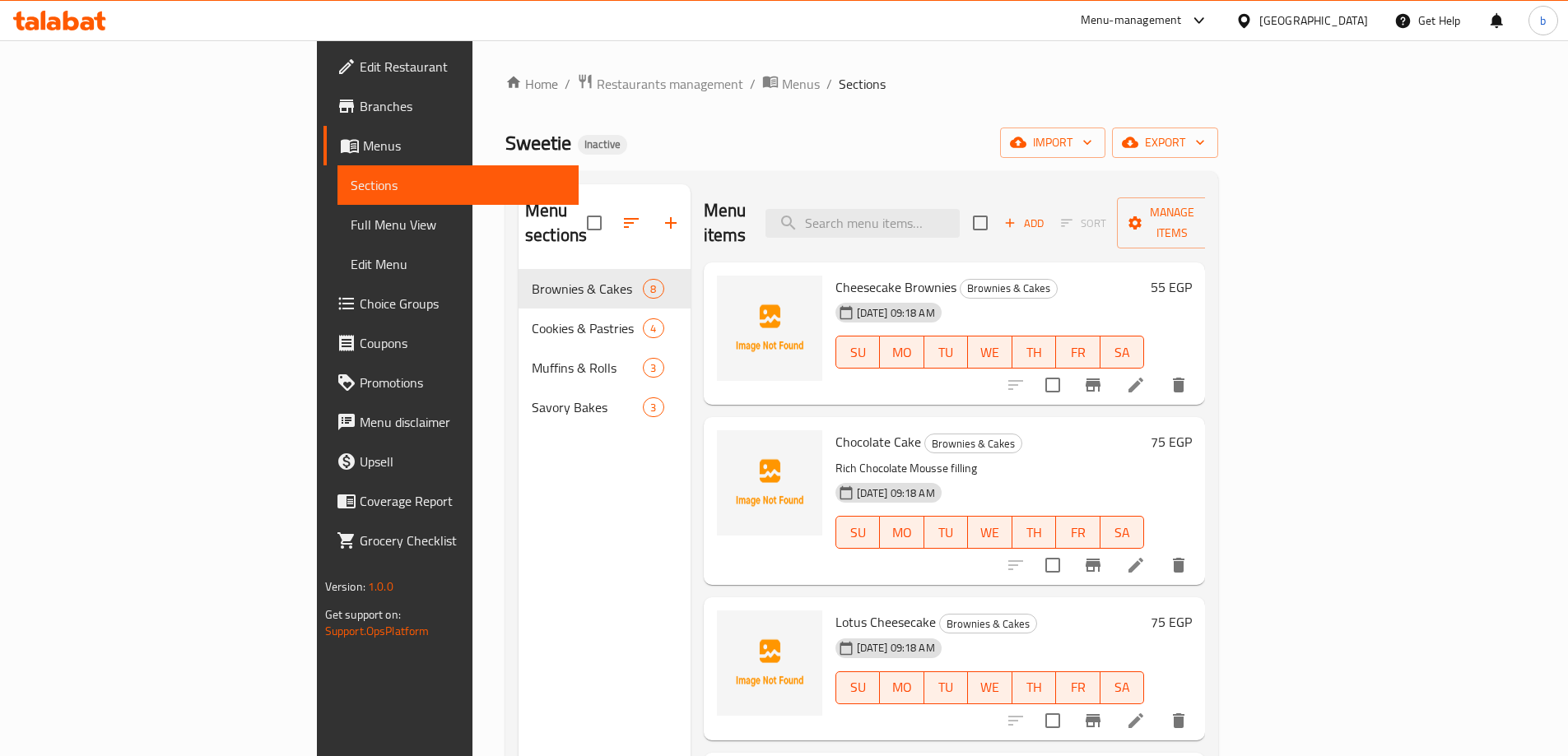
click at [359, 106] on span "Branches" at bounding box center [462, 106] width 206 height 20
